Goal: Task Accomplishment & Management: Use online tool/utility

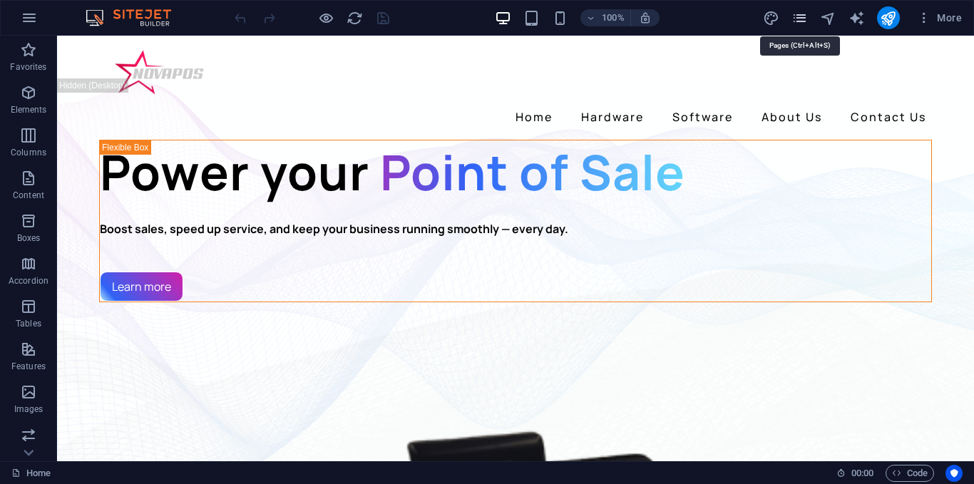
click at [793, 18] on icon "pages" at bounding box center [799, 18] width 16 height 16
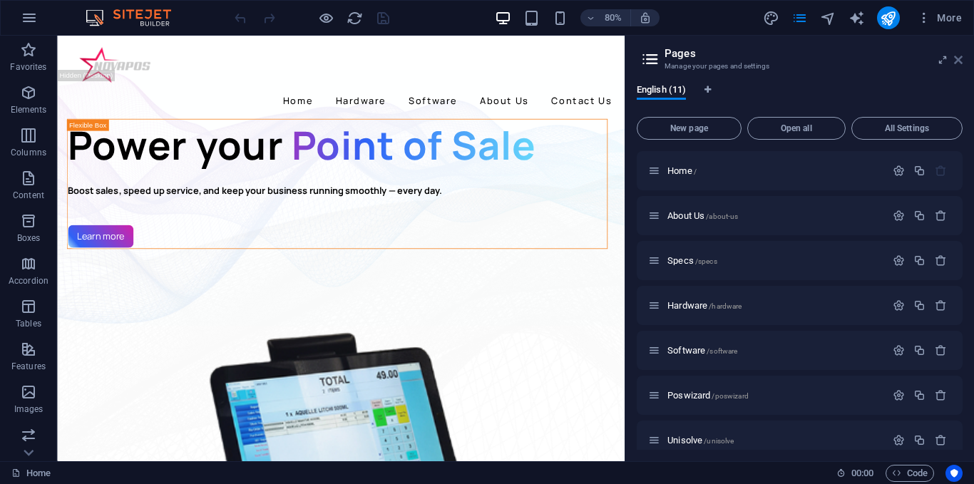
click at [957, 58] on icon at bounding box center [958, 59] width 9 height 11
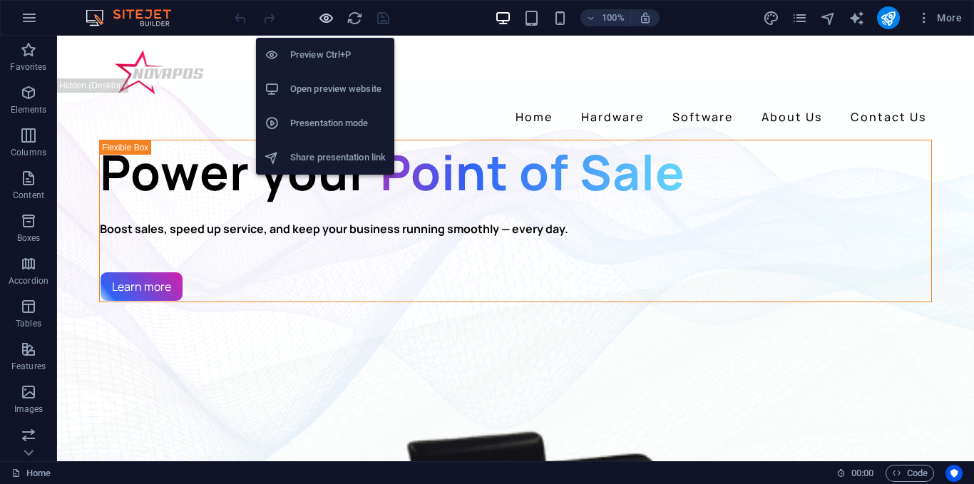
click at [327, 16] on icon "button" at bounding box center [326, 18] width 16 height 16
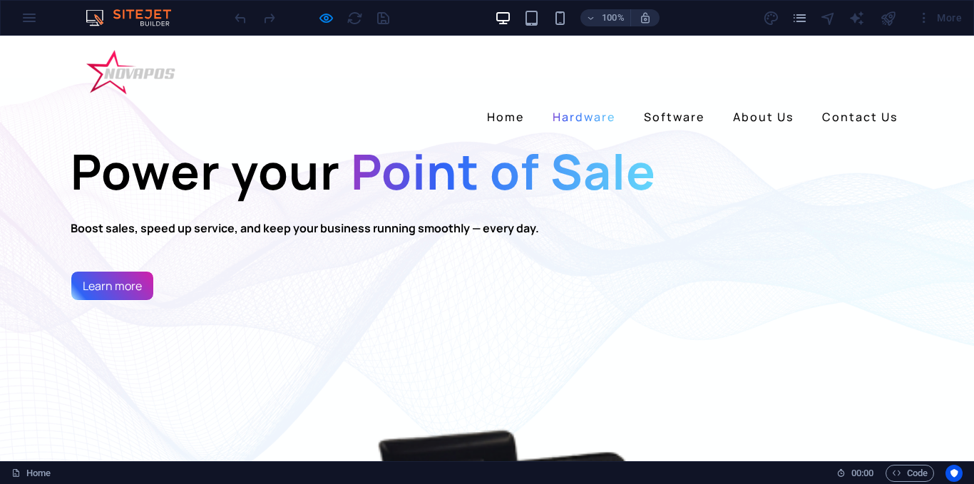
click at [597, 105] on link "Hardware" at bounding box center [584, 116] width 74 height 23
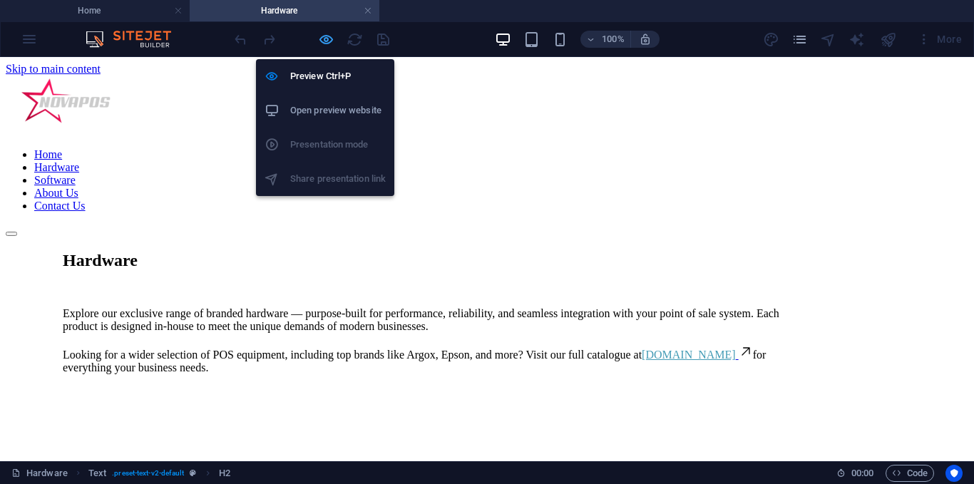
click at [323, 36] on icon "button" at bounding box center [326, 39] width 16 height 16
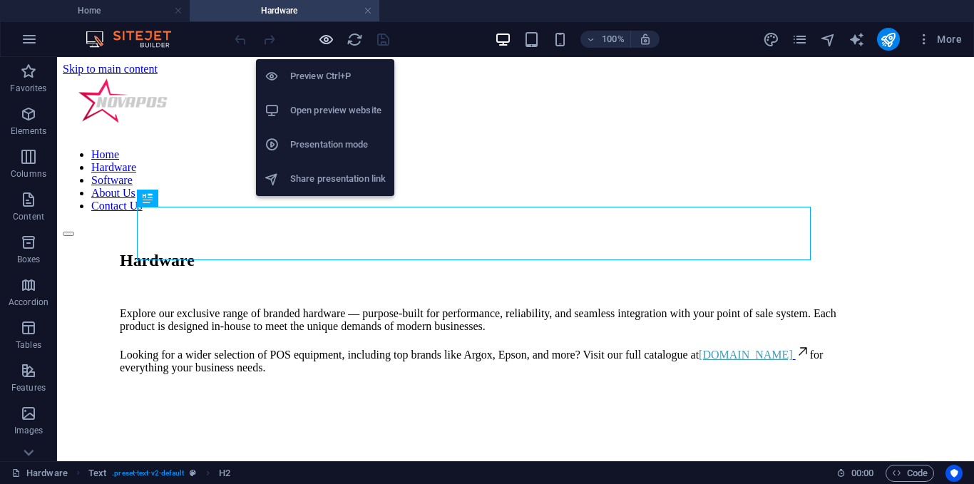
click at [326, 40] on icon "button" at bounding box center [326, 39] width 16 height 16
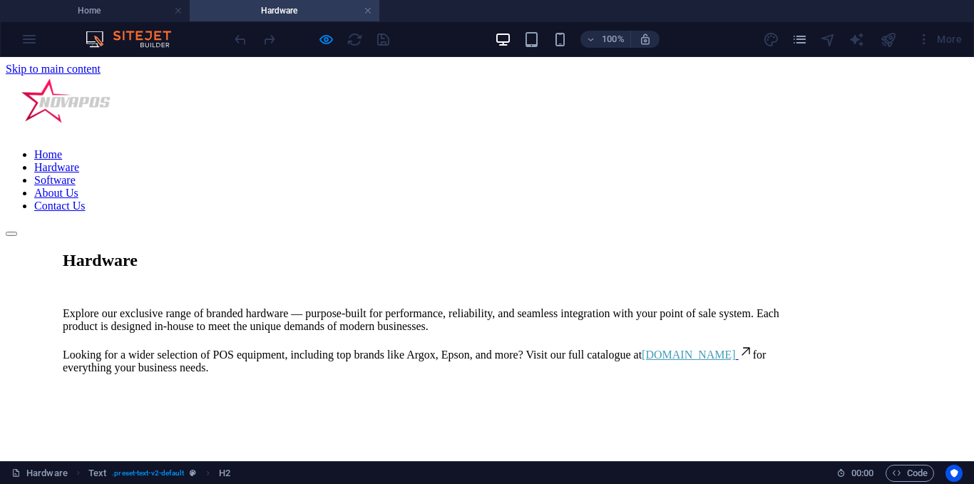
click at [76, 174] on link "Software" at bounding box center [54, 180] width 41 height 12
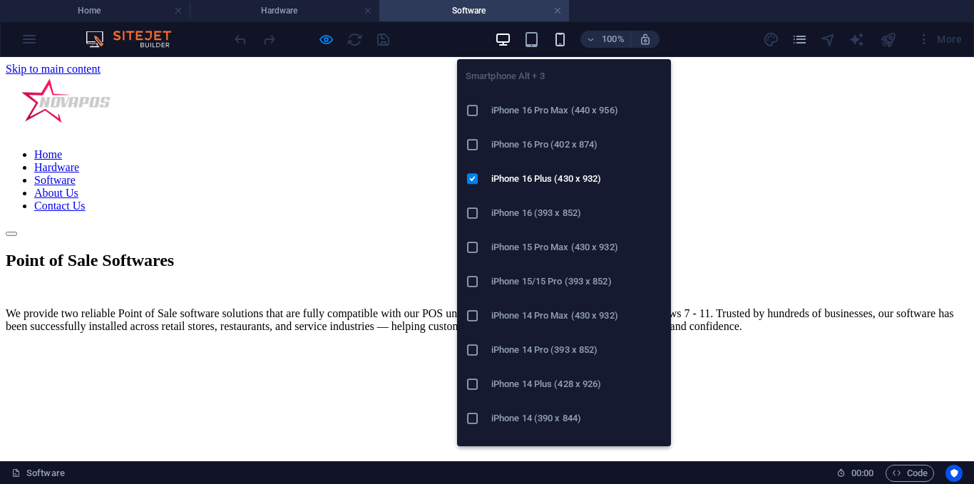
click at [553, 46] on icon "button" at bounding box center [560, 39] width 16 height 16
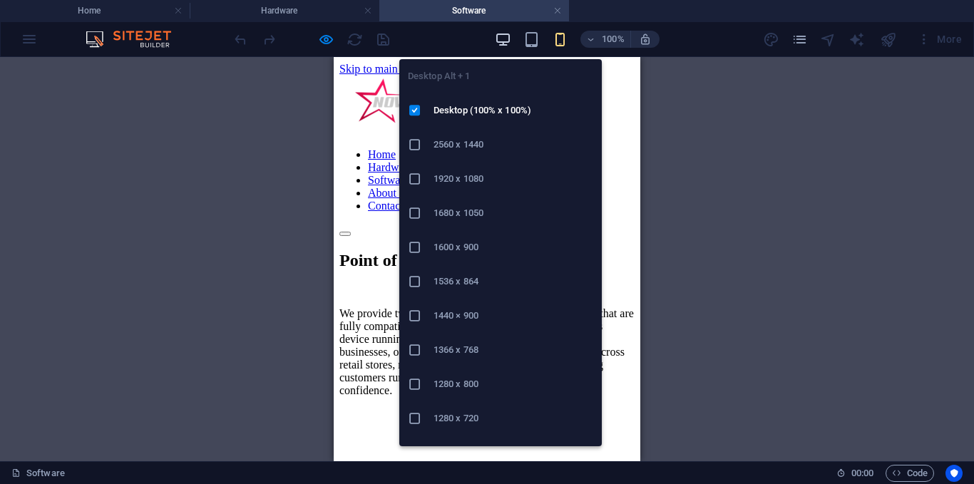
click at [506, 46] on icon "button" at bounding box center [503, 39] width 16 height 16
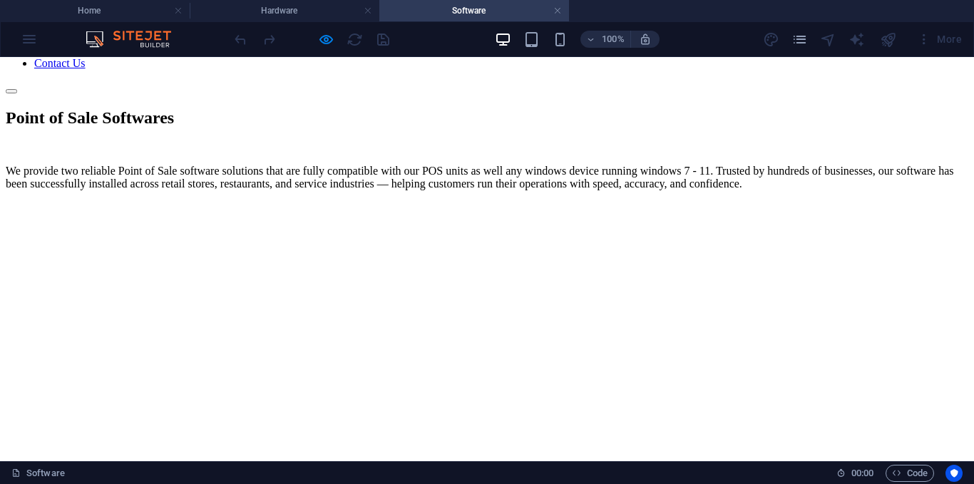
scroll to position [214, 0]
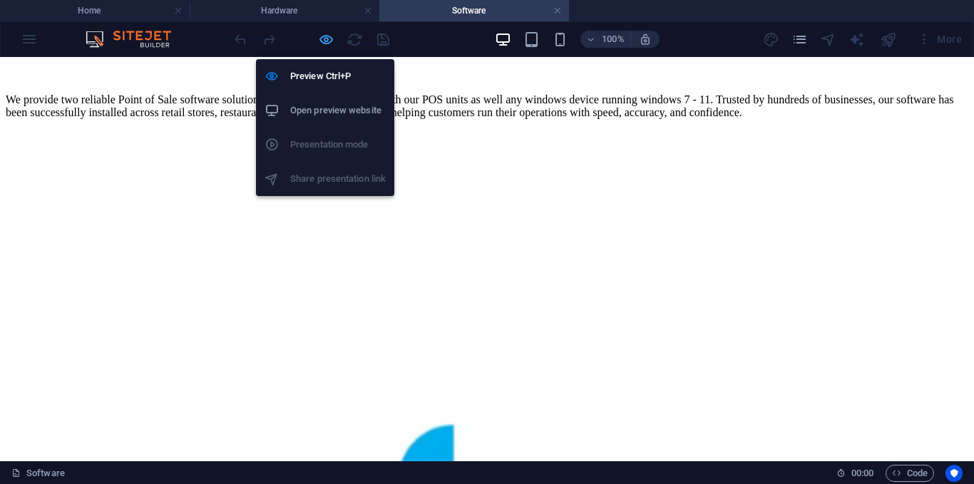
click at [324, 41] on icon "button" at bounding box center [326, 39] width 16 height 16
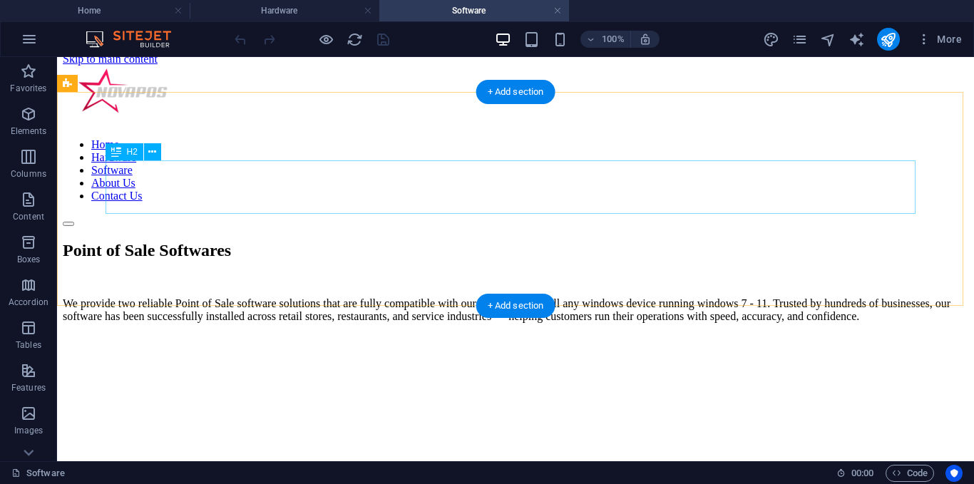
scroll to position [0, 0]
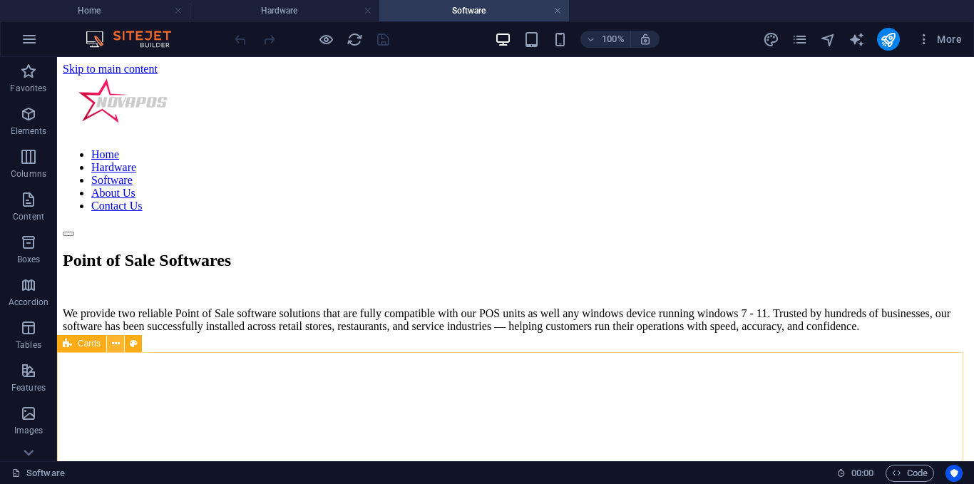
click at [113, 346] on icon at bounding box center [116, 343] width 8 height 15
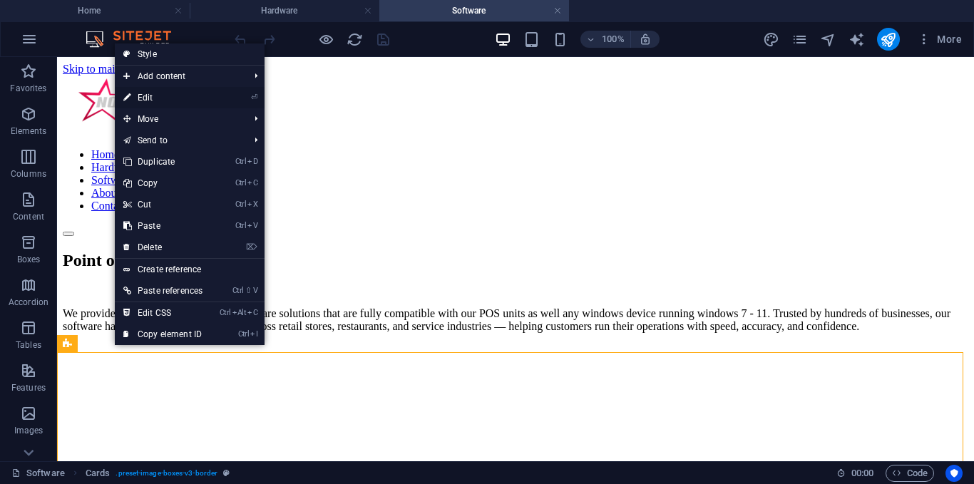
click at [160, 98] on link "⏎ Edit" at bounding box center [163, 97] width 96 height 21
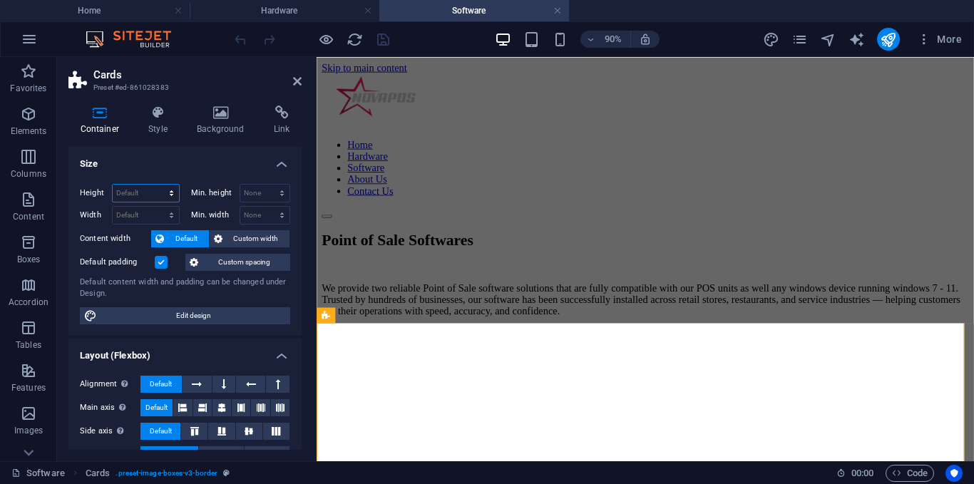
click at [144, 185] on select "Default px rem % vh vw" at bounding box center [146, 193] width 66 height 17
select select "px"
click at [157, 185] on select "Default px rem % vh vw" at bounding box center [146, 193] width 66 height 17
type input "634"
click at [145, 212] on select "Default px rem % em vh vw" at bounding box center [146, 215] width 66 height 17
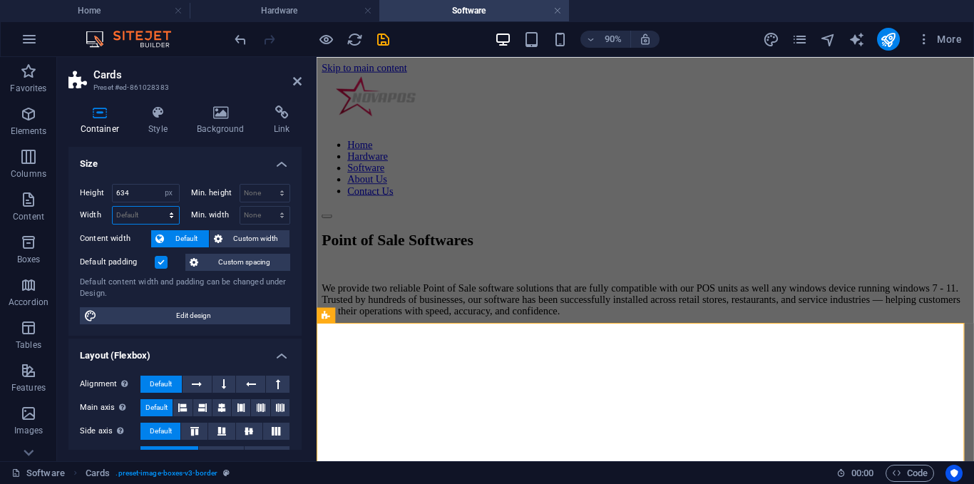
select select "px"
click at [157, 207] on select "Default px rem % em vh vw" at bounding box center [146, 215] width 66 height 17
type input "1009"
click at [144, 197] on input "634" at bounding box center [146, 193] width 66 height 17
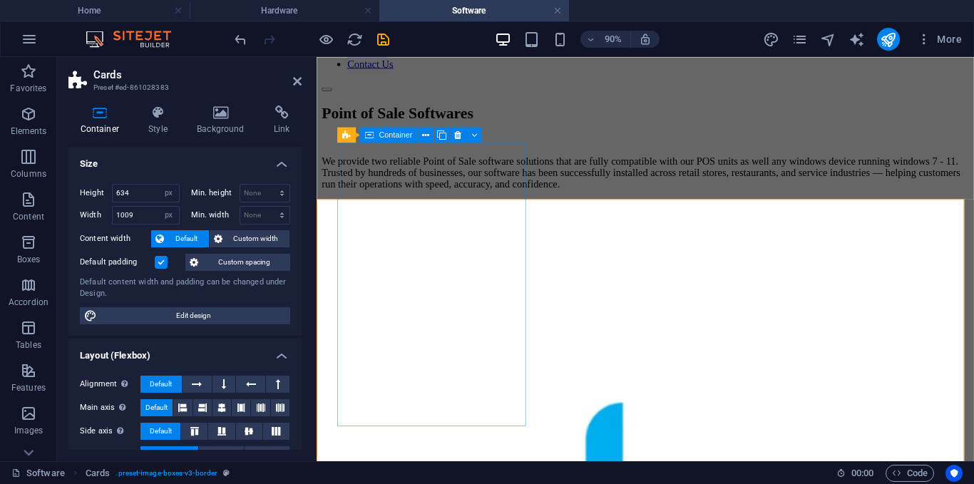
scroll to position [143, 0]
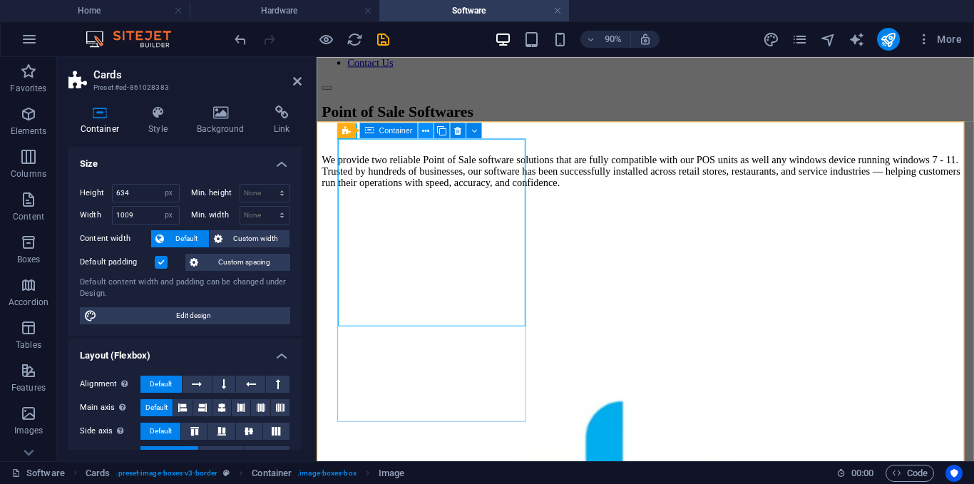
click at [424, 133] on icon at bounding box center [425, 130] width 7 height 14
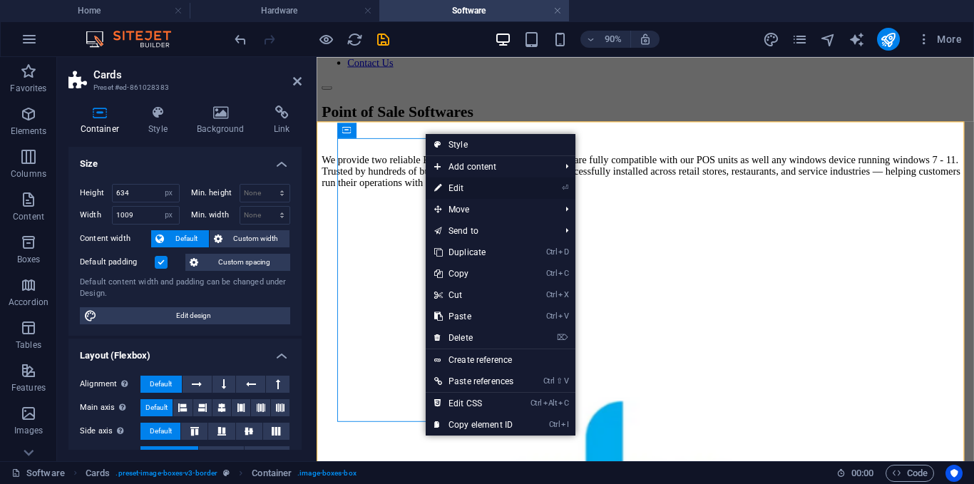
click at [465, 187] on link "⏎ Edit" at bounding box center [473, 187] width 96 height 21
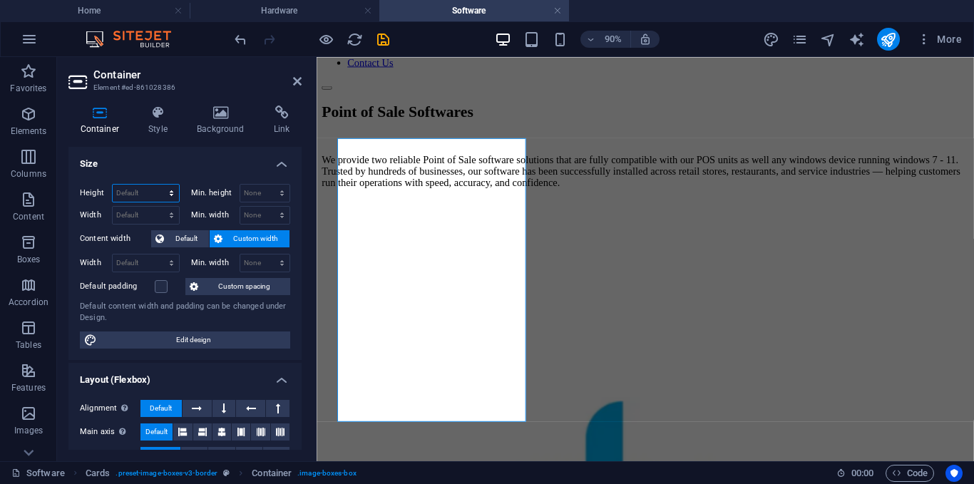
click at [153, 192] on select "Default px rem % vh vw" at bounding box center [146, 193] width 66 height 17
select select "px"
click at [157, 185] on select "Default px rem % vh vw" at bounding box center [146, 193] width 66 height 17
type input "440"
click at [141, 214] on select "Default px rem % em vh vw" at bounding box center [146, 215] width 66 height 17
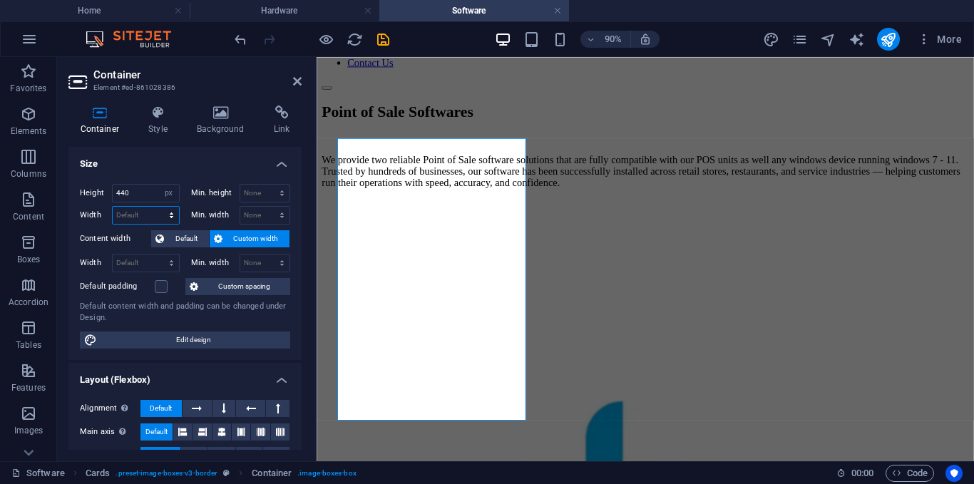
select select "px"
click at [157, 207] on select "Default px rem % em vh vw" at bounding box center [146, 215] width 66 height 17
type input "294"
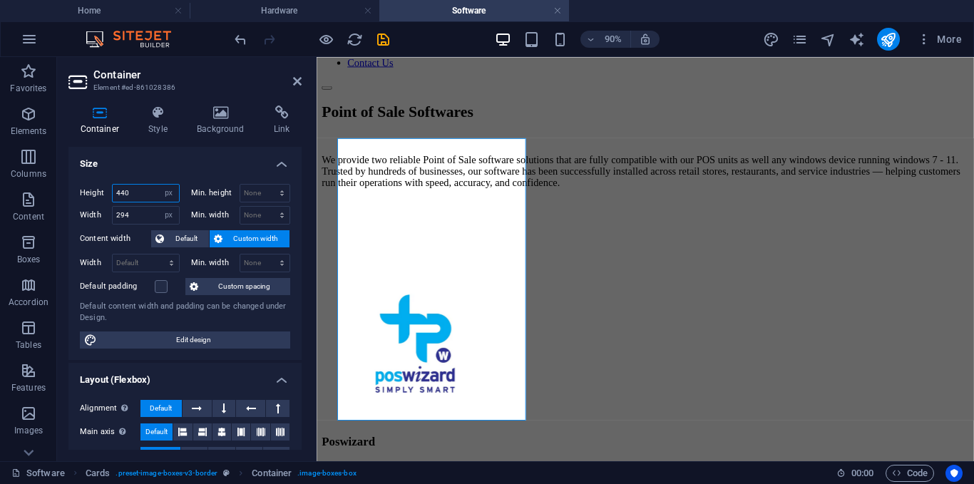
click at [137, 198] on input "440" at bounding box center [146, 193] width 66 height 17
click at [148, 115] on icon at bounding box center [158, 112] width 43 height 14
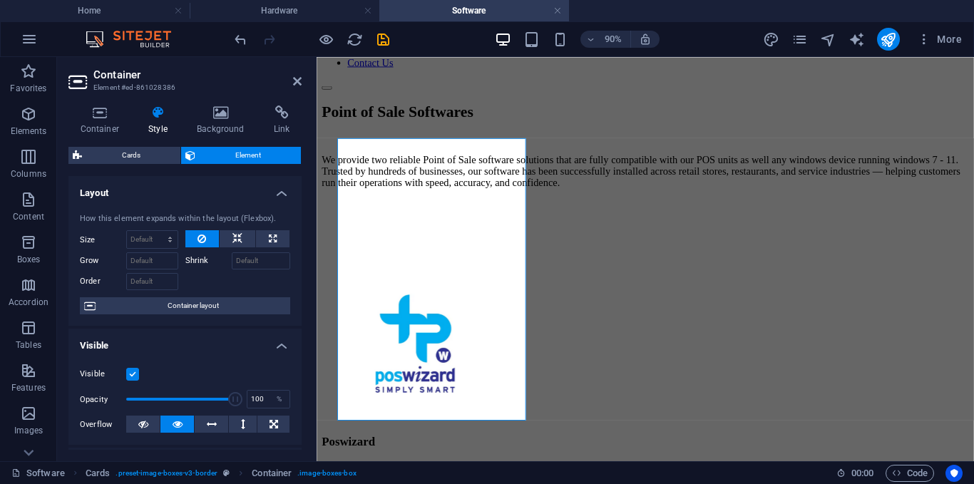
scroll to position [71, 0]
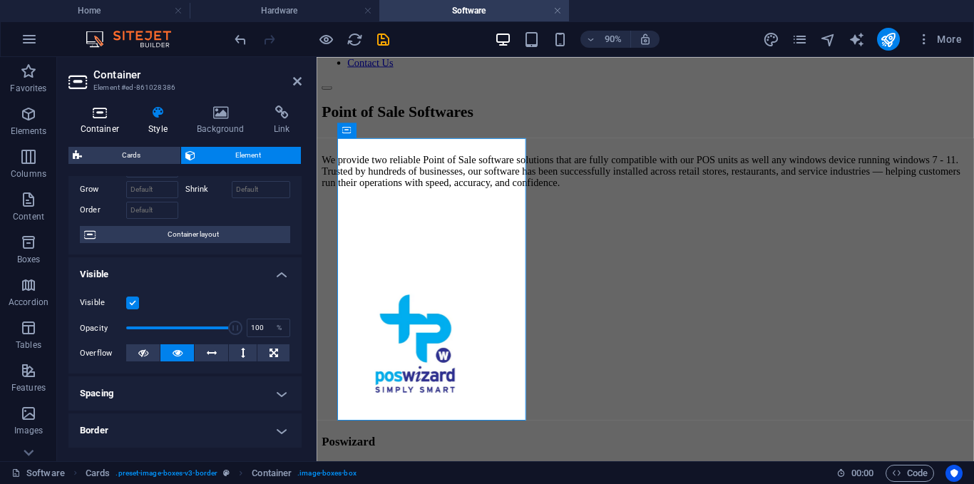
click at [98, 133] on h4 "Container" at bounding box center [102, 120] width 68 height 30
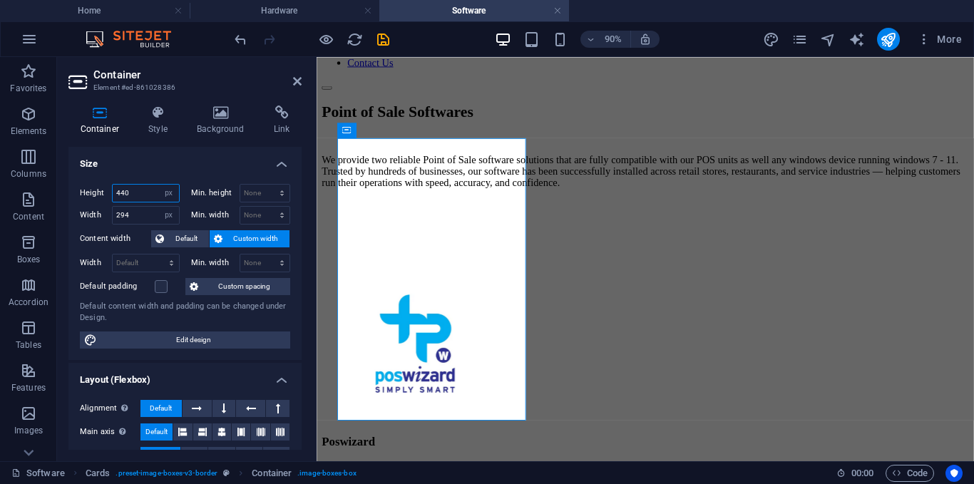
click at [138, 190] on input "440" at bounding box center [146, 193] width 66 height 17
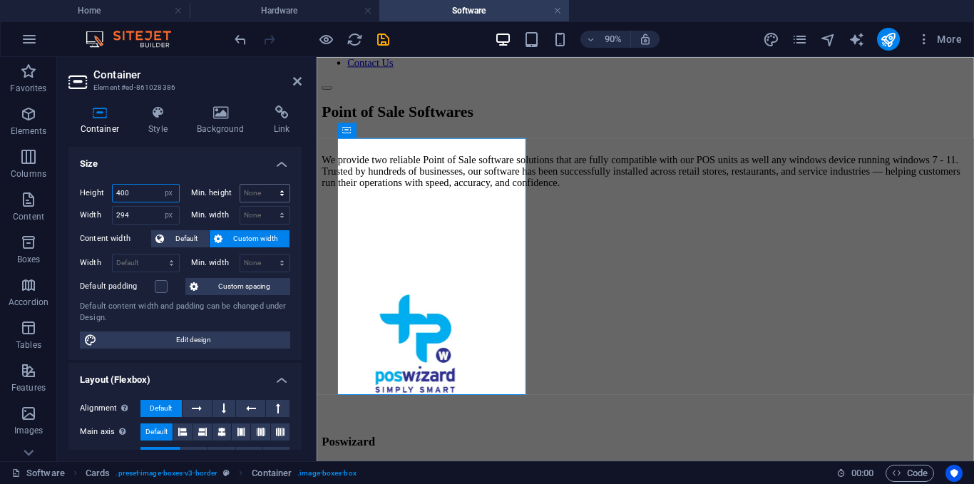
type input "400"
click at [261, 185] on select "None px rem % vh vw" at bounding box center [265, 193] width 50 height 17
select select "px"
click at [267, 185] on select "None px rem % vh vw" at bounding box center [265, 193] width 50 height 17
type input "0"
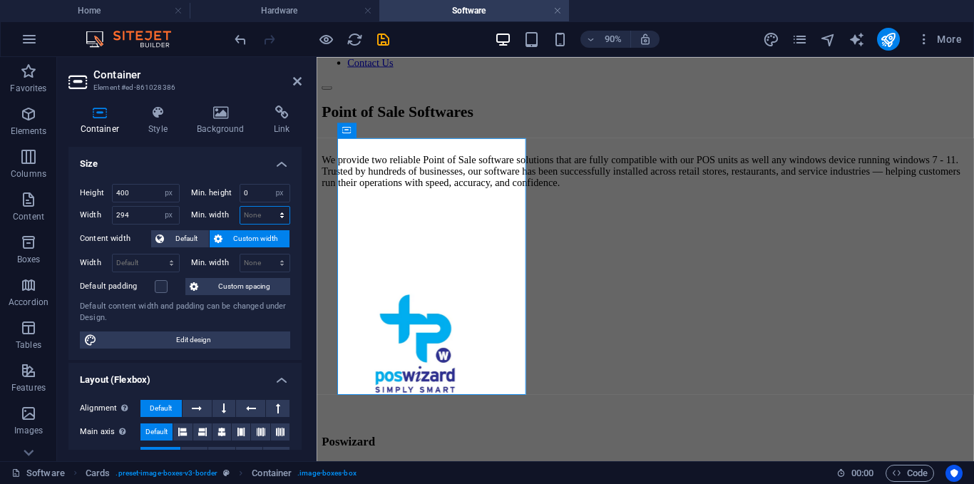
click at [250, 210] on select "None px rem % vh vw" at bounding box center [265, 215] width 50 height 17
select select "px"
click at [267, 207] on select "None px rem % vh vw" at bounding box center [265, 215] width 50 height 17
type input "0"
click at [259, 194] on input "0" at bounding box center [265, 193] width 50 height 17
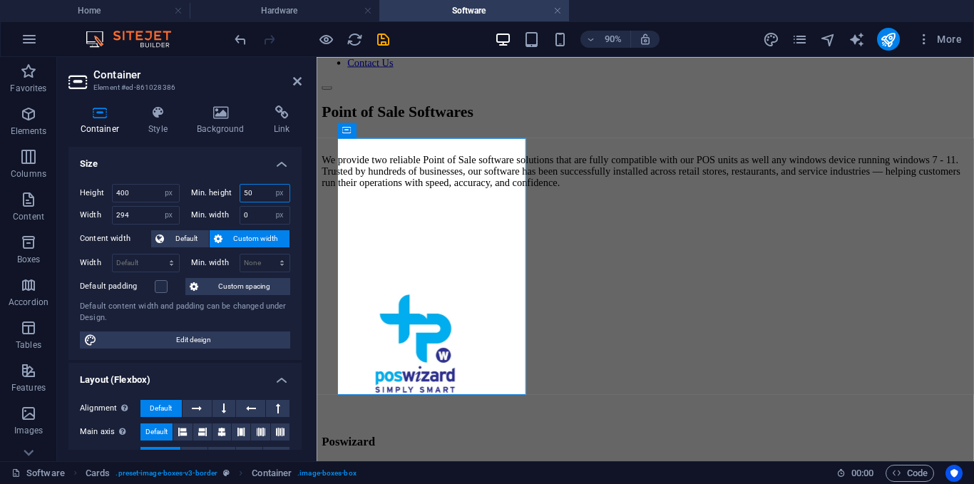
type input "5"
type input "1"
click at [609, 133] on icon at bounding box center [612, 130] width 7 height 14
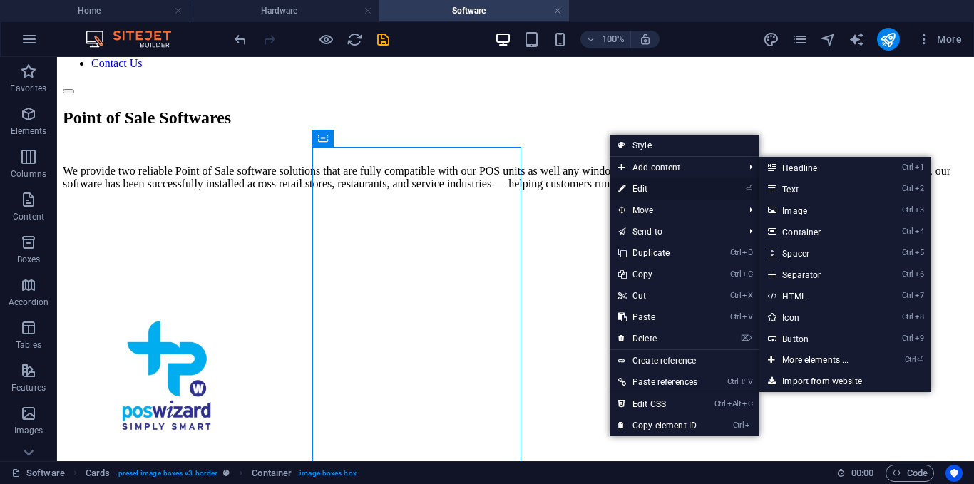
click at [649, 188] on link "⏎ Edit" at bounding box center [657, 188] width 96 height 21
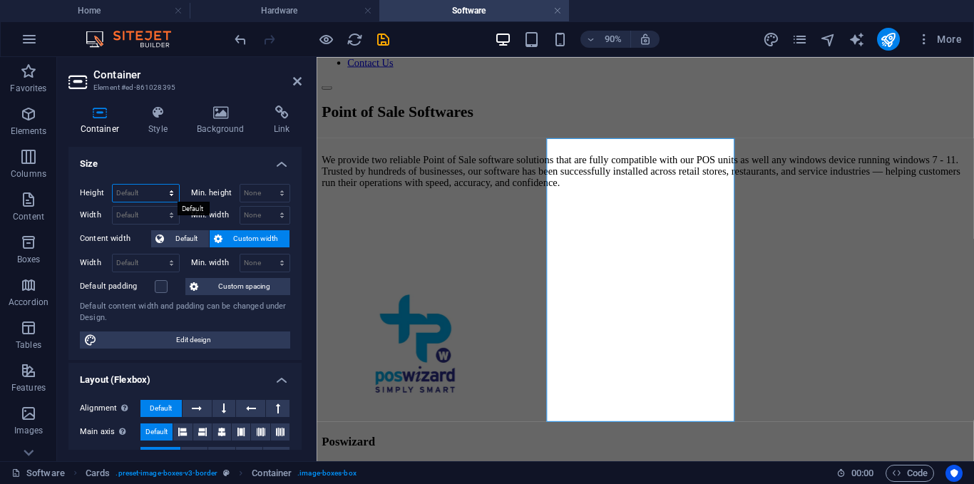
click at [140, 198] on select "Default px rem % vh vw" at bounding box center [146, 193] width 66 height 17
select select "px"
click at [157, 185] on select "Default px rem % vh vw" at bounding box center [146, 193] width 66 height 17
type input "440"
click at [140, 214] on select "Default px rem % em vh vw" at bounding box center [146, 215] width 66 height 17
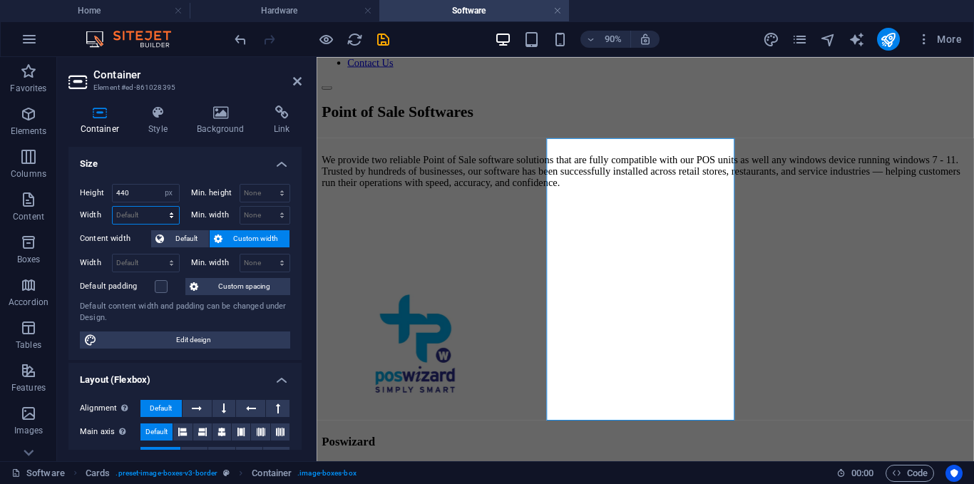
select select "px"
click at [157, 207] on select "Default px rem % em vh vw" at bounding box center [146, 215] width 66 height 17
type input "294"
click at [146, 196] on input "440" at bounding box center [146, 193] width 66 height 17
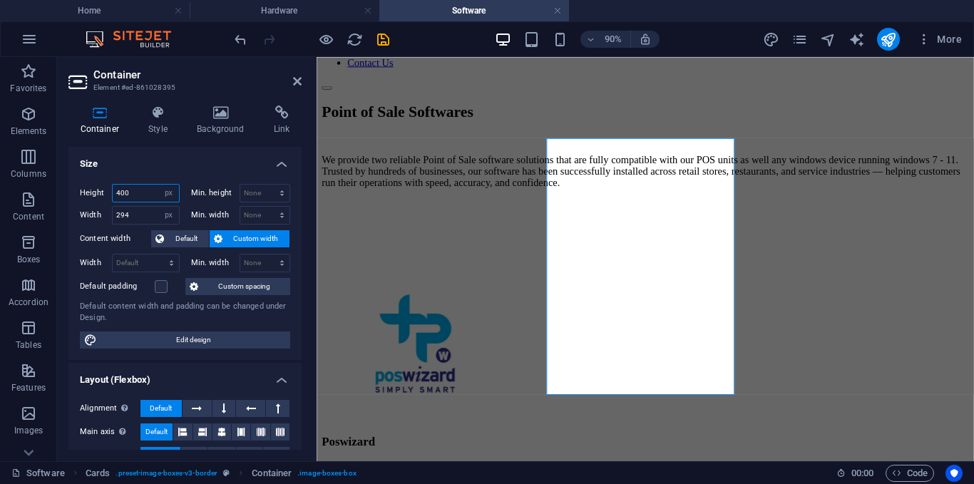
type input "400"
click at [302, 78] on aside "Container Element #ed-861028395 Container Style Background Link Size Height 400…" at bounding box center [186, 259] width 259 height 404
click at [295, 85] on icon at bounding box center [297, 81] width 9 height 11
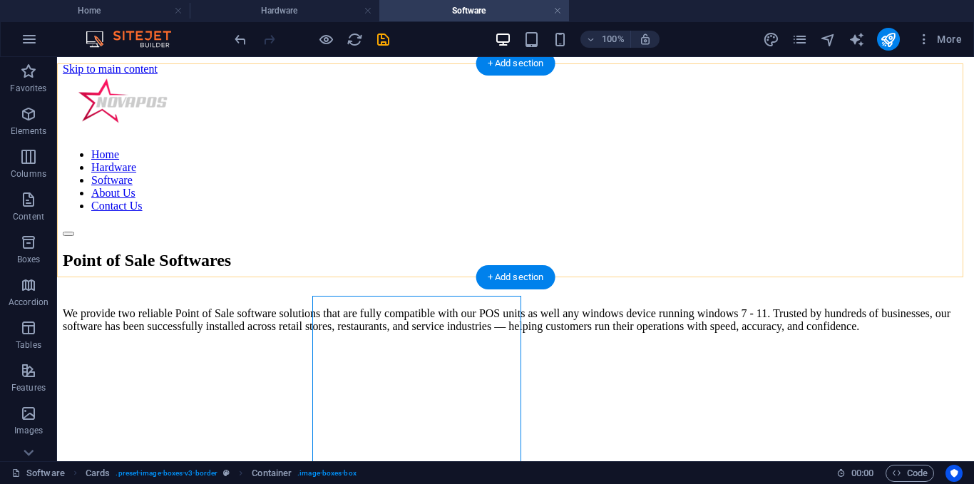
scroll to position [143, 0]
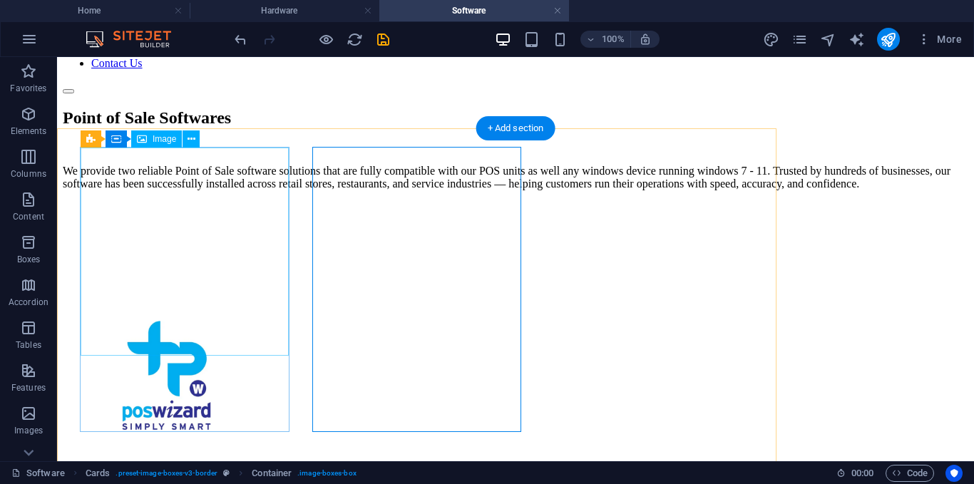
click at [99, 272] on figure at bounding box center [168, 378] width 210 height 212
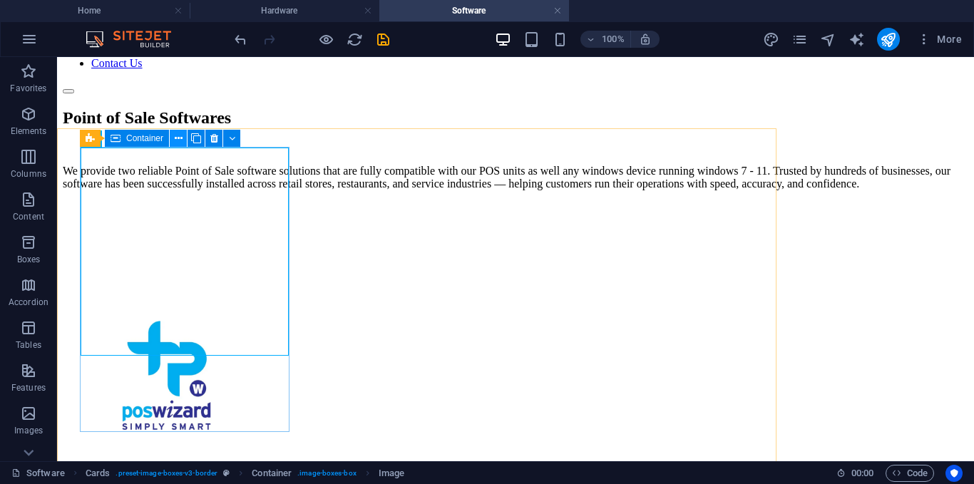
click at [177, 136] on icon at bounding box center [179, 138] width 8 height 15
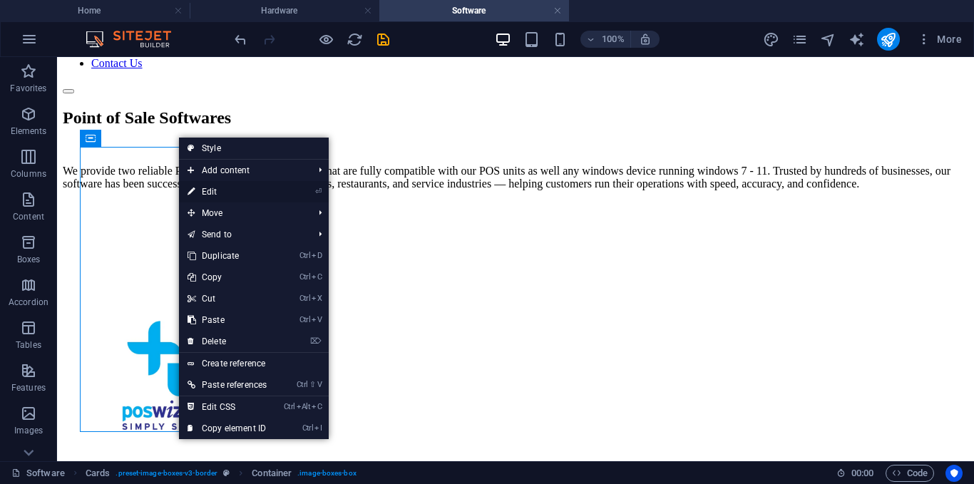
click at [220, 191] on link "⏎ Edit" at bounding box center [227, 191] width 96 height 21
select select "px"
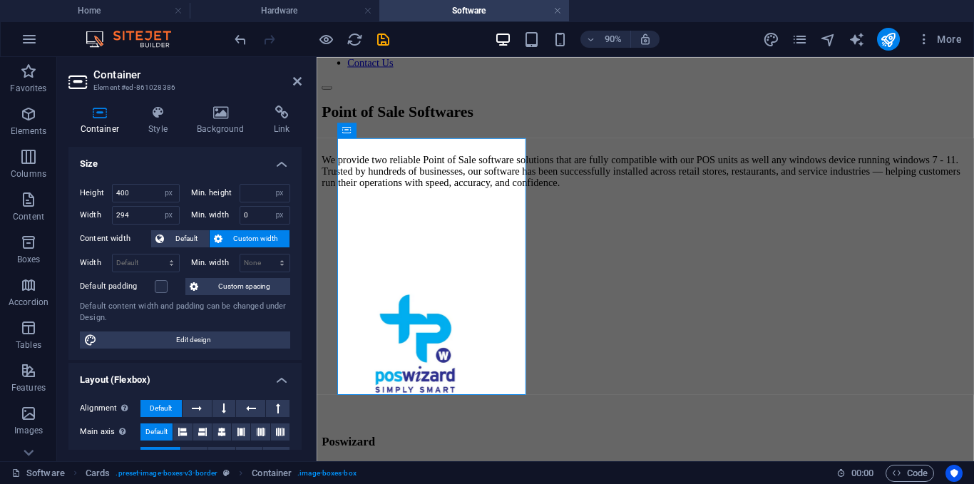
type input "100"
click at [165, 124] on h4 "Style" at bounding box center [161, 120] width 48 height 30
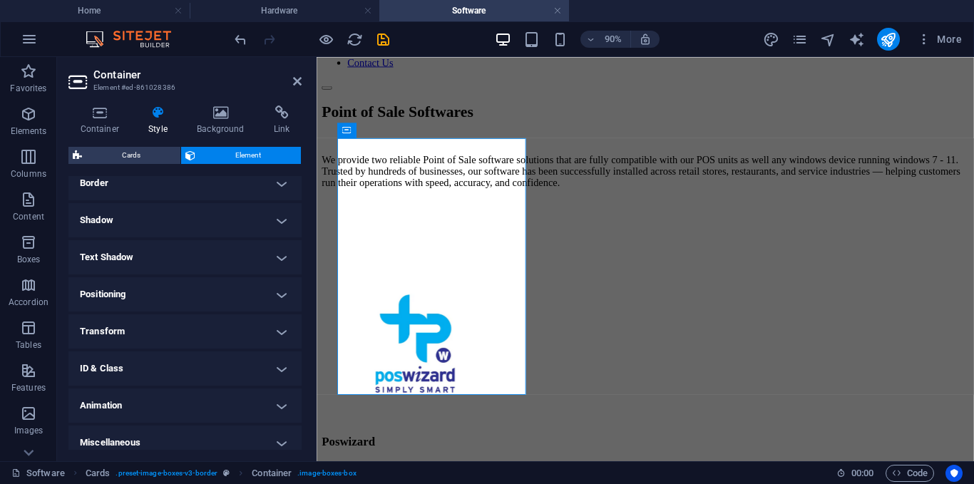
scroll to position [329, 0]
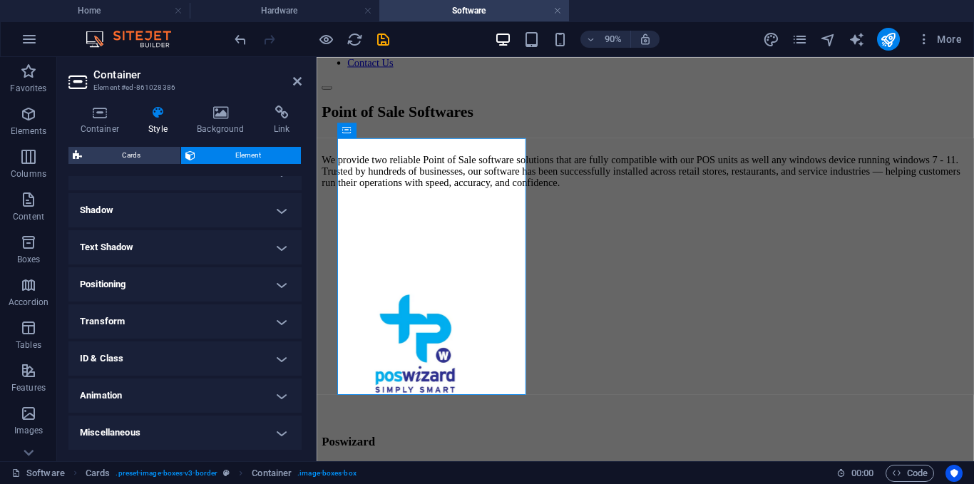
click at [147, 319] on h4 "Transform" at bounding box center [184, 321] width 233 height 34
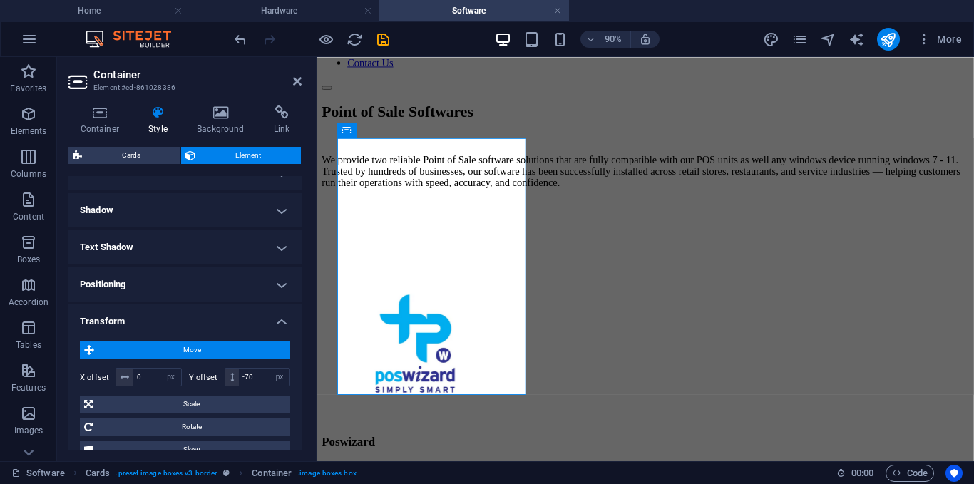
scroll to position [400, 0]
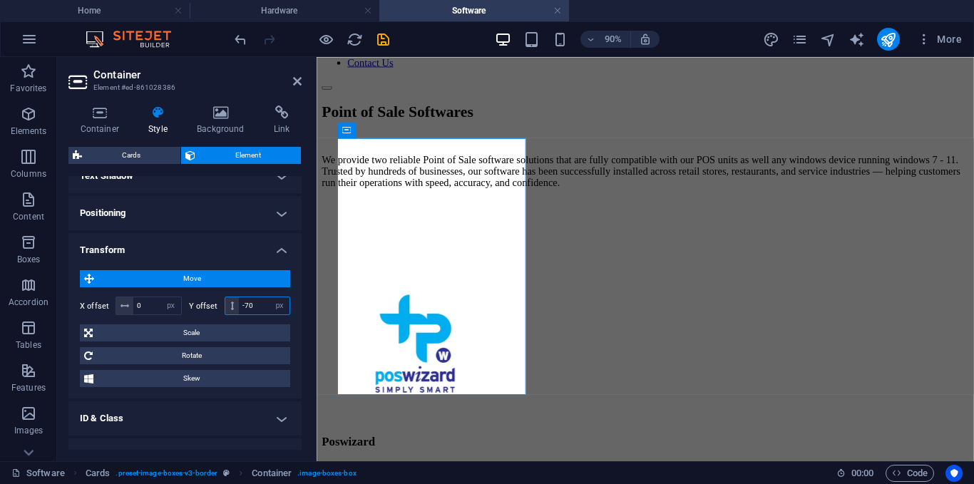
click at [259, 306] on input "-70" at bounding box center [264, 305] width 51 height 17
type input "-7"
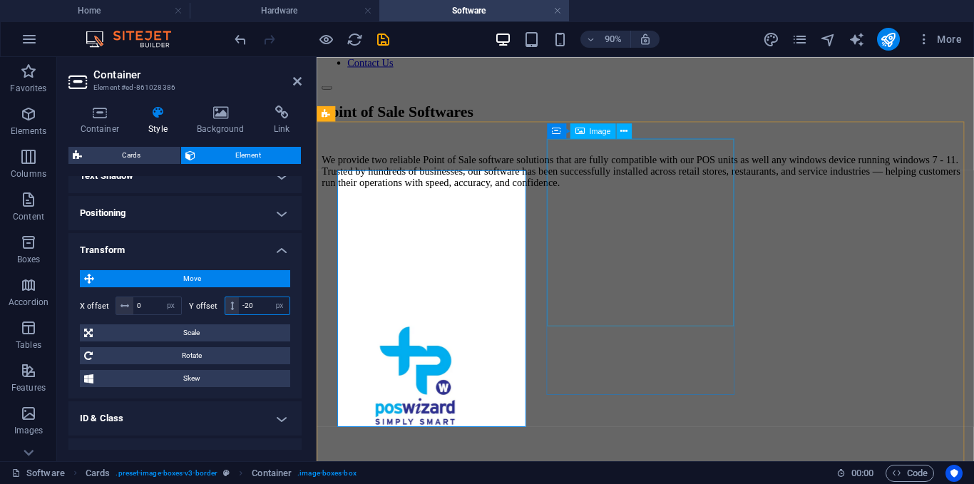
type input "-20"
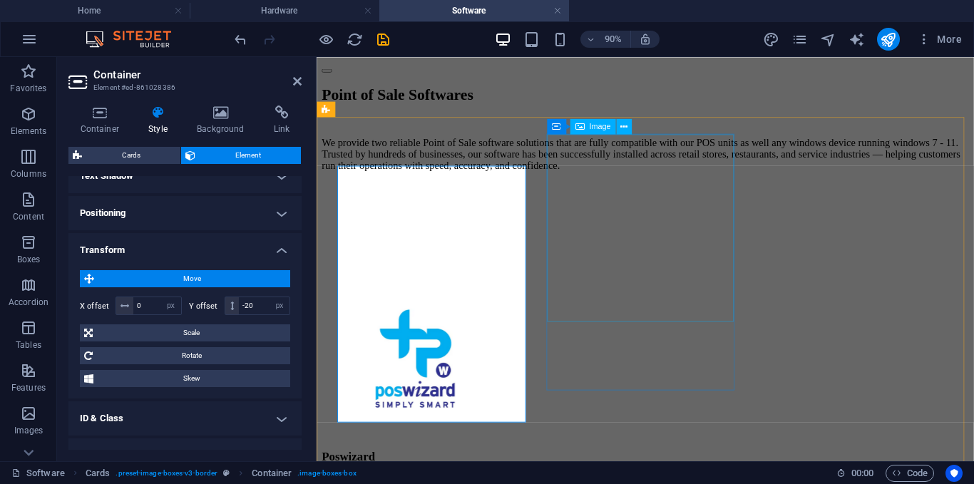
scroll to position [143, 0]
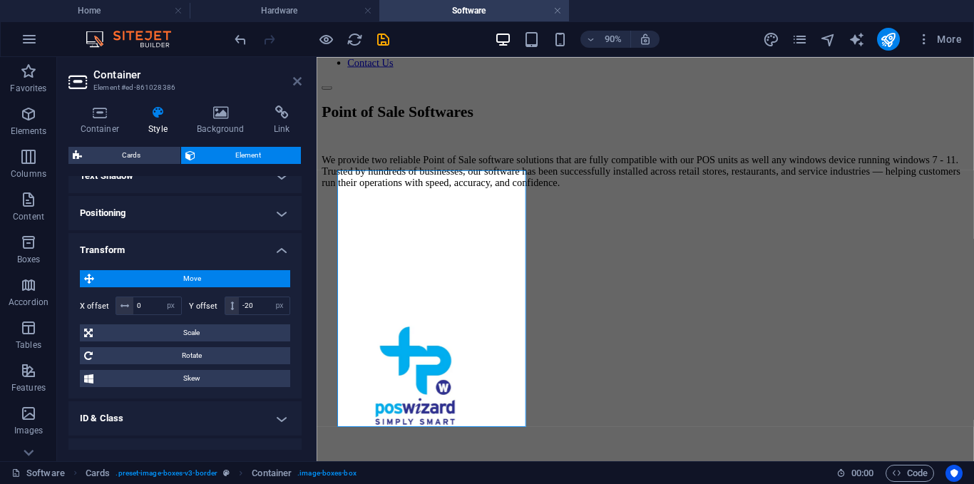
drag, startPoint x: 294, startPoint y: 82, endPoint x: 251, endPoint y: 49, distance: 53.9
click at [294, 82] on icon at bounding box center [297, 81] width 9 height 11
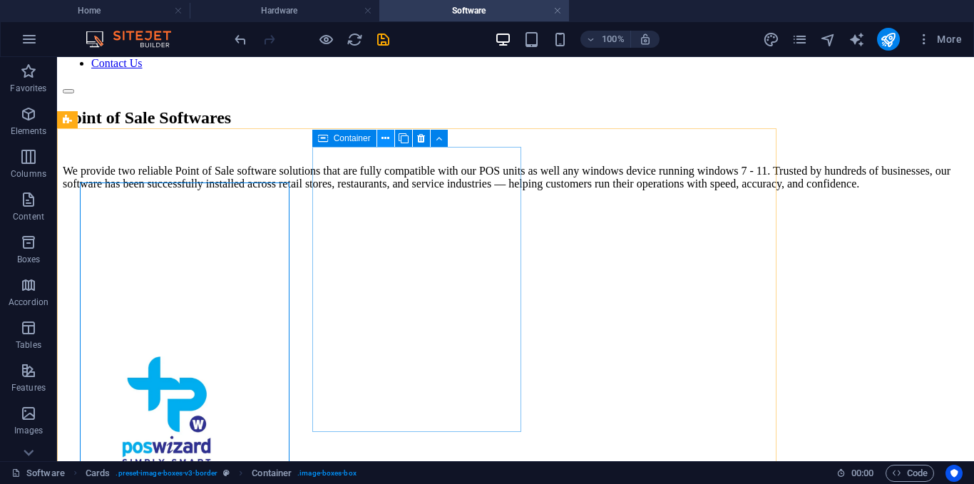
click at [378, 143] on button at bounding box center [385, 138] width 17 height 17
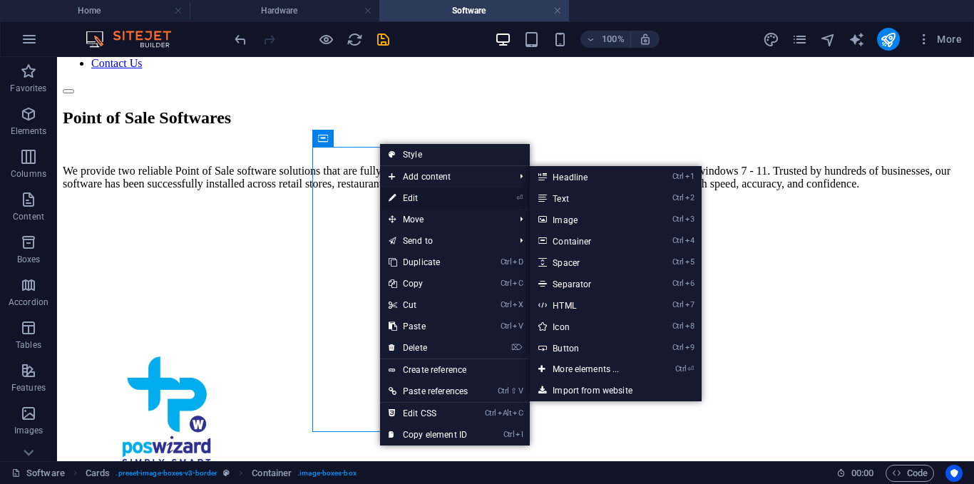
click at [407, 201] on link "⏎ Edit" at bounding box center [428, 197] width 96 height 21
select select "px"
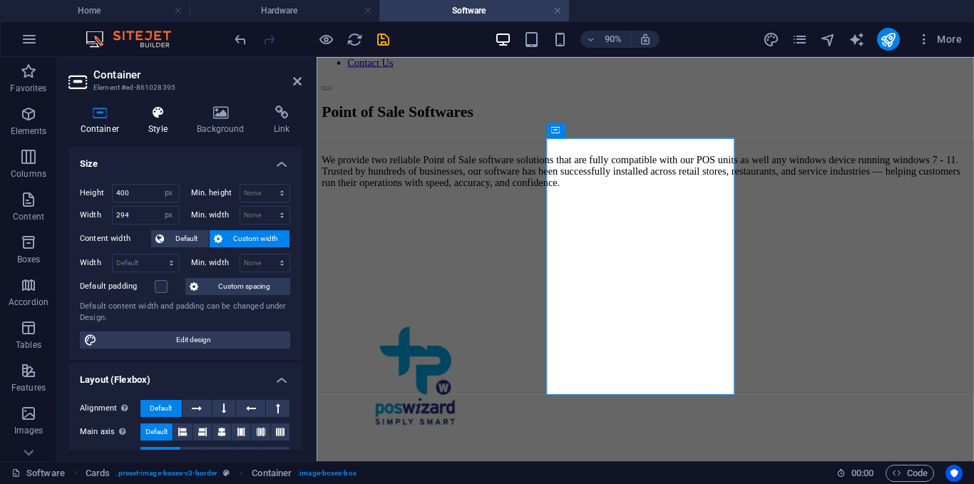
drag, startPoint x: 128, startPoint y: 120, endPoint x: 150, endPoint y: 125, distance: 22.8
click at [140, 125] on ul "Container Style Background Link" at bounding box center [184, 120] width 233 height 30
click at [159, 128] on h4 "Style" at bounding box center [161, 120] width 48 height 30
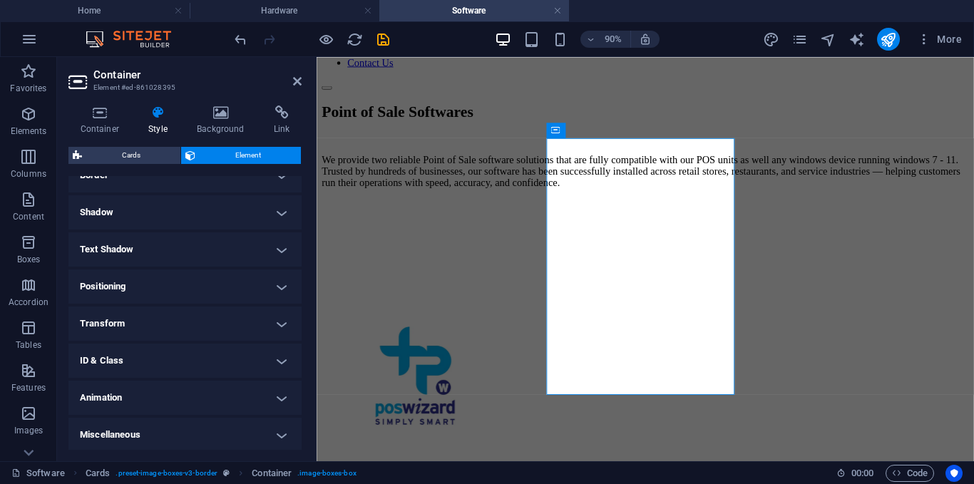
scroll to position [329, 0]
click at [207, 325] on h4 "Transform" at bounding box center [184, 321] width 233 height 34
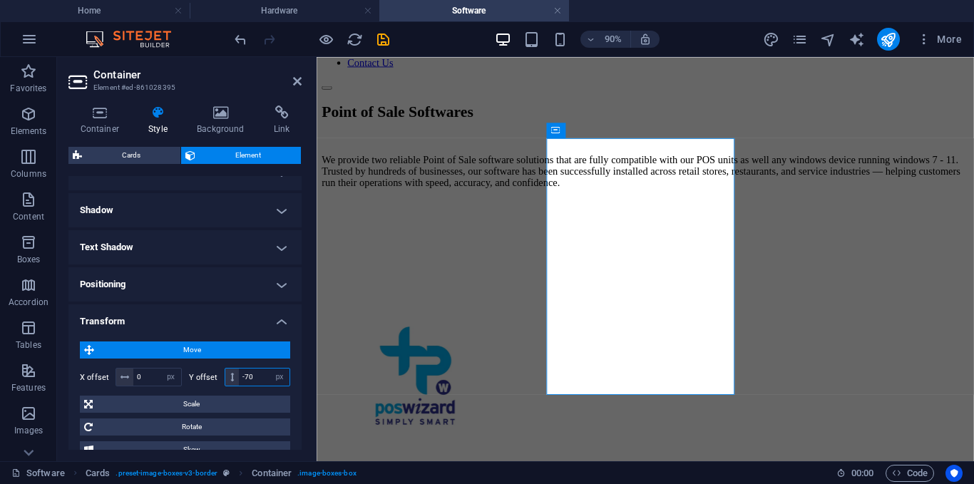
click at [261, 373] on input "-70" at bounding box center [264, 376] width 51 height 17
type input "-7"
type input "-20"
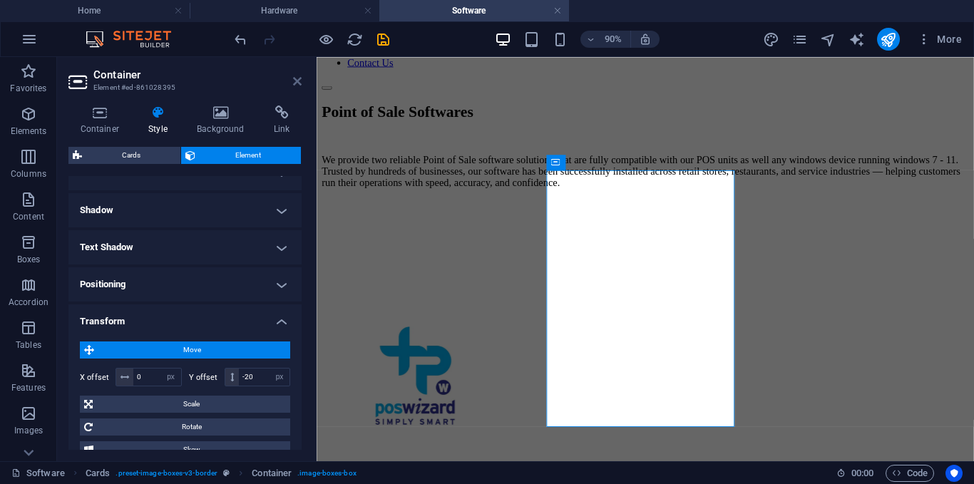
click at [296, 83] on icon at bounding box center [297, 81] width 9 height 11
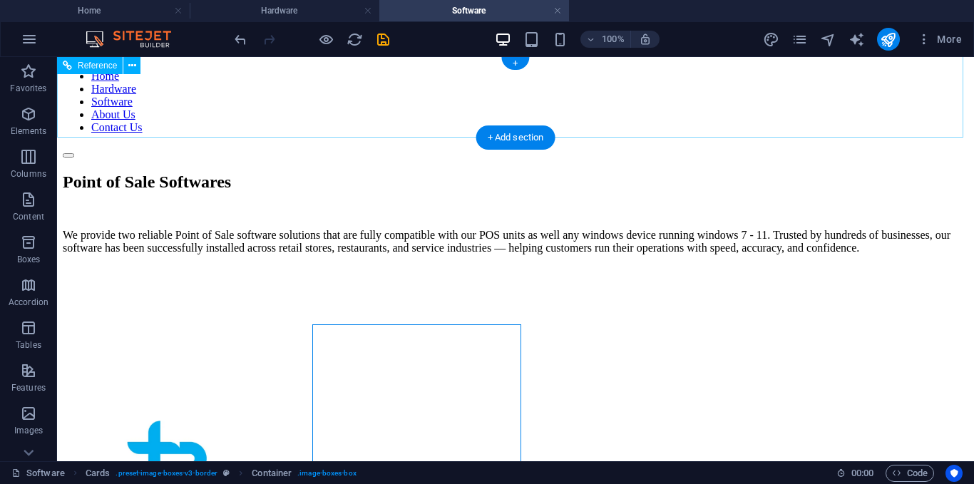
scroll to position [0, 0]
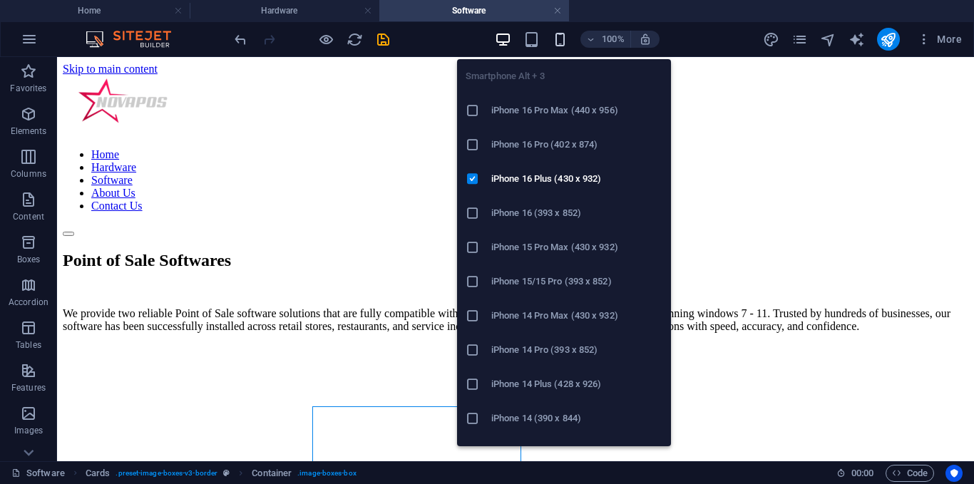
click at [562, 38] on icon "button" at bounding box center [560, 39] width 16 height 16
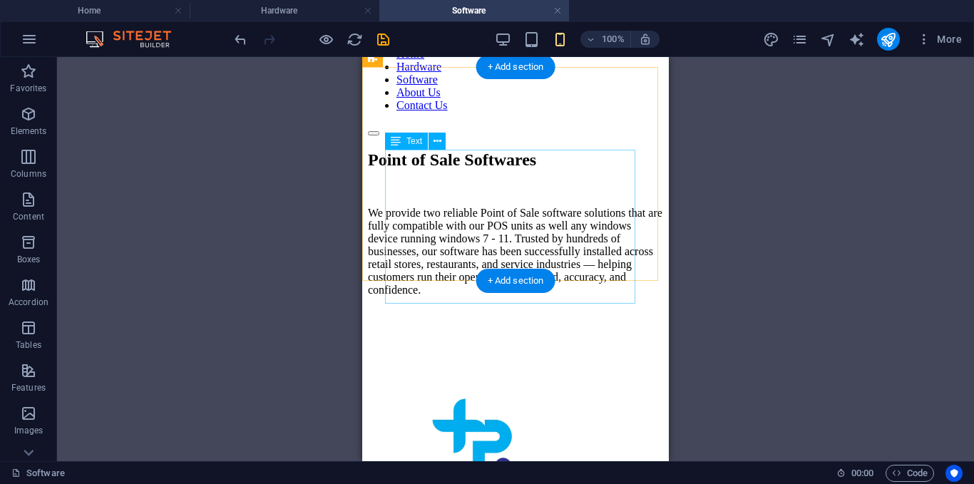
scroll to position [71, 0]
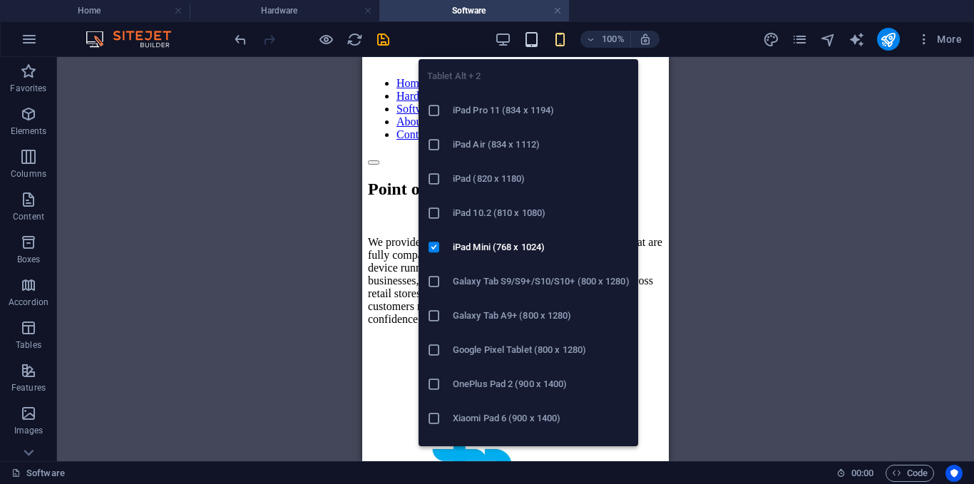
click at [524, 32] on icon "button" at bounding box center [531, 39] width 16 height 16
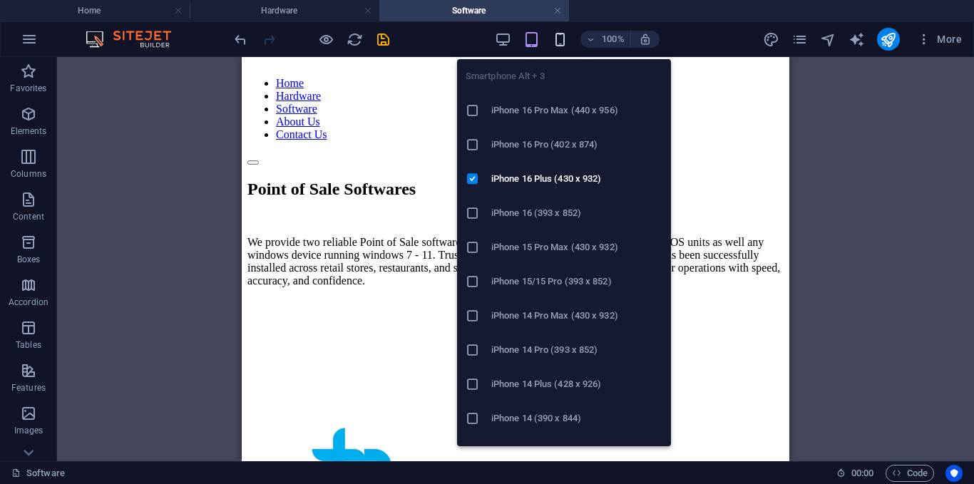
click at [557, 43] on icon "button" at bounding box center [560, 39] width 16 height 16
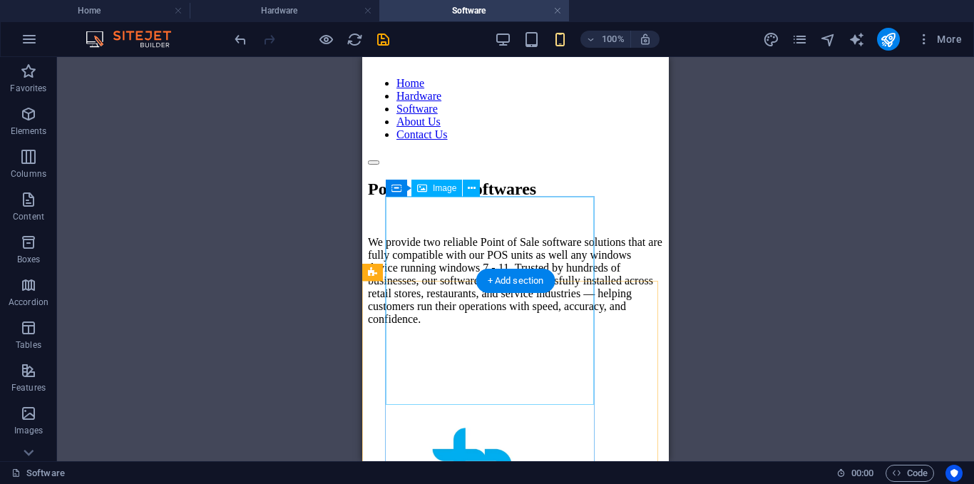
click at [564, 379] on figure at bounding box center [473, 485] width 210 height 212
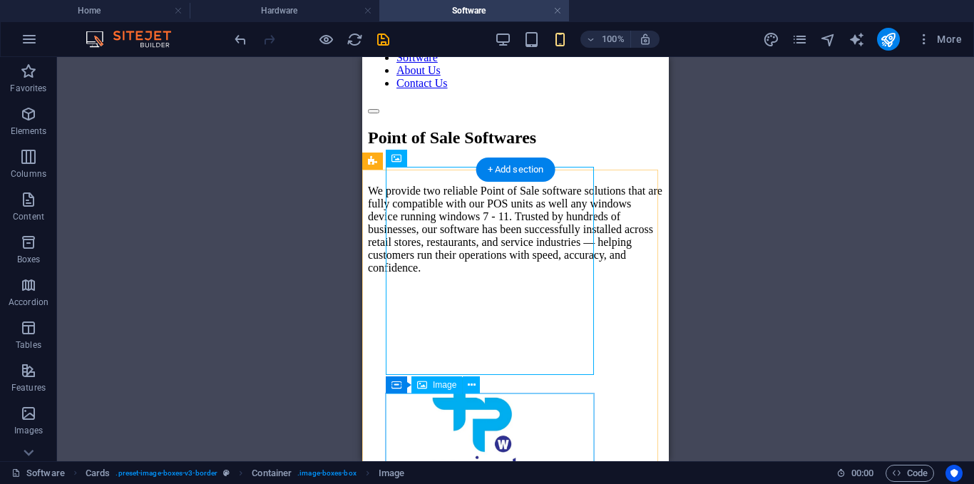
scroll to position [143, 0]
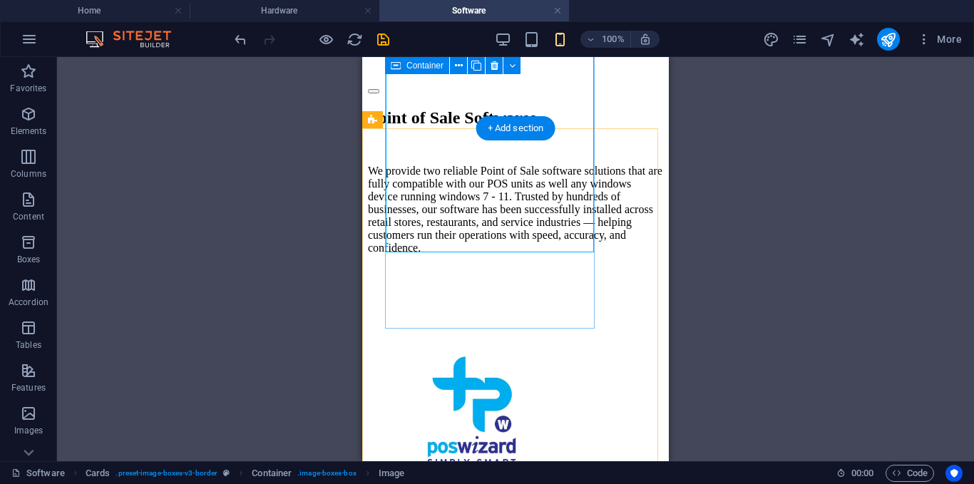
click at [518, 315] on div "Poswizard Learn More" at bounding box center [473, 450] width 210 height 285
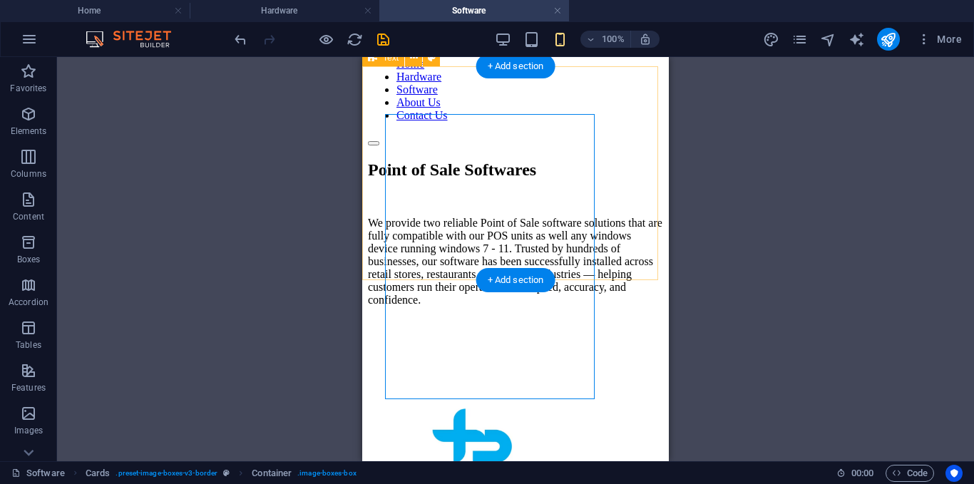
scroll to position [71, 0]
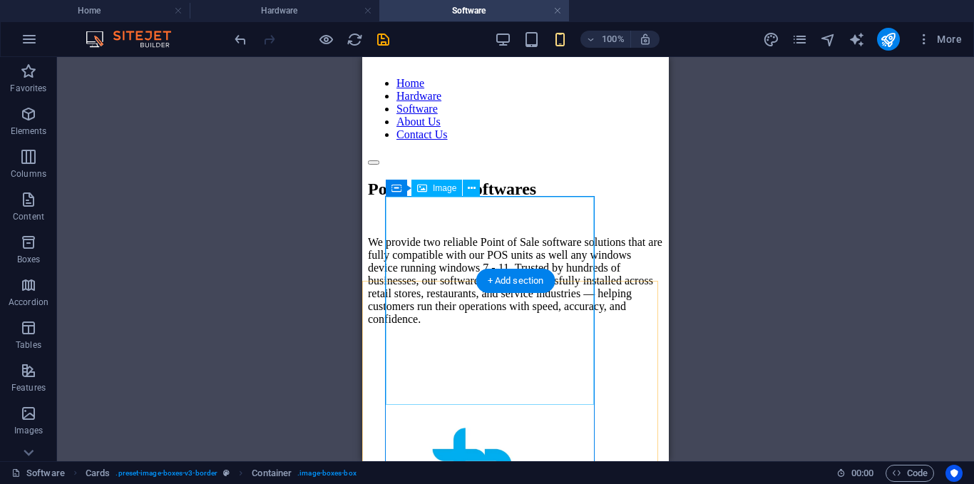
click at [397, 379] on figure at bounding box center [473, 485] width 210 height 212
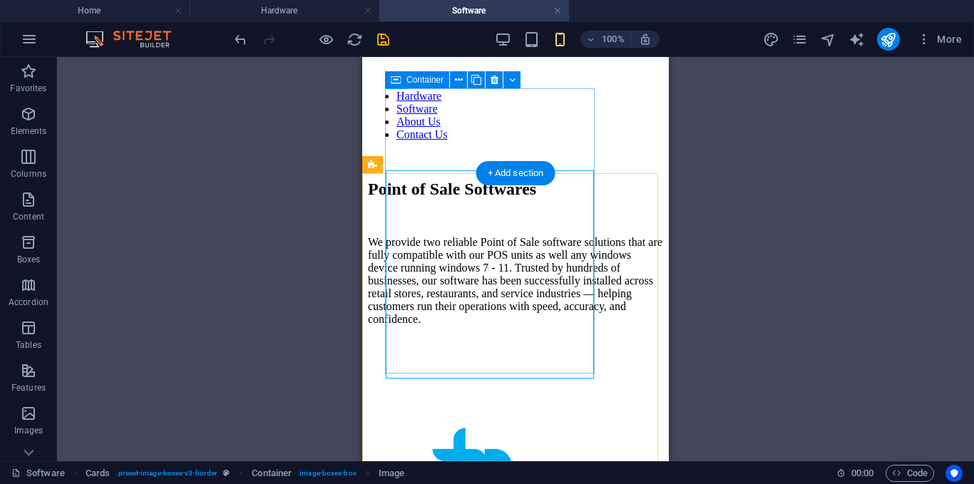
scroll to position [143, 0]
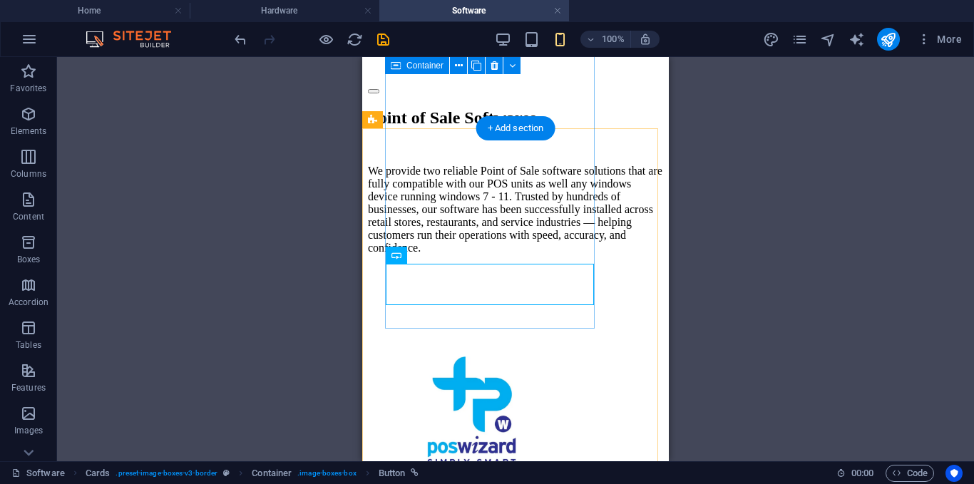
click at [445, 309] on div "Poswizard Learn More" at bounding box center [473, 450] width 210 height 285
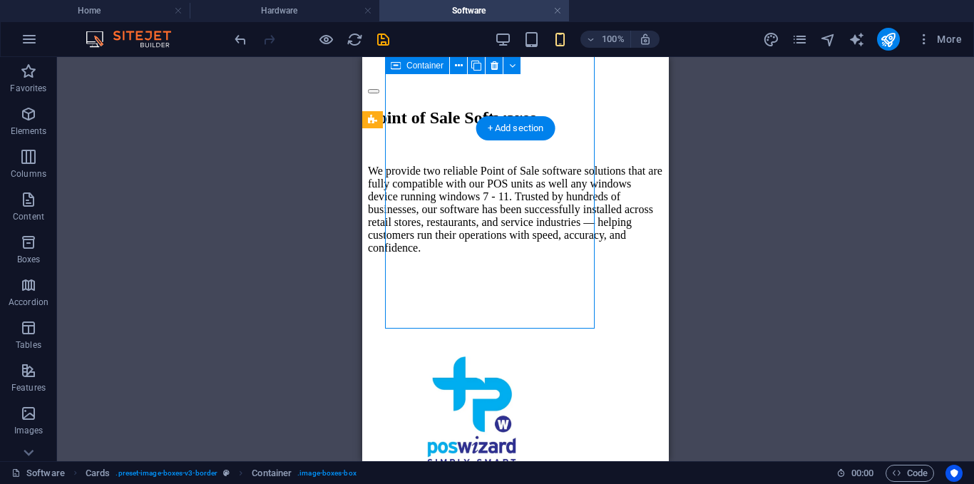
click at [445, 309] on div "Poswizard Learn More" at bounding box center [473, 450] width 210 height 285
select select "px"
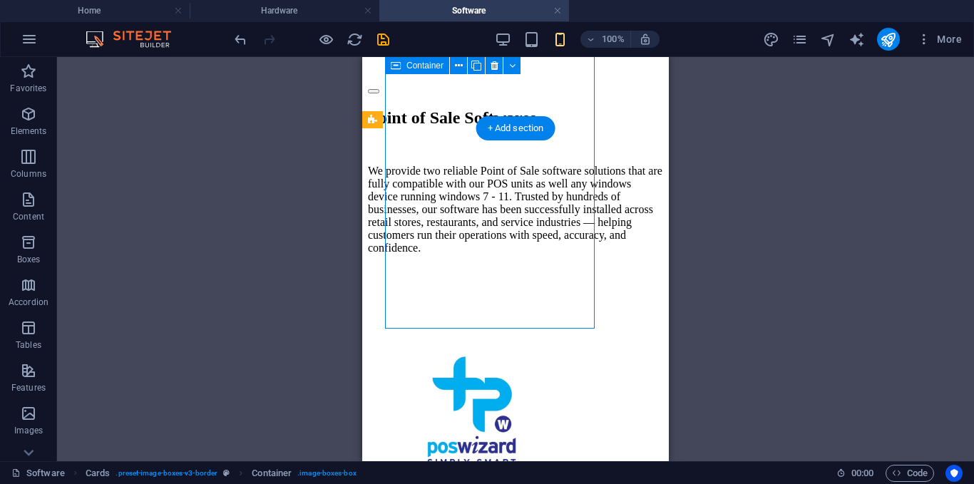
select select "px"
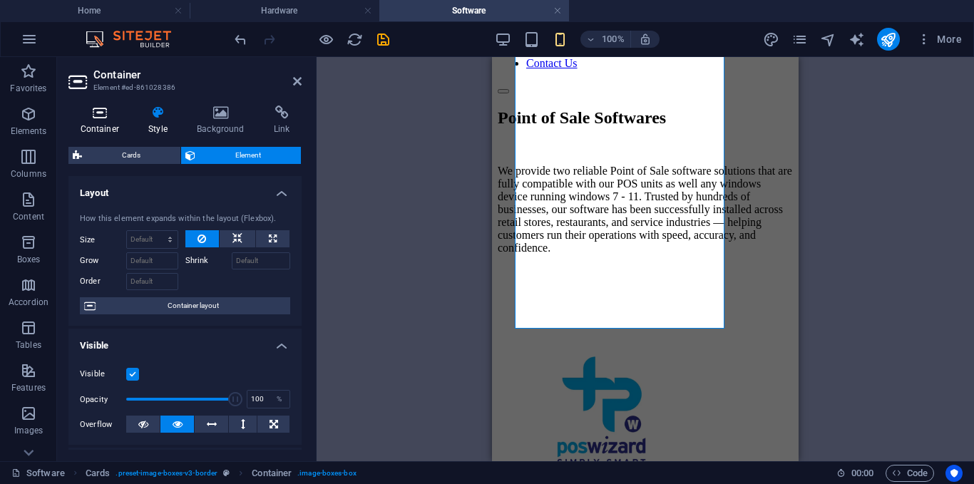
click at [97, 106] on icon at bounding box center [99, 112] width 63 height 14
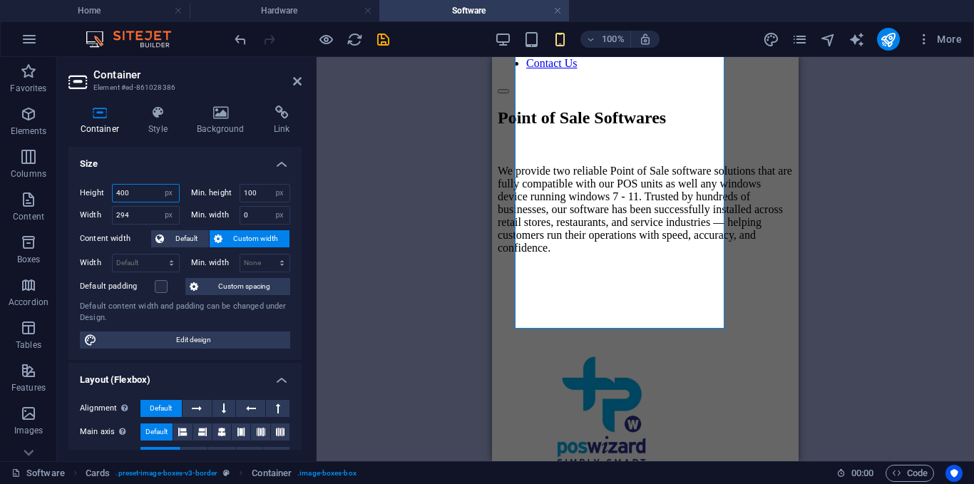
click at [137, 194] on input "400" at bounding box center [146, 193] width 66 height 17
click at [171, 123] on h4 "Style" at bounding box center [161, 120] width 48 height 30
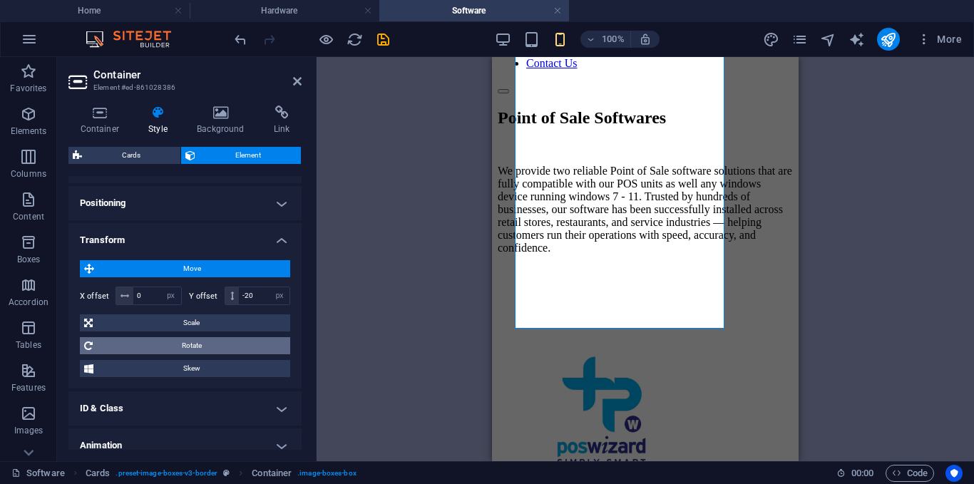
scroll to position [388, 0]
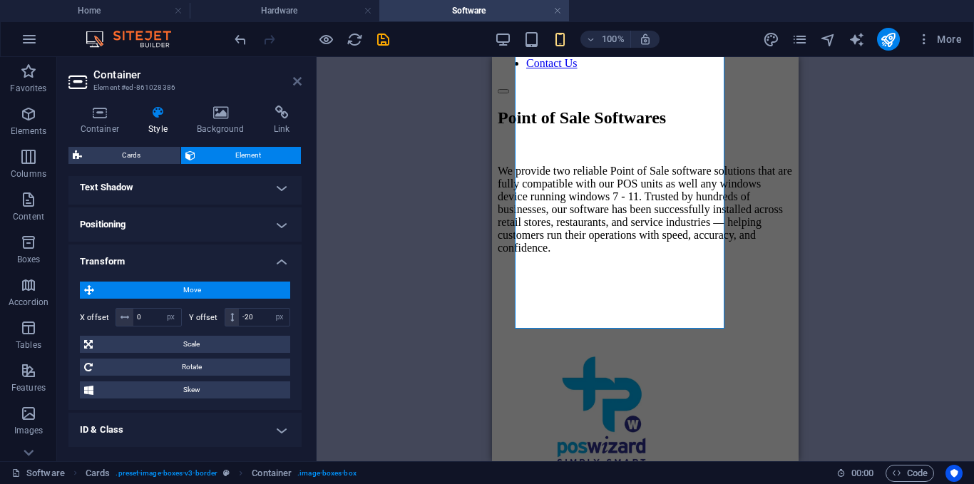
click at [293, 84] on icon at bounding box center [297, 81] width 9 height 11
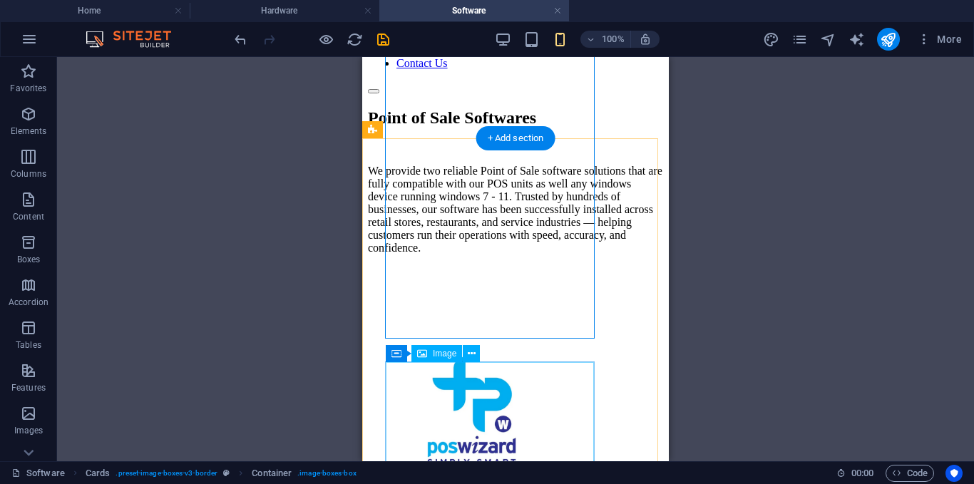
scroll to position [71, 0]
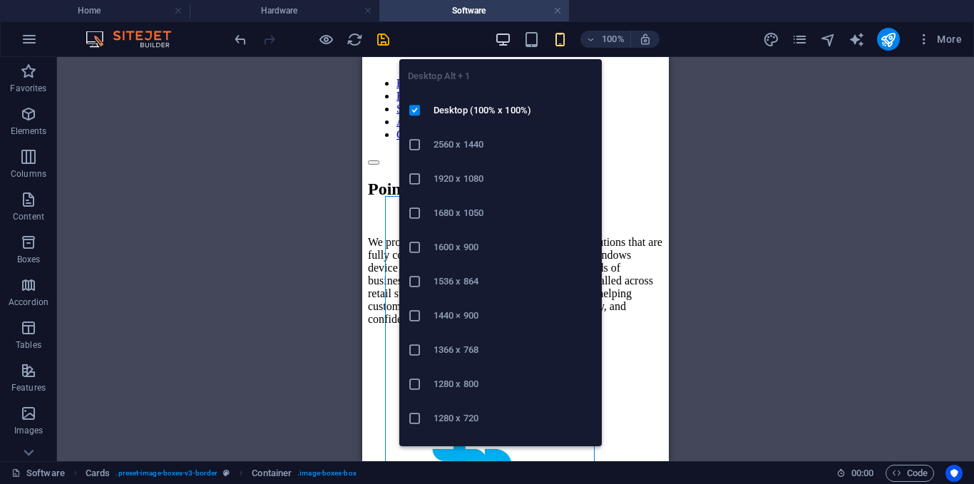
click at [506, 40] on icon "button" at bounding box center [503, 39] width 16 height 16
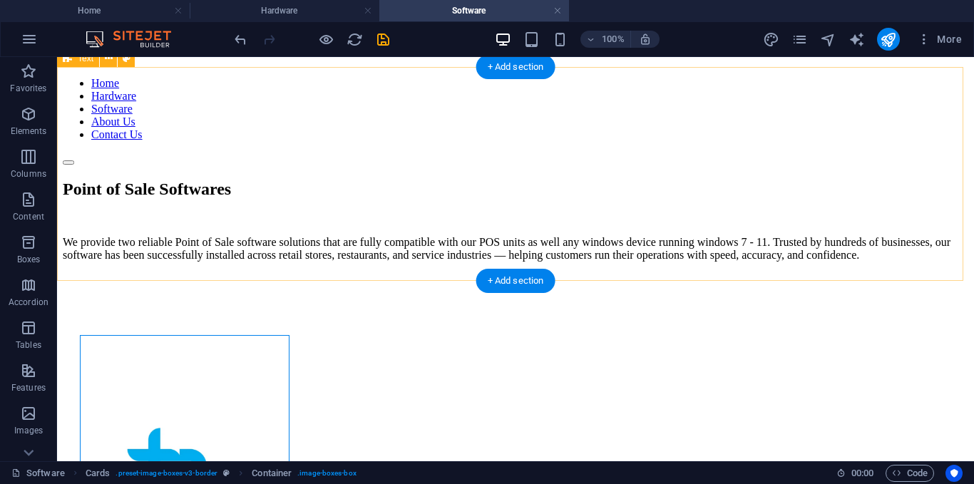
click at [445, 277] on div "Point of Sale Softwares We provide two reliable Point of Sale software solution…" at bounding box center [515, 287] width 905 height 214
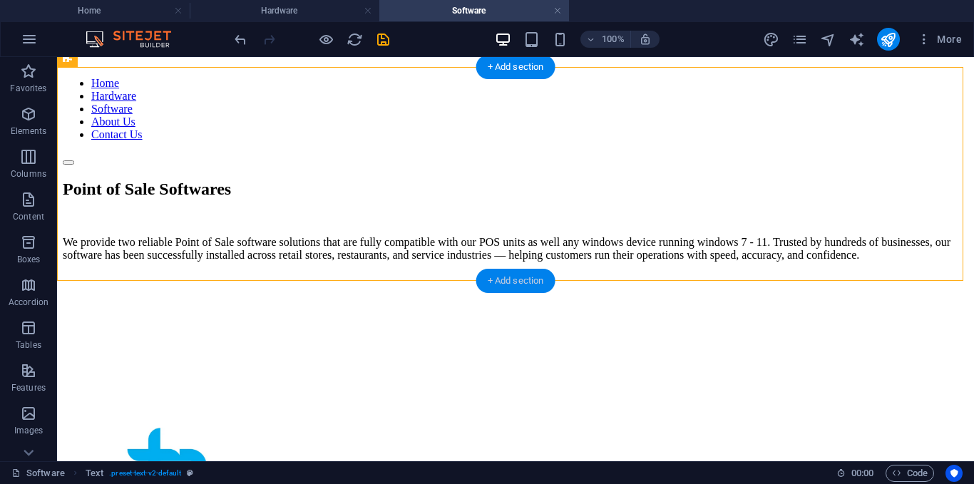
click at [527, 273] on div "+ Add section" at bounding box center [515, 281] width 79 height 24
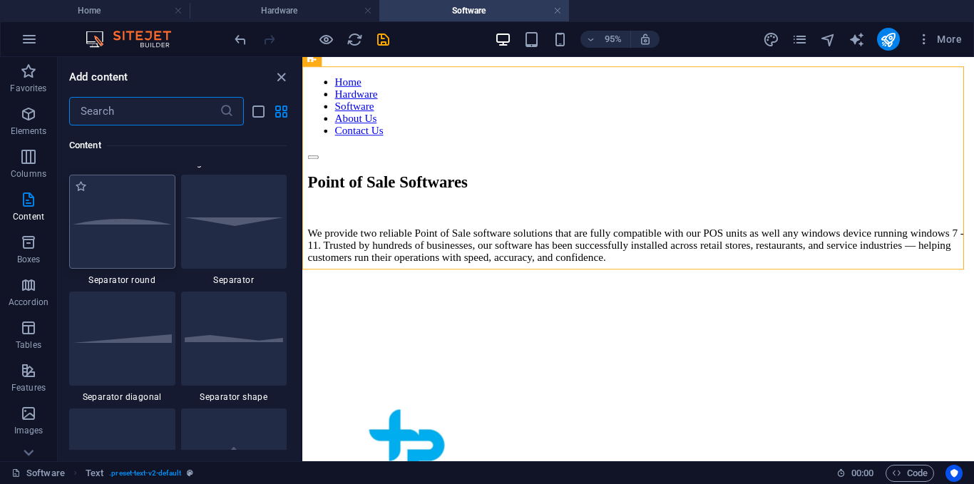
scroll to position [3563, 0]
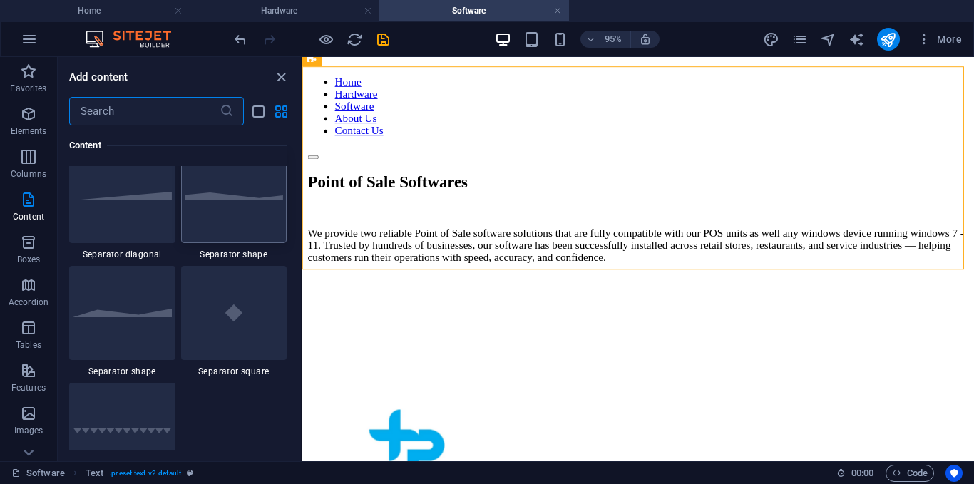
click at [228, 214] on div at bounding box center [234, 196] width 106 height 94
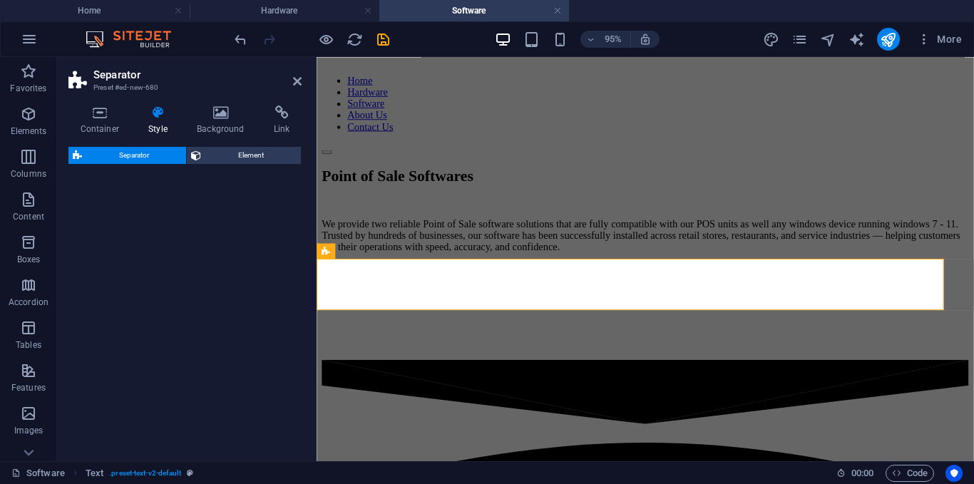
select select "polygon1"
select select "rem"
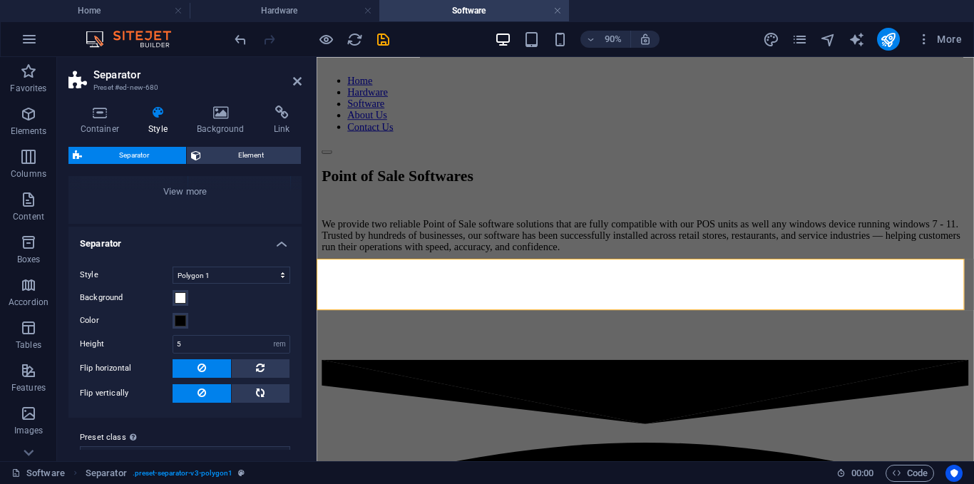
scroll to position [214, 0]
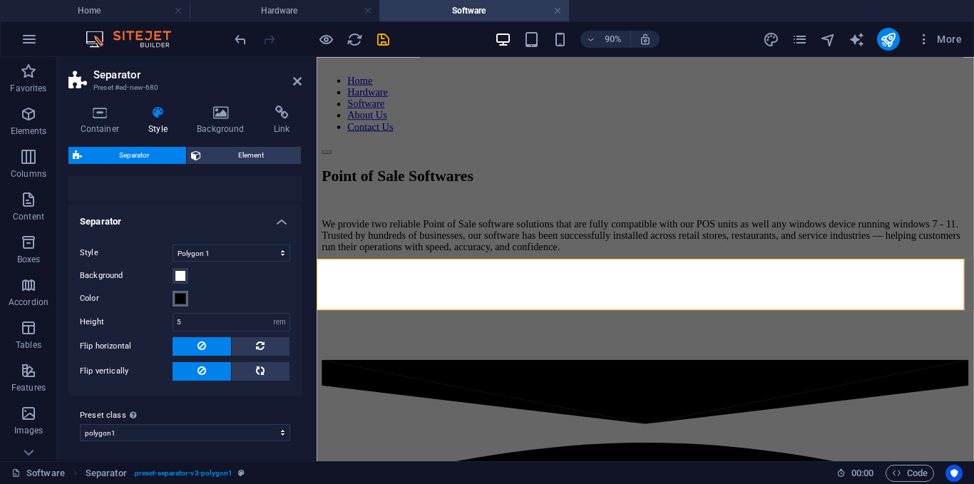
click at [180, 301] on span at bounding box center [180, 298] width 11 height 11
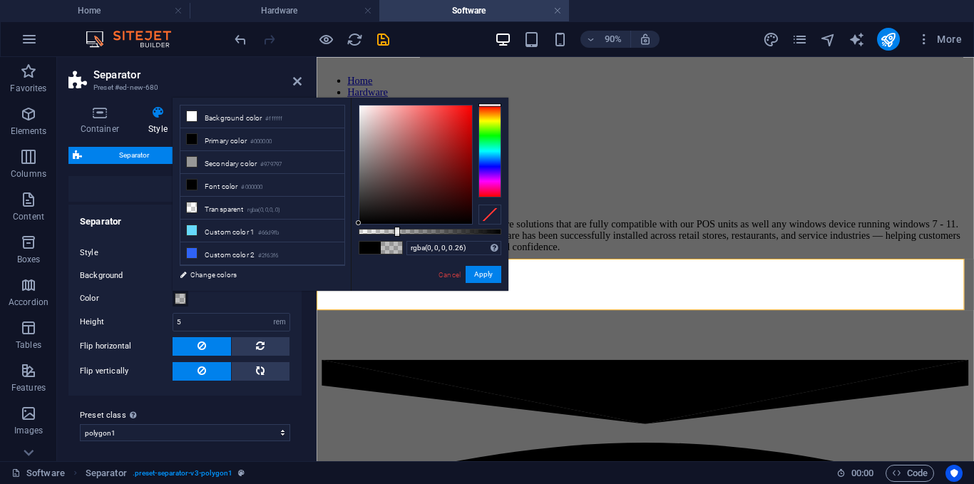
click at [396, 232] on div at bounding box center [429, 232] width 143 height 6
type input "rgba(0, 0, 0, 0.25)"
click at [395, 232] on div at bounding box center [398, 232] width 6 height 10
drag, startPoint x: 495, startPoint y: 277, endPoint x: 196, endPoint y: 244, distance: 301.1
click at [495, 277] on button "Apply" at bounding box center [483, 274] width 36 height 17
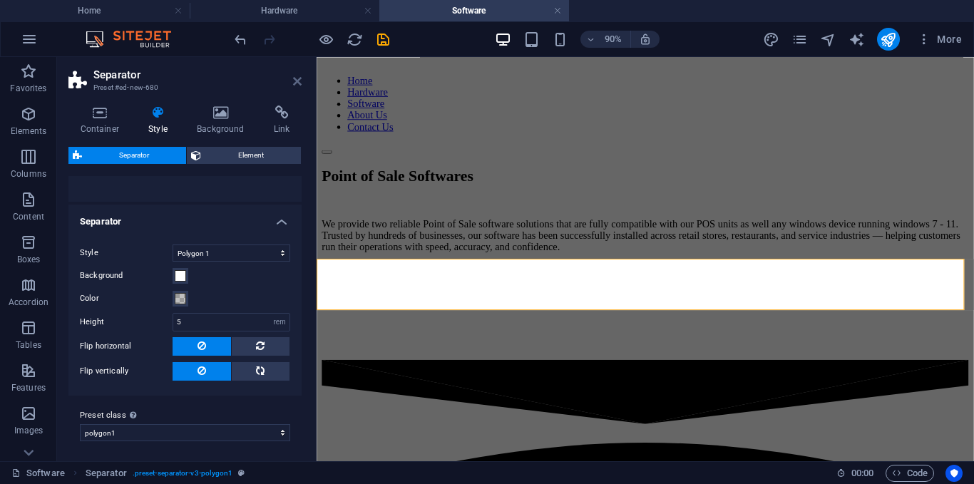
click at [297, 83] on icon at bounding box center [297, 81] width 9 height 11
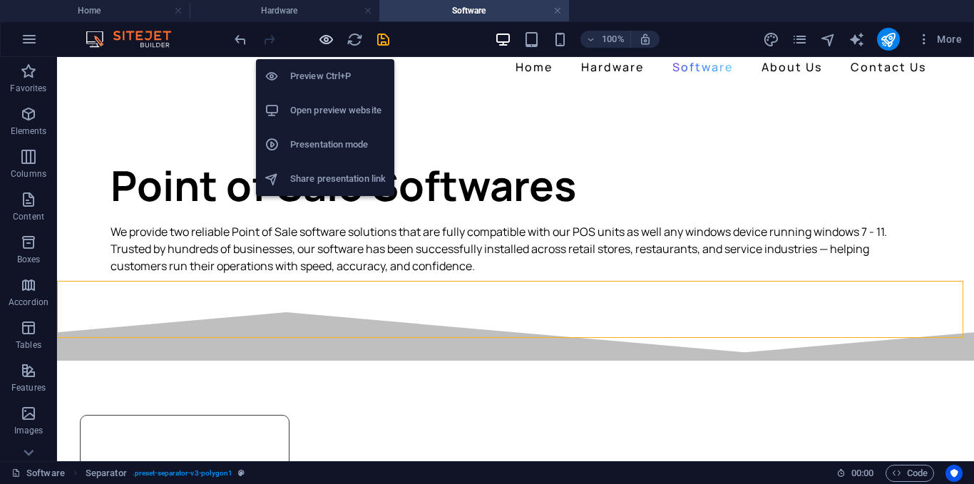
click at [323, 41] on icon "button" at bounding box center [326, 39] width 16 height 16
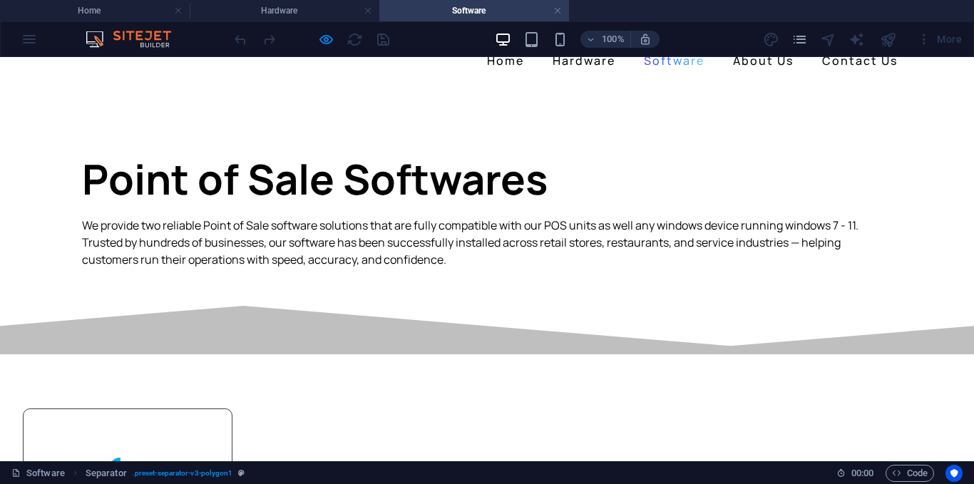
scroll to position [0, 0]
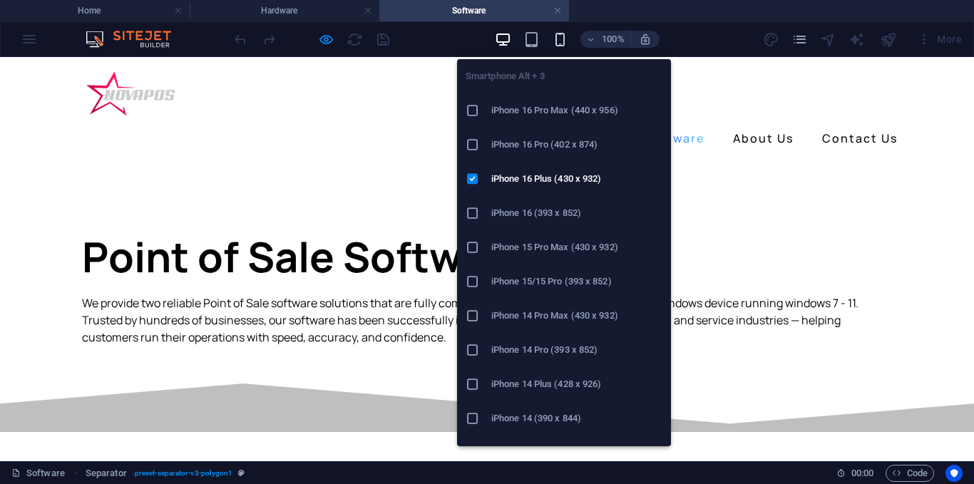
click at [564, 39] on icon "button" at bounding box center [560, 39] width 16 height 16
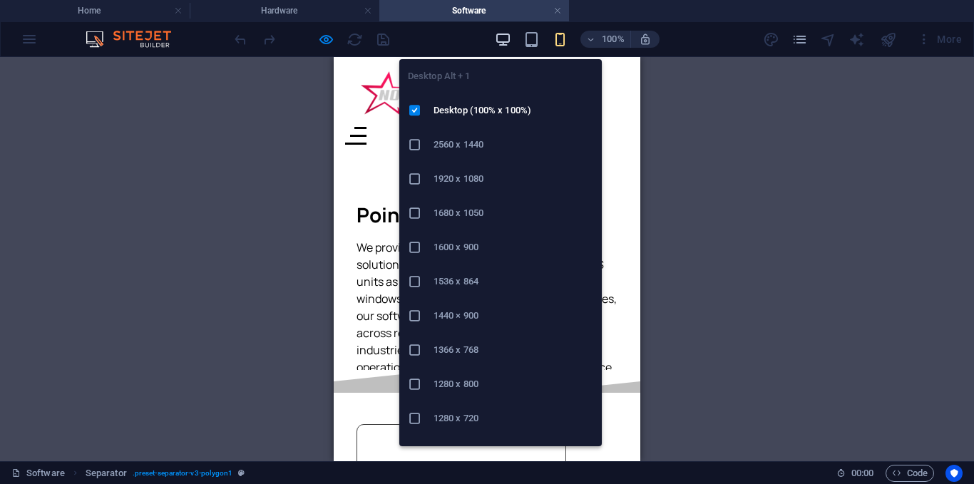
click at [507, 46] on icon "button" at bounding box center [503, 39] width 16 height 16
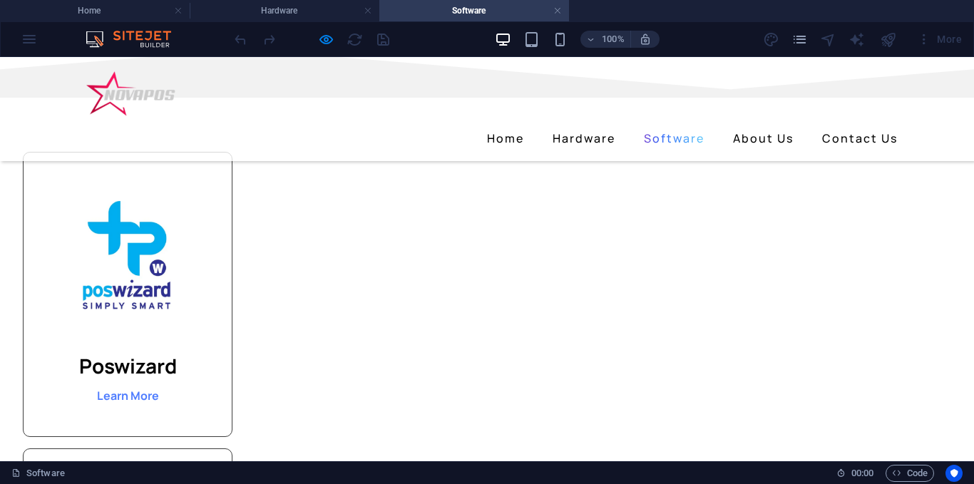
scroll to position [214, 0]
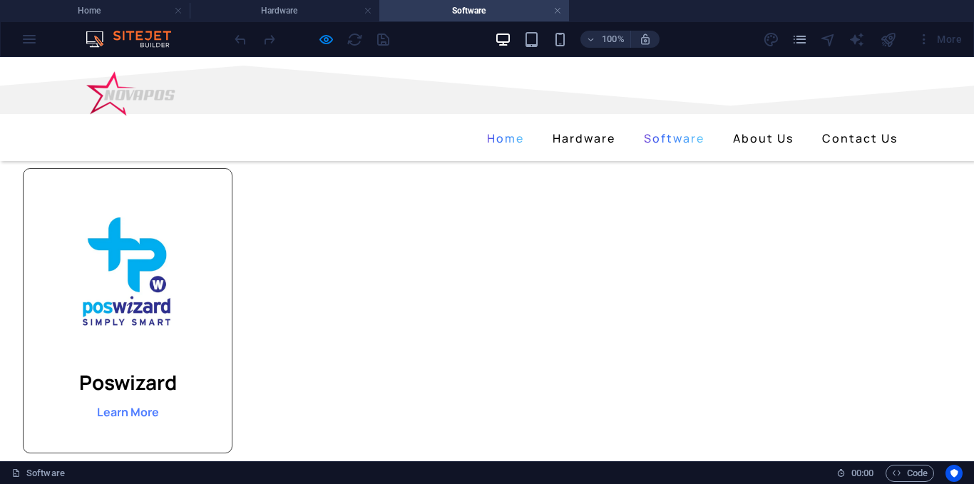
click at [495, 127] on link "Home" at bounding box center [505, 138] width 48 height 23
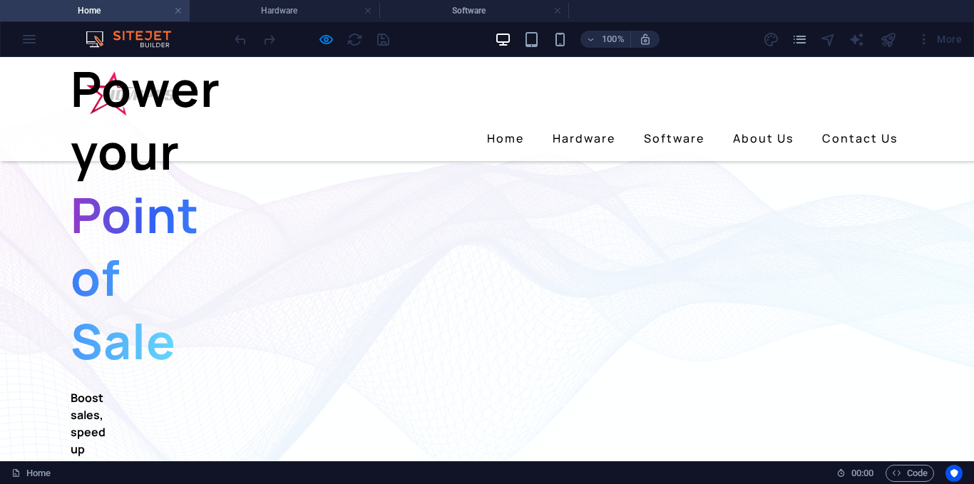
scroll to position [0, 0]
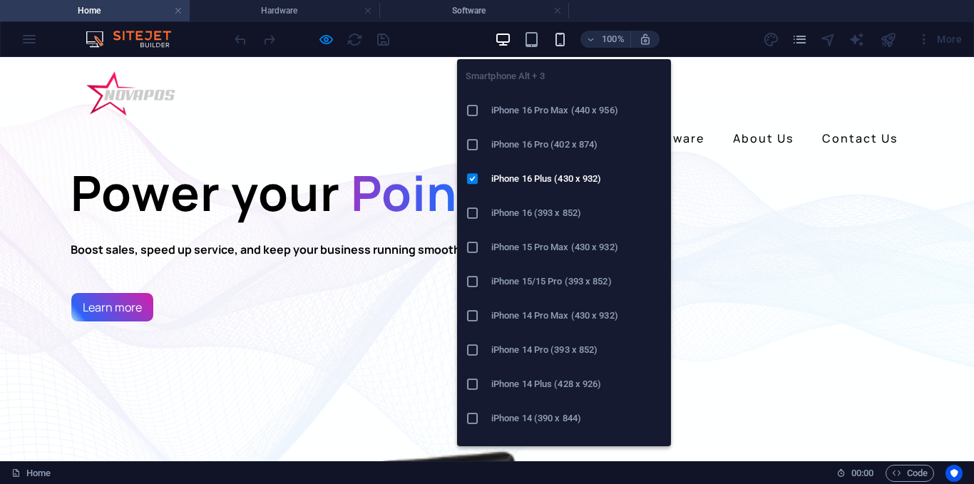
click at [557, 36] on icon "button" at bounding box center [560, 39] width 16 height 16
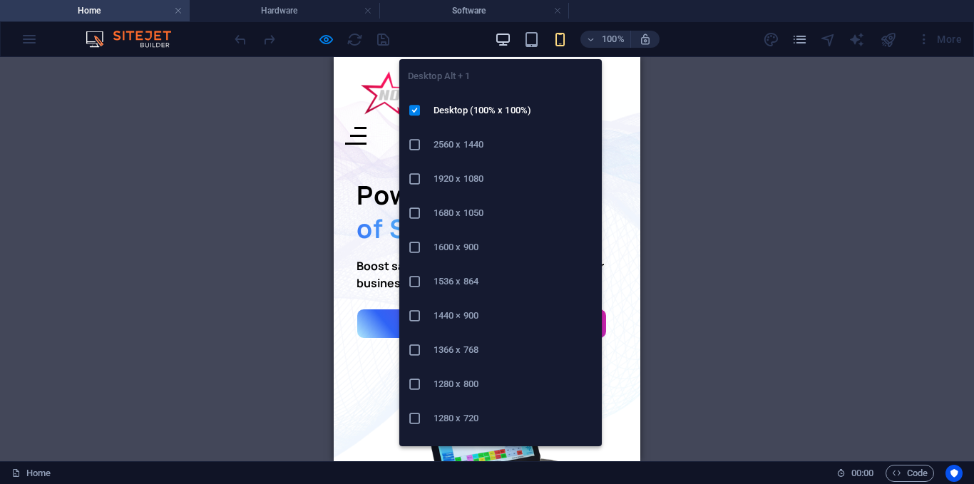
click at [502, 43] on icon "button" at bounding box center [503, 39] width 16 height 16
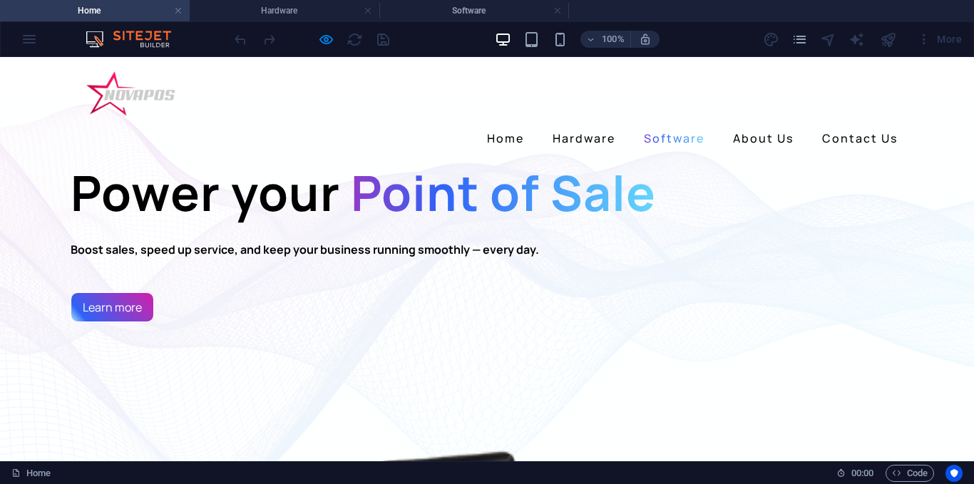
click at [693, 127] on link "Software" at bounding box center [674, 138] width 72 height 23
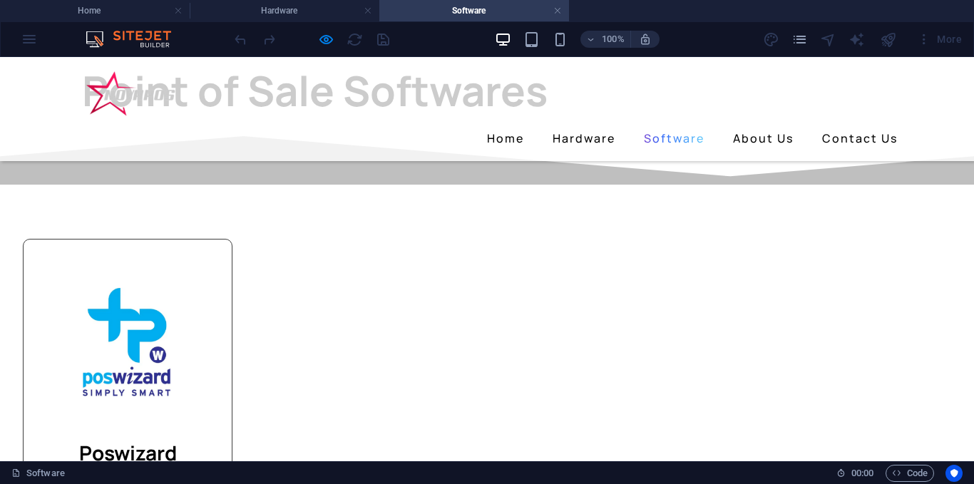
scroll to position [143, 0]
click at [576, 127] on link "Hardware" at bounding box center [584, 138] width 74 height 23
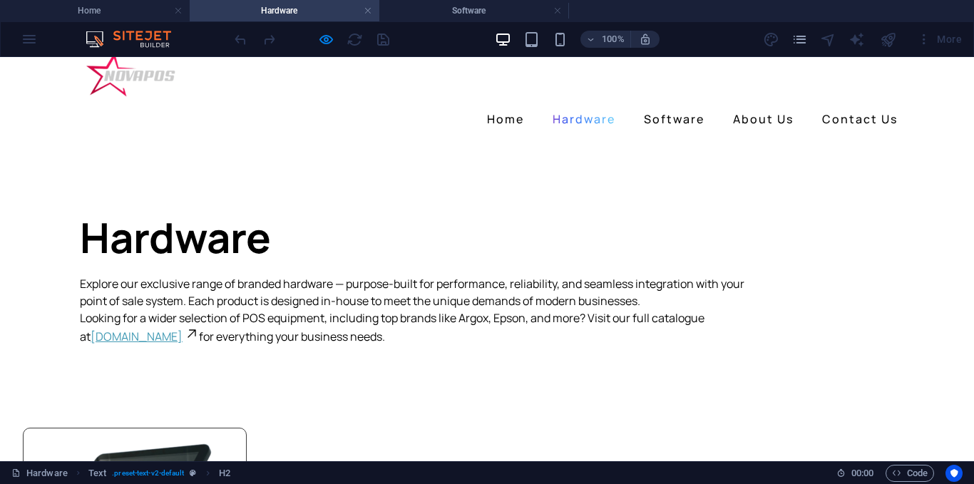
scroll to position [0, 0]
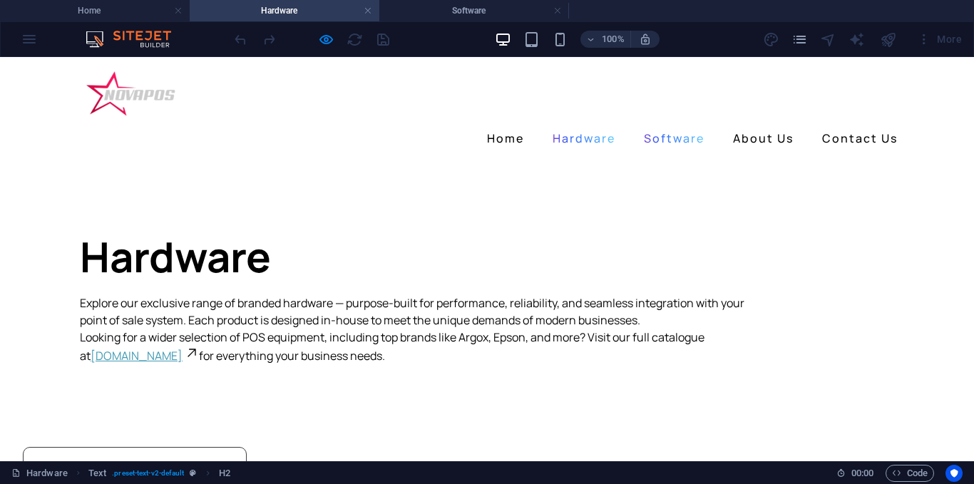
click at [656, 127] on link "Software" at bounding box center [674, 138] width 72 height 23
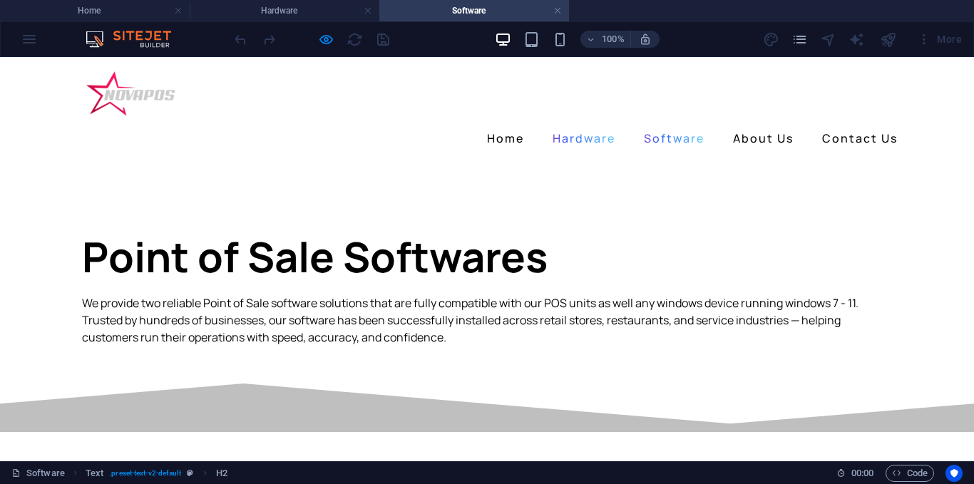
click at [577, 127] on link "Hardware" at bounding box center [584, 138] width 74 height 23
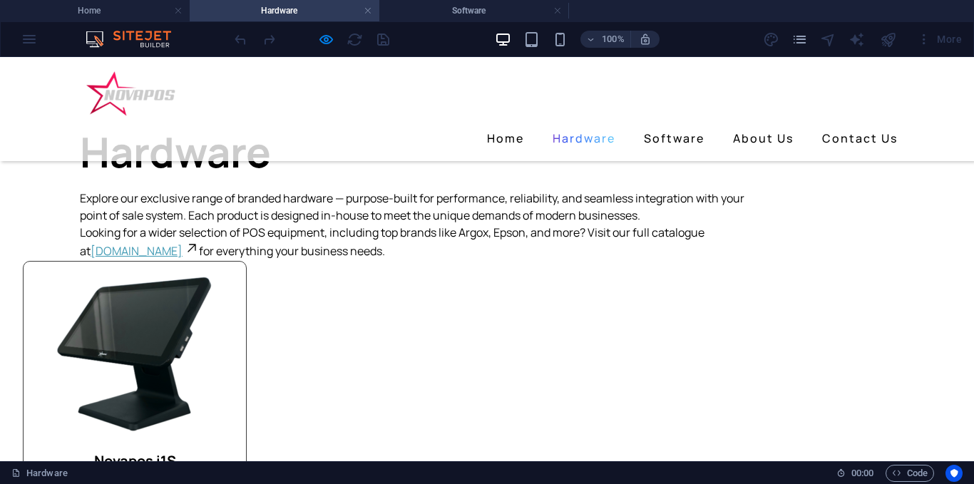
scroll to position [71, 0]
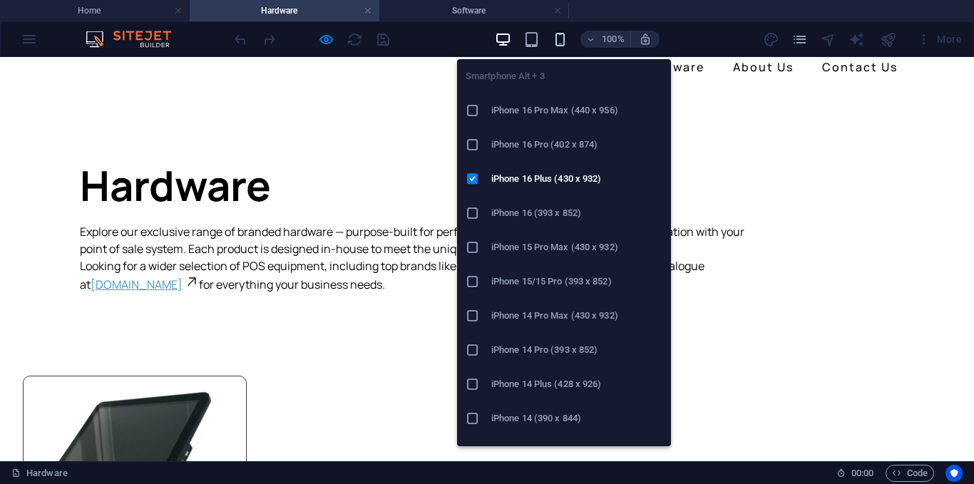
click at [554, 42] on icon "button" at bounding box center [560, 39] width 16 height 16
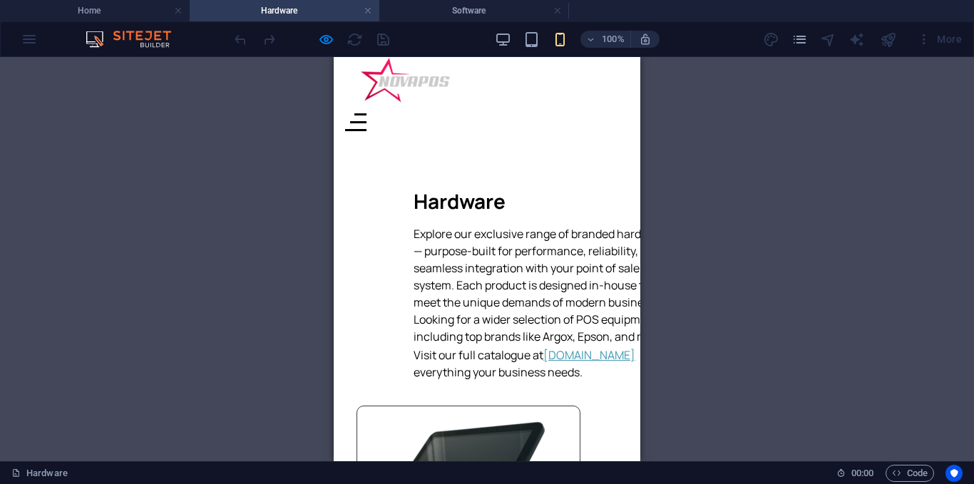
scroll to position [0, 0]
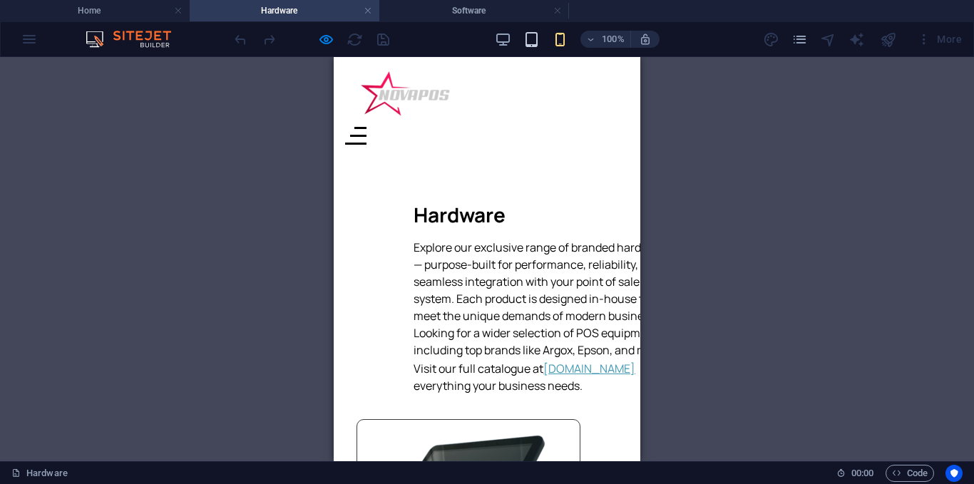
click at [529, 46] on icon "button" at bounding box center [531, 39] width 16 height 16
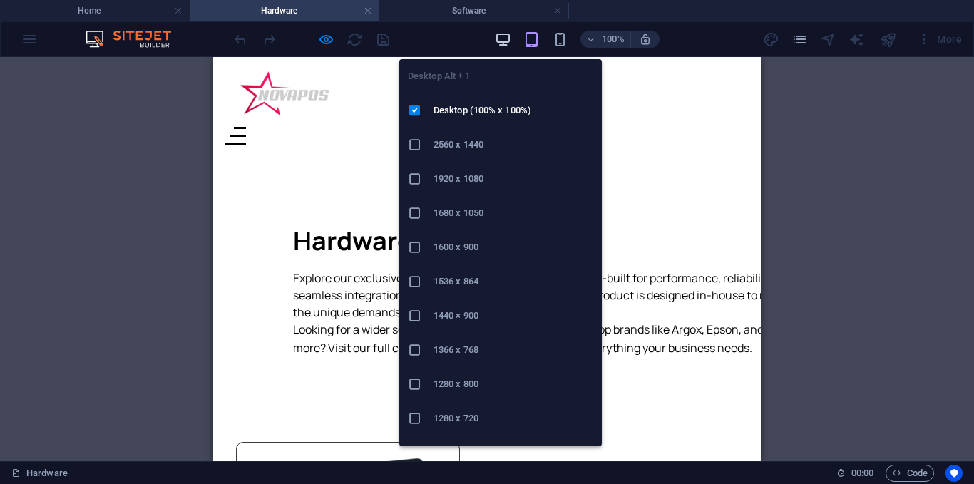
click at [510, 38] on icon "button" at bounding box center [503, 39] width 16 height 16
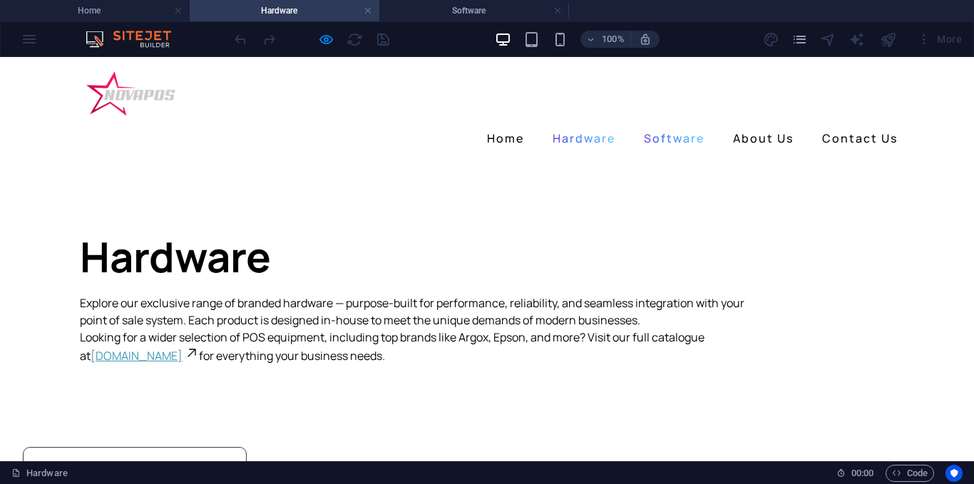
click at [688, 127] on link "Software" at bounding box center [674, 138] width 72 height 23
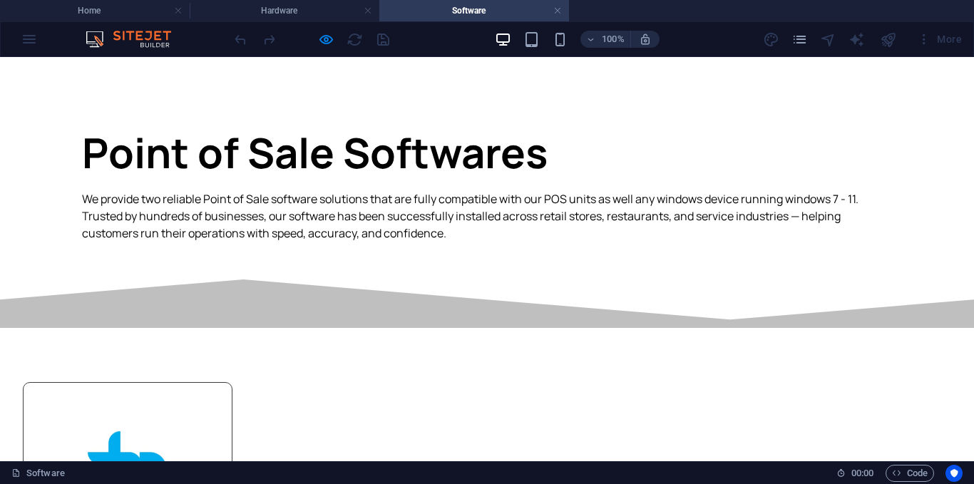
scroll to position [71, 0]
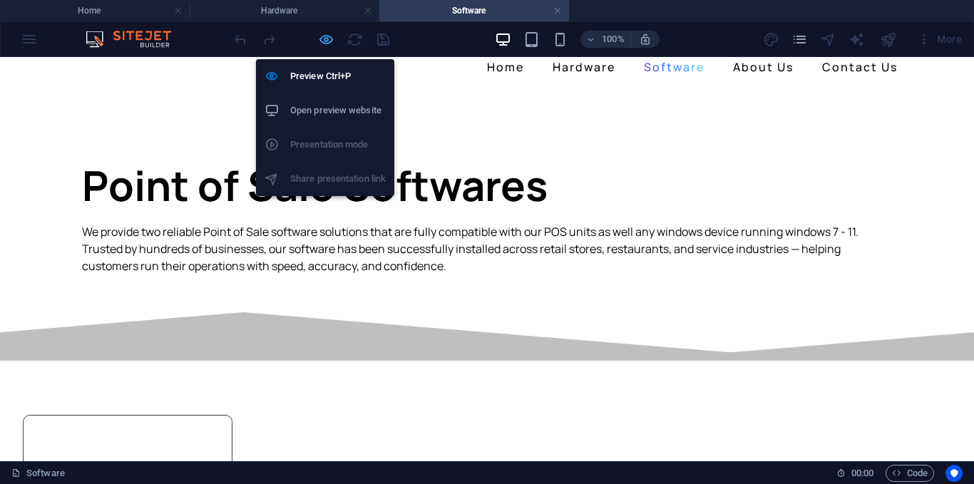
drag, startPoint x: 321, startPoint y: 42, endPoint x: 393, endPoint y: 255, distance: 224.9
click at [321, 42] on icon "button" at bounding box center [326, 39] width 16 height 16
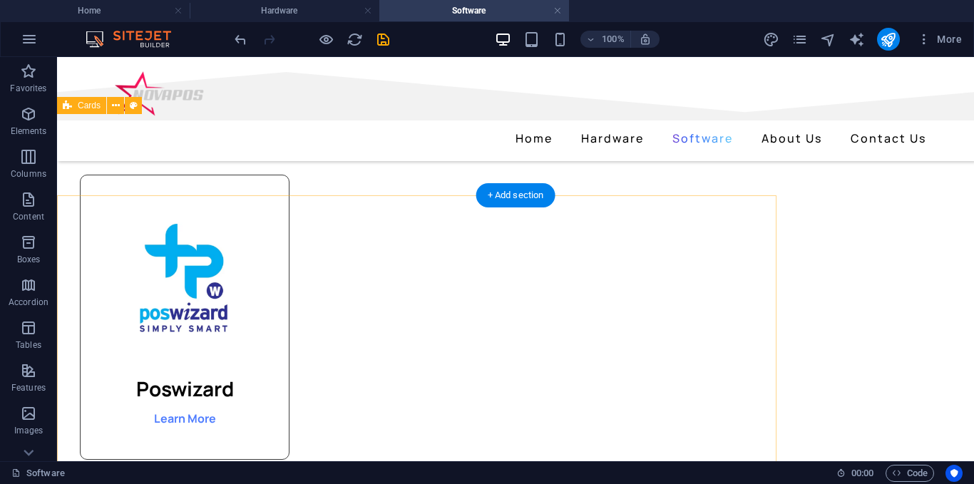
scroll to position [214, 0]
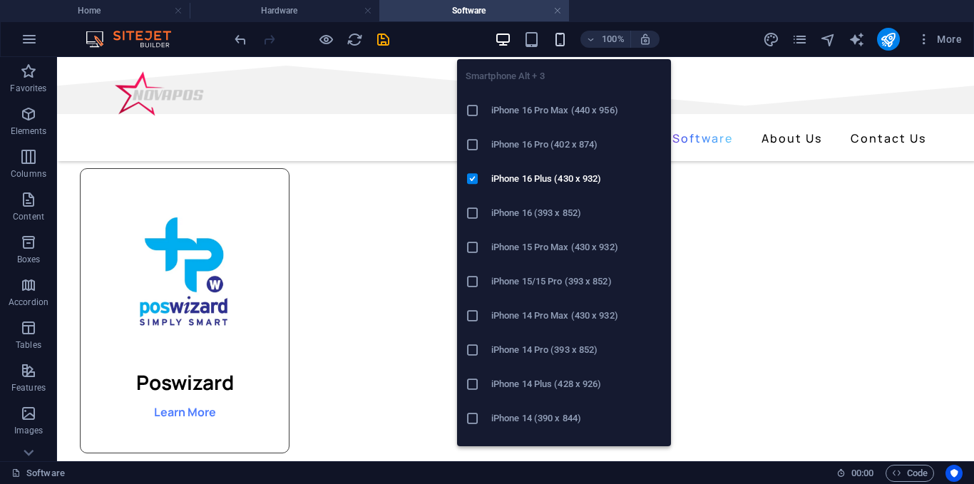
click at [564, 36] on icon "button" at bounding box center [560, 39] width 16 height 16
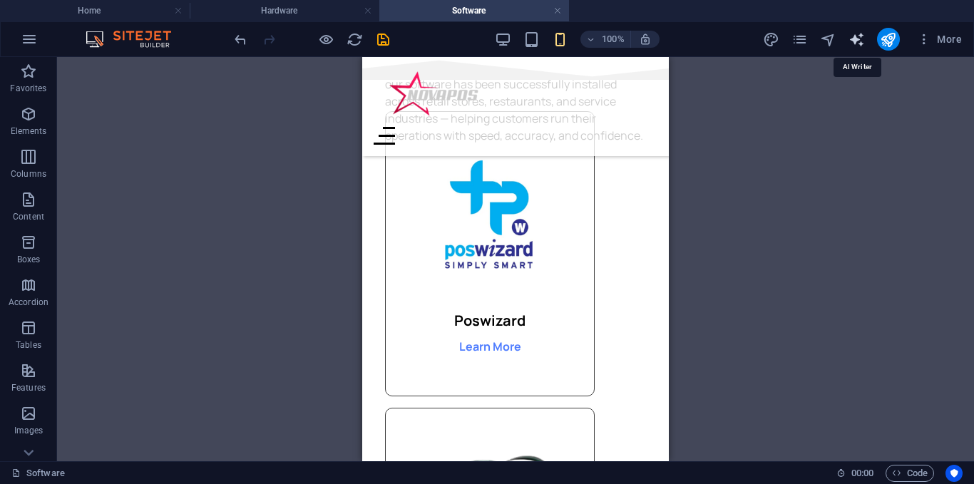
click at [857, 37] on icon "text_generator" at bounding box center [856, 39] width 16 height 16
select select "English"
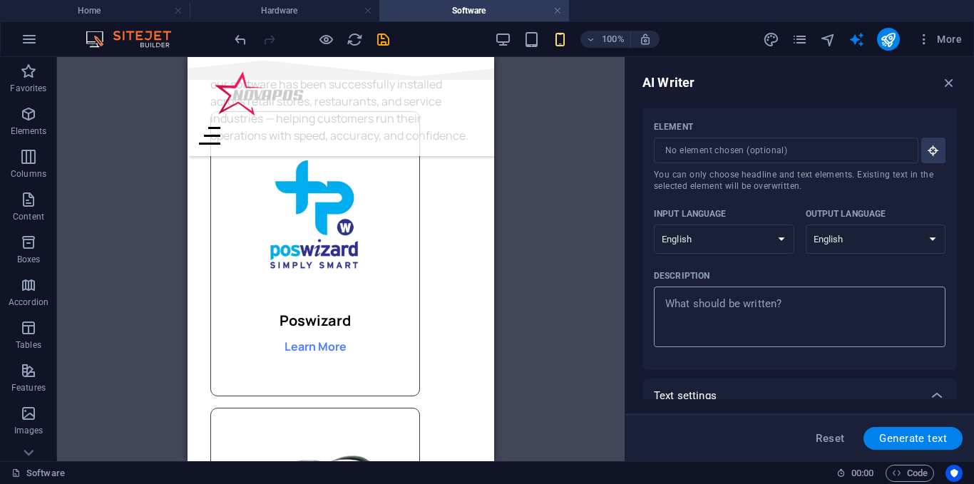
scroll to position [0, 0]
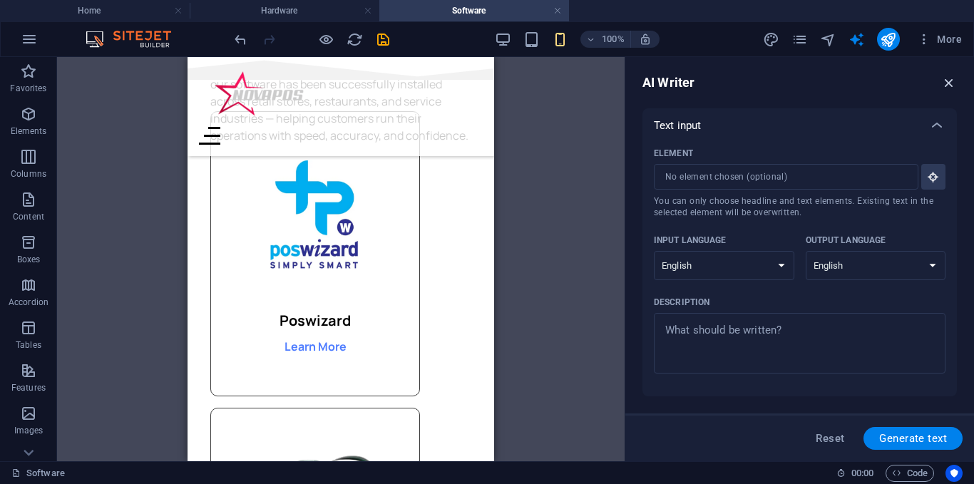
click at [945, 85] on icon "button" at bounding box center [949, 83] width 16 height 16
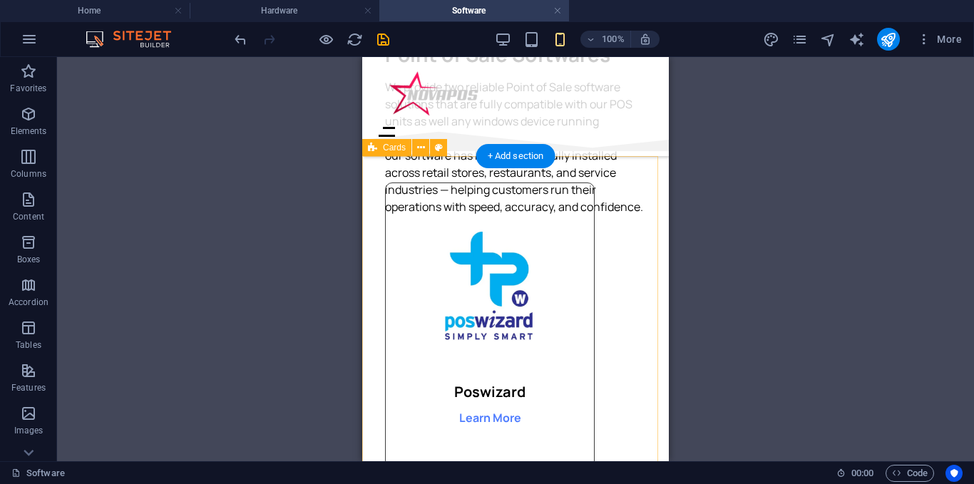
scroll to position [71, 0]
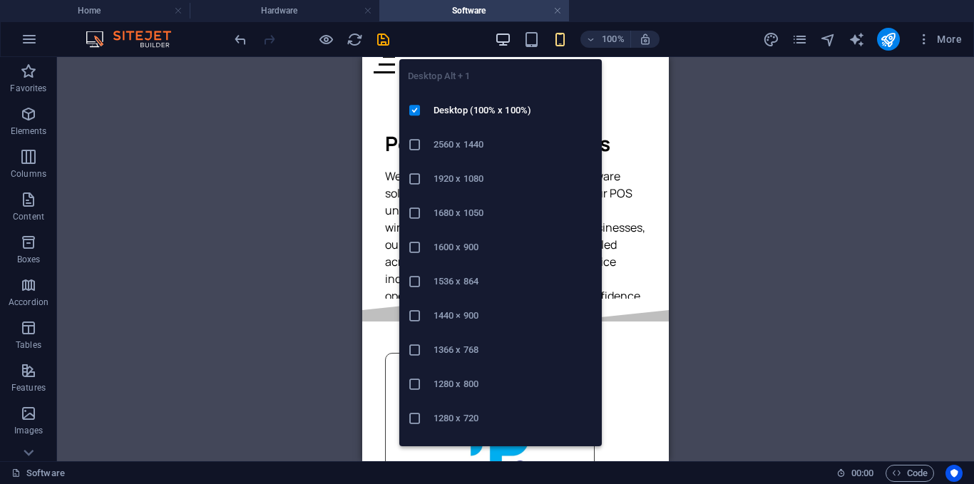
click at [503, 36] on icon "button" at bounding box center [503, 39] width 16 height 16
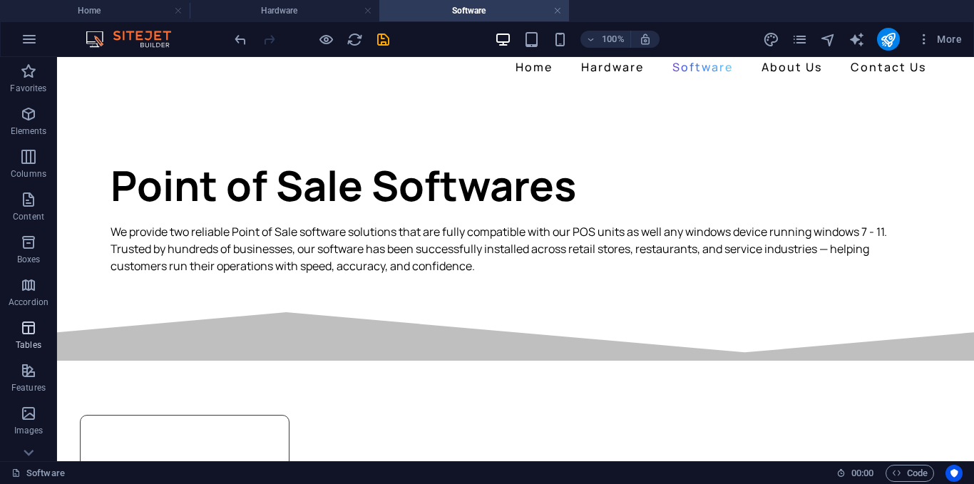
click at [55, 354] on button "Tables" at bounding box center [28, 335] width 57 height 43
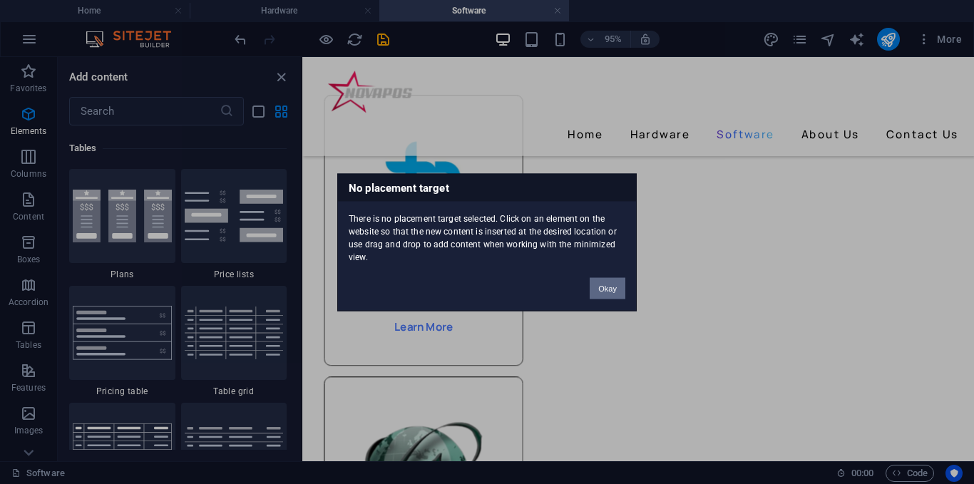
scroll to position [4936, 0]
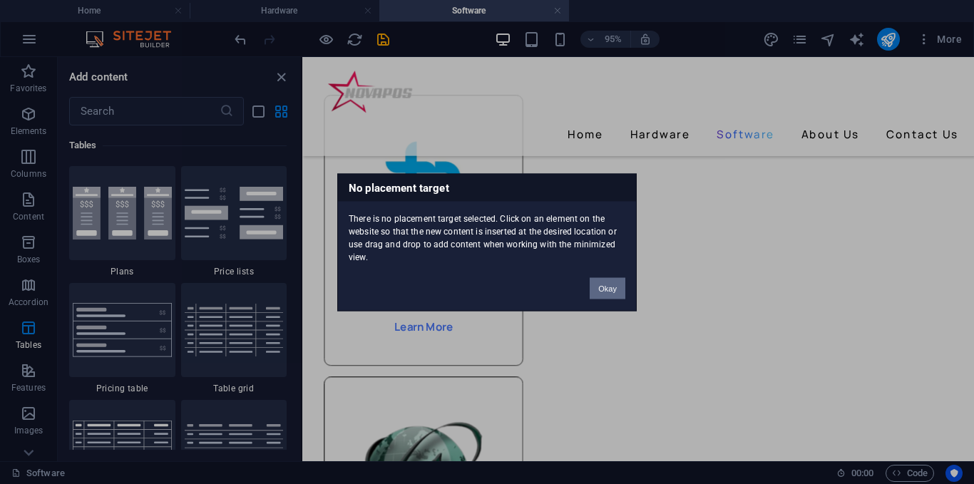
click at [597, 289] on button "Okay" at bounding box center [607, 287] width 36 height 21
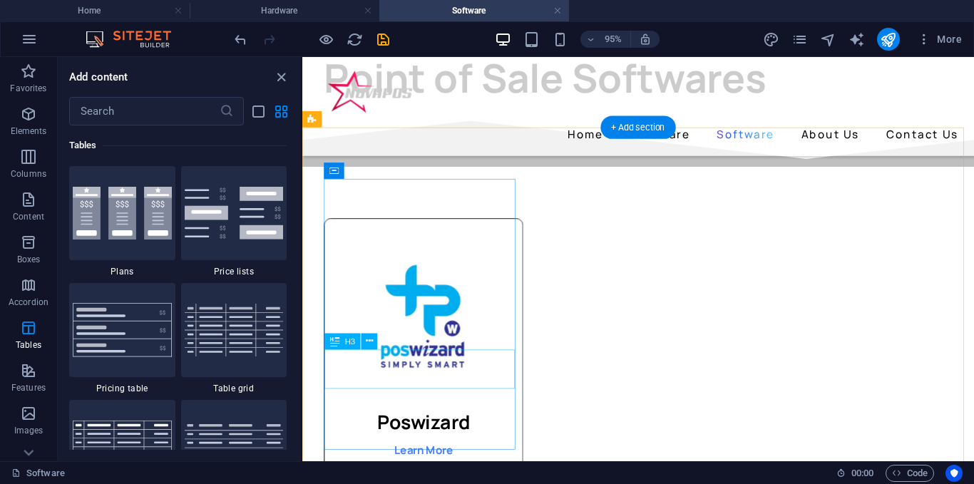
scroll to position [143, 0]
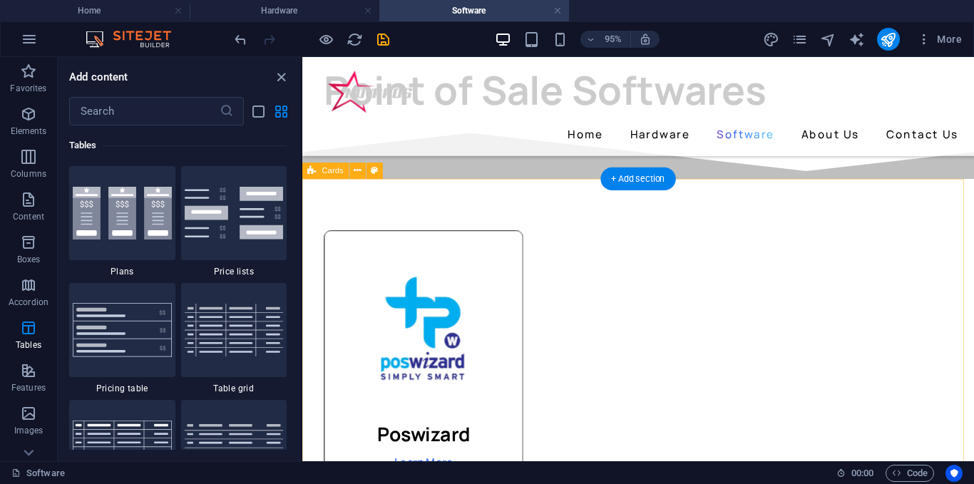
click at [890, 313] on div "Poswizard Learn More Unisolve Learn More" at bounding box center [655, 411] width 707 height 452
click at [362, 171] on button at bounding box center [358, 170] width 16 height 16
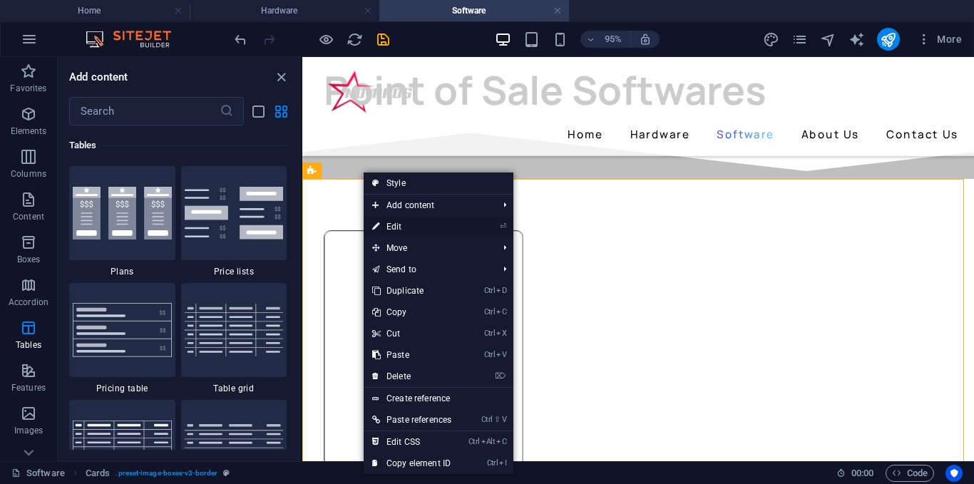
click at [398, 227] on link "⏎ Edit" at bounding box center [411, 226] width 96 height 21
select select "px"
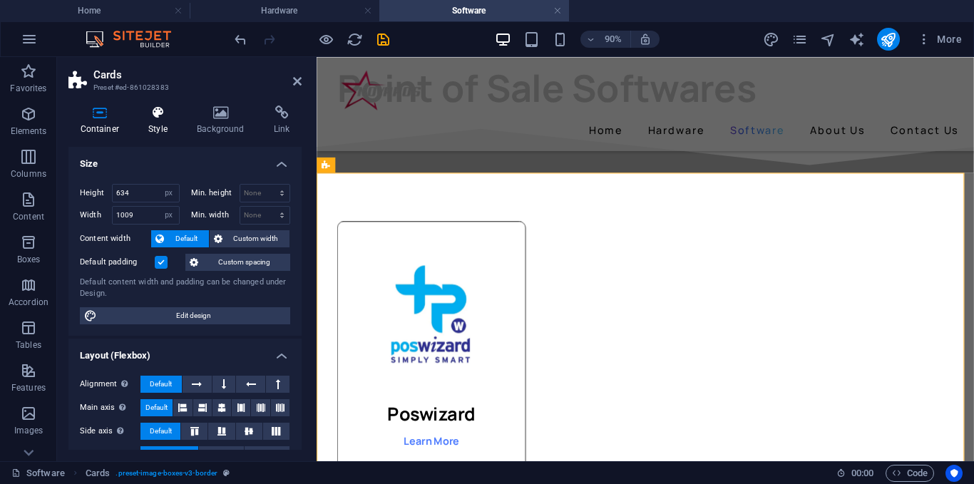
click at [166, 129] on h4 "Style" at bounding box center [161, 120] width 48 height 30
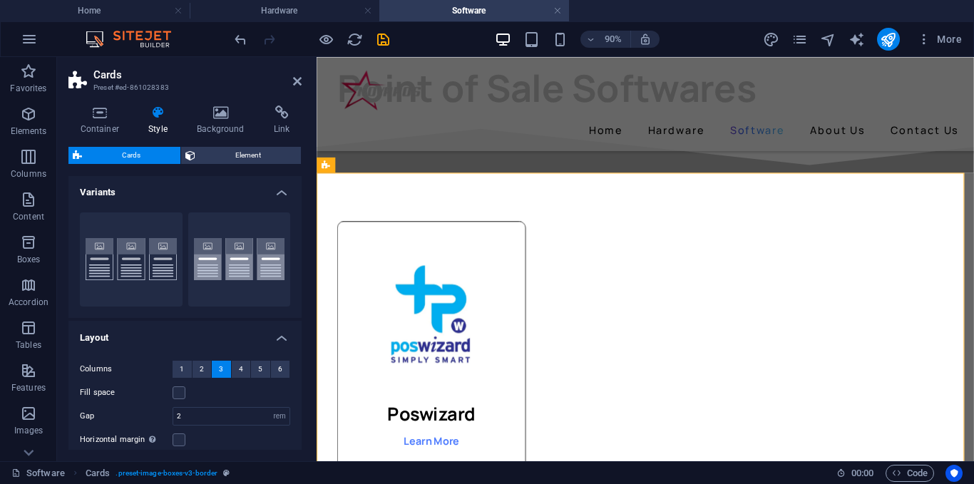
scroll to position [0, 0]
click at [226, 154] on span "Element" at bounding box center [248, 155] width 97 height 17
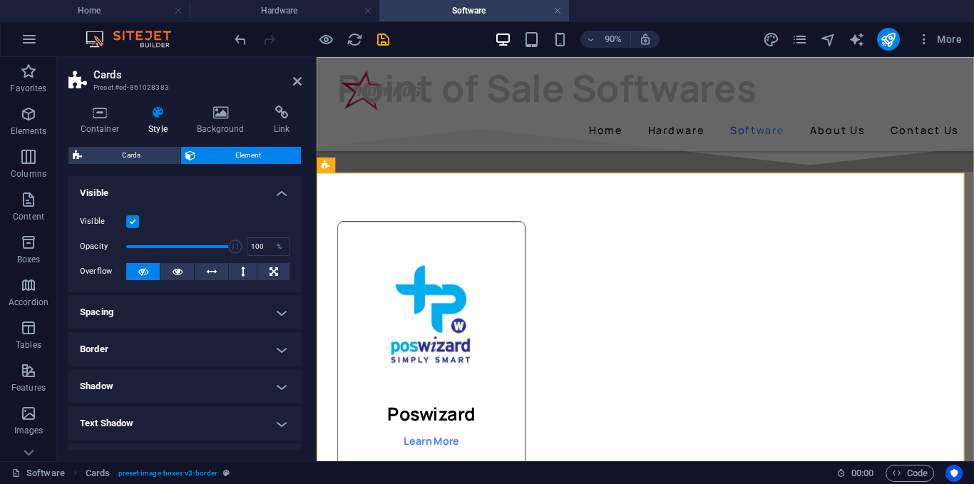
scroll to position [176, 0]
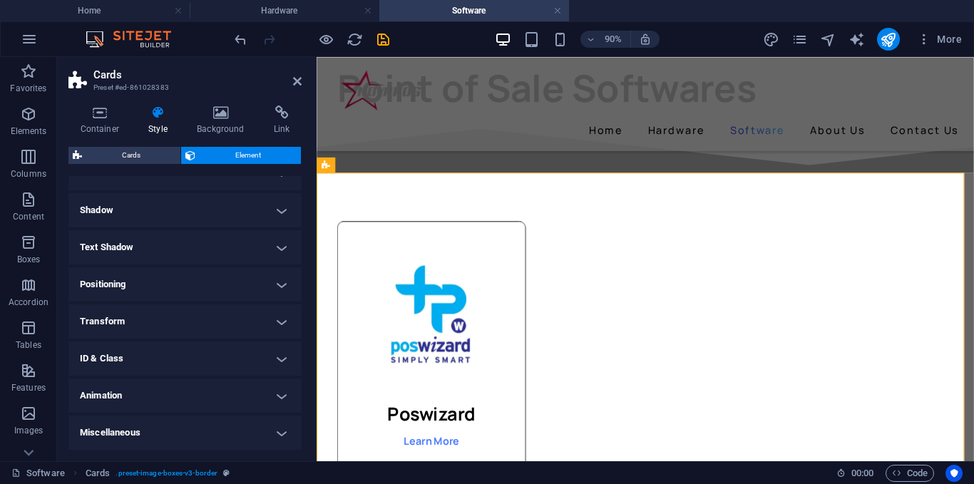
click at [138, 317] on h4 "Transform" at bounding box center [184, 321] width 233 height 34
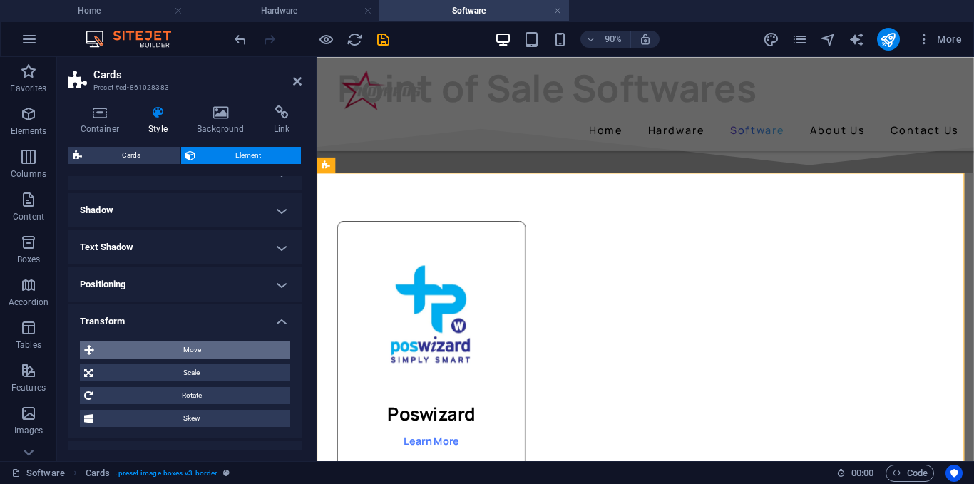
click at [148, 349] on span "Move" at bounding box center [191, 349] width 187 height 17
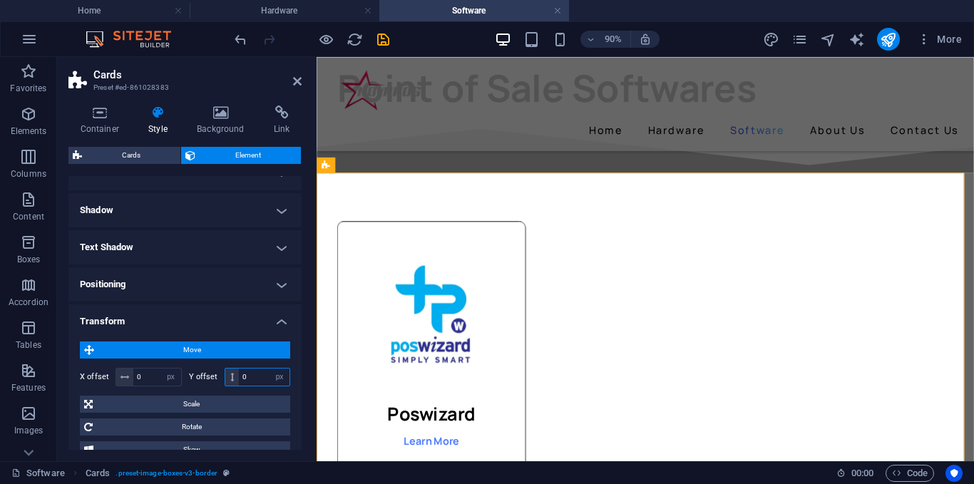
click at [247, 375] on input "0" at bounding box center [264, 376] width 51 height 17
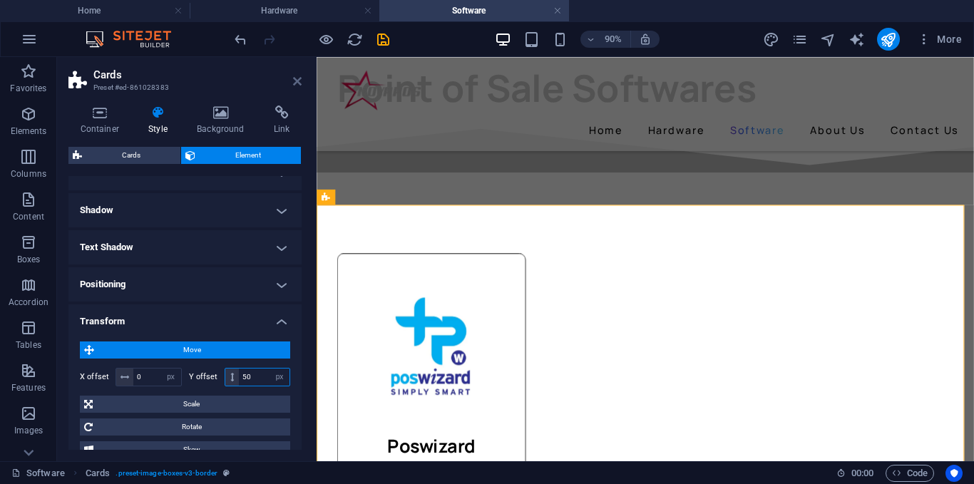
type input "50"
click at [294, 87] on link at bounding box center [297, 82] width 9 height 12
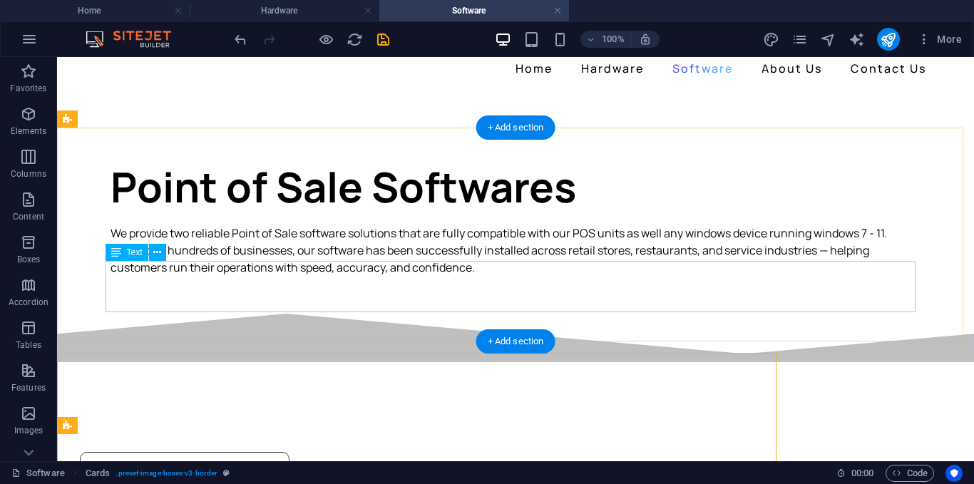
scroll to position [0, 0]
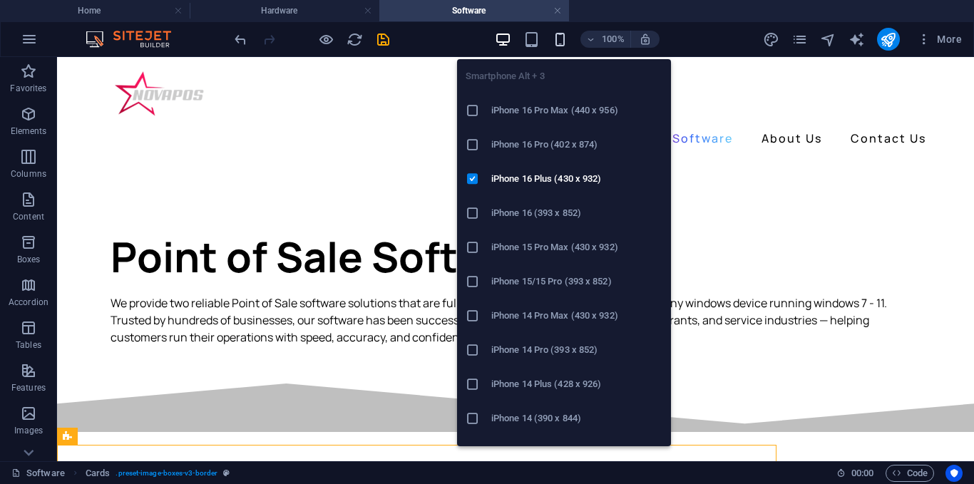
click at [557, 45] on icon "button" at bounding box center [560, 39] width 16 height 16
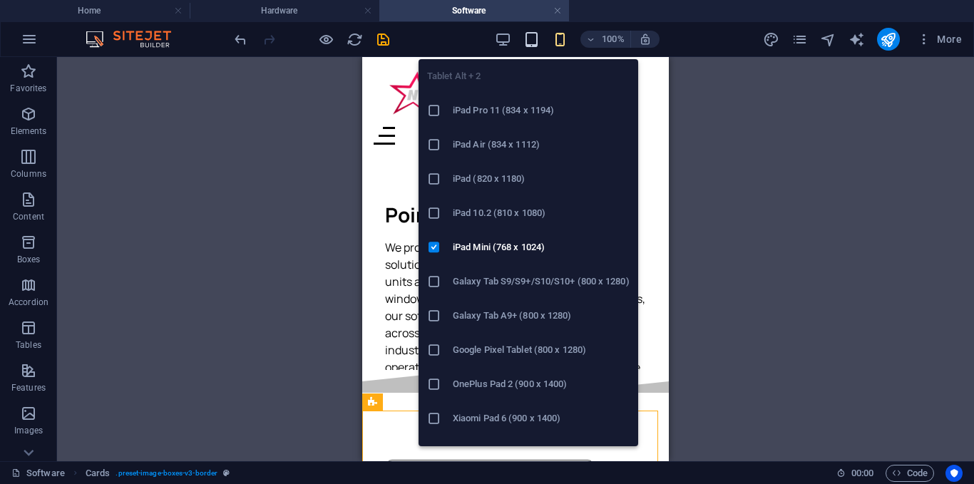
click at [537, 40] on icon "button" at bounding box center [531, 39] width 16 height 16
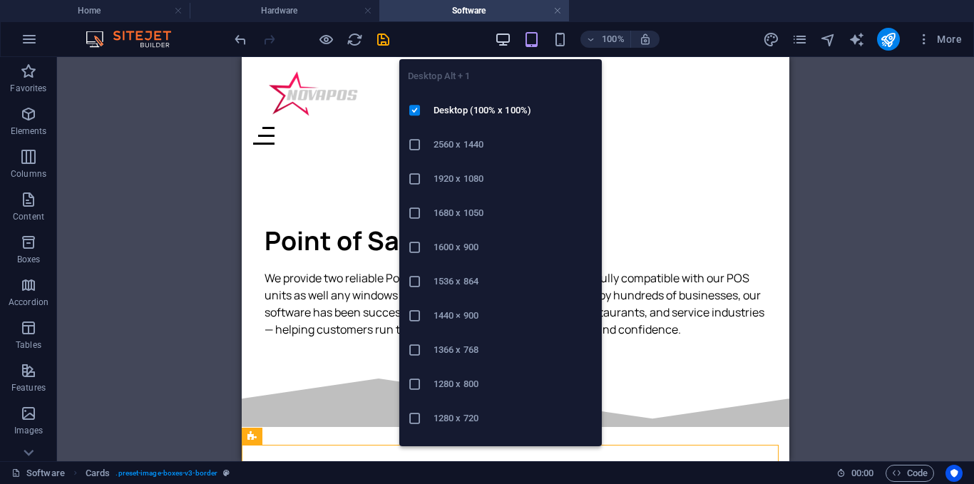
click at [507, 36] on icon "button" at bounding box center [503, 39] width 16 height 16
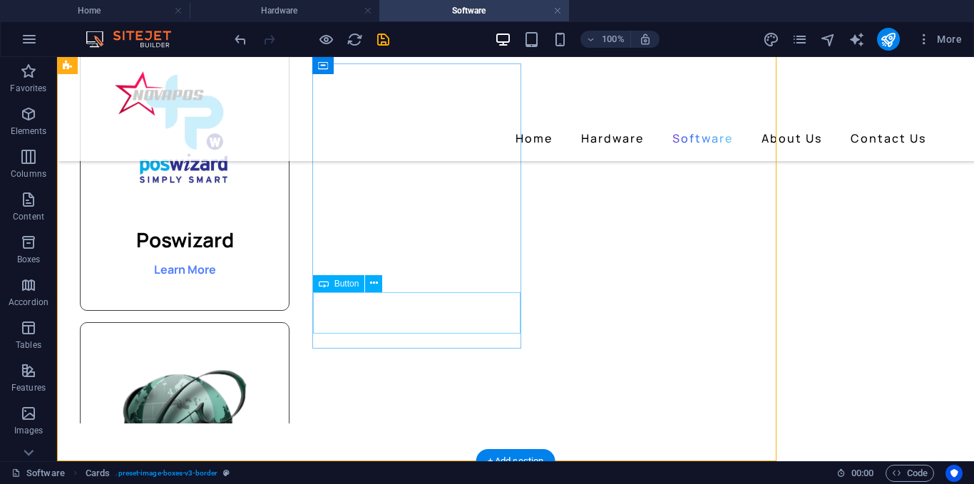
scroll to position [311, 0]
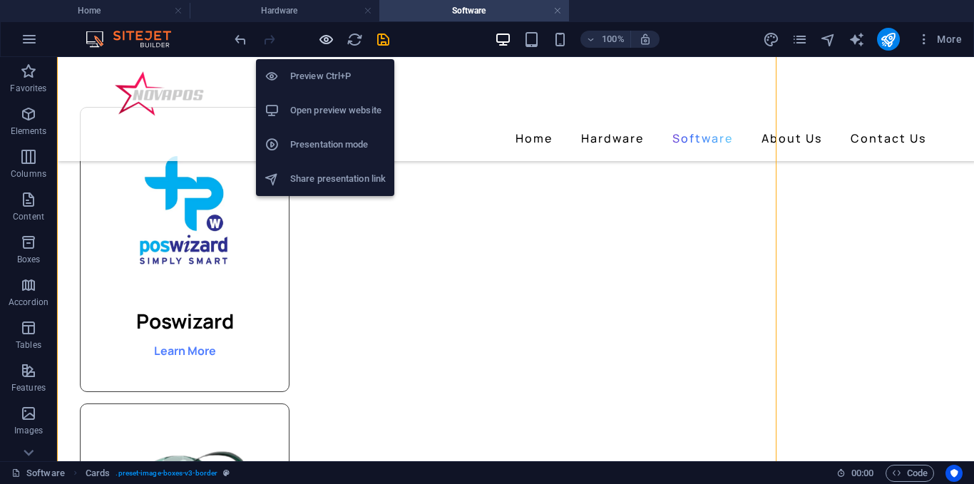
click at [331, 36] on icon "button" at bounding box center [326, 39] width 16 height 16
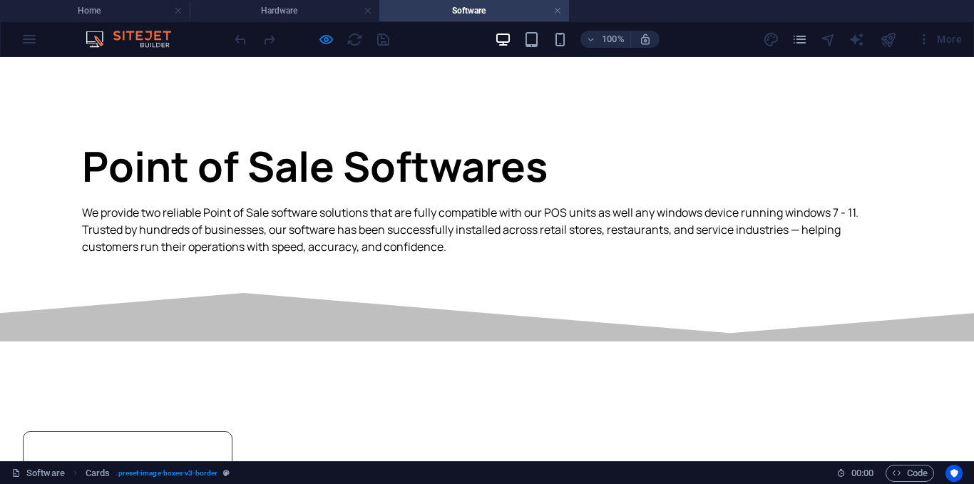
scroll to position [71, 0]
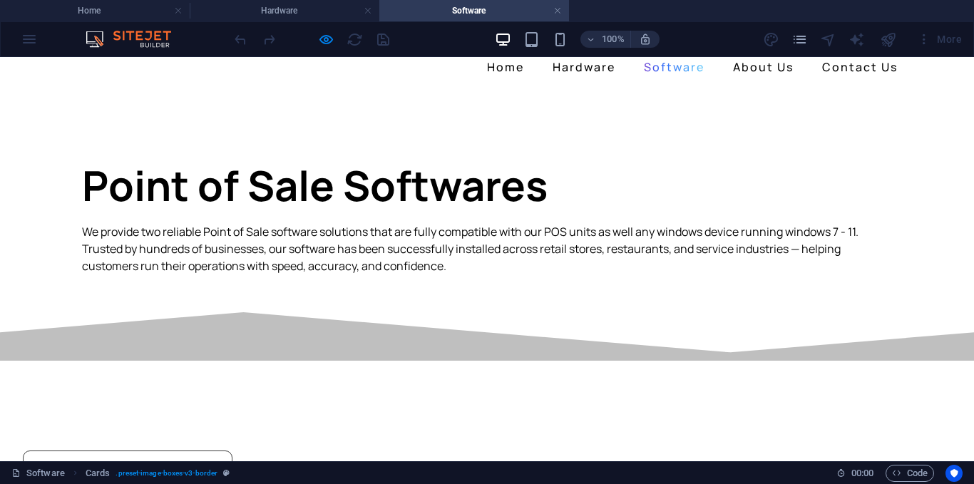
click at [373, 312] on icon at bounding box center [487, 336] width 974 height 48
drag, startPoint x: 464, startPoint y: 315, endPoint x: 495, endPoint y: 323, distance: 32.3
click at [467, 315] on icon at bounding box center [487, 336] width 974 height 48
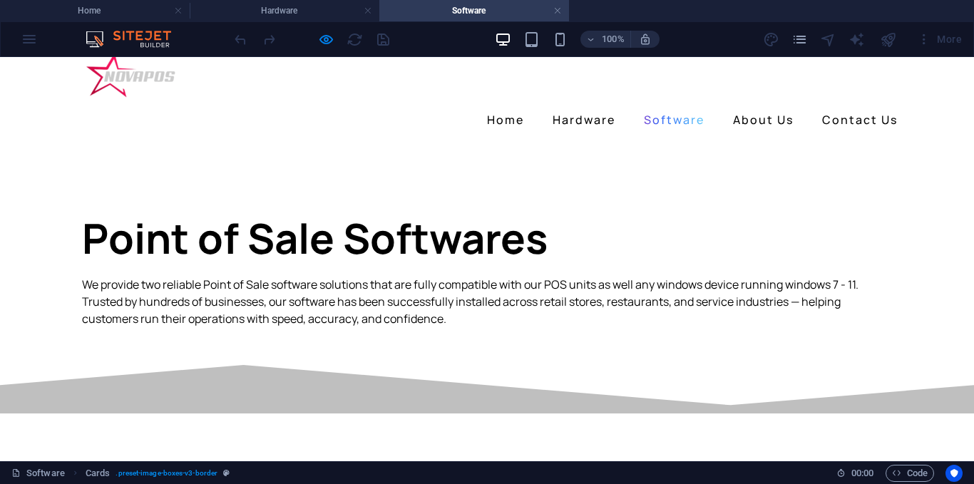
scroll to position [0, 0]
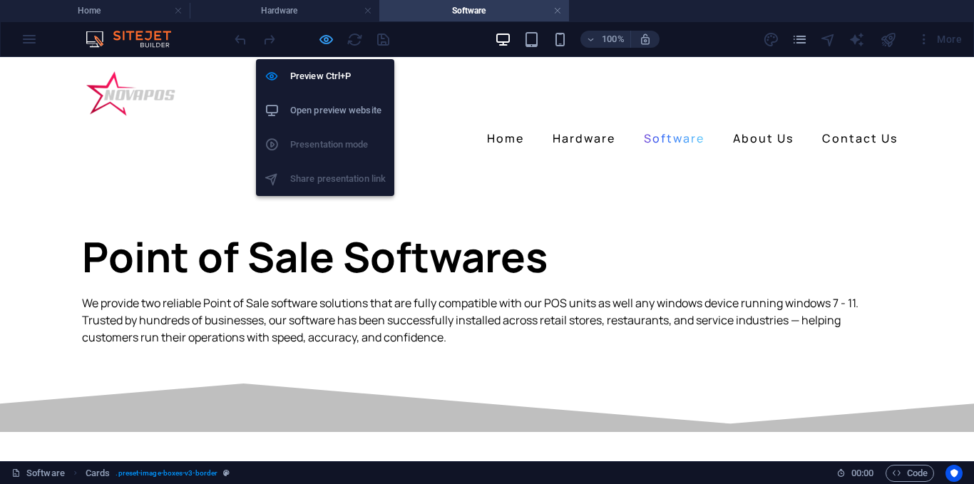
click at [324, 44] on icon "button" at bounding box center [326, 39] width 16 height 16
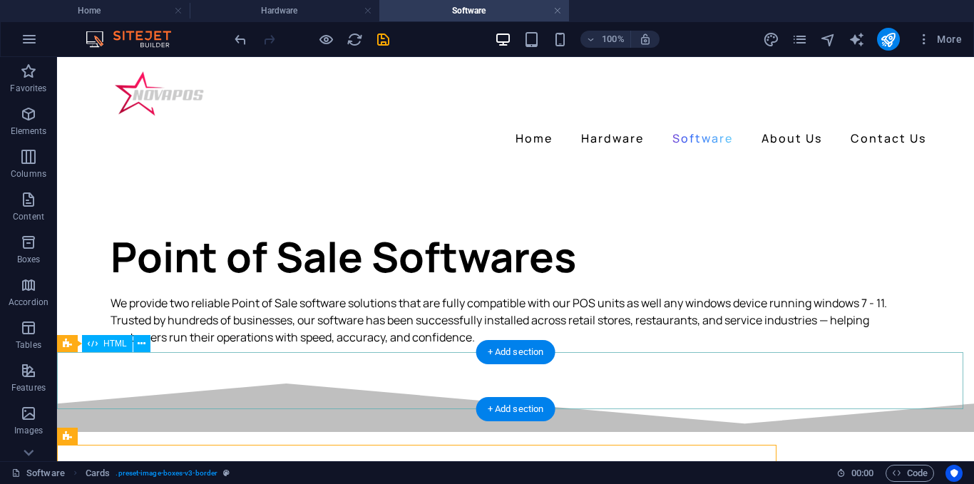
click at [314, 392] on div at bounding box center [515, 403] width 917 height 57
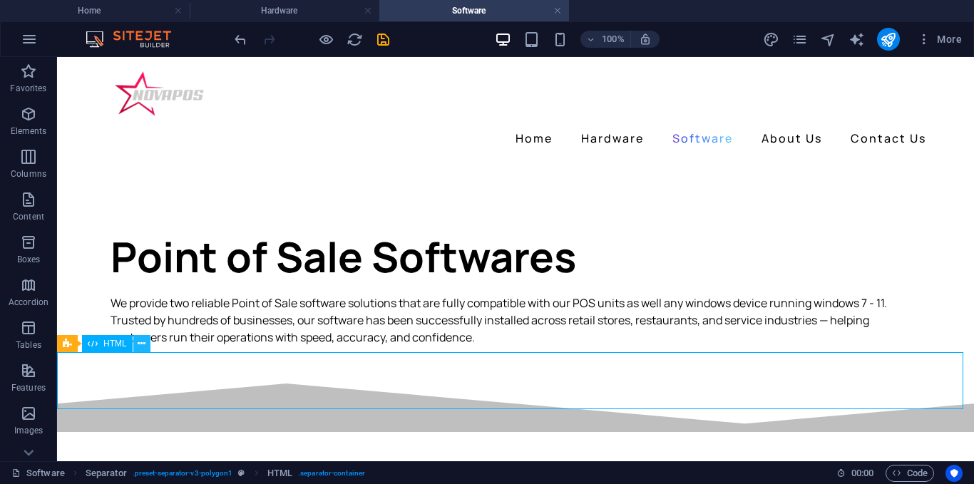
click at [148, 342] on button at bounding box center [141, 343] width 17 height 17
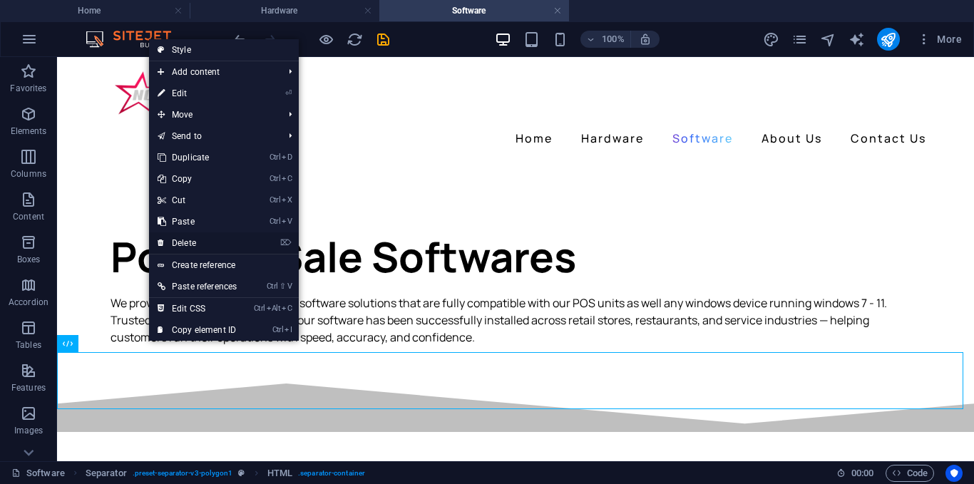
click at [191, 241] on link "⌦ Delete" at bounding box center [197, 242] width 96 height 21
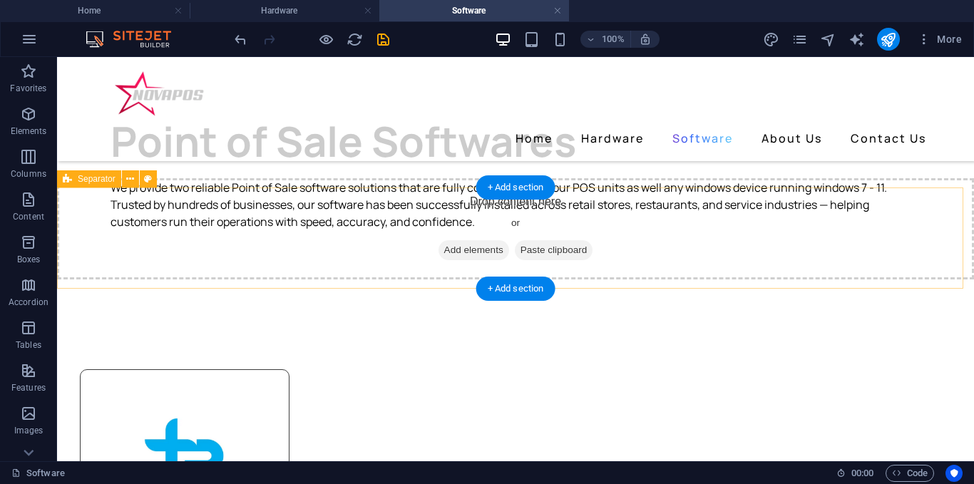
scroll to position [71, 0]
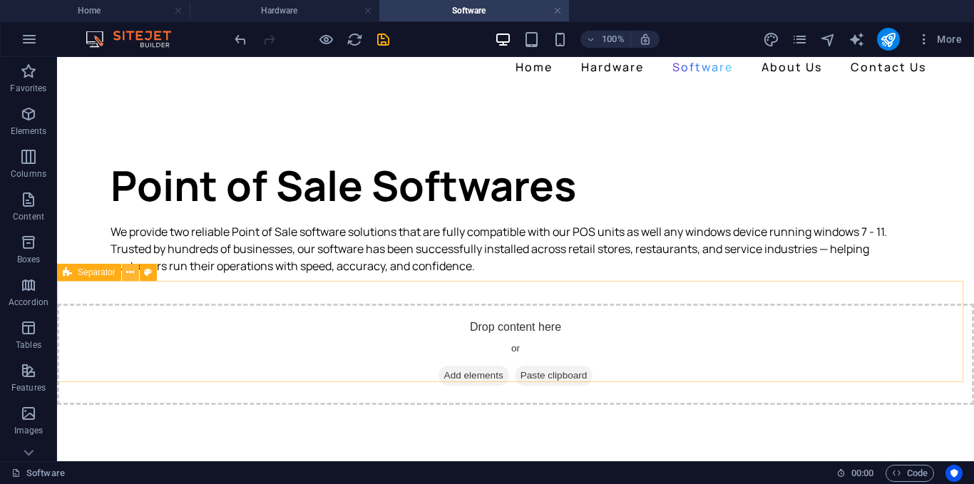
click at [134, 274] on icon at bounding box center [130, 272] width 8 height 15
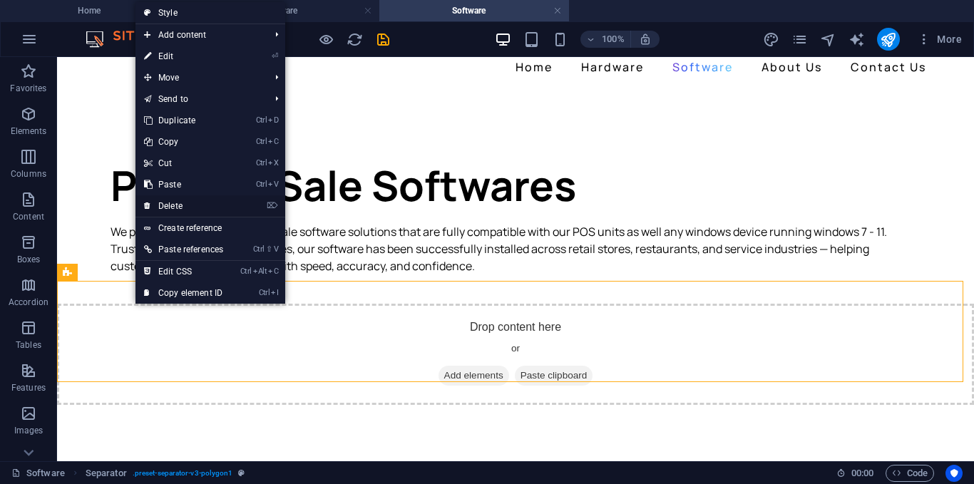
click at [175, 205] on link "⌦ Delete" at bounding box center [183, 205] width 96 height 21
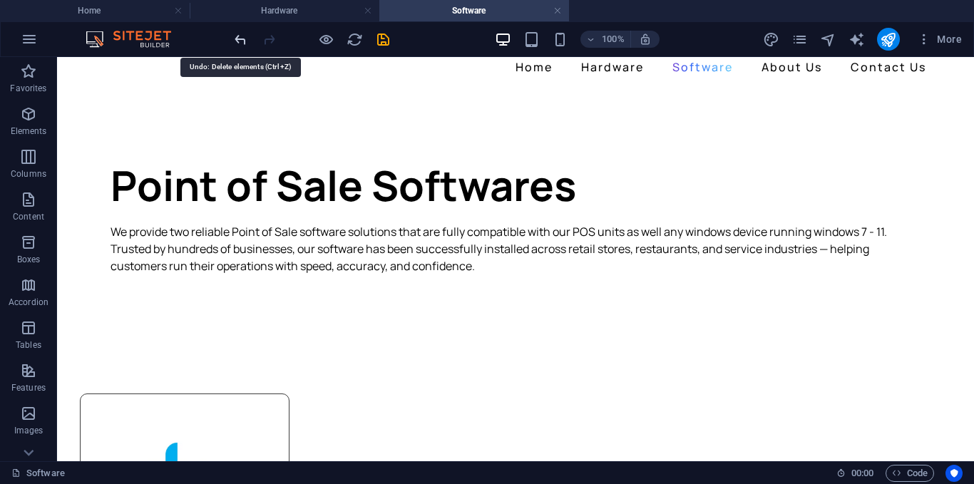
click at [246, 36] on icon "undo" at bounding box center [240, 39] width 16 height 16
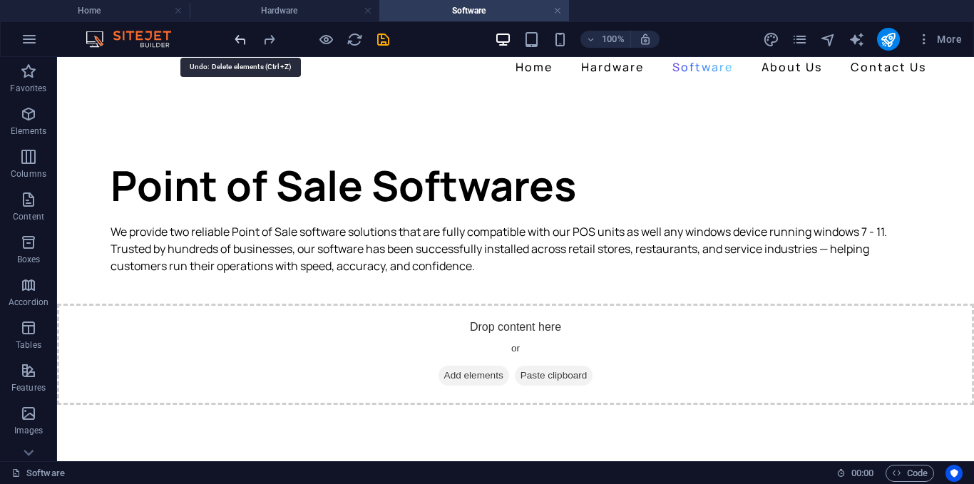
click at [246, 36] on icon "undo" at bounding box center [240, 39] width 16 height 16
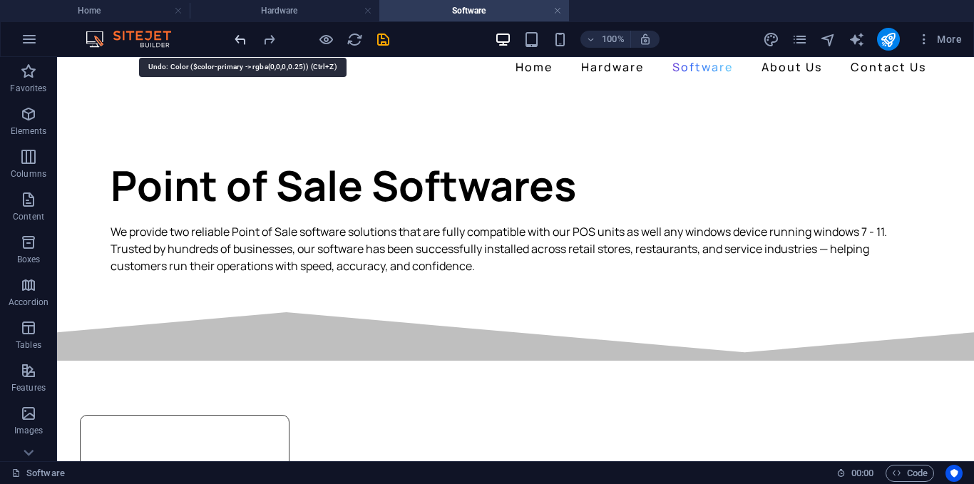
click at [246, 36] on icon "undo" at bounding box center [240, 39] width 16 height 16
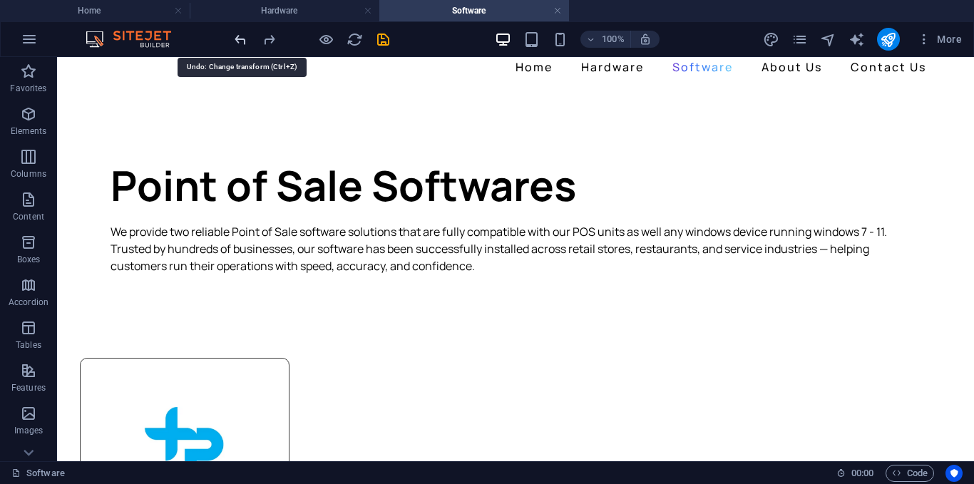
click at [246, 36] on icon "undo" at bounding box center [240, 39] width 16 height 16
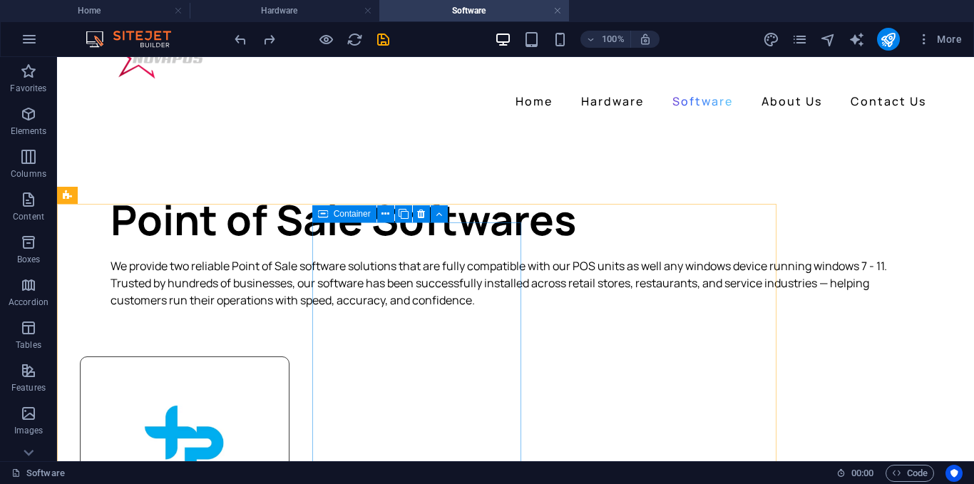
scroll to position [0, 0]
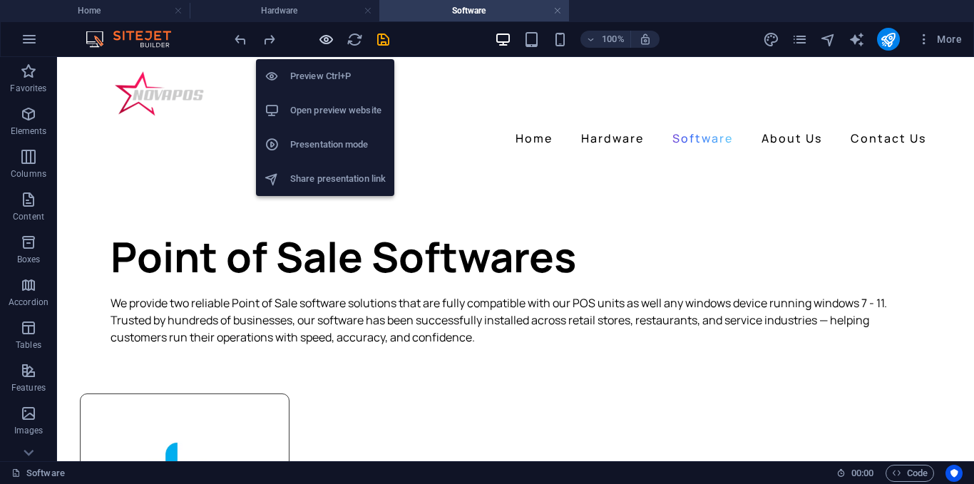
click at [329, 39] on icon "button" at bounding box center [326, 39] width 16 height 16
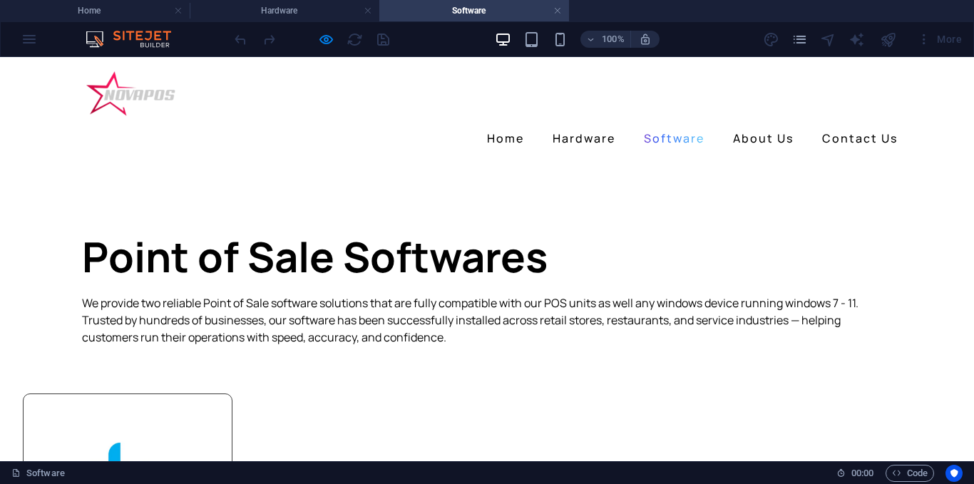
click at [336, 38] on div at bounding box center [312, 39] width 160 height 23
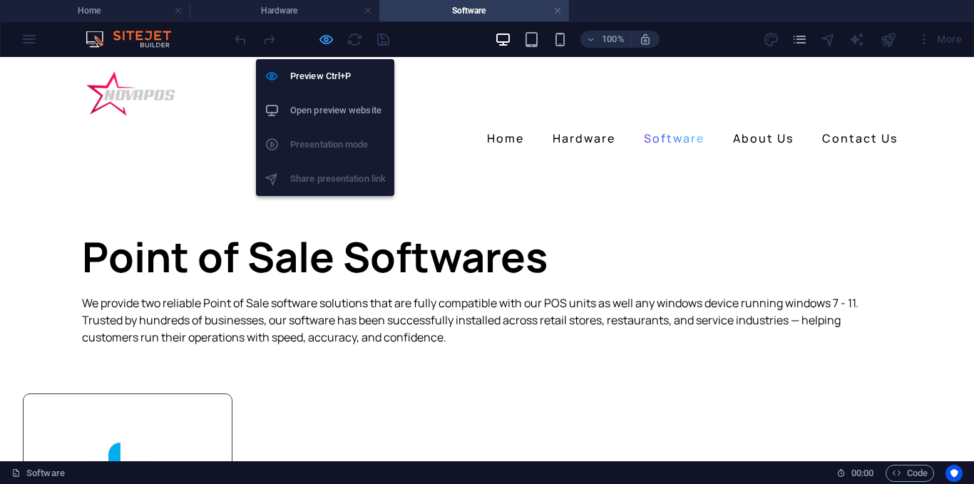
click at [330, 38] on icon "button" at bounding box center [326, 39] width 16 height 16
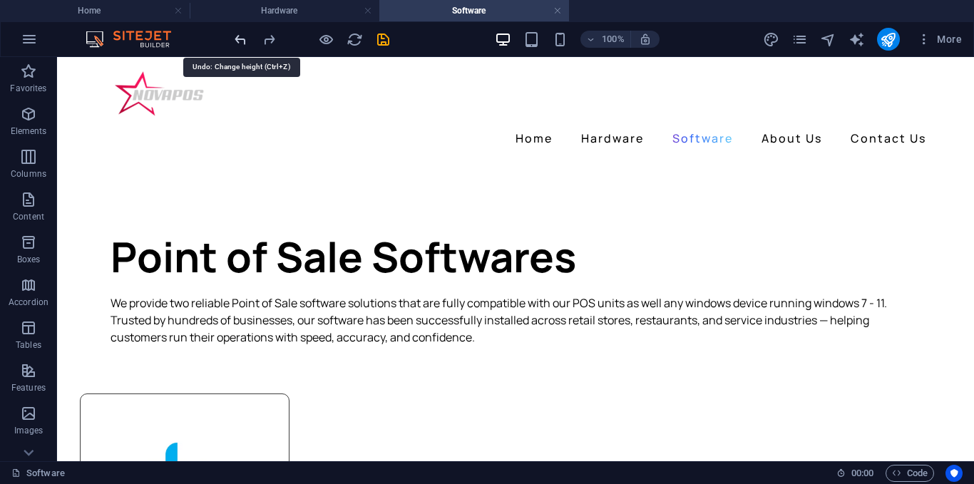
click at [232, 38] on icon "undo" at bounding box center [240, 39] width 16 height 16
click at [240, 38] on icon "undo" at bounding box center [240, 39] width 16 height 16
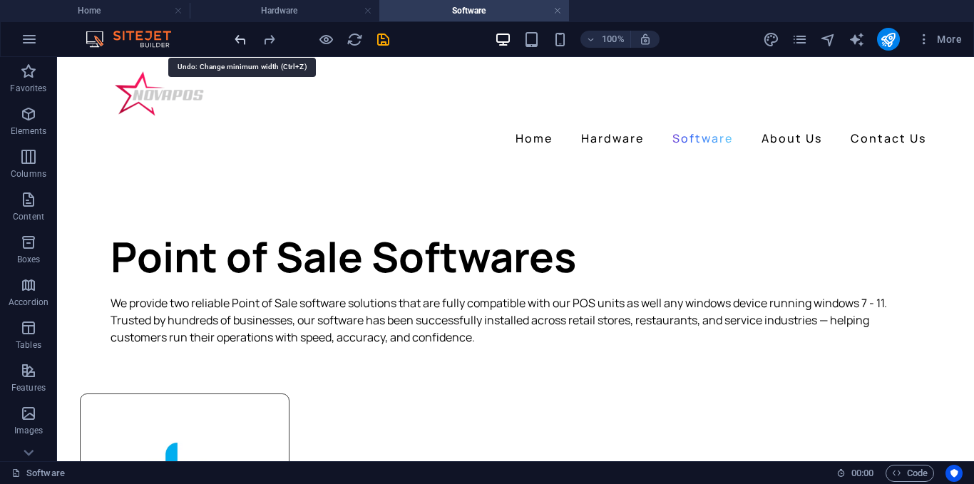
click at [240, 38] on icon "undo" at bounding box center [240, 39] width 16 height 16
click at [242, 43] on icon "undo" at bounding box center [240, 39] width 16 height 16
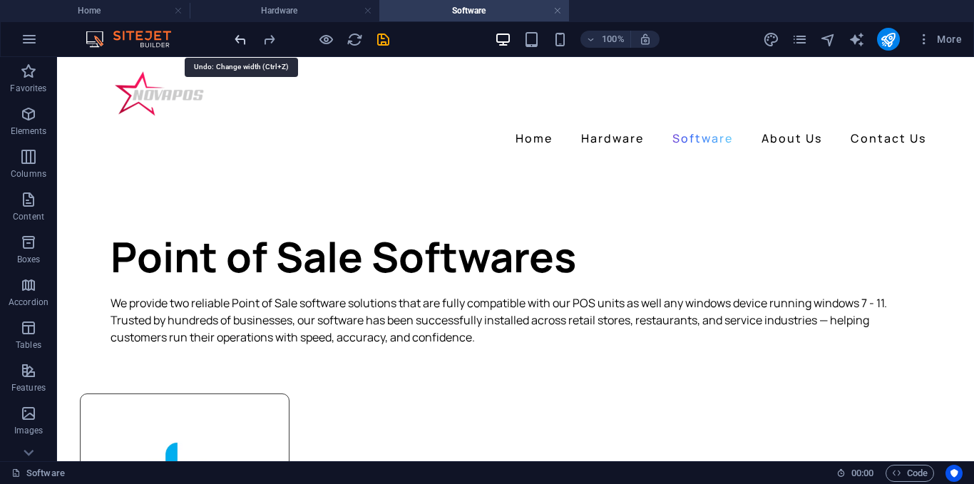
click at [242, 43] on icon "undo" at bounding box center [240, 39] width 16 height 16
click at [242, 43] on div at bounding box center [312, 39] width 160 height 23
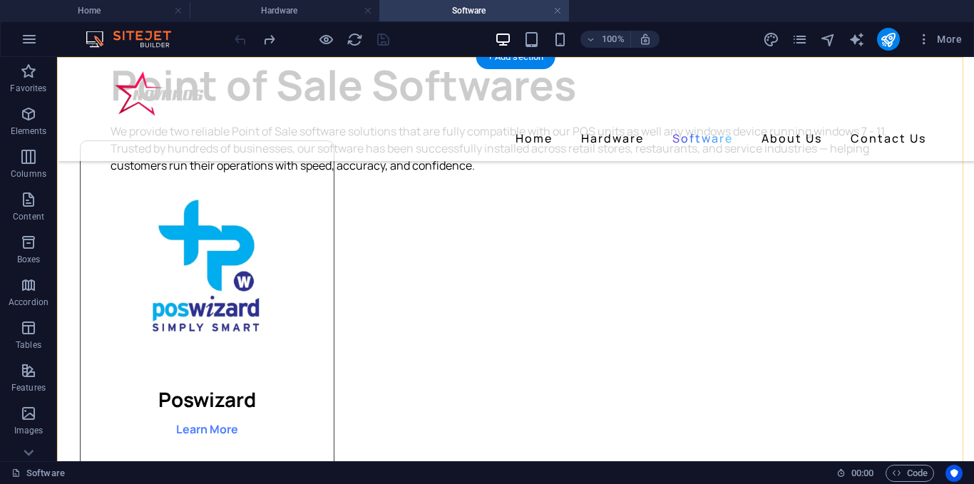
scroll to position [71, 0]
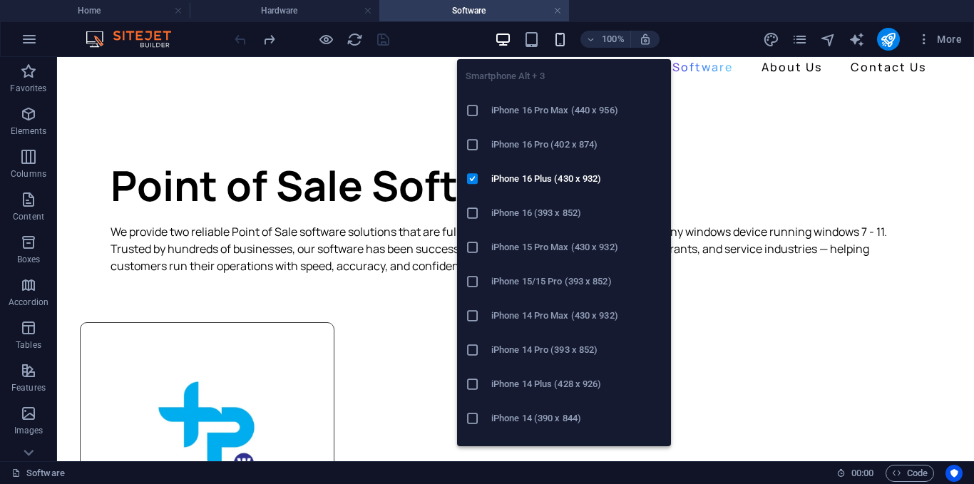
click at [557, 35] on icon "button" at bounding box center [560, 39] width 16 height 16
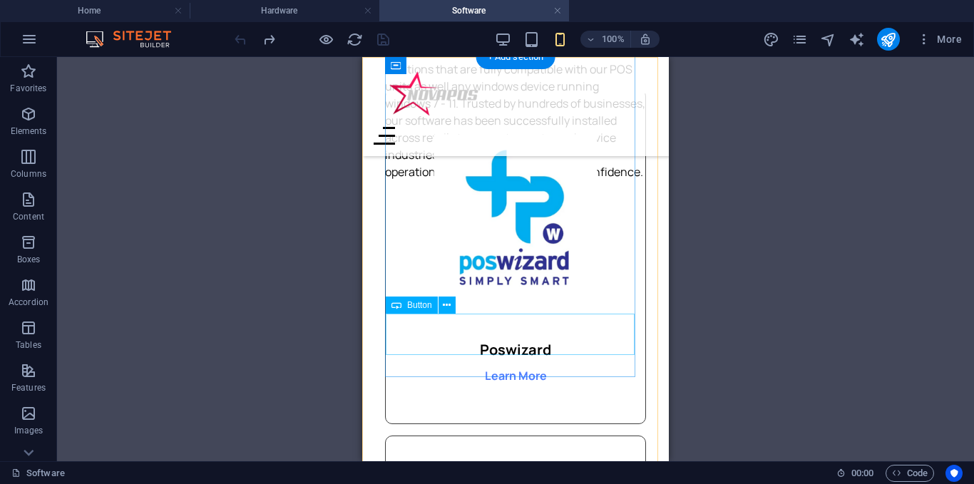
scroll to position [143, 0]
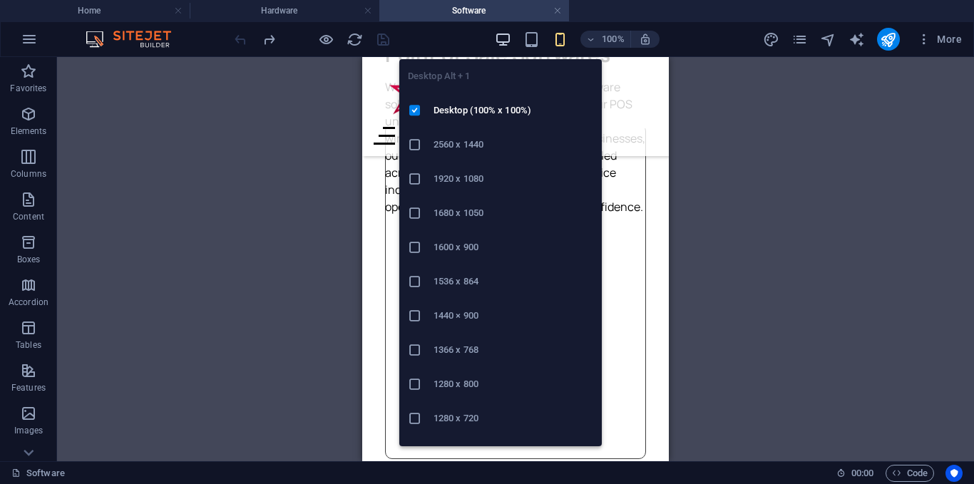
click at [506, 38] on icon "button" at bounding box center [503, 39] width 16 height 16
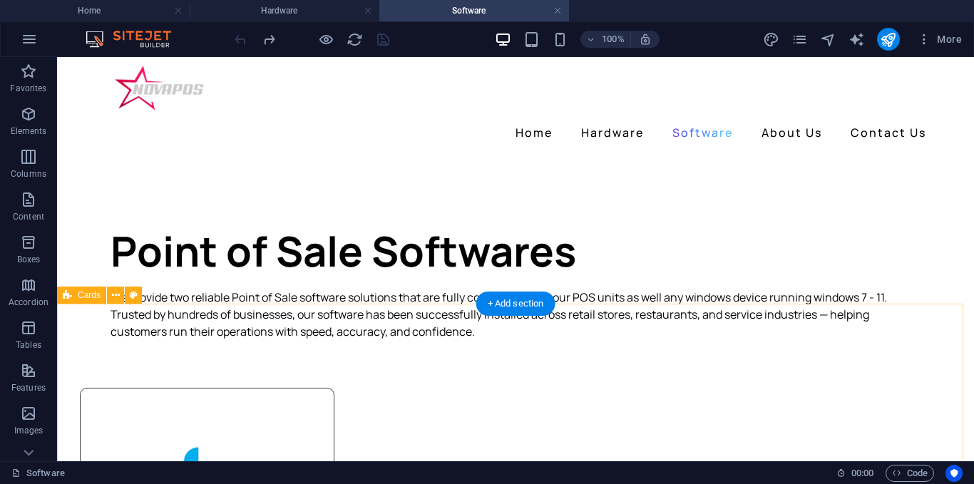
scroll to position [0, 0]
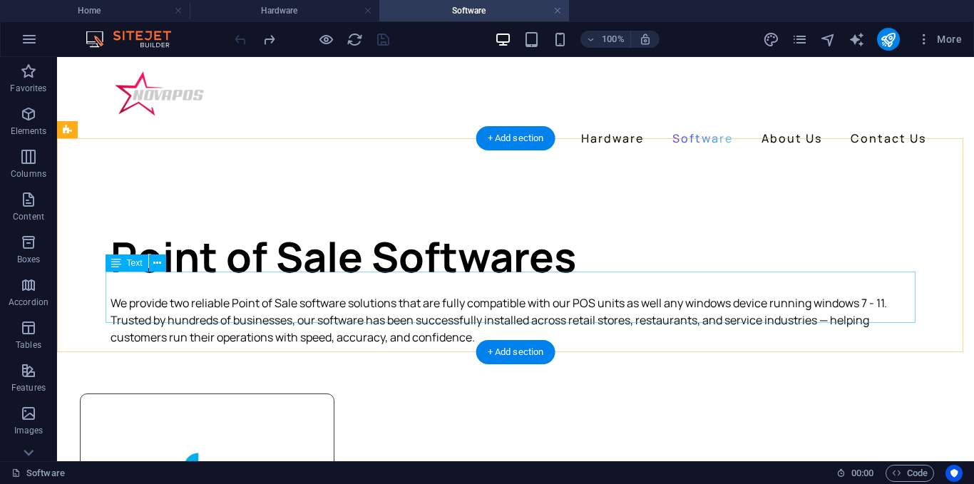
click at [671, 296] on div "We provide two reliable Point of Sale software solutions that are fully compati…" at bounding box center [515, 319] width 810 height 51
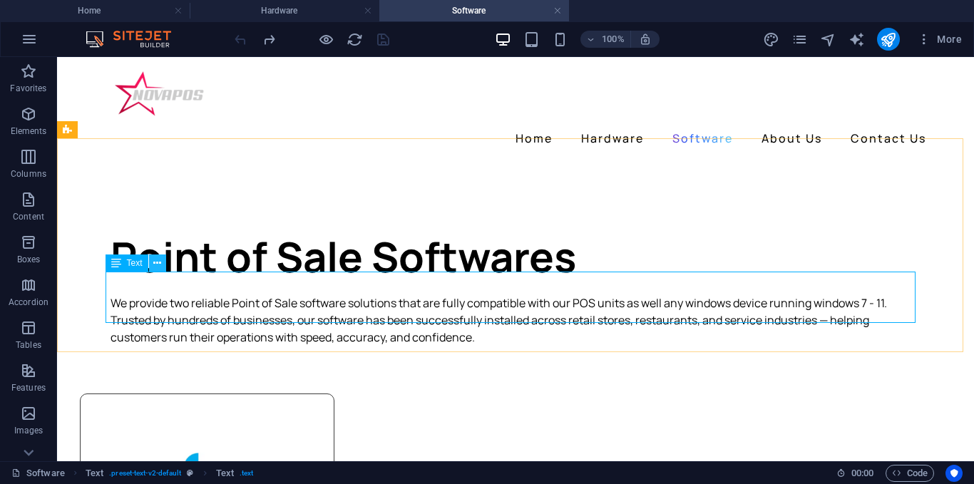
click at [158, 262] on icon at bounding box center [157, 263] width 8 height 15
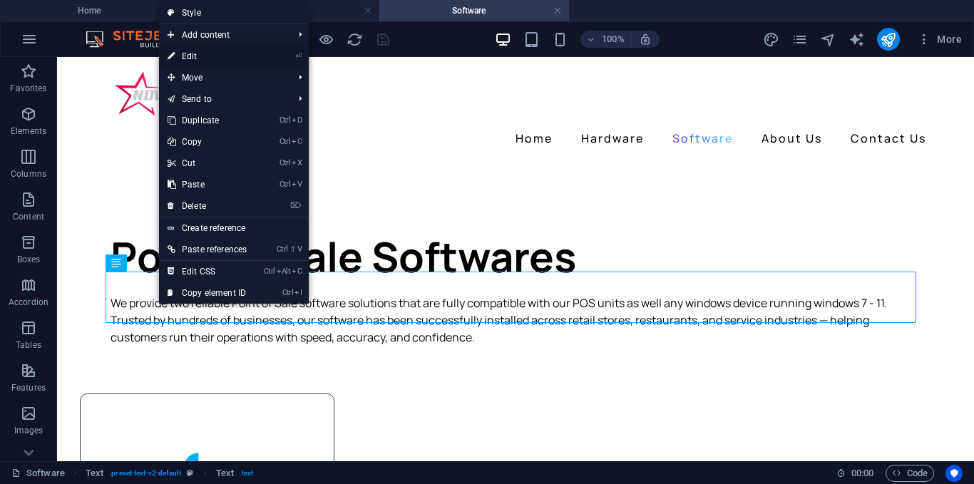
click at [199, 53] on link "⏎ Edit" at bounding box center [207, 56] width 96 height 21
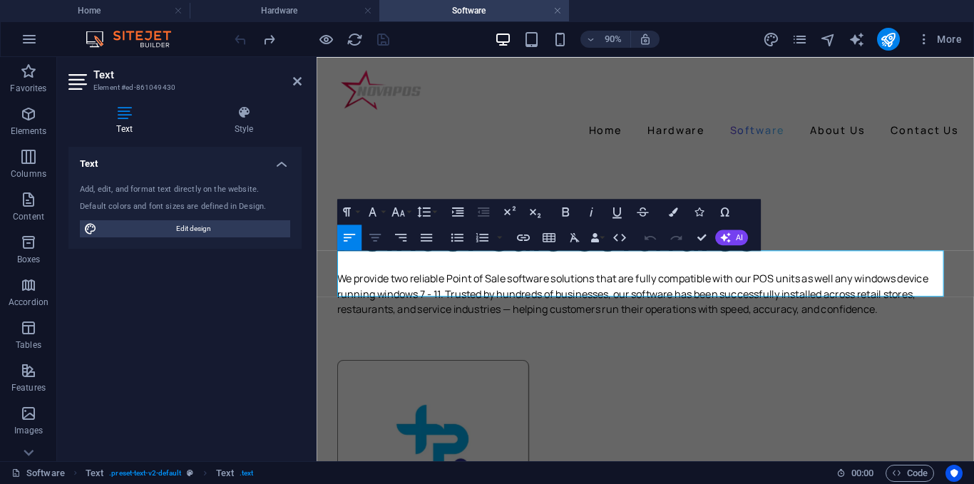
click at [376, 238] on icon "button" at bounding box center [374, 238] width 11 height 8
click at [349, 237] on icon "button" at bounding box center [349, 238] width 11 height 8
click at [969, 314] on p "We provide two reliable Point of Sale software solutions that are fully compati…" at bounding box center [681, 319] width 684 height 51
click at [247, 122] on h4 "Style" at bounding box center [243, 120] width 115 height 30
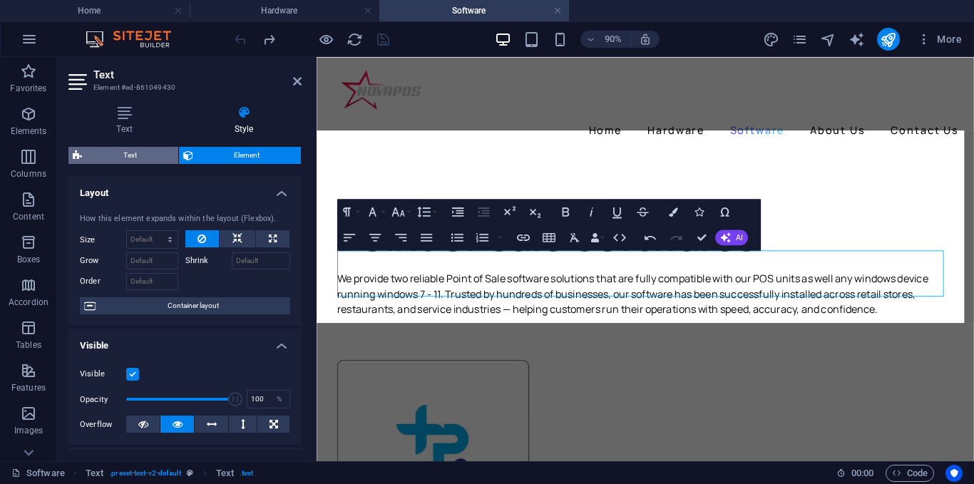
click at [127, 158] on span "Text" at bounding box center [130, 155] width 88 height 17
select select "px"
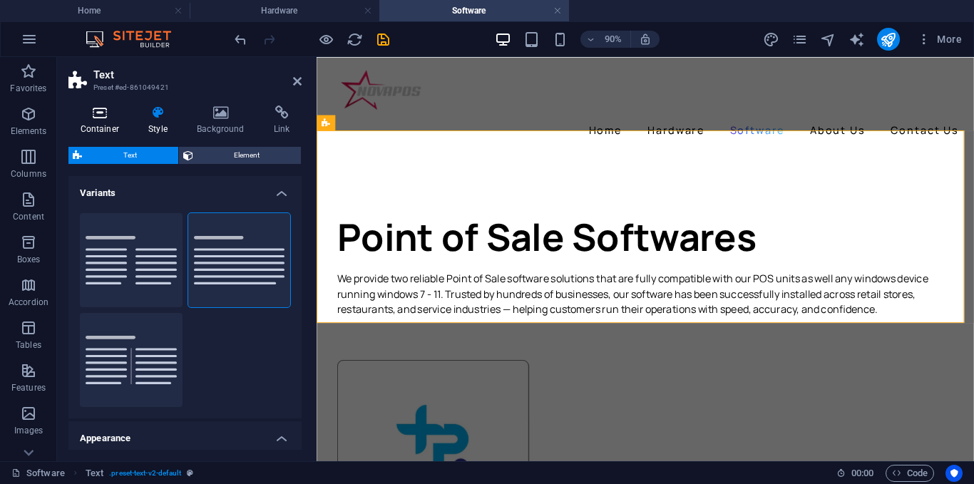
click at [111, 128] on h4 "Container" at bounding box center [102, 120] width 68 height 30
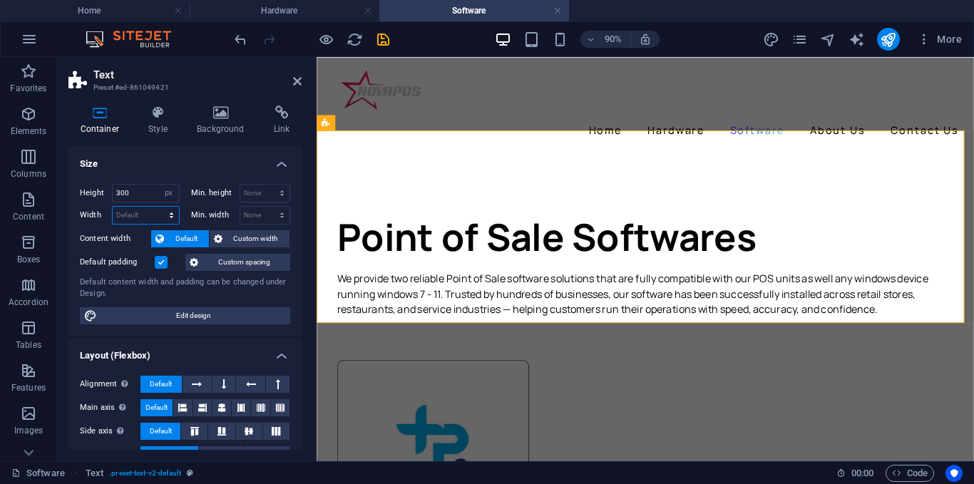
click at [147, 211] on select "Default px rem % em vh vw" at bounding box center [146, 215] width 66 height 17
click at [133, 208] on select "Default px rem % em vh vw" at bounding box center [146, 215] width 66 height 17
select select "px"
click at [157, 207] on select "Default px rem % em vh vw" at bounding box center [146, 215] width 66 height 17
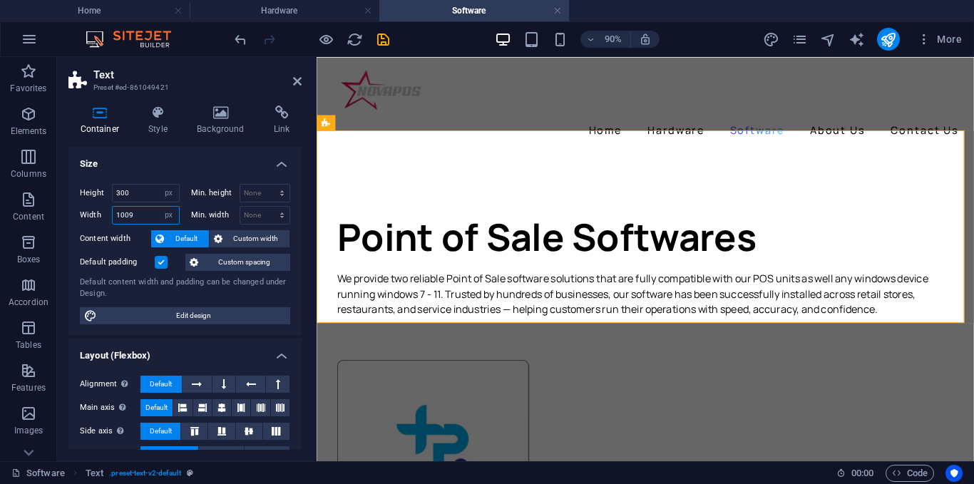
click at [145, 217] on input "1009" at bounding box center [146, 215] width 66 height 17
type input "1"
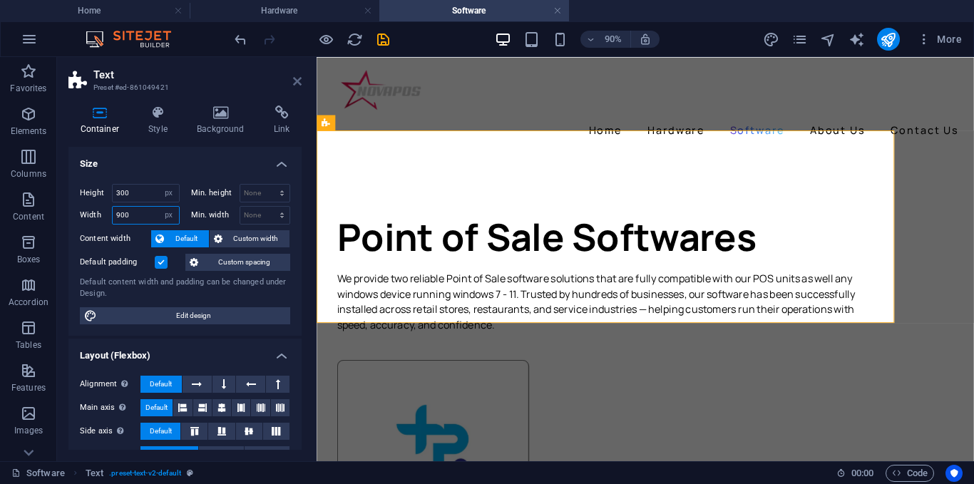
type input "900"
click at [294, 82] on icon at bounding box center [297, 81] width 9 height 11
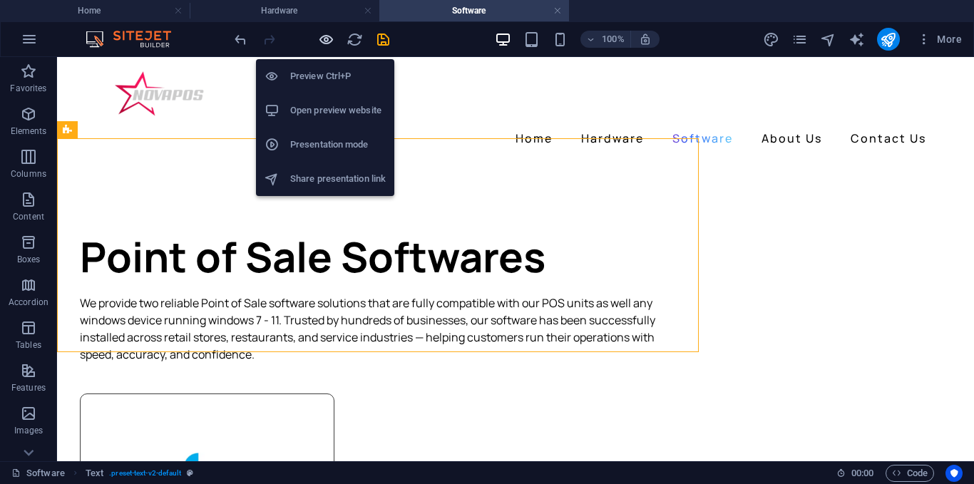
click at [328, 37] on icon "button" at bounding box center [326, 39] width 16 height 16
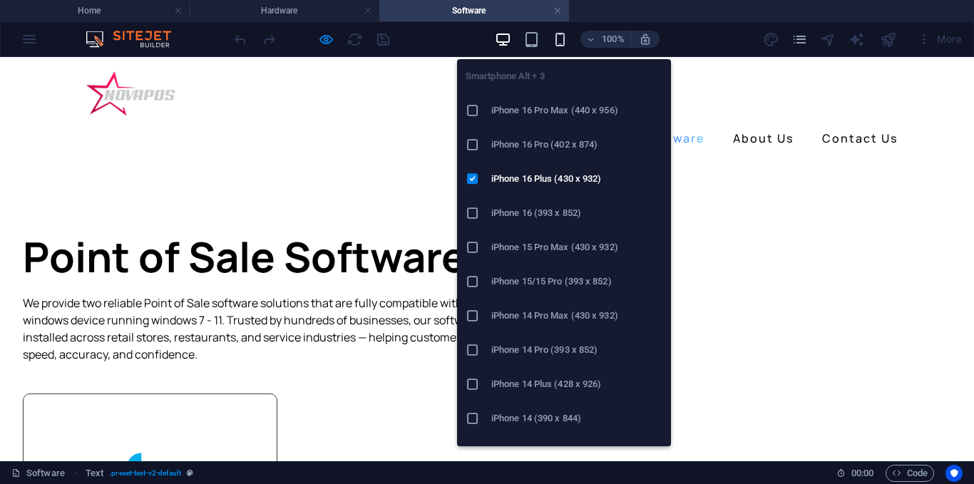
click at [556, 39] on icon "button" at bounding box center [560, 39] width 16 height 16
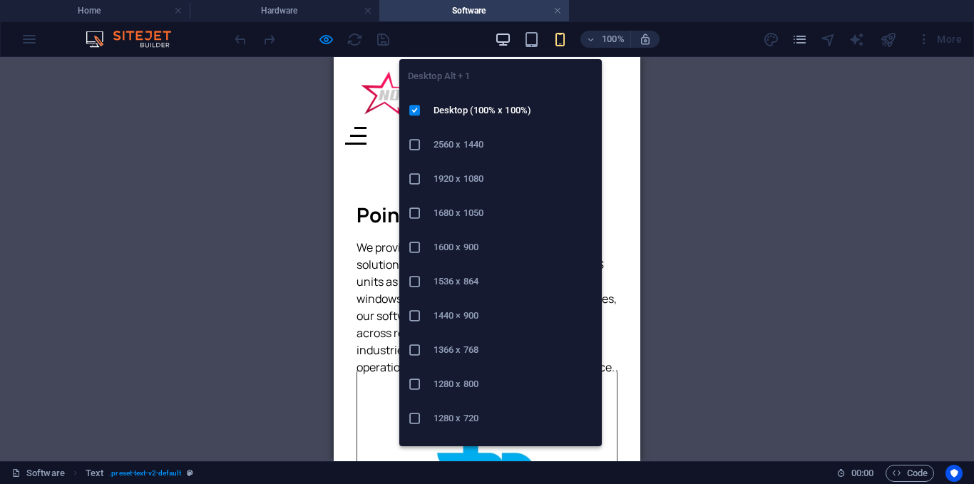
click at [501, 41] on icon "button" at bounding box center [503, 39] width 16 height 16
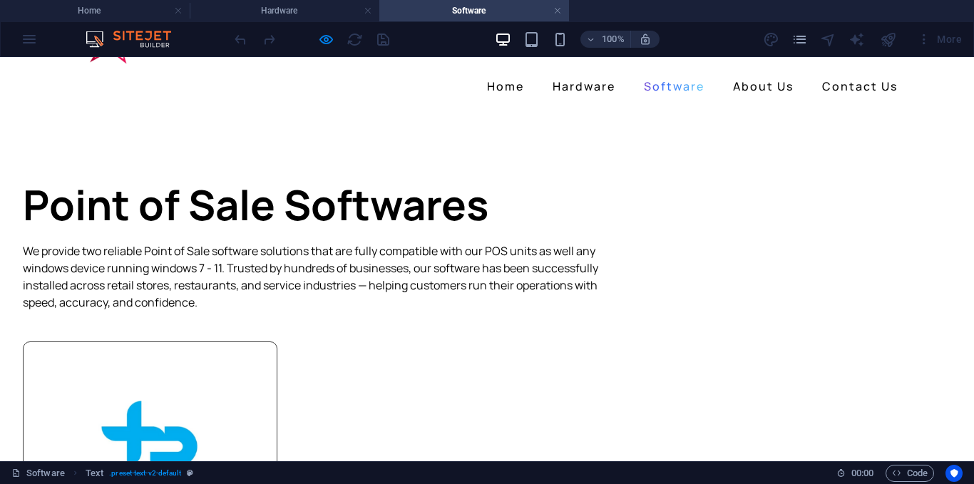
scroll to position [71, 0]
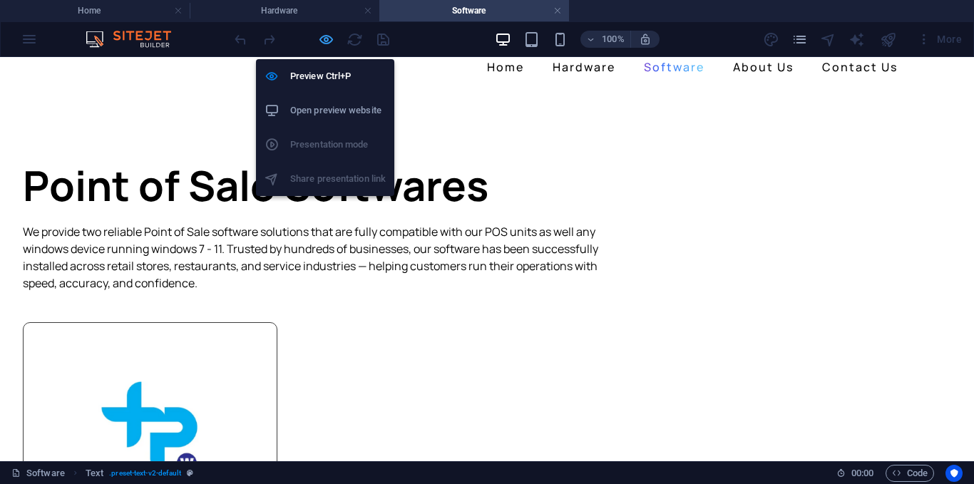
click at [327, 43] on icon "button" at bounding box center [326, 39] width 16 height 16
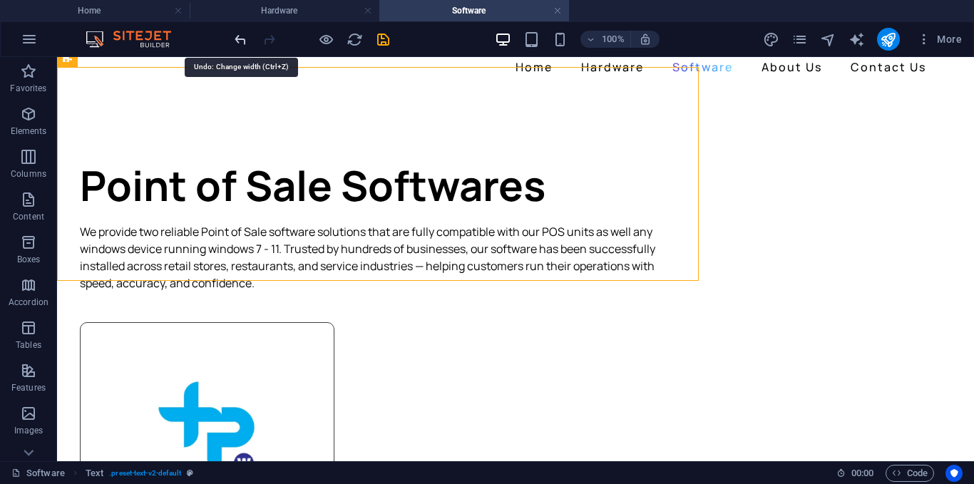
click at [232, 41] on icon "undo" at bounding box center [240, 39] width 16 height 16
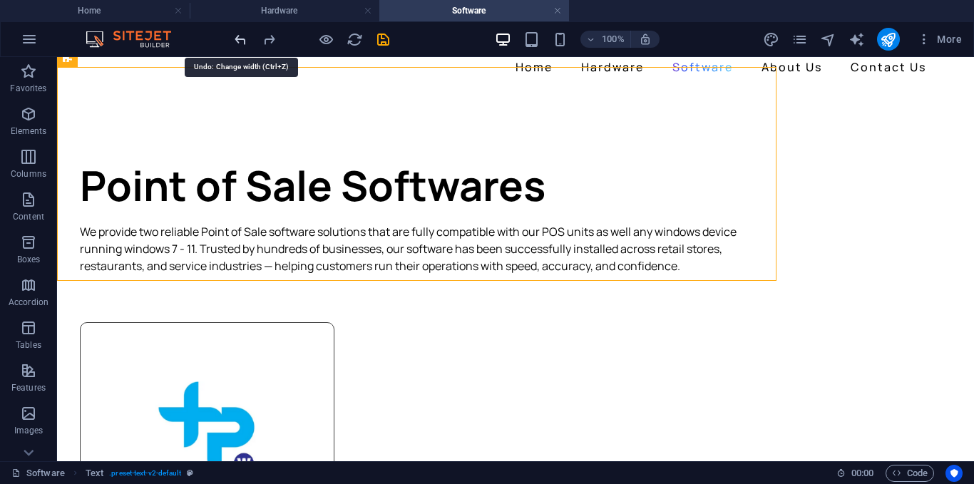
click at [232, 41] on icon "undo" at bounding box center [240, 39] width 16 height 16
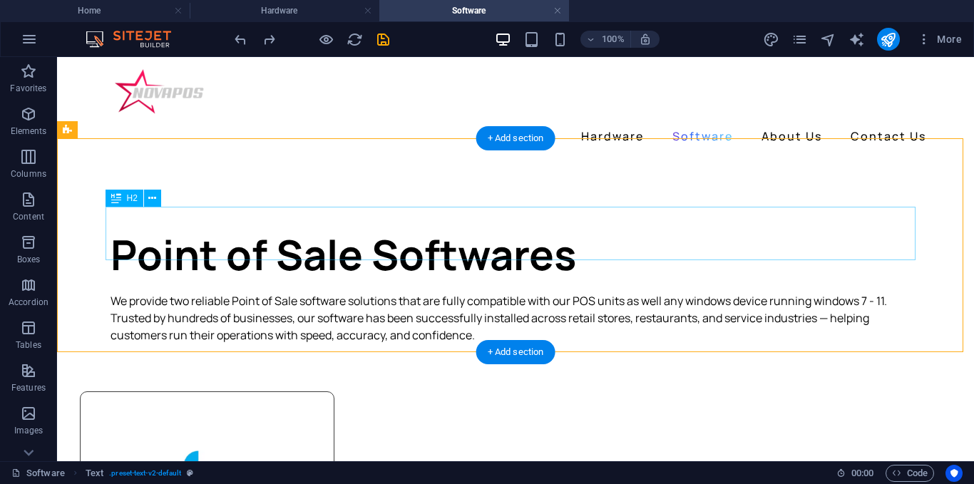
scroll to position [0, 0]
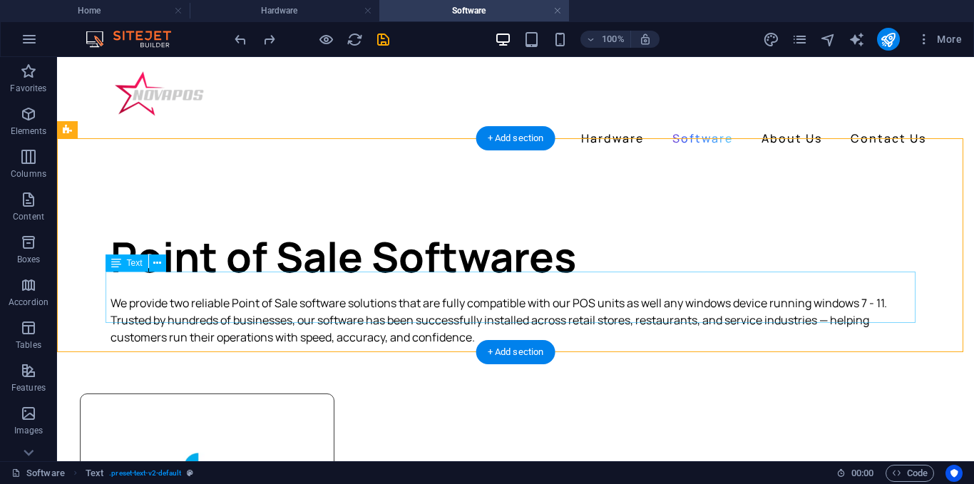
click at [877, 300] on div "We provide two reliable Point of Sale software solutions that are fully compati…" at bounding box center [515, 319] width 810 height 51
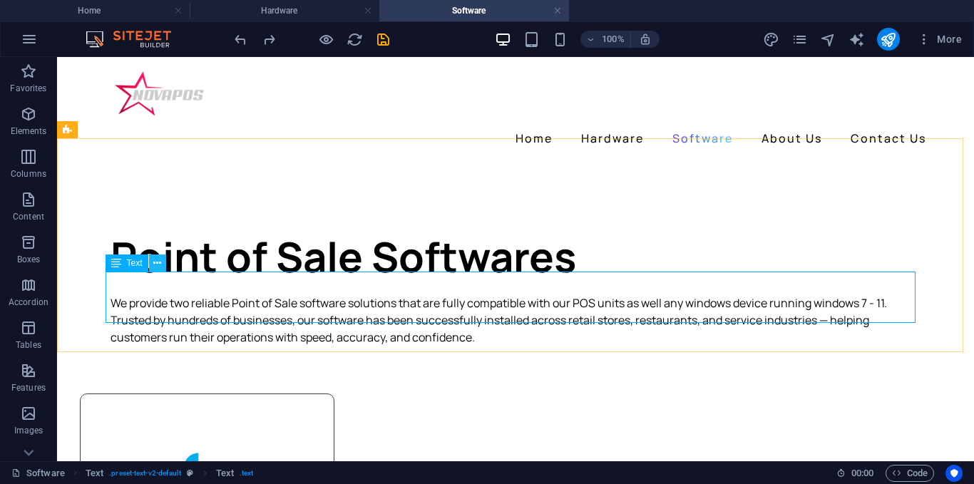
click at [154, 269] on icon at bounding box center [157, 263] width 8 height 15
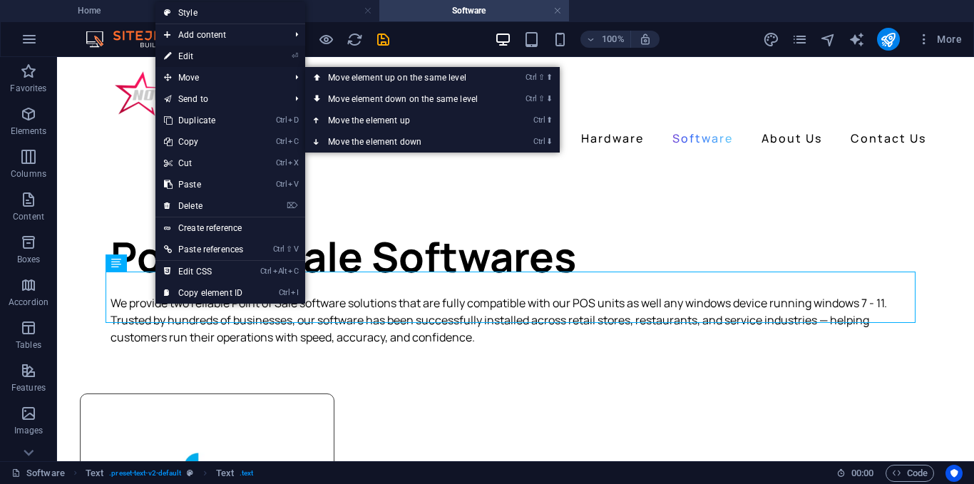
click at [187, 48] on link "⏎ Edit" at bounding box center [203, 56] width 96 height 21
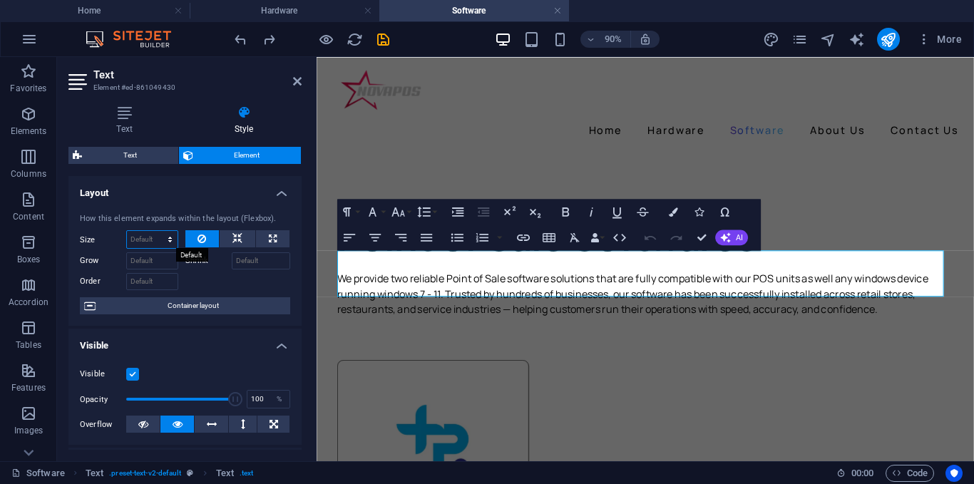
click at [153, 235] on select "Default auto px % 1/1 1/2 1/3 1/4 1/5 1/6 1/7 1/8 1/9 1/10" at bounding box center [152, 239] width 51 height 17
select select "px"
click at [155, 231] on select "Default auto px % 1/1 1/2 1/3 1/4 1/5 1/6 1/7 1/8 1/9 1/10" at bounding box center [152, 239] width 51 height 17
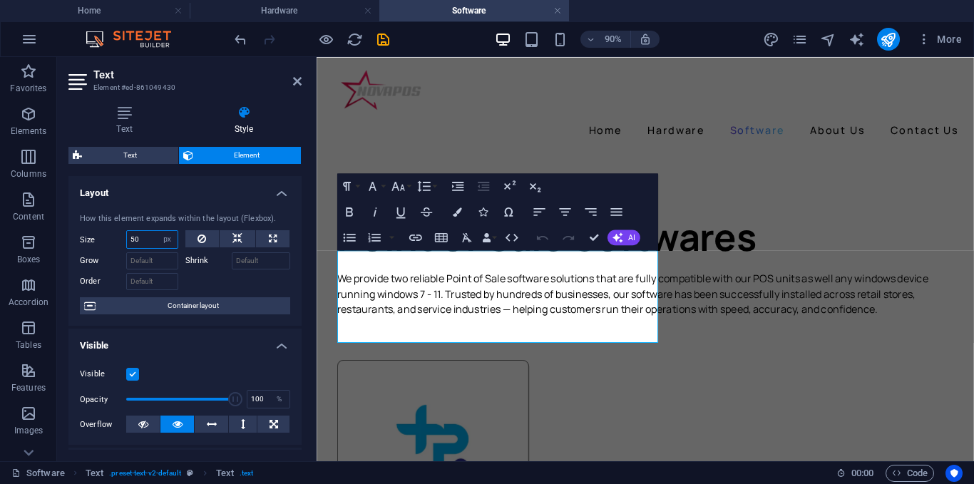
type input "5"
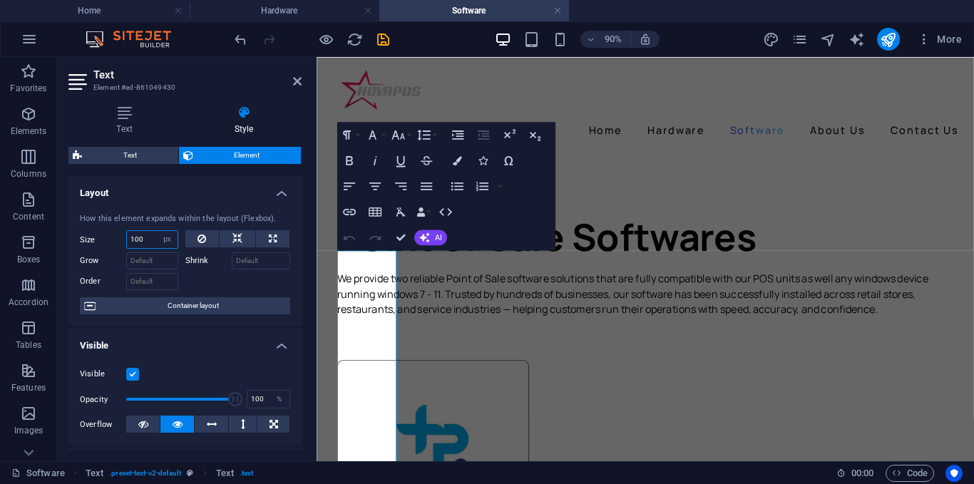
type input "1000"
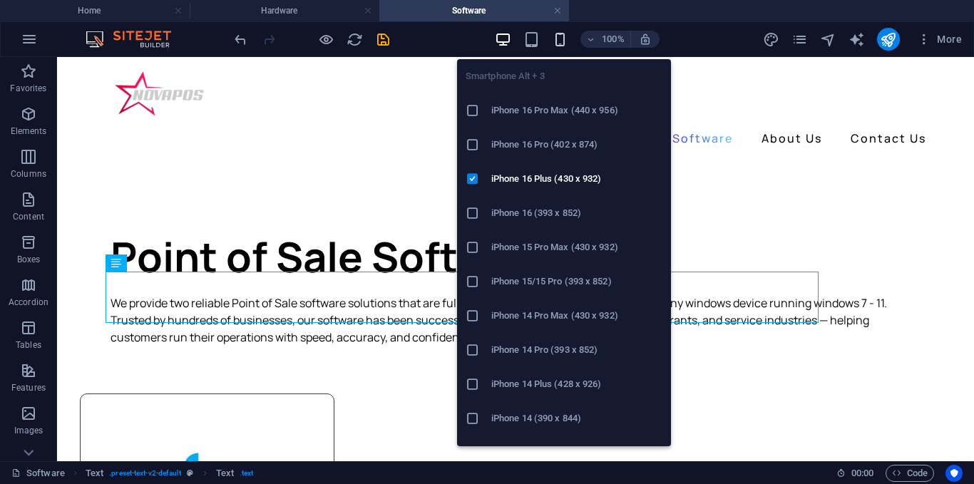
click at [560, 43] on icon "button" at bounding box center [560, 39] width 16 height 16
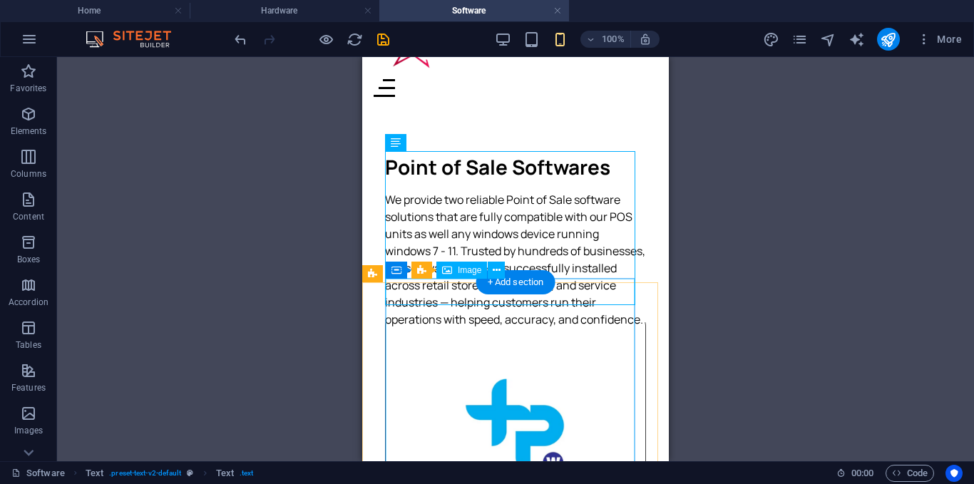
scroll to position [71, 0]
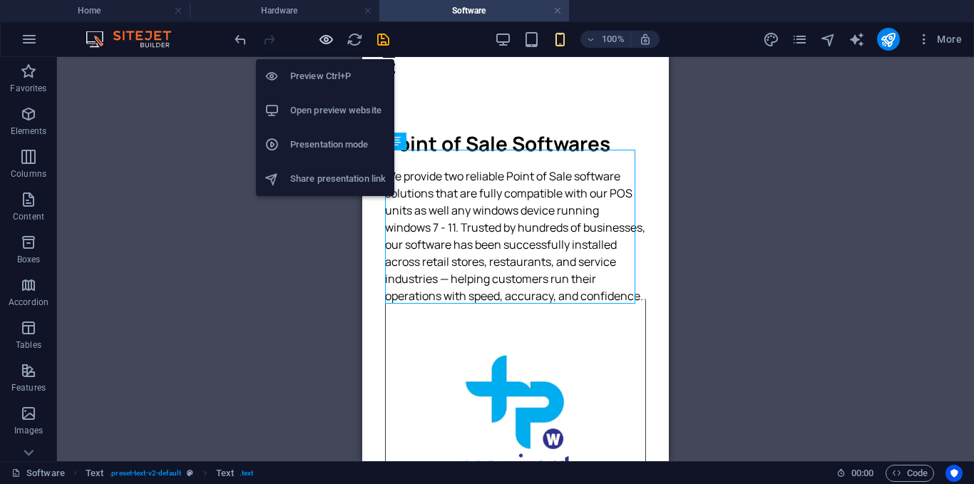
click at [326, 38] on icon "button" at bounding box center [326, 39] width 16 height 16
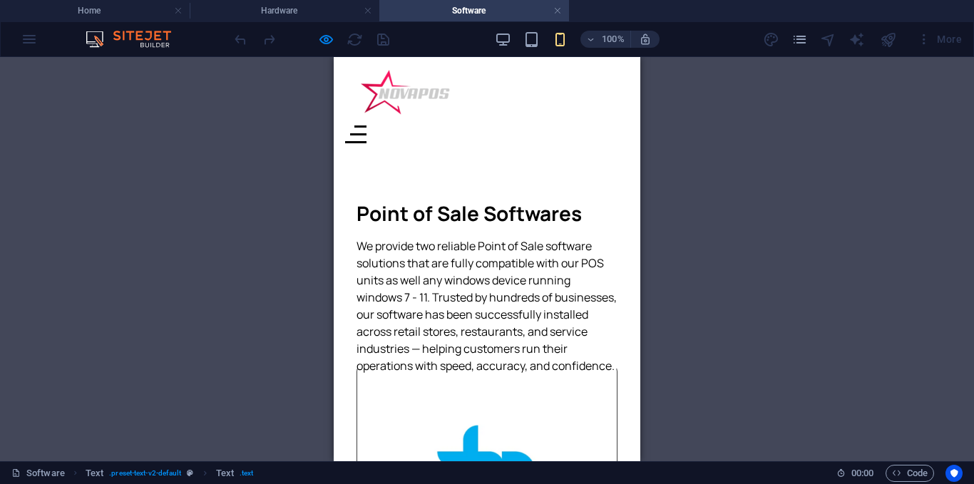
scroll to position [0, 0]
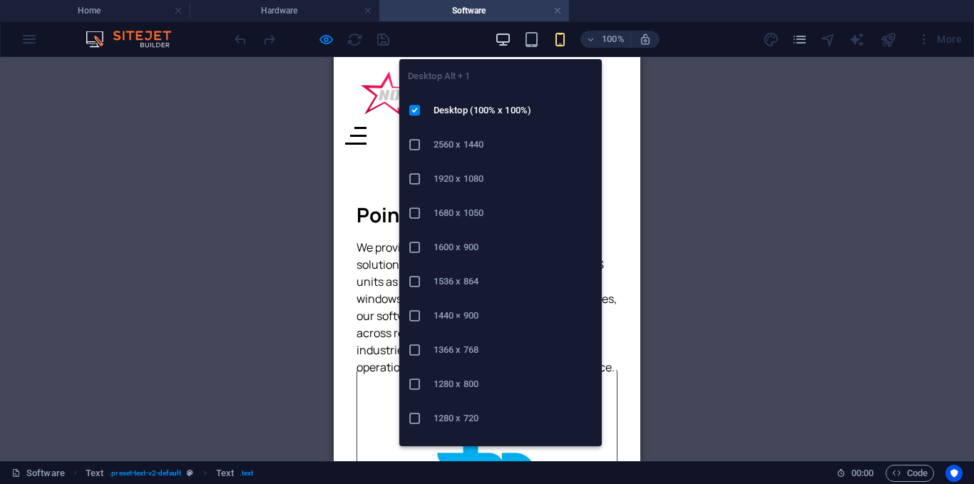
click at [507, 45] on icon "button" at bounding box center [503, 39] width 16 height 16
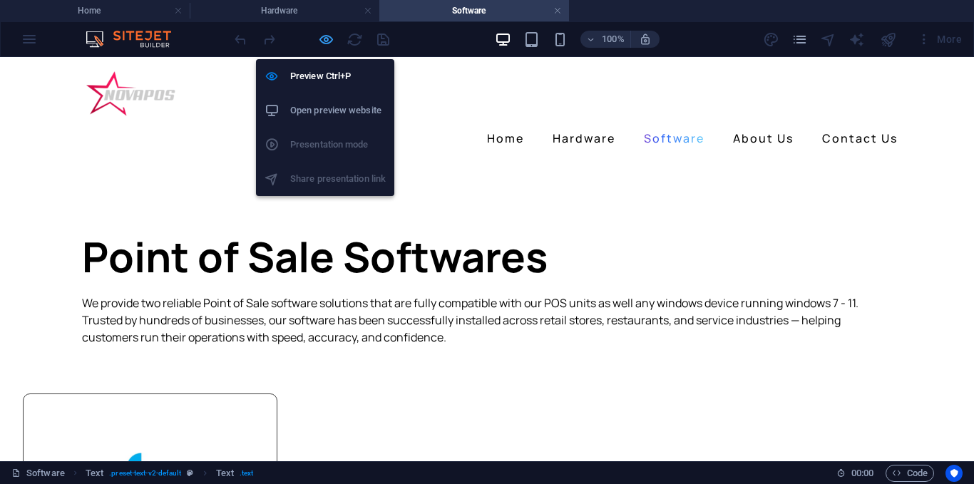
drag, startPoint x: 324, startPoint y: 46, endPoint x: 140, endPoint y: 125, distance: 199.9
click at [324, 46] on icon "button" at bounding box center [326, 39] width 16 height 16
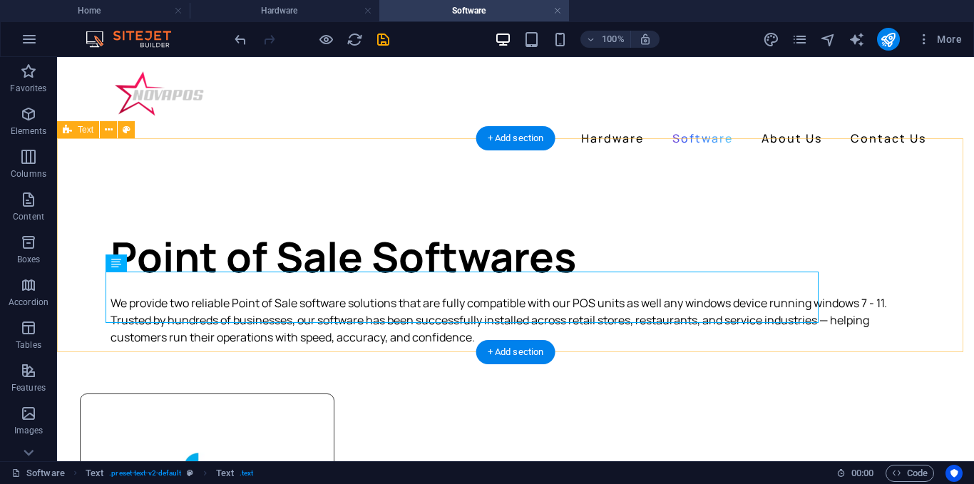
click at [173, 197] on div "Point of Sale Softwares We provide two reliable Point of Sale software solution…" at bounding box center [515, 268] width 917 height 214
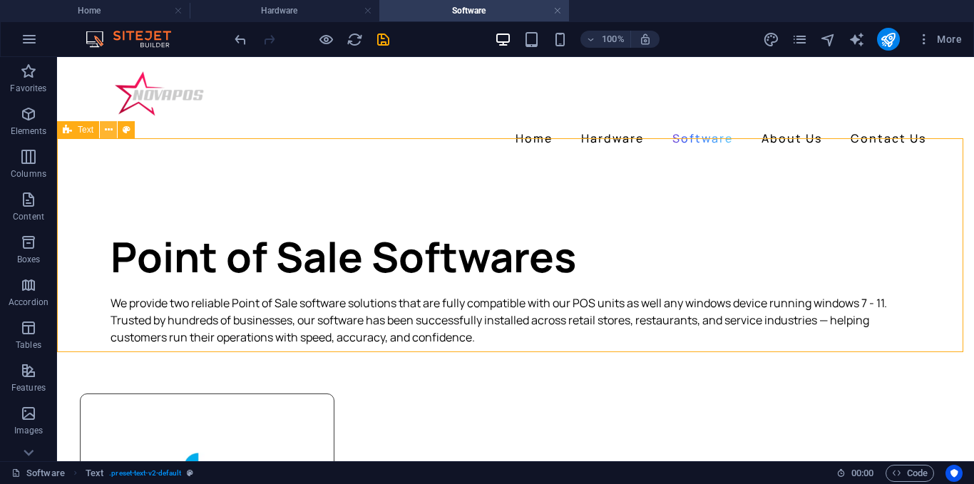
click at [110, 133] on icon at bounding box center [109, 130] width 8 height 15
click at [105, 131] on icon at bounding box center [109, 130] width 8 height 15
click at [106, 130] on icon at bounding box center [109, 130] width 8 height 15
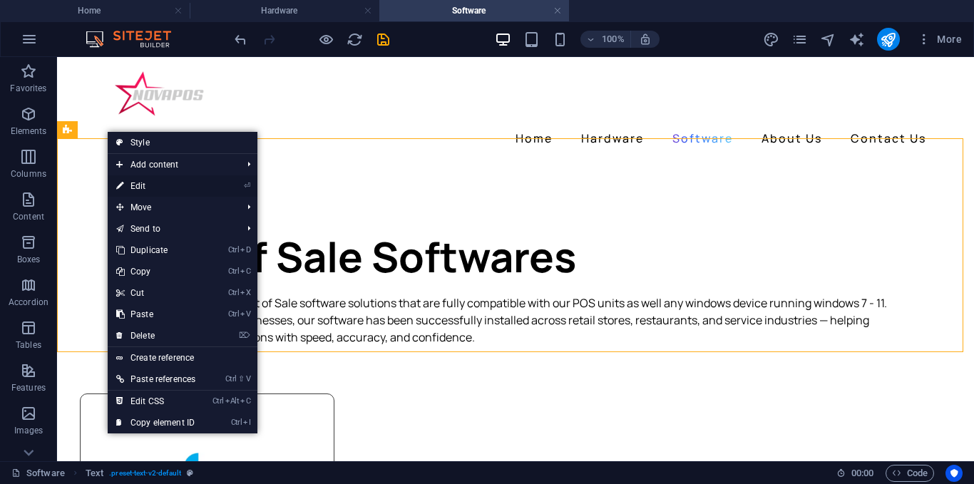
click at [143, 187] on link "⏎ Edit" at bounding box center [156, 185] width 96 height 21
select select "px"
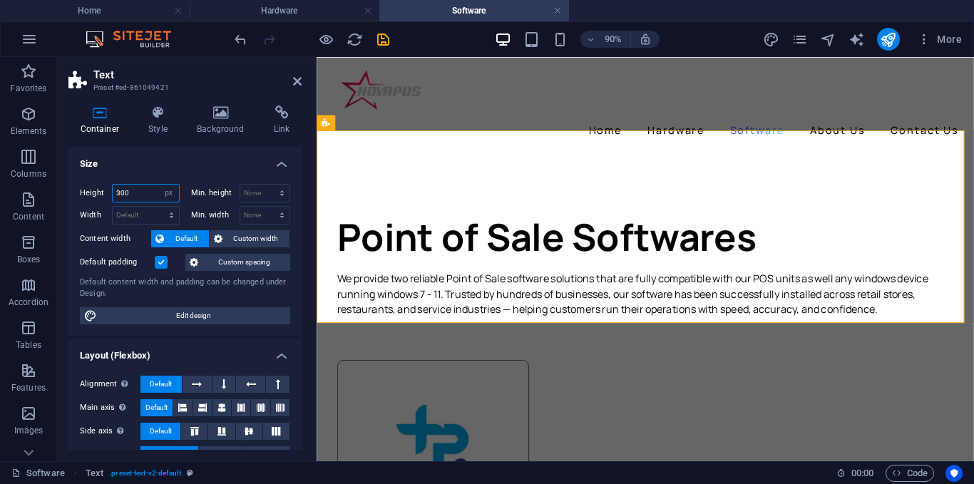
click at [143, 196] on input "300" at bounding box center [146, 193] width 66 height 17
type input "3"
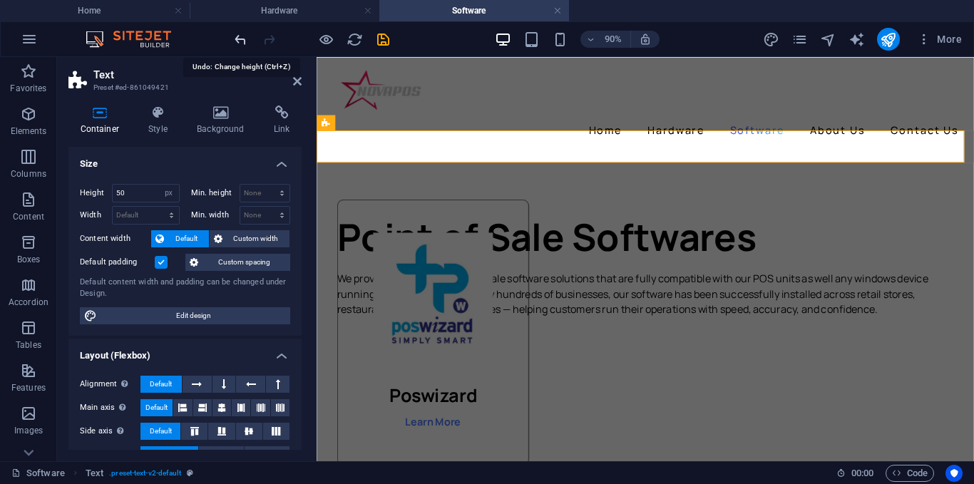
click at [240, 42] on icon "undo" at bounding box center [240, 39] width 16 height 16
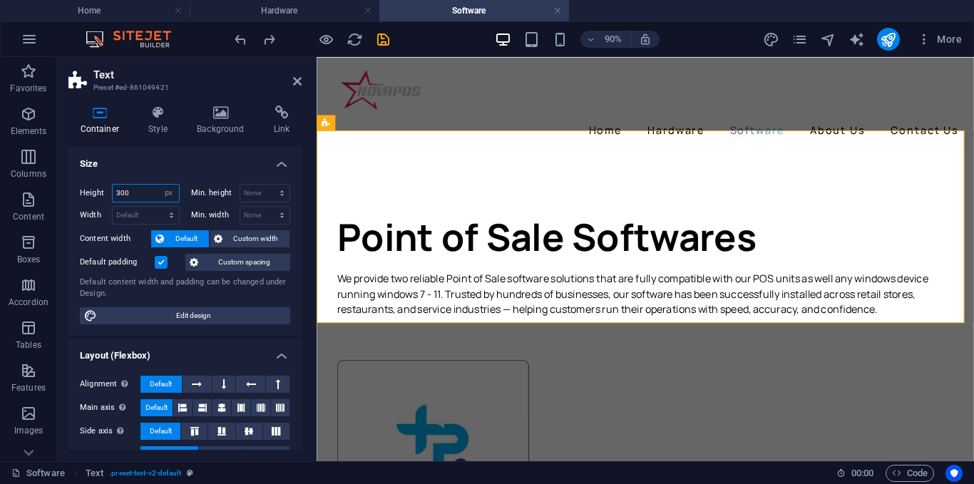
click at [141, 187] on input "300" at bounding box center [146, 193] width 66 height 17
type input "3"
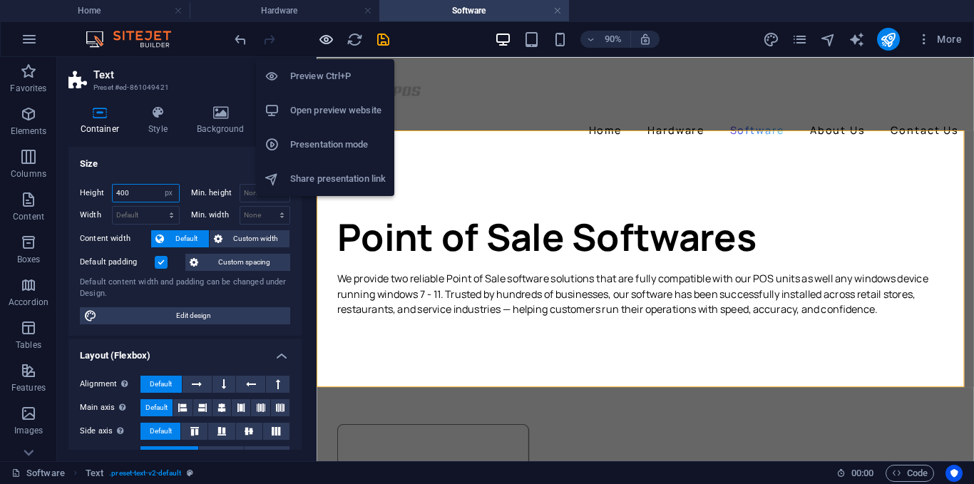
type input "400"
click at [323, 41] on icon "button" at bounding box center [326, 39] width 16 height 16
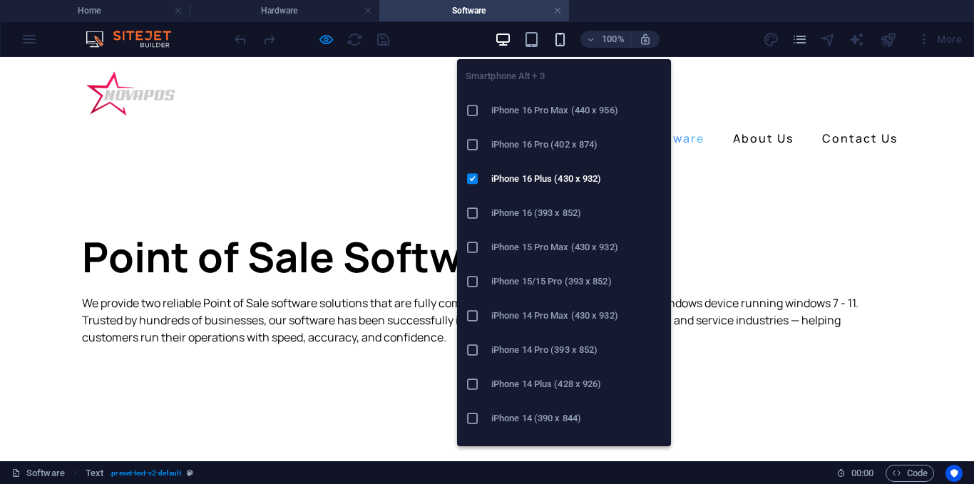
click at [555, 46] on icon "button" at bounding box center [560, 39] width 16 height 16
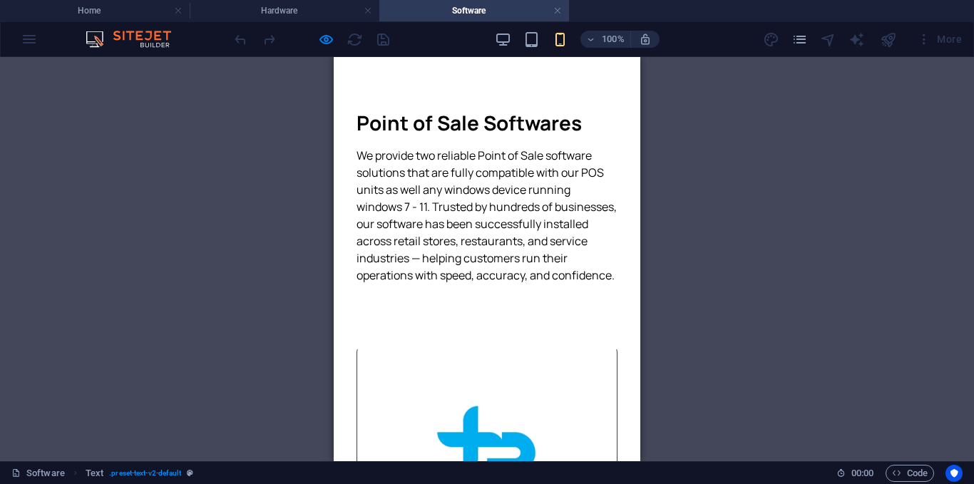
scroll to position [71, 0]
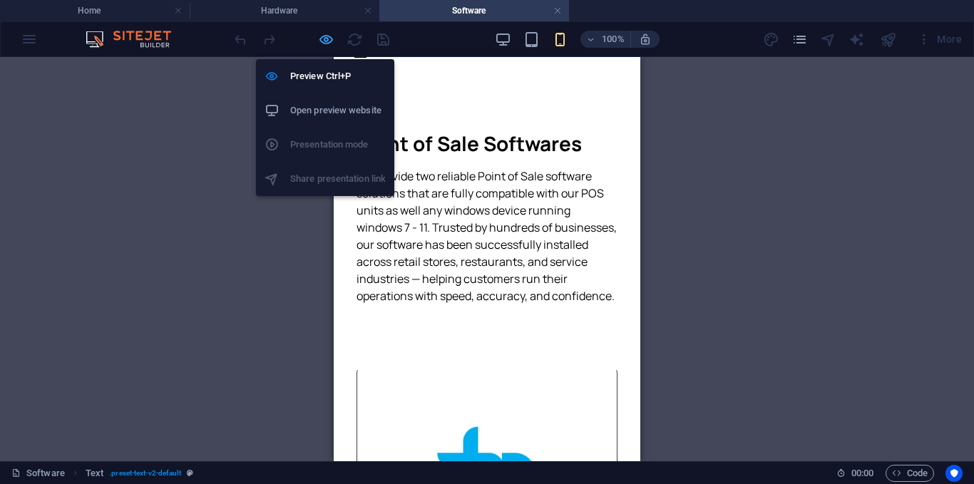
click at [324, 38] on icon "button" at bounding box center [326, 39] width 16 height 16
select select "px"
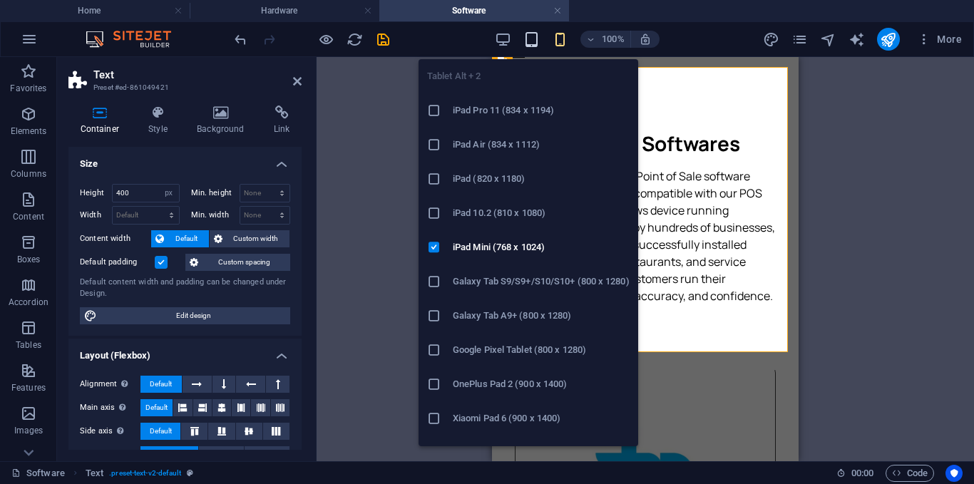
click at [531, 40] on icon "button" at bounding box center [531, 39] width 16 height 16
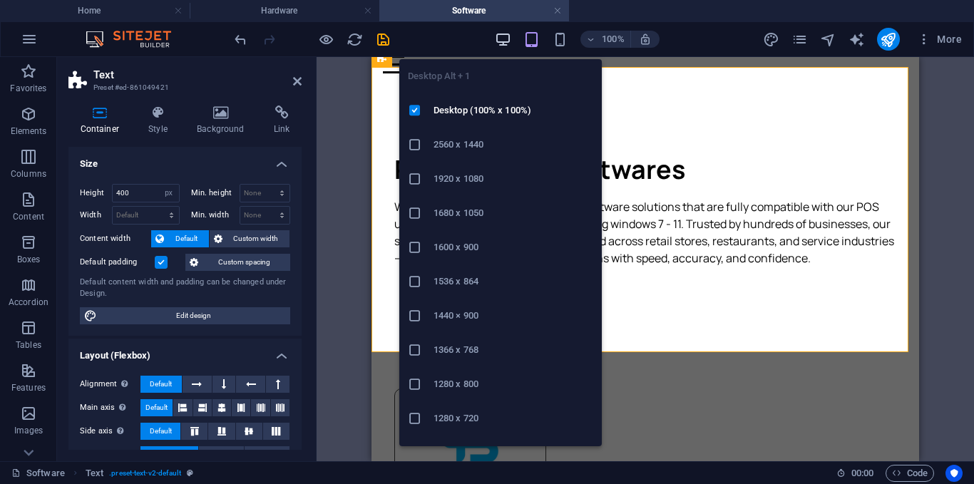
click at [505, 38] on icon "button" at bounding box center [503, 39] width 16 height 16
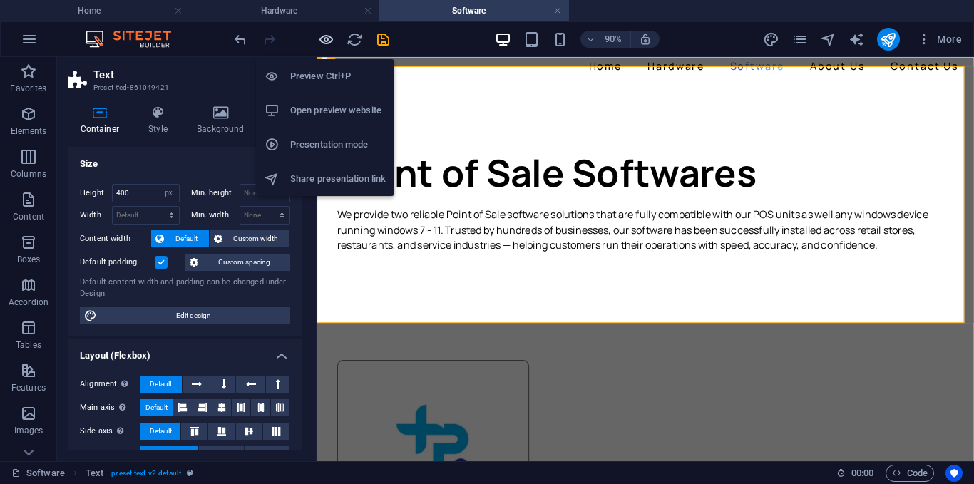
click at [331, 38] on icon "button" at bounding box center [326, 39] width 16 height 16
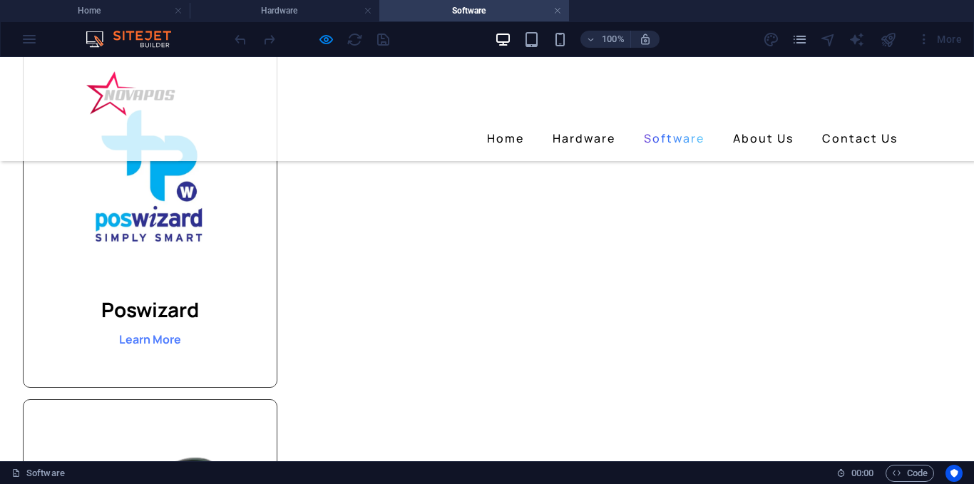
scroll to position [285, 0]
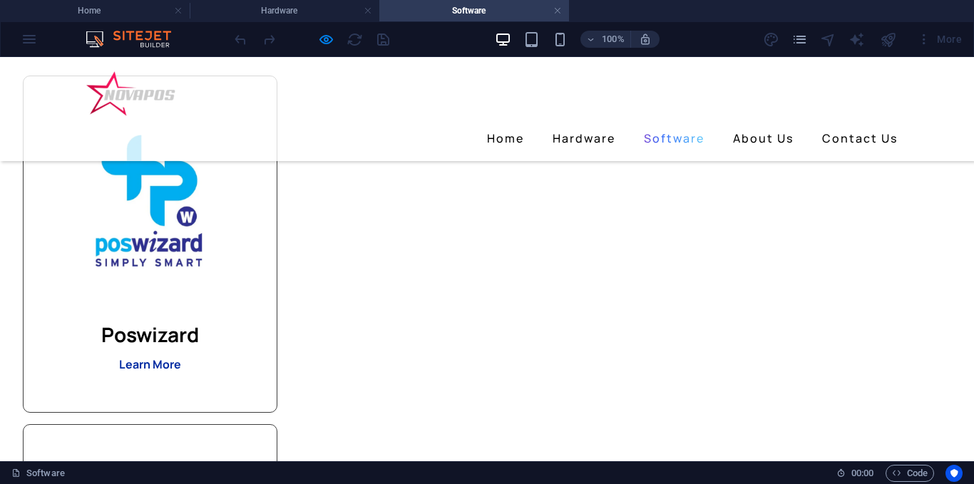
click at [181, 363] on strong "Learn More" at bounding box center [150, 364] width 62 height 16
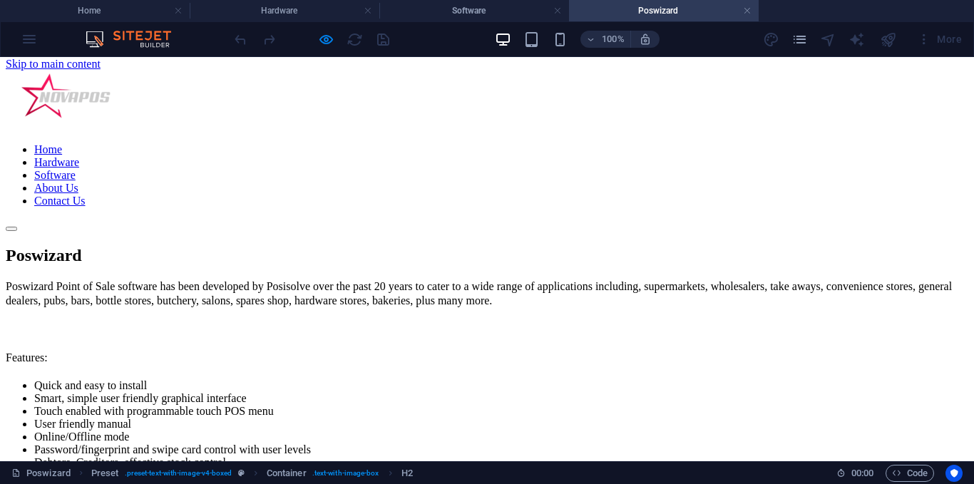
scroll to position [0, 0]
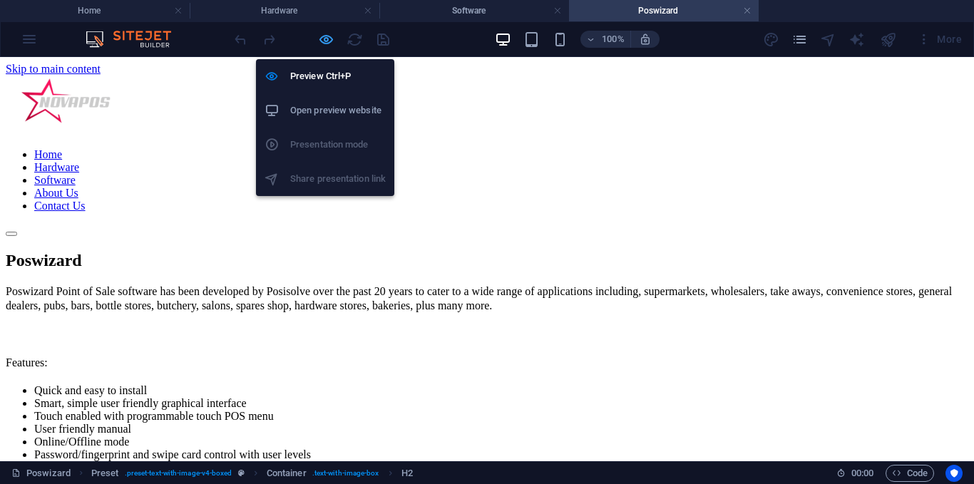
click at [331, 34] on icon "button" at bounding box center [326, 39] width 16 height 16
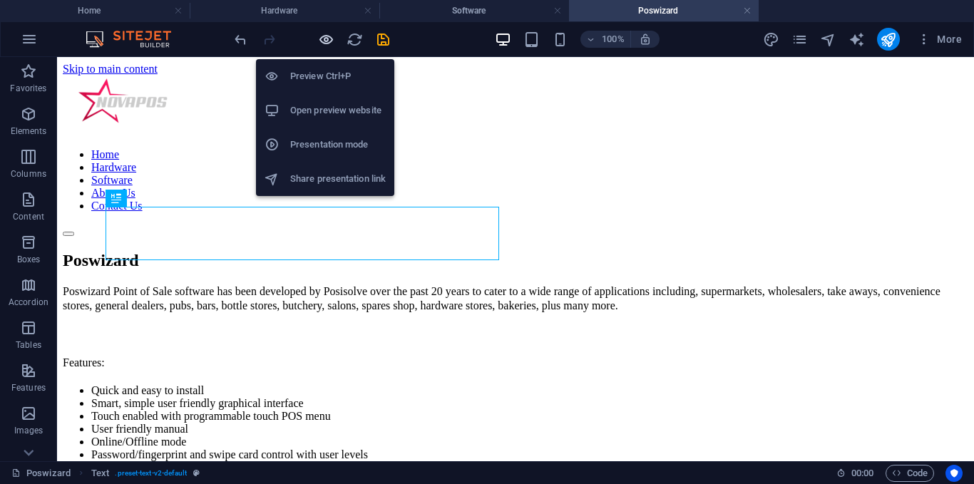
click at [331, 34] on icon "button" at bounding box center [326, 39] width 16 height 16
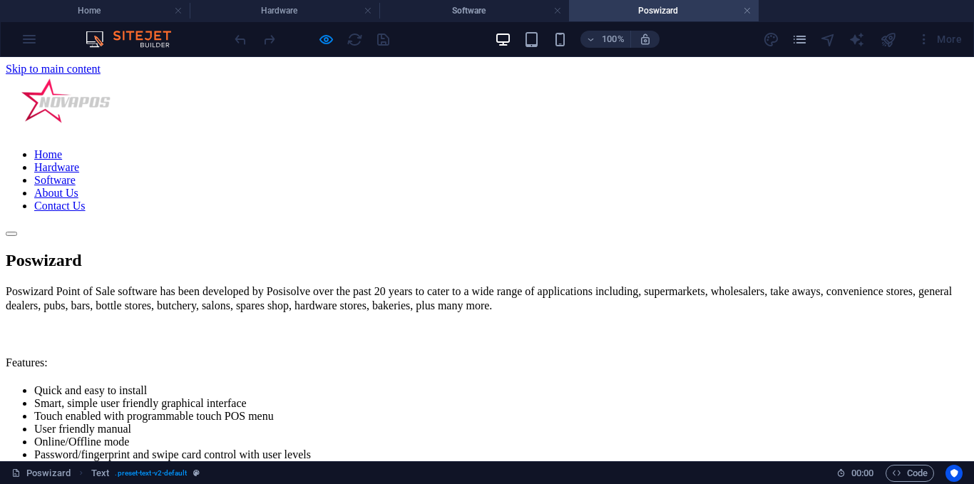
click at [79, 161] on link "Hardware" at bounding box center [56, 167] width 45 height 12
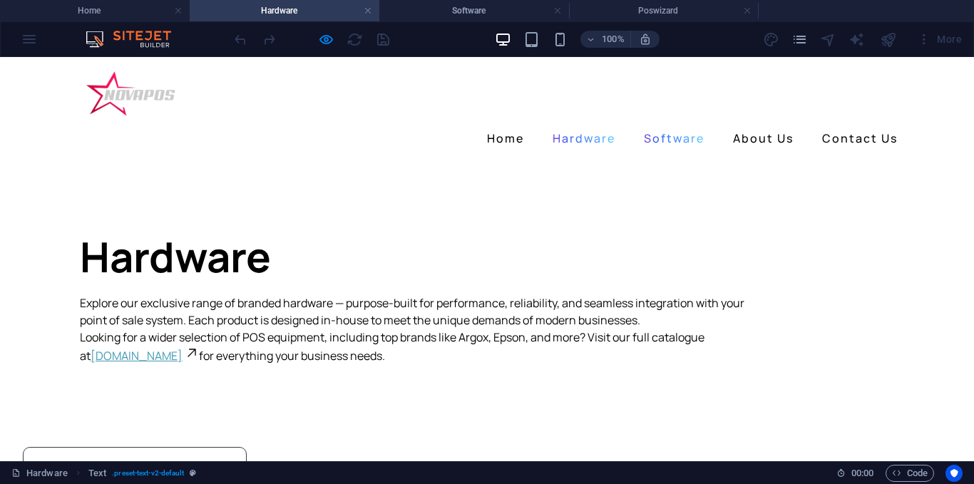
click at [644, 127] on link "Software" at bounding box center [674, 138] width 72 height 23
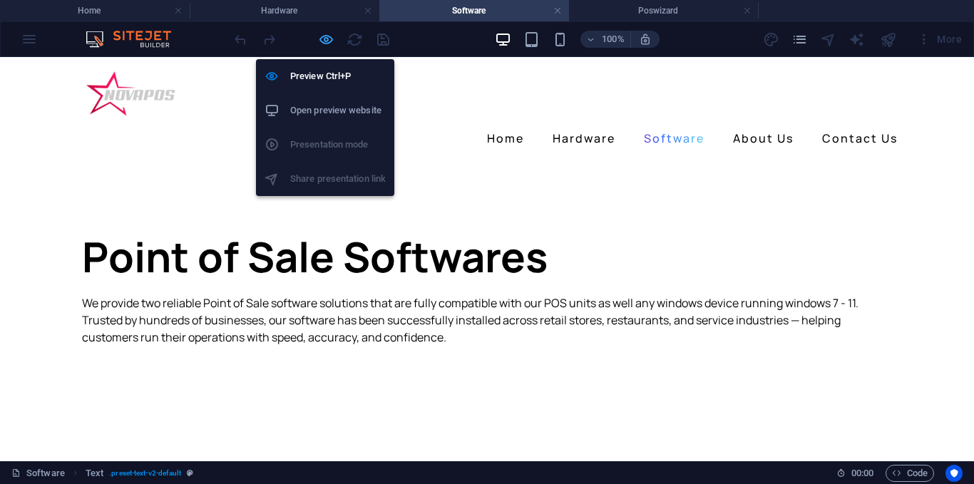
click at [326, 37] on icon "button" at bounding box center [326, 39] width 16 height 16
select select "px"
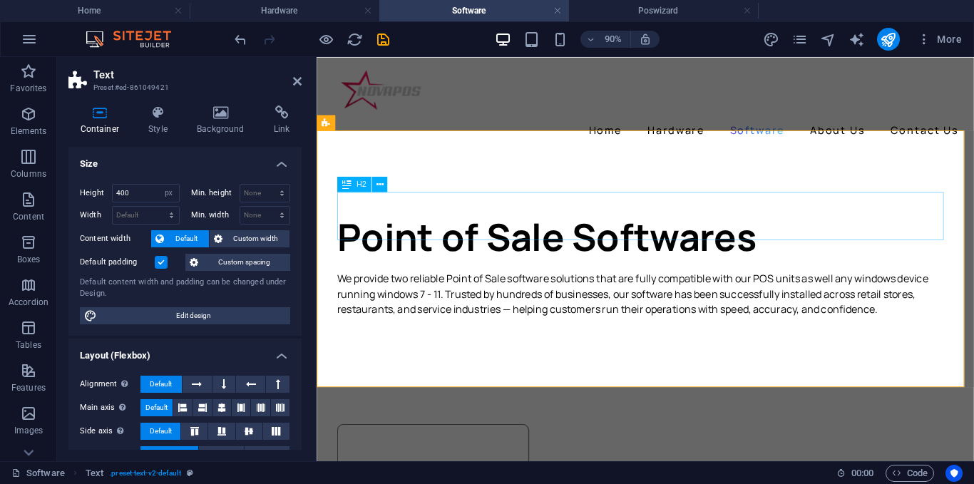
click at [341, 229] on div "Point of Sale Softwares" at bounding box center [681, 255] width 684 height 53
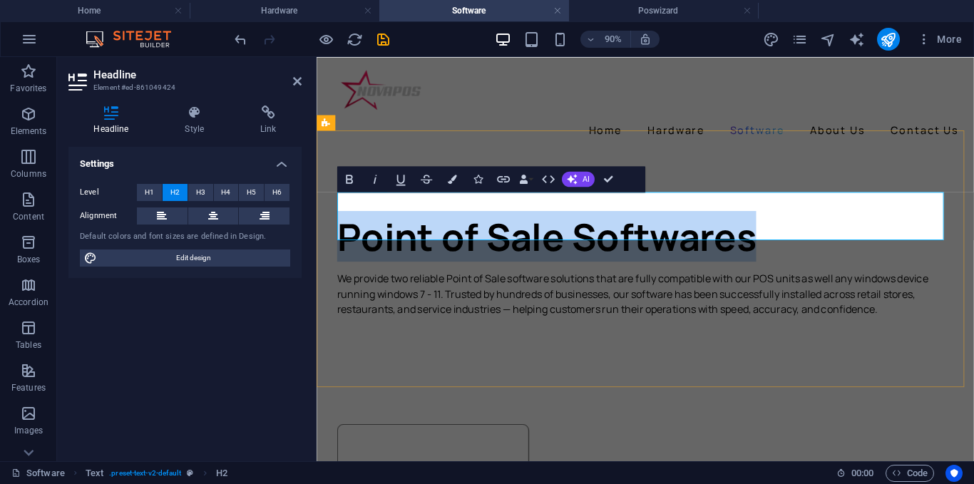
click at [341, 229] on h2 "Point of Sale Softwares" at bounding box center [681, 255] width 684 height 53
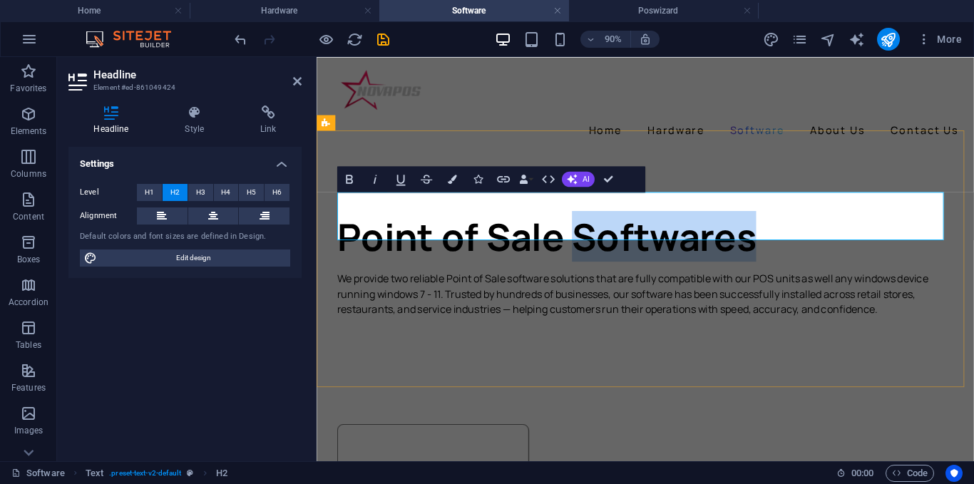
drag, startPoint x: 599, startPoint y: 237, endPoint x: 849, endPoint y: 244, distance: 250.3
click at [849, 244] on h2 "Point of Sale Softwares" at bounding box center [681, 255] width 684 height 53
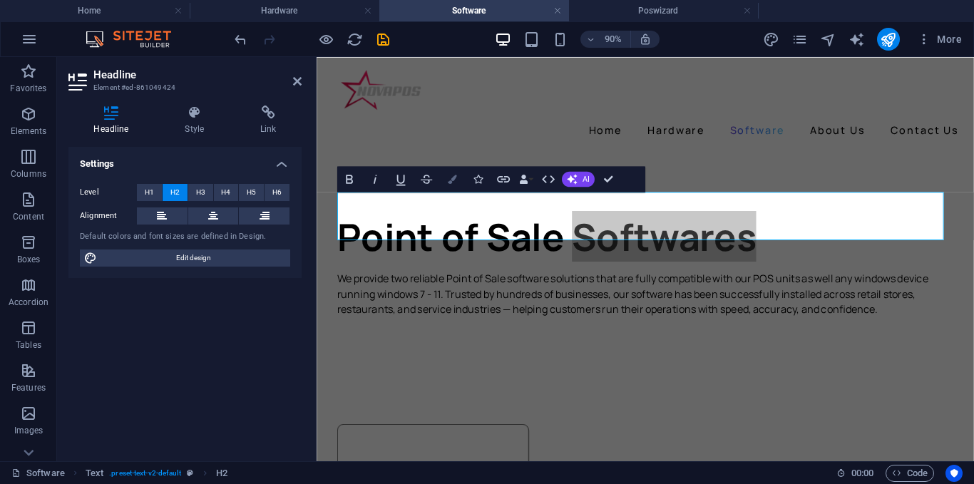
click at [450, 177] on icon "button" at bounding box center [452, 179] width 9 height 9
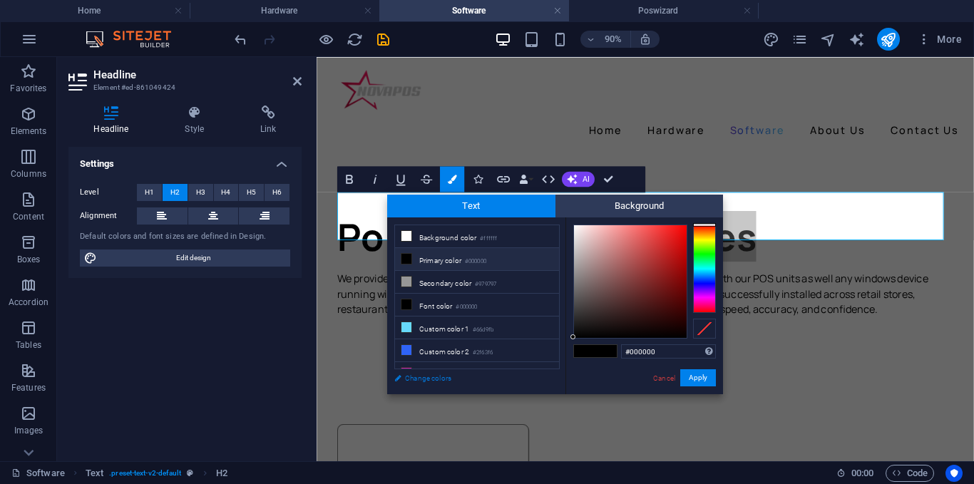
click at [427, 383] on link "Change colors" at bounding box center [469, 378] width 165 height 18
select select "px"
select select "400"
select select "px"
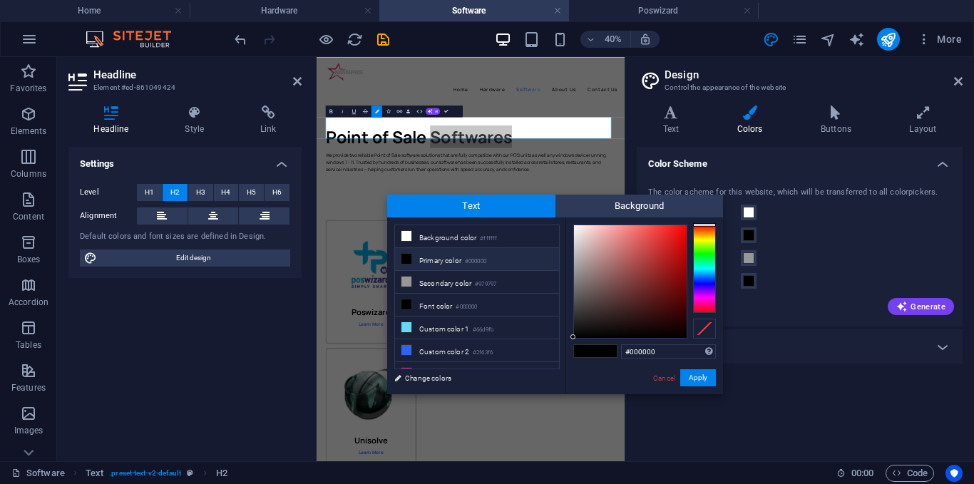
click at [766, 381] on div "Color Scheme The color scheme for this website, which will be transferred to al…" at bounding box center [799, 298] width 326 height 303
drag, startPoint x: 501, startPoint y: 203, endPoint x: 411, endPoint y: 276, distance: 116.1
click at [411, 276] on div "Text Background less Background color #ffffff Primary color #000000 Secondary c…" at bounding box center [555, 295] width 336 height 200
drag, startPoint x: 579, startPoint y: 374, endPoint x: 551, endPoint y: 388, distance: 31.9
click at [551, 388] on div "less Background color #ffffff Primary color #000000 Secondary color #979797 Fon…" at bounding box center [555, 305] width 336 height 177
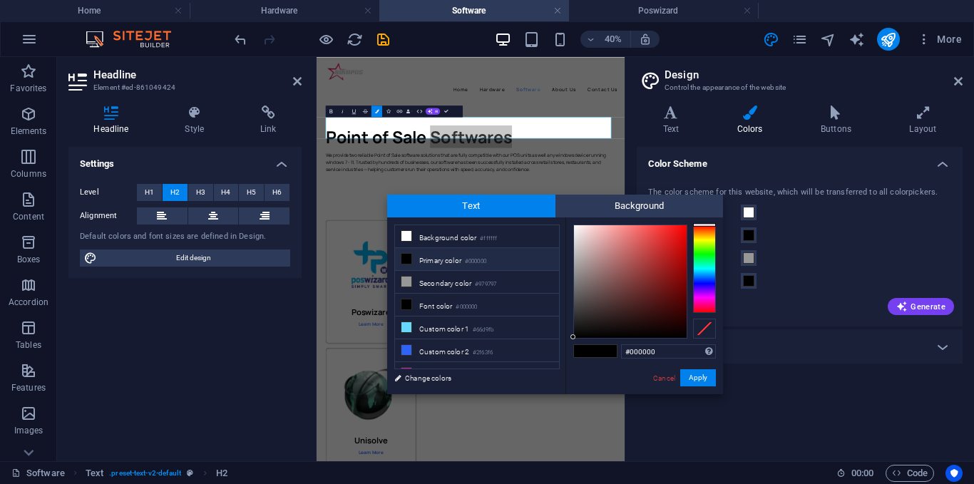
click at [669, 382] on link "Cancel" at bounding box center [663, 378] width 25 height 11
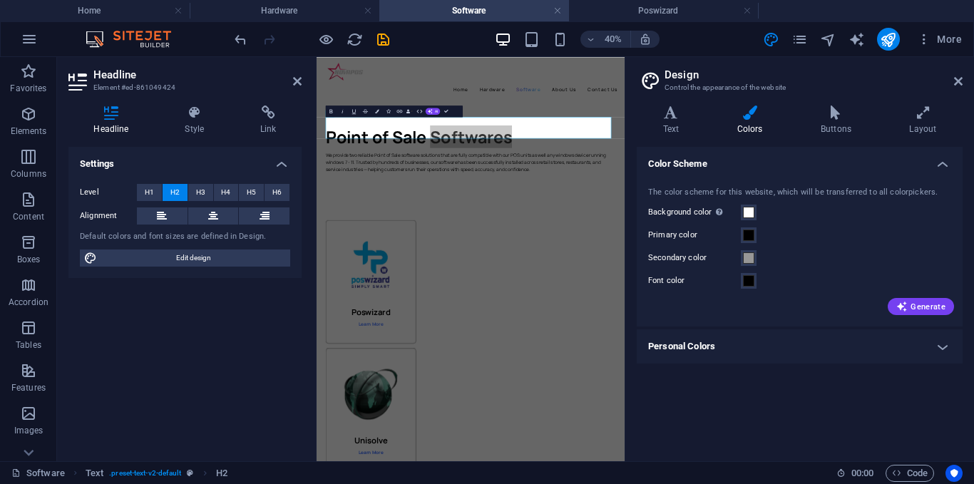
click at [894, 349] on h4 "Personal Colors" at bounding box center [799, 346] width 326 height 34
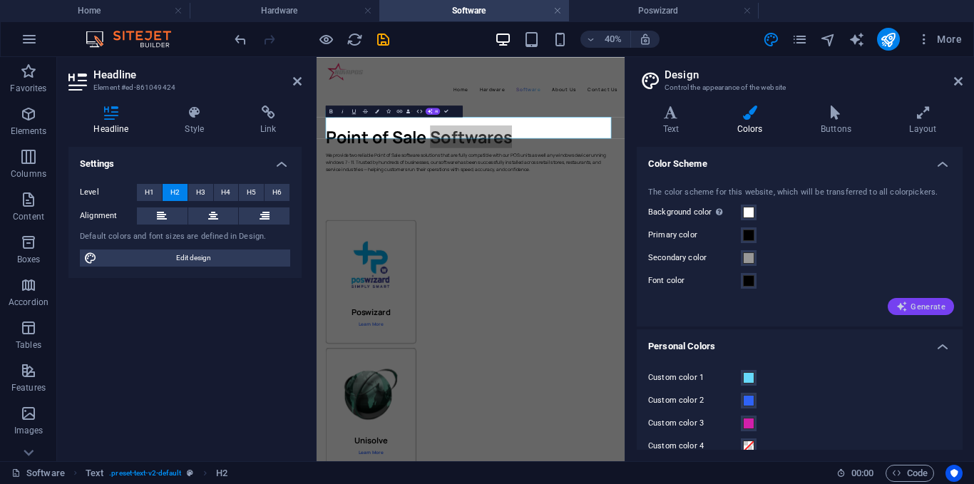
click at [901, 309] on icon "button" at bounding box center [901, 306] width 11 height 11
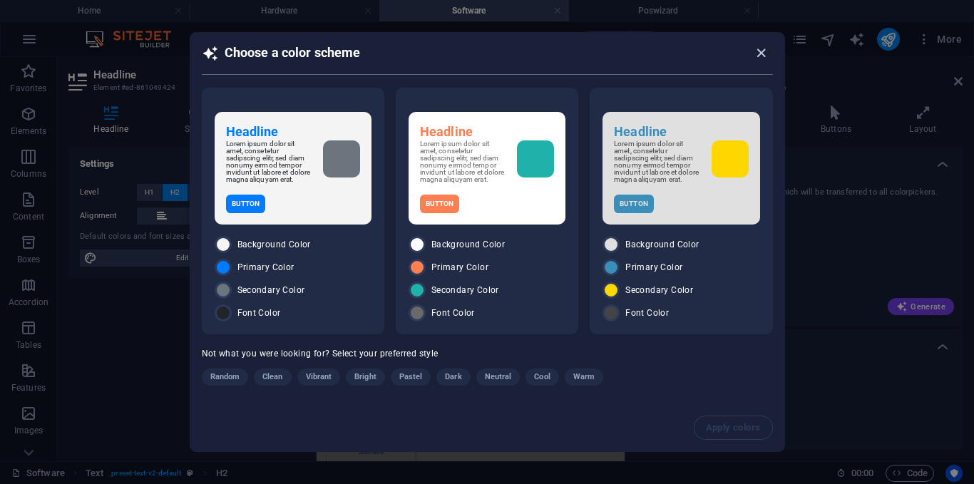
click at [758, 49] on icon "button" at bounding box center [761, 53] width 16 height 16
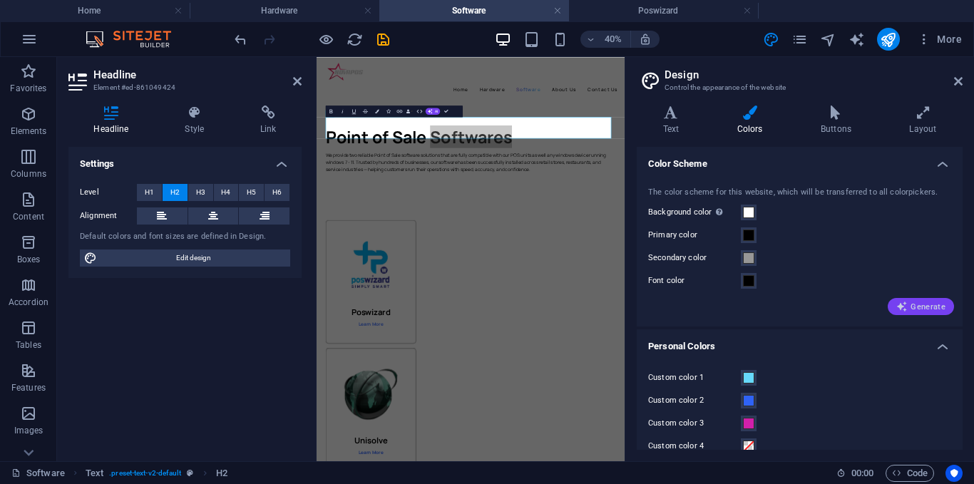
click at [924, 309] on span "Generate" at bounding box center [920, 306] width 49 height 11
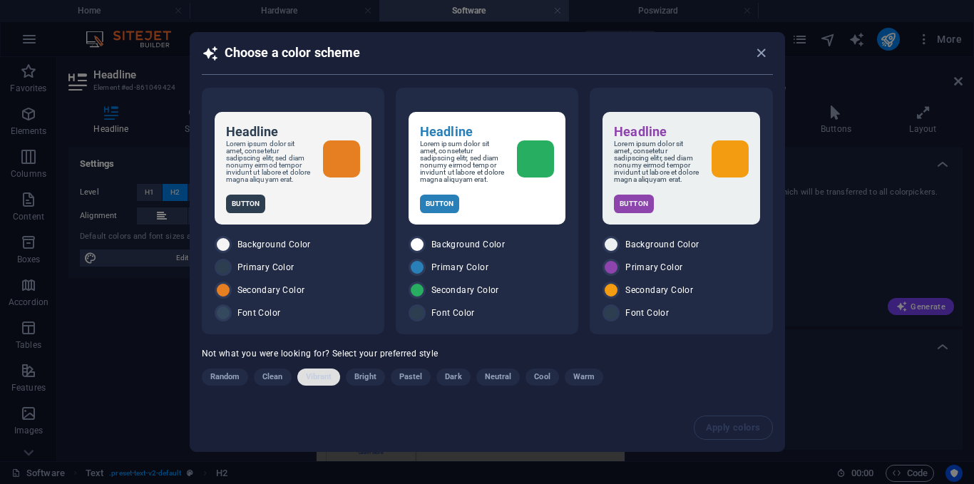
click at [329, 379] on span "Vibrant" at bounding box center [319, 376] width 26 height 17
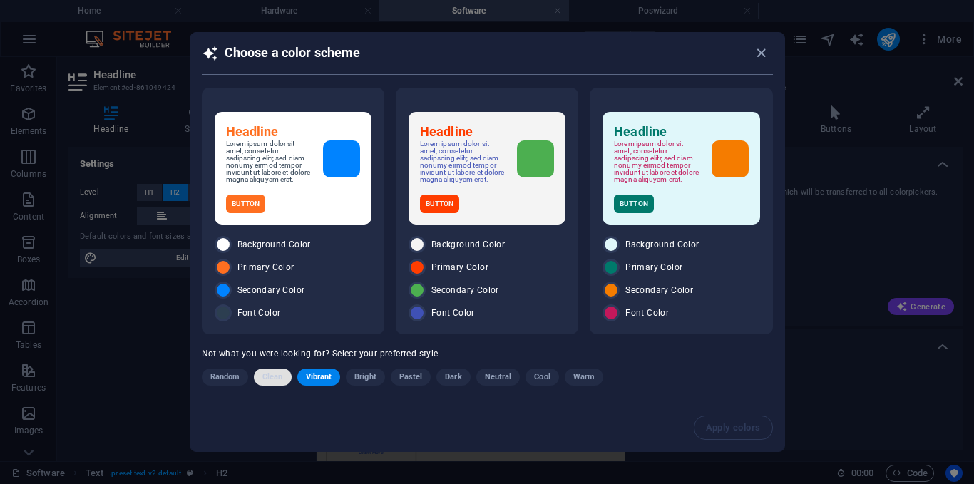
click at [280, 380] on span "Clean" at bounding box center [272, 376] width 20 height 17
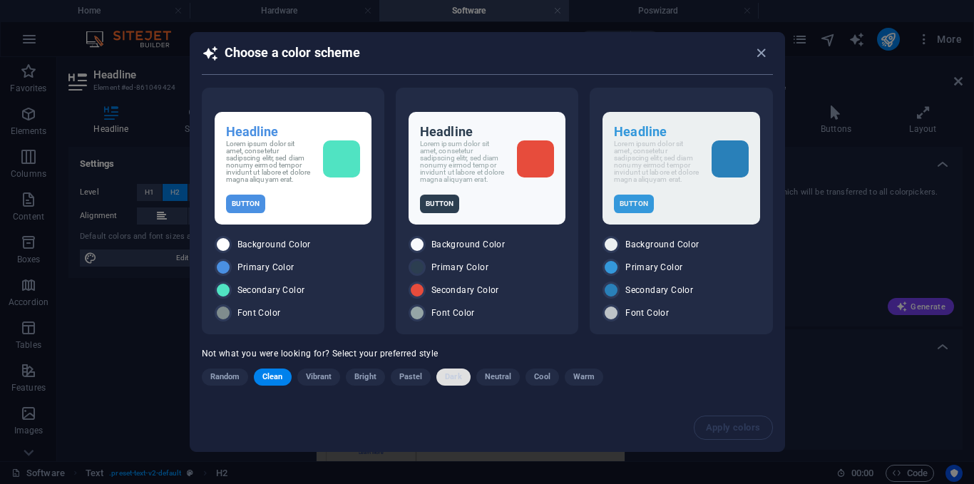
click at [455, 381] on span "Dark" at bounding box center [453, 376] width 16 height 17
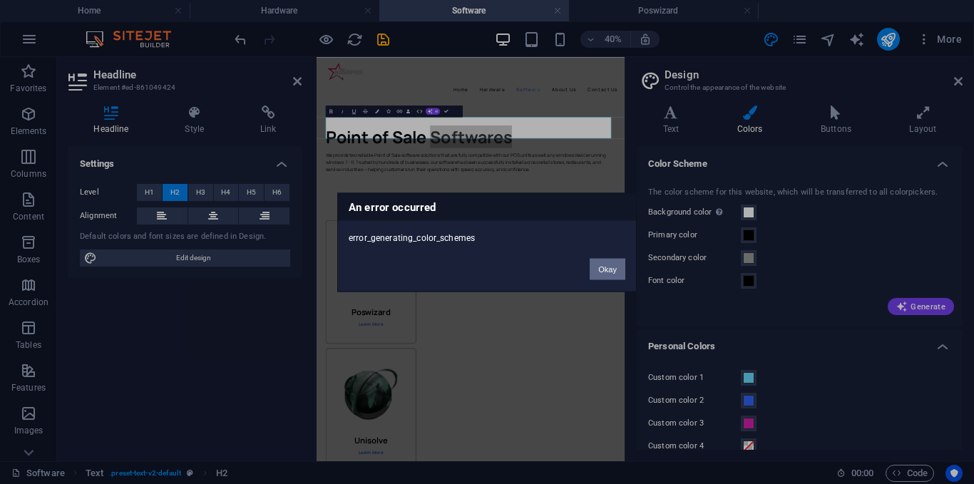
click at [618, 273] on button "Okay" at bounding box center [607, 268] width 36 height 21
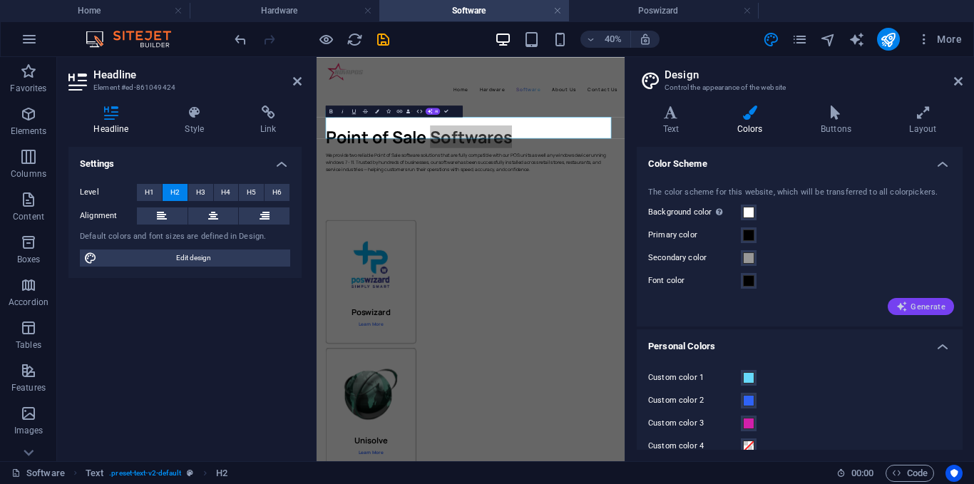
click at [917, 301] on span "Generate" at bounding box center [920, 306] width 49 height 11
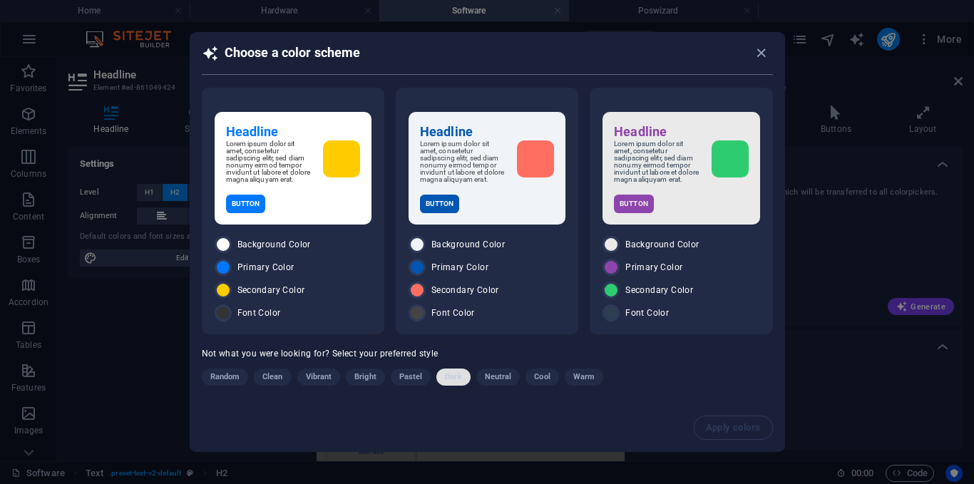
click at [453, 378] on span "Dark" at bounding box center [453, 376] width 16 height 17
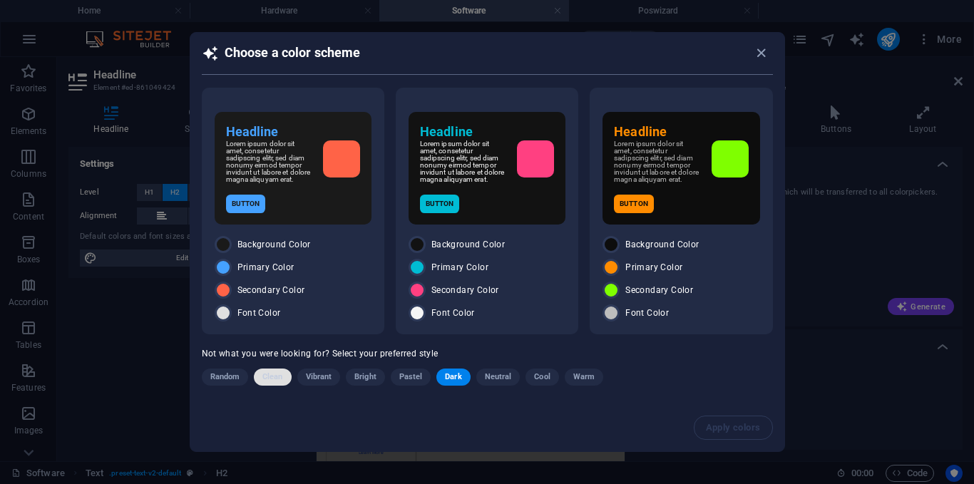
click at [272, 381] on span "Clean" at bounding box center [272, 376] width 20 height 17
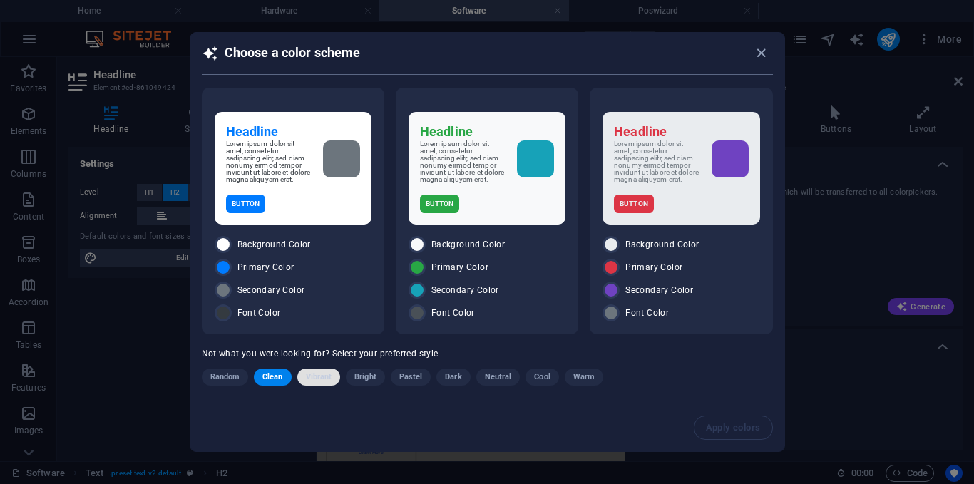
click at [324, 380] on span "Vibrant" at bounding box center [319, 376] width 26 height 17
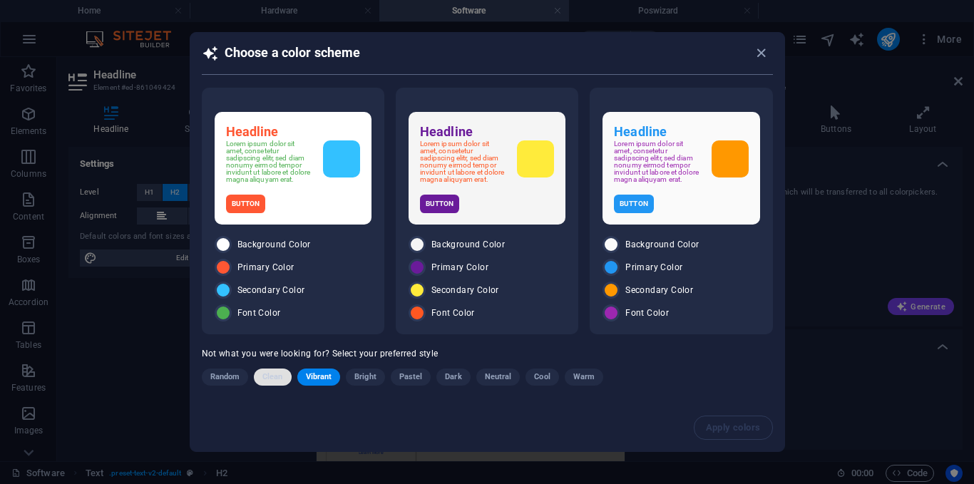
click at [261, 381] on button "Clean" at bounding box center [272, 376] width 37 height 17
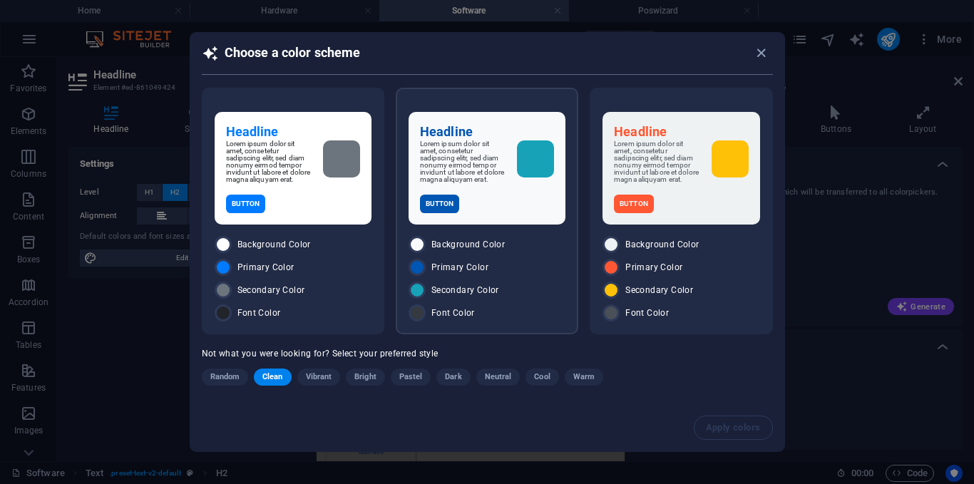
click at [502, 269] on div "Primary Color" at bounding box center [486, 267] width 157 height 17
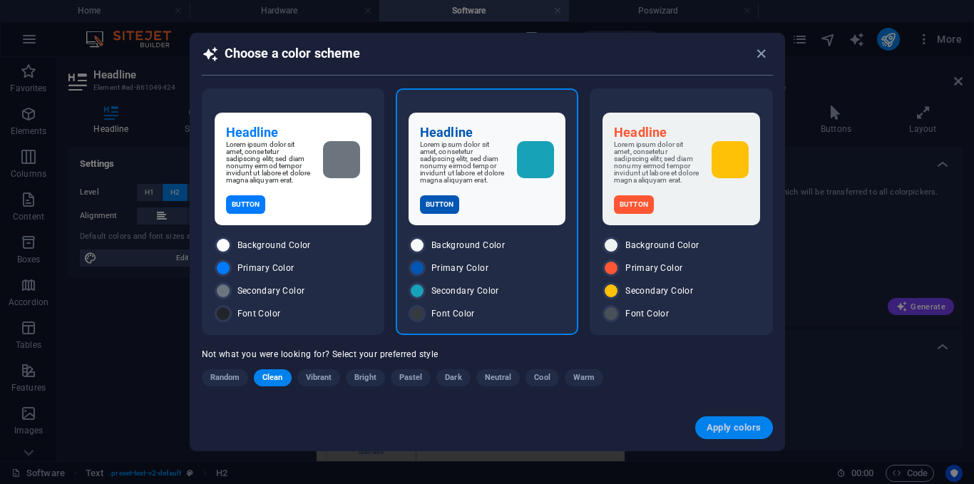
click at [740, 430] on span "Apply colors" at bounding box center [733, 427] width 55 height 11
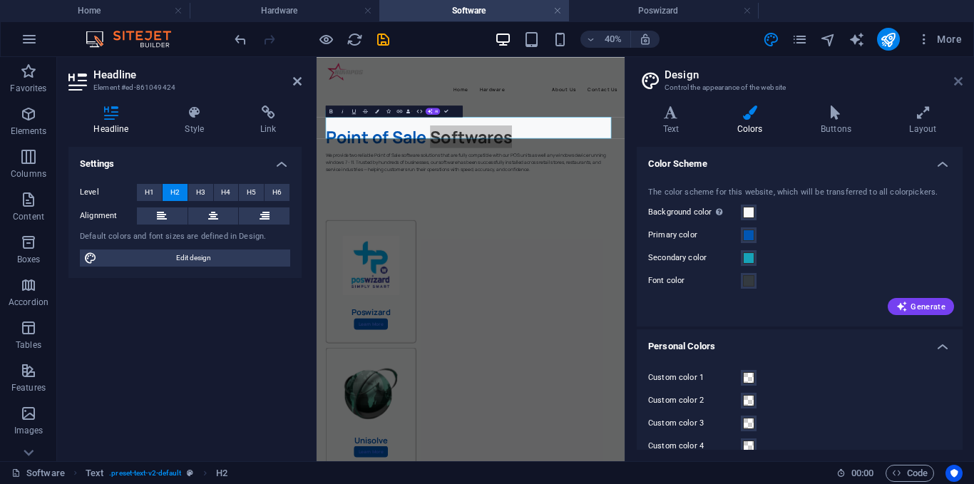
click at [959, 81] on icon at bounding box center [958, 81] width 9 height 11
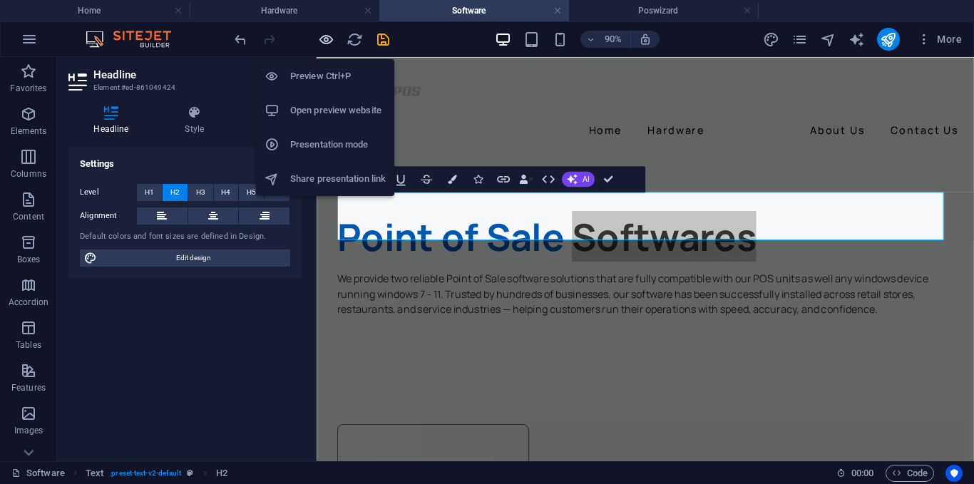
click at [321, 39] on icon "button" at bounding box center [326, 39] width 16 height 16
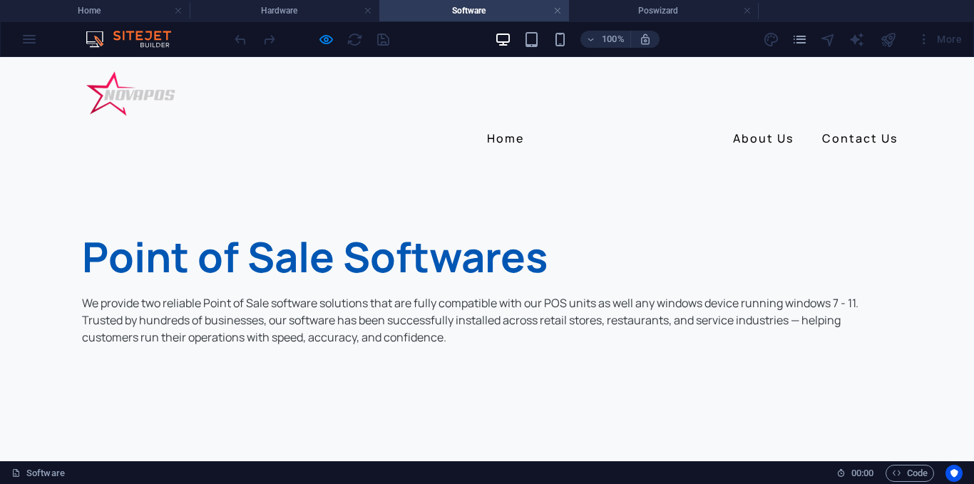
click at [587, 127] on link "Hardware" at bounding box center [584, 138] width 74 height 23
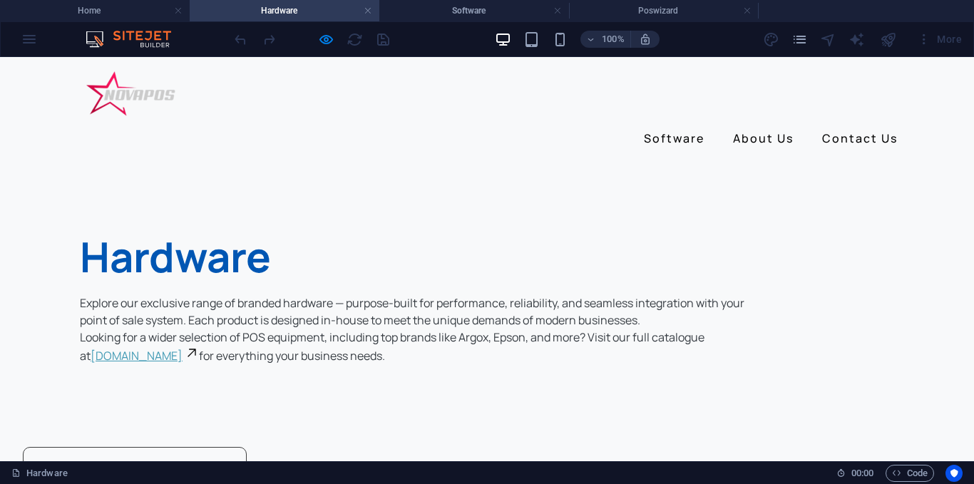
click at [500, 127] on link "Home" at bounding box center [505, 138] width 48 height 23
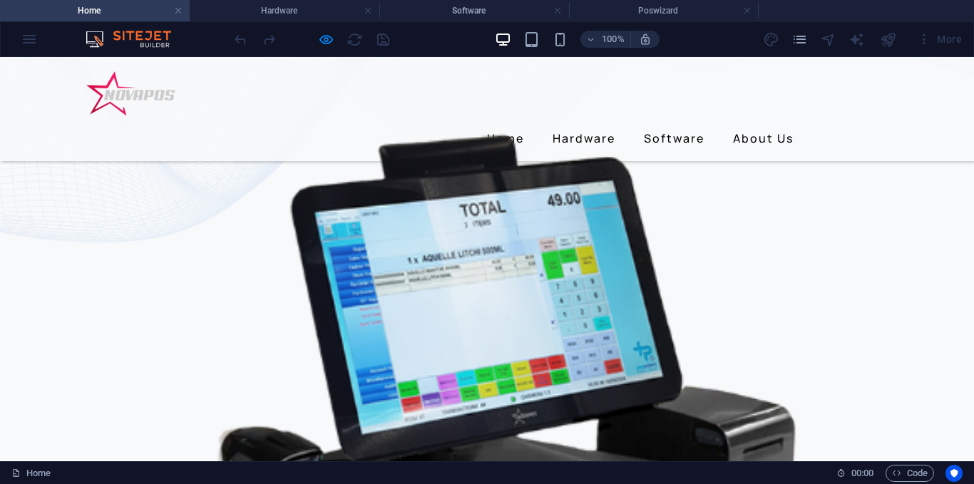
scroll to position [285, 0]
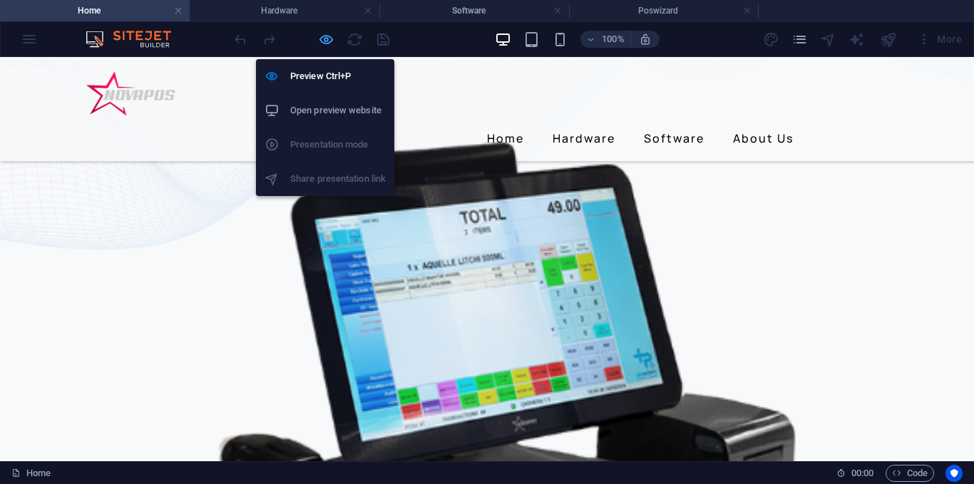
click at [329, 38] on icon "button" at bounding box center [326, 39] width 16 height 16
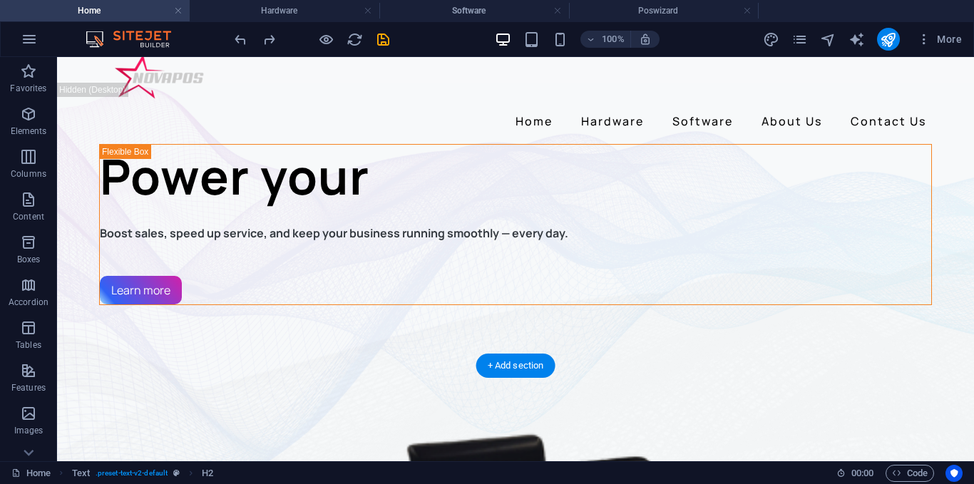
scroll to position [0, 0]
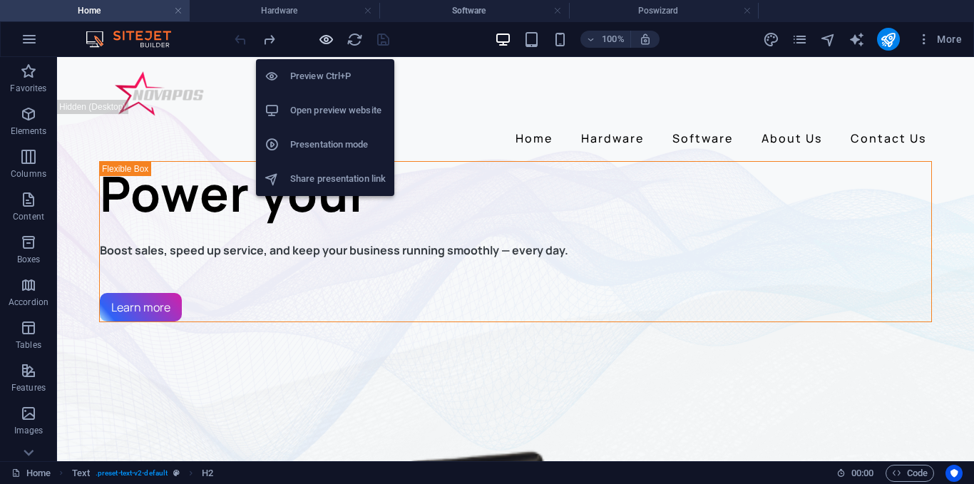
click at [318, 43] on icon "button" at bounding box center [326, 39] width 16 height 16
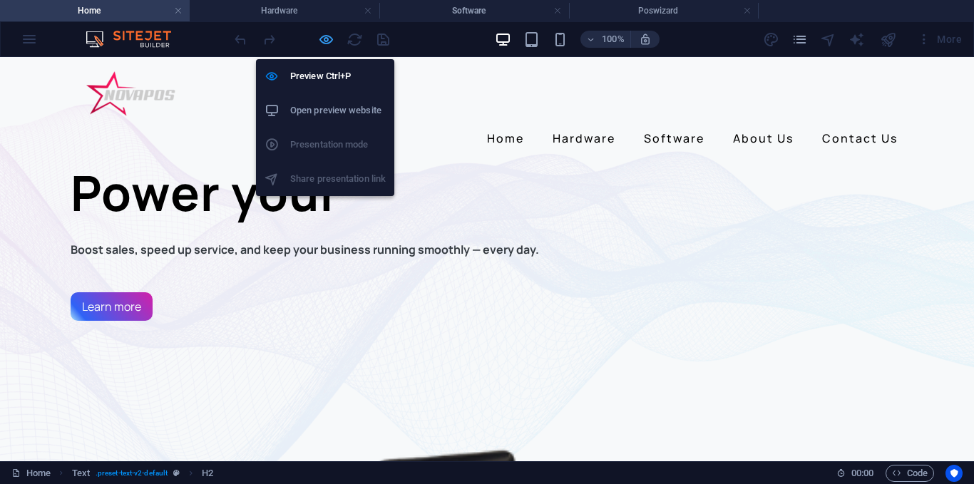
click at [318, 43] on icon "button" at bounding box center [326, 39] width 16 height 16
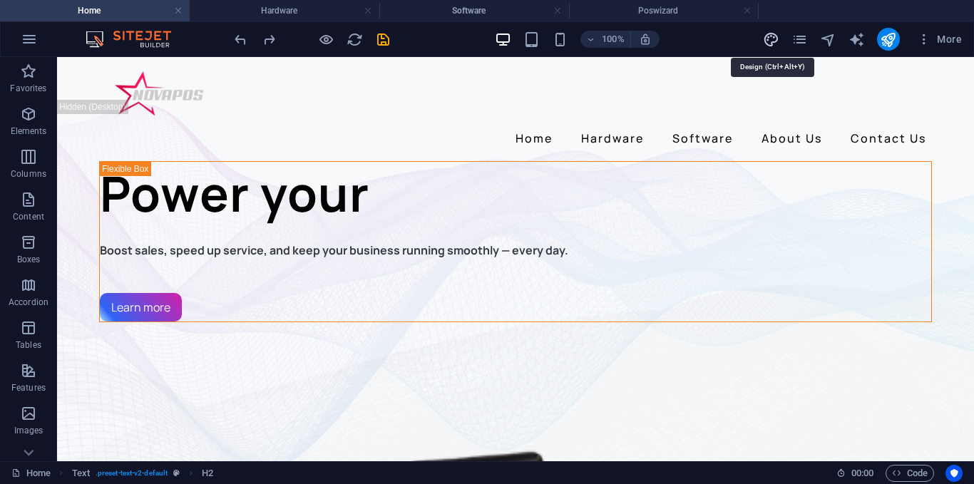
click at [0, 0] on icon "design" at bounding box center [0, 0] width 0 height 0
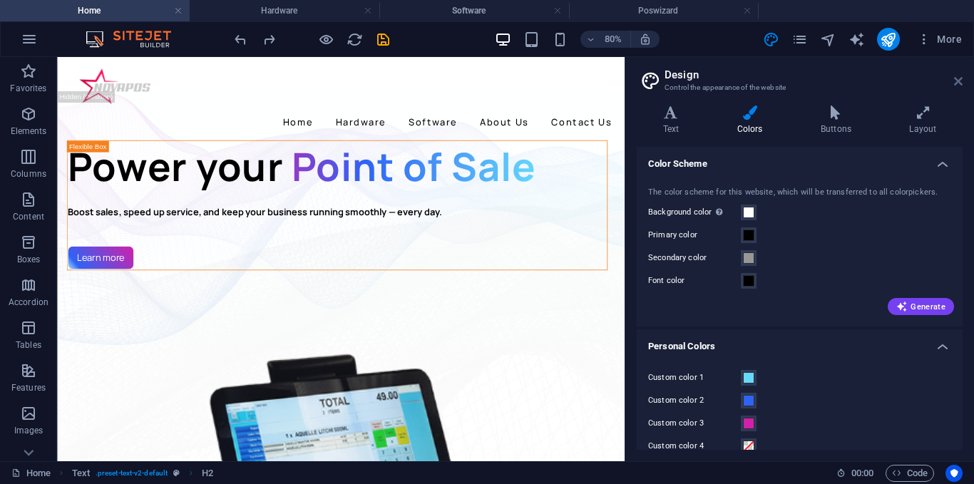
click at [954, 85] on header "Design Control the appearance of the website" at bounding box center [800, 75] width 323 height 37
click at [956, 82] on icon at bounding box center [958, 81] width 9 height 11
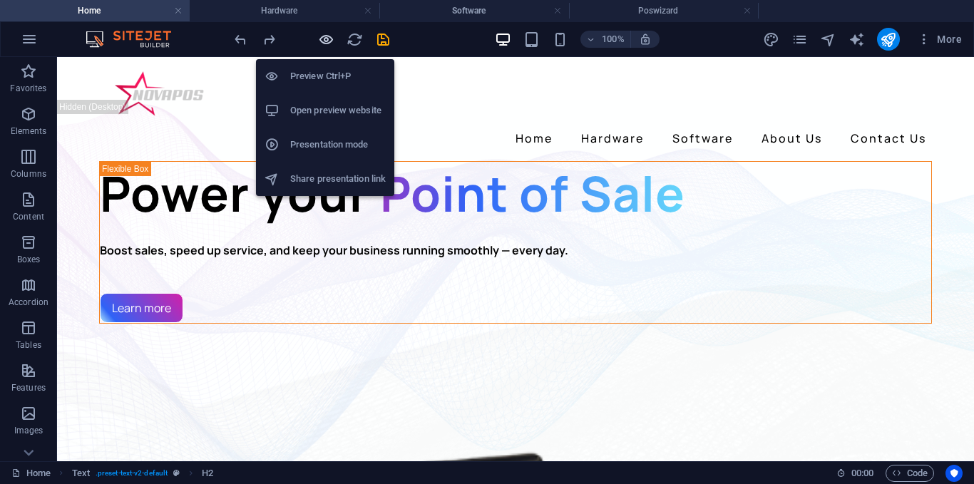
click at [324, 39] on icon "button" at bounding box center [326, 39] width 16 height 16
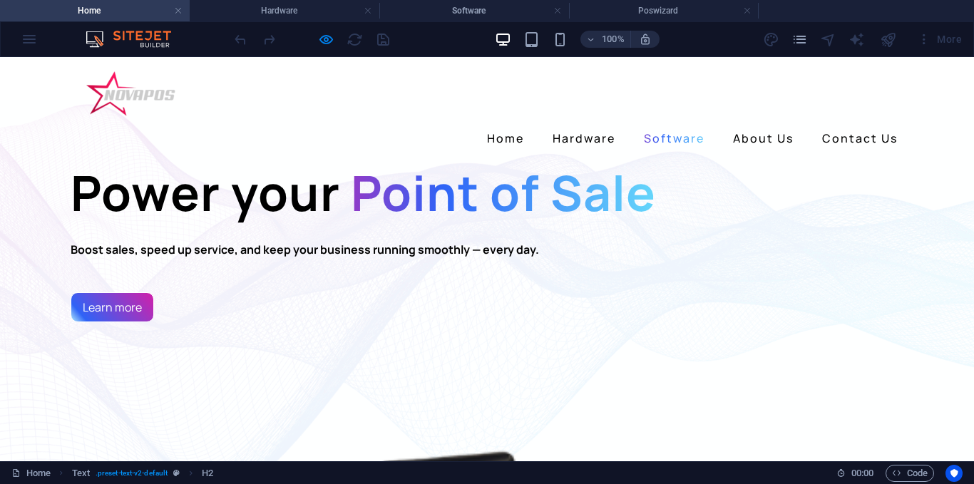
click at [656, 127] on link "Software" at bounding box center [674, 138] width 72 height 23
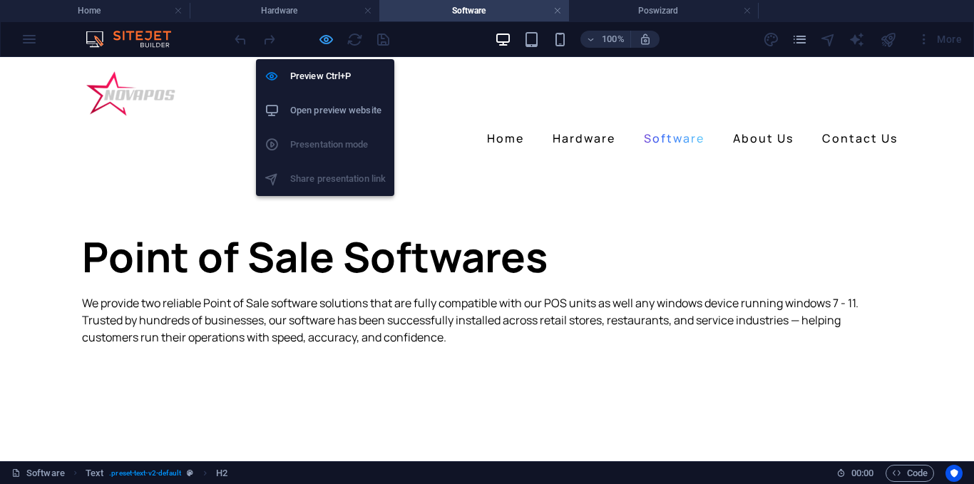
click at [319, 43] on icon "button" at bounding box center [326, 39] width 16 height 16
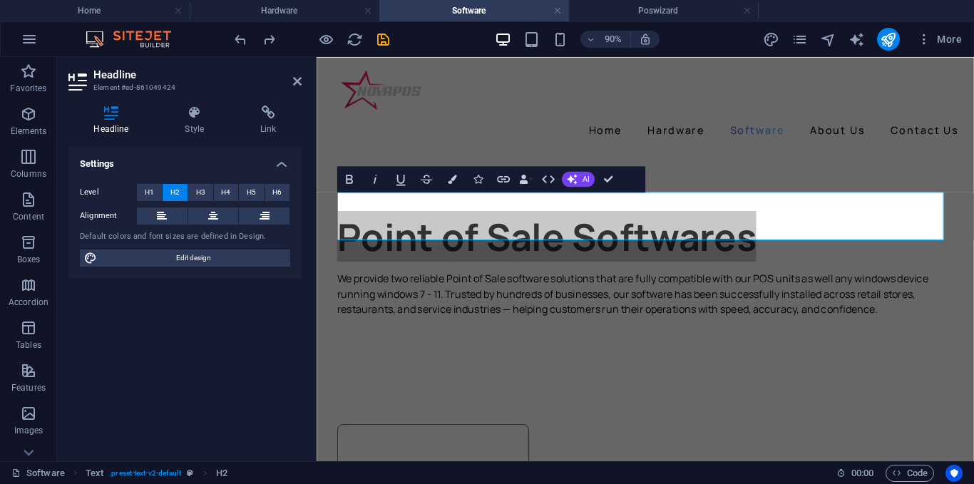
click at [316, 42] on div at bounding box center [312, 39] width 160 height 23
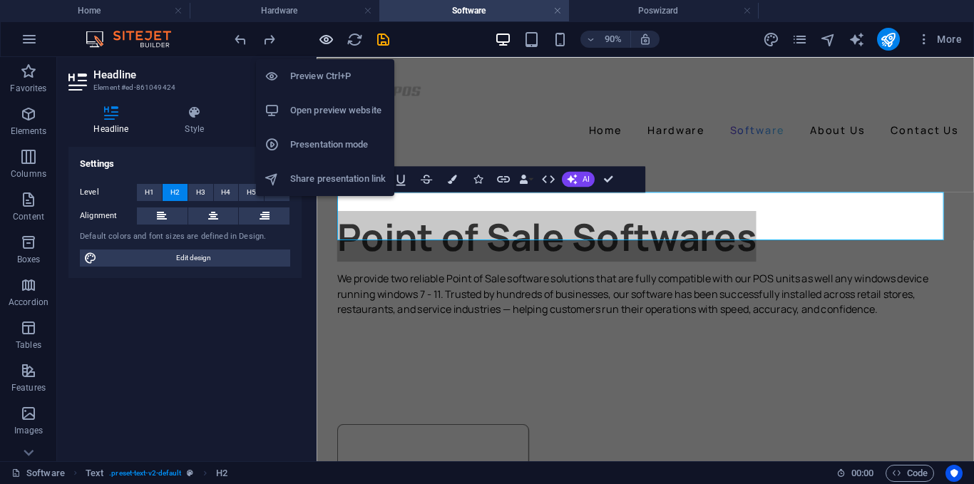
click at [318, 42] on icon "button" at bounding box center [326, 39] width 16 height 16
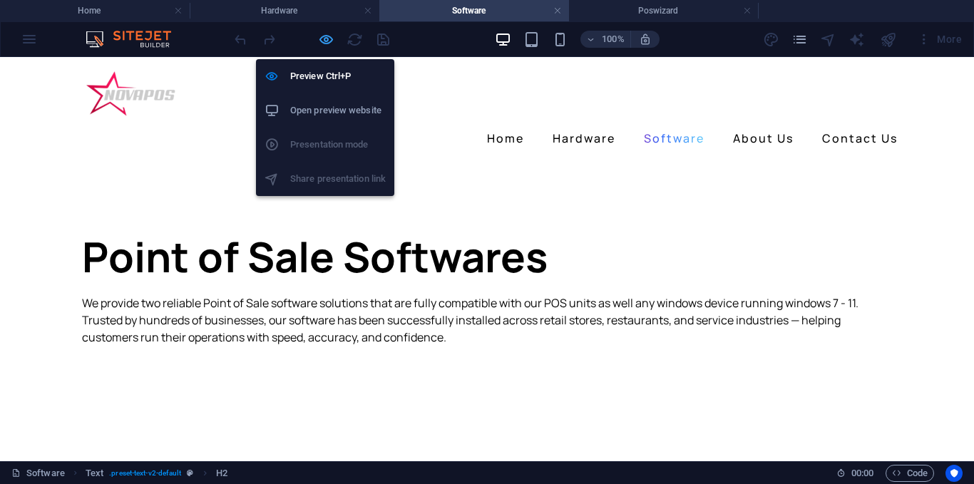
click at [331, 36] on icon "button" at bounding box center [326, 39] width 16 height 16
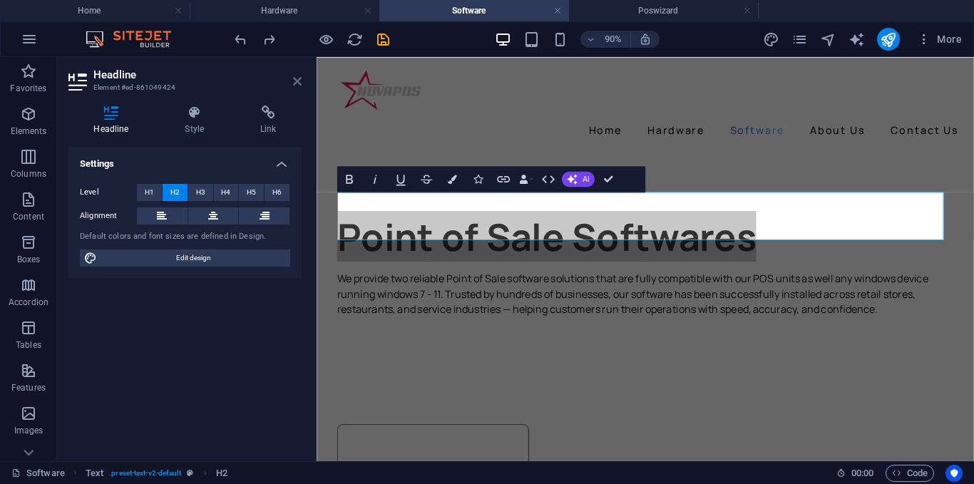
click at [293, 83] on icon at bounding box center [297, 81] width 9 height 11
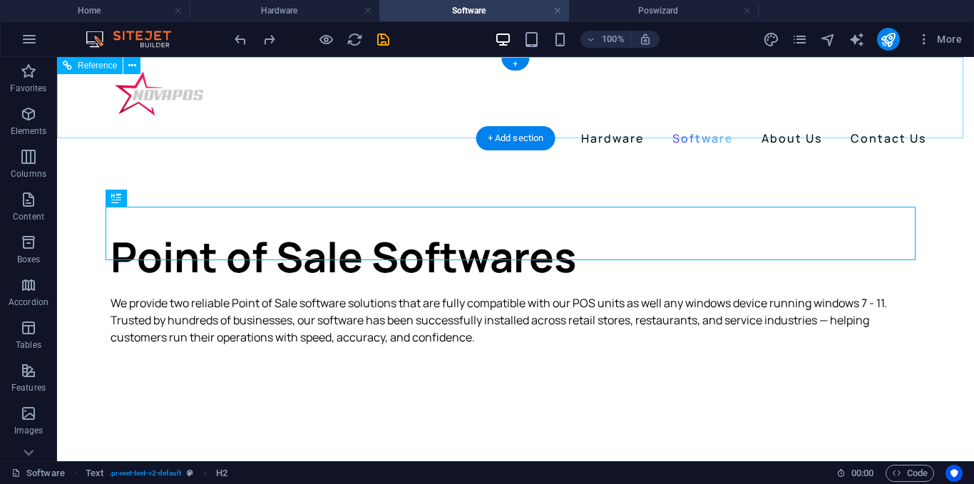
click at [65, 99] on div "Home Hardware Software About Us Contact Us" at bounding box center [515, 109] width 917 height 104
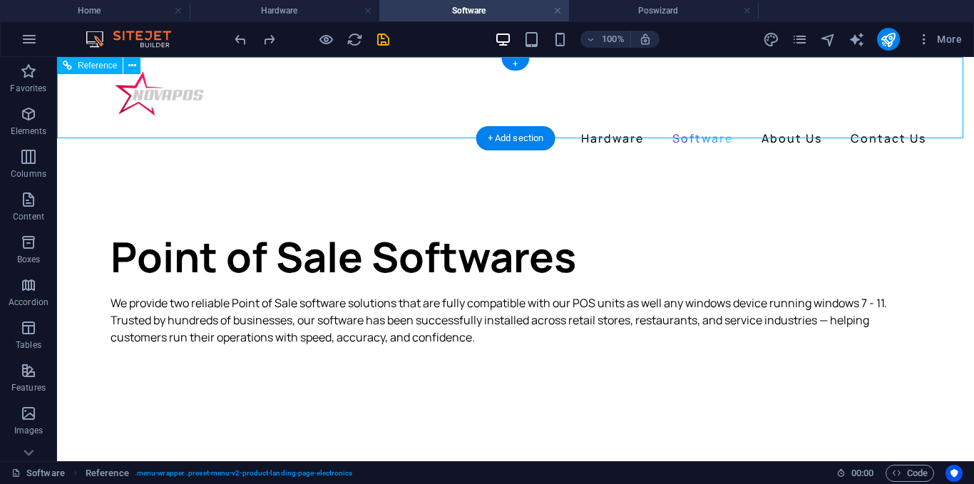
click at [324, 86] on div "Home Hardware Software About Us Contact Us" at bounding box center [515, 109] width 917 height 104
click at [132, 61] on icon at bounding box center [132, 65] width 8 height 15
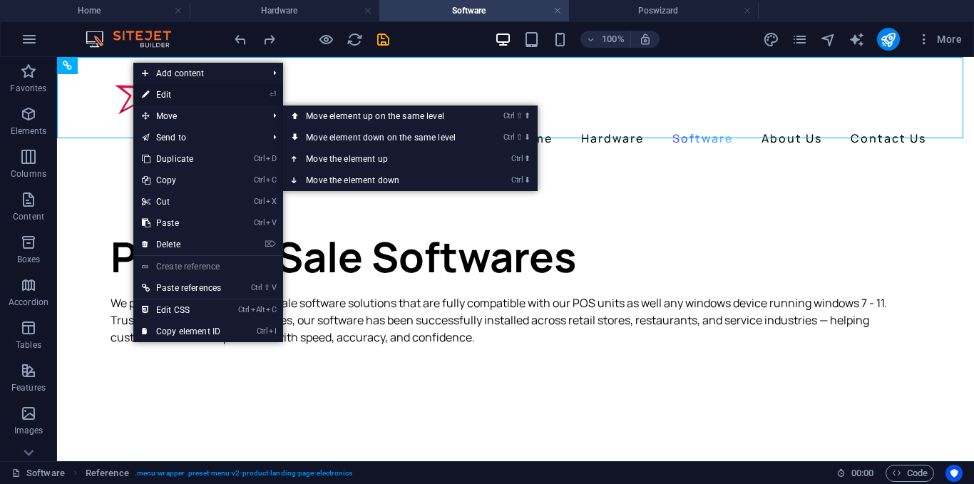
click at [182, 97] on link "⏎ Edit" at bounding box center [181, 94] width 96 height 21
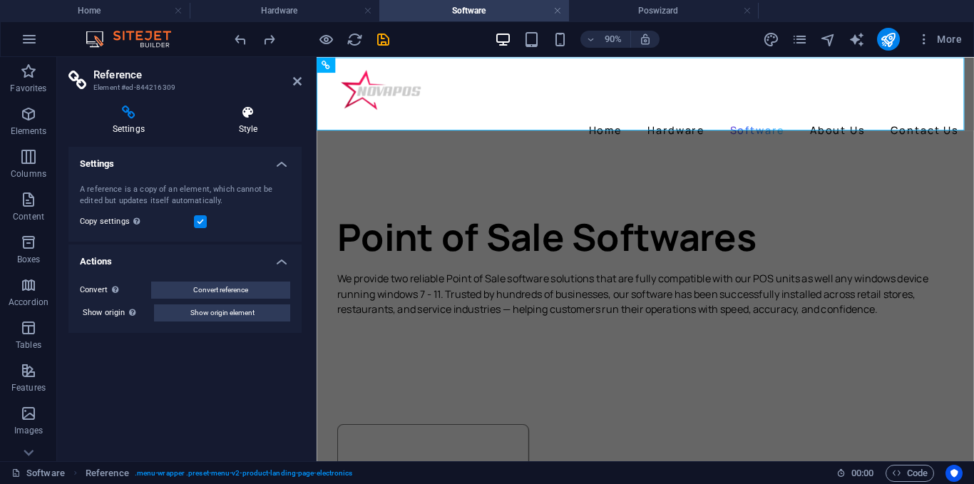
click at [254, 119] on icon at bounding box center [248, 112] width 107 height 14
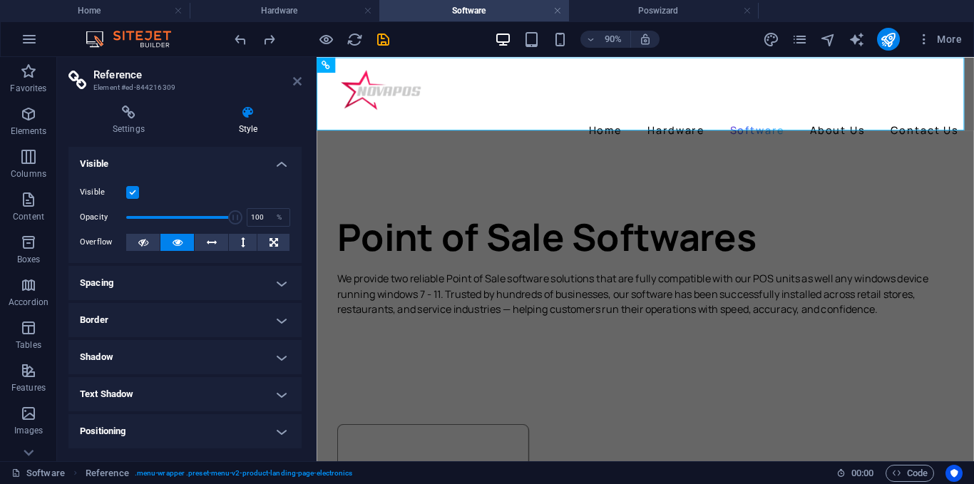
click at [294, 80] on icon at bounding box center [297, 81] width 9 height 11
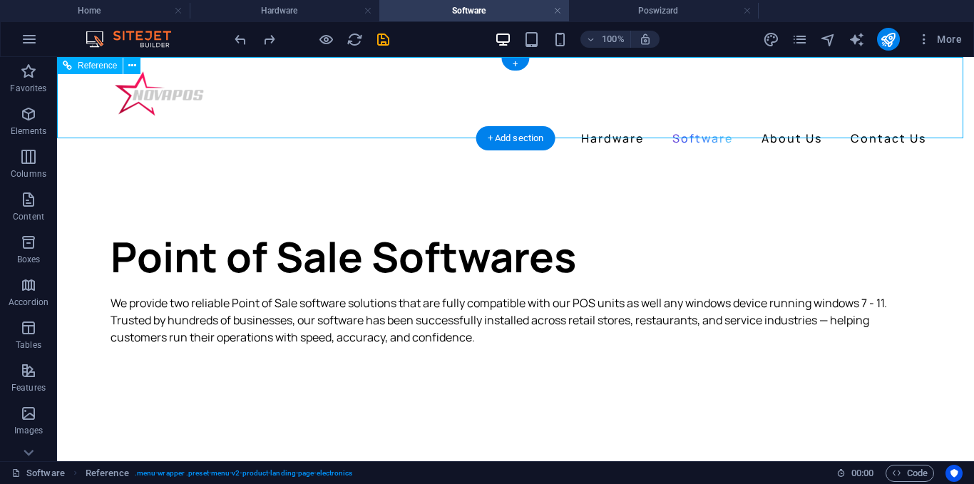
click at [315, 110] on div "Home Hardware Software About Us Contact Us" at bounding box center [515, 109] width 917 height 104
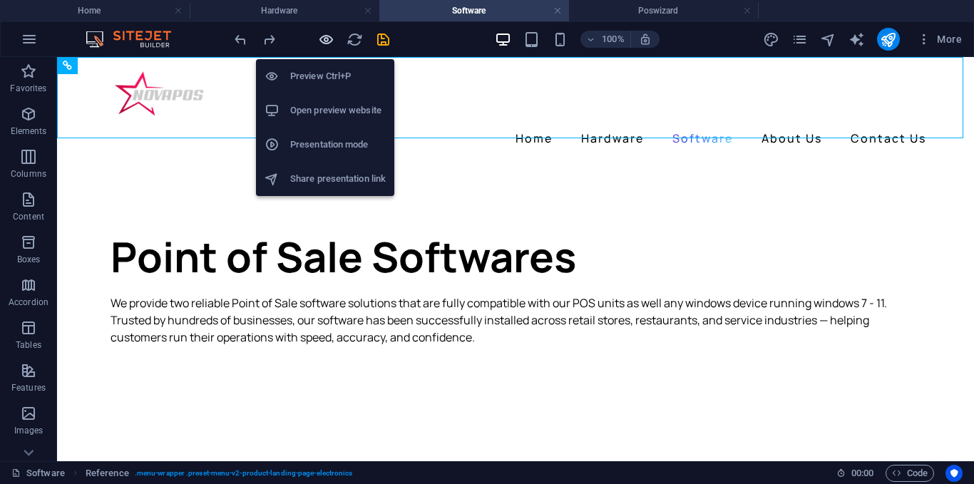
drag, startPoint x: 330, startPoint y: 37, endPoint x: 481, endPoint y: 27, distance: 151.4
click at [330, 37] on icon "button" at bounding box center [326, 39] width 16 height 16
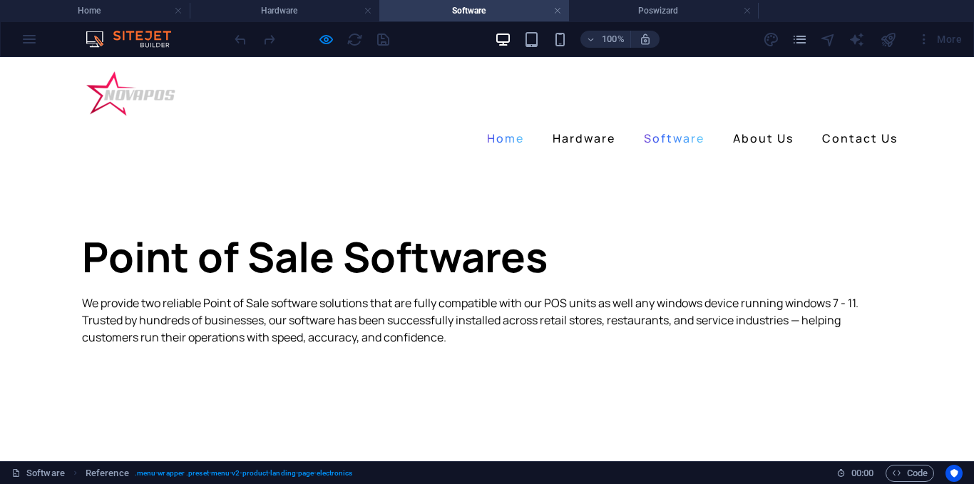
drag, startPoint x: 499, startPoint y: 93, endPoint x: 486, endPoint y: 96, distance: 13.0
click at [499, 127] on link "Home" at bounding box center [505, 138] width 48 height 23
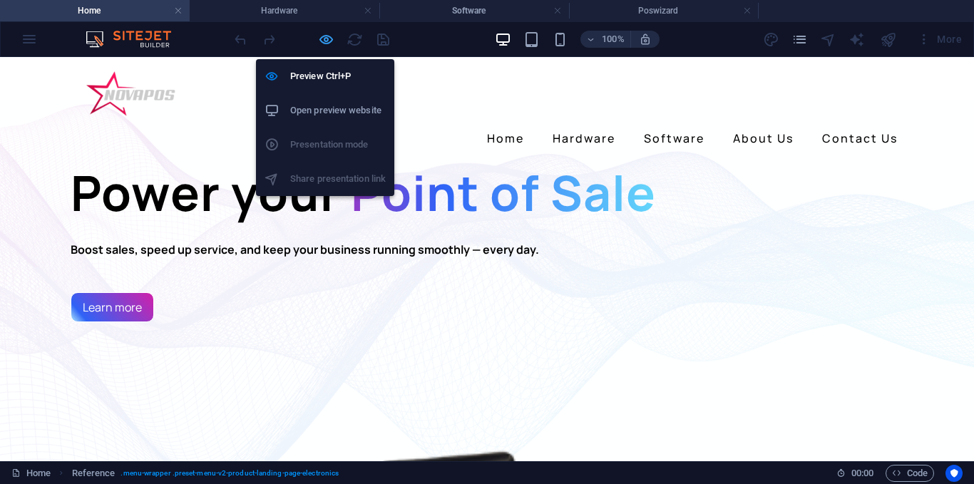
click at [319, 40] on icon "button" at bounding box center [326, 39] width 16 height 16
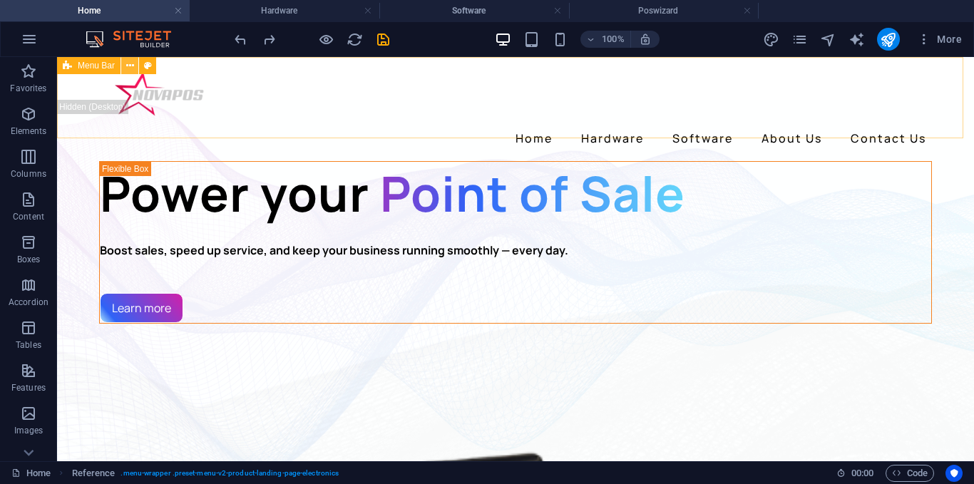
click at [134, 68] on button at bounding box center [129, 65] width 17 height 17
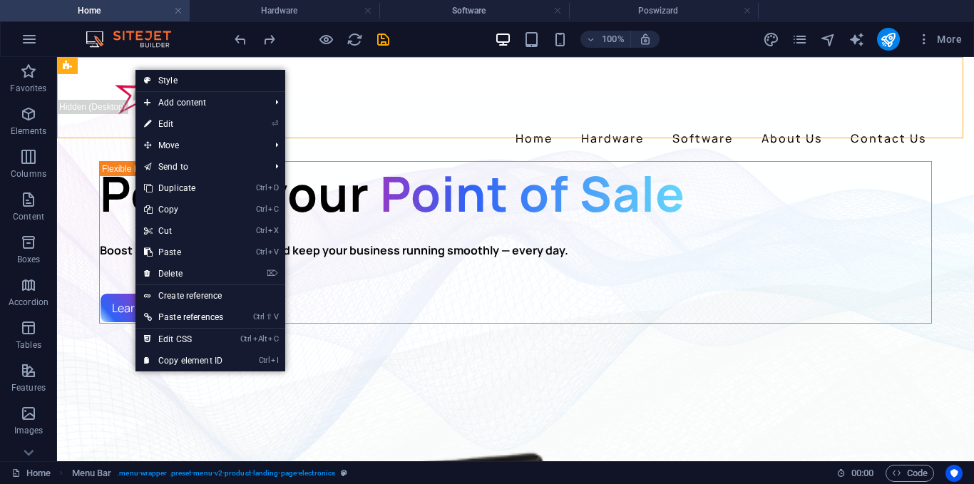
click at [169, 83] on link "Style" at bounding box center [210, 80] width 150 height 21
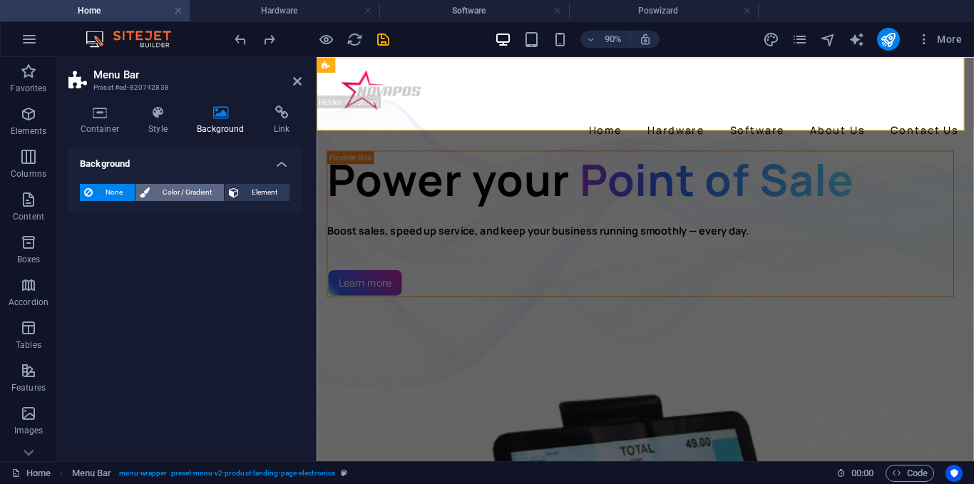
click at [183, 192] on span "Color / Gradient" at bounding box center [187, 192] width 66 height 17
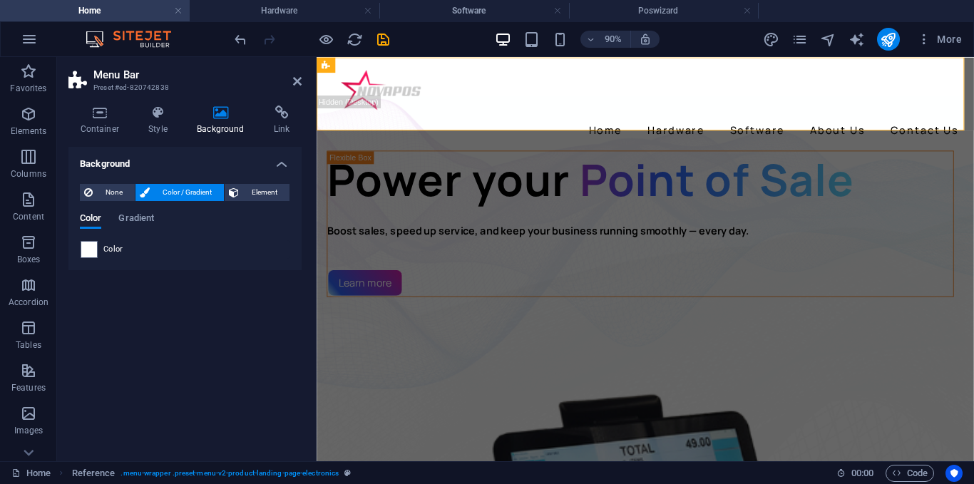
click at [118, 242] on div "Color" at bounding box center [185, 249] width 209 height 17
click at [96, 249] on div at bounding box center [89, 249] width 17 height 17
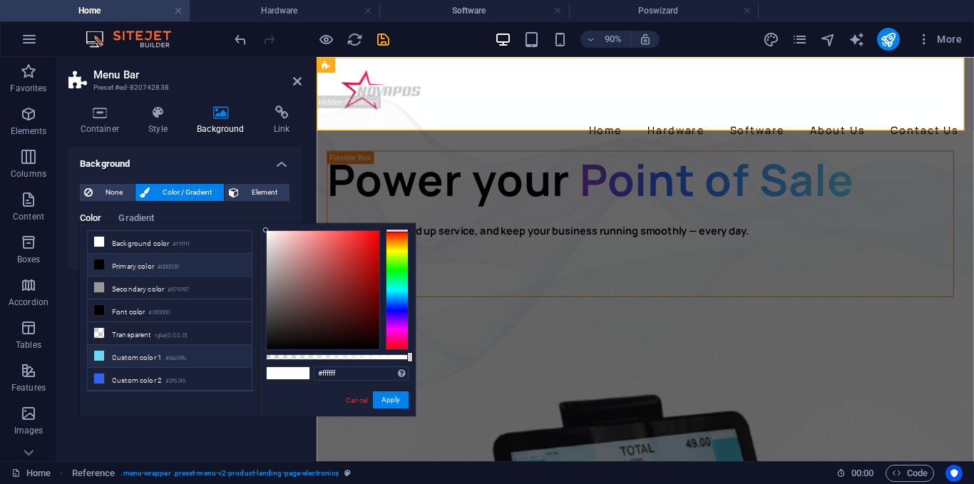
click at [118, 356] on li "Custom color 1 #66d9fb" at bounding box center [170, 356] width 164 height 23
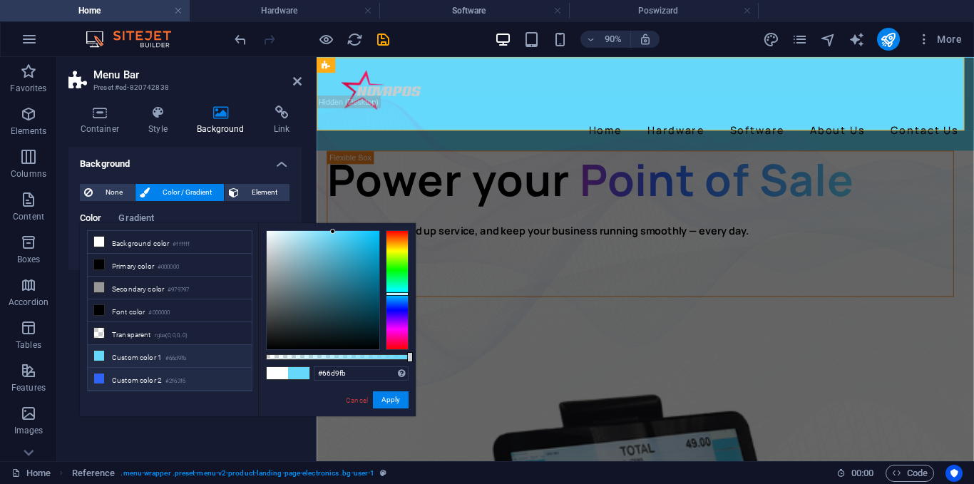
click at [113, 376] on li "Custom color 2 #2f63f6" at bounding box center [170, 379] width 164 height 23
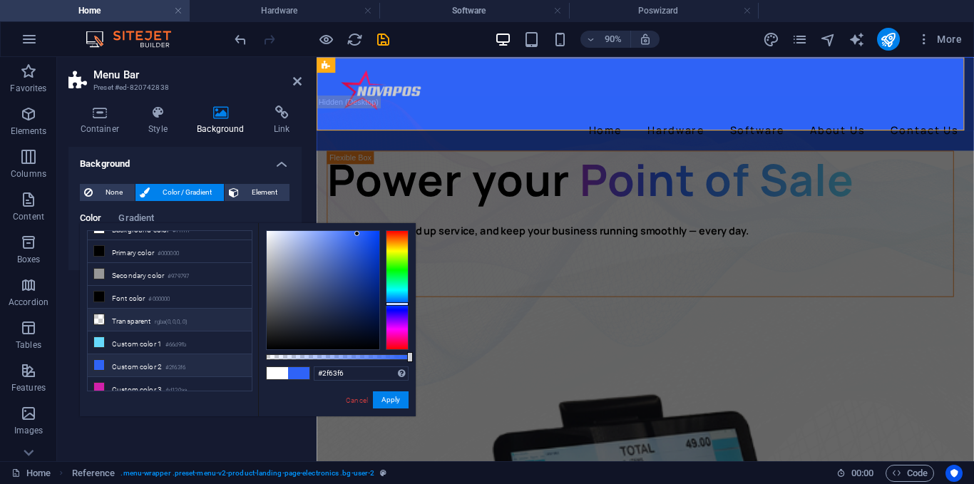
scroll to position [17, 0]
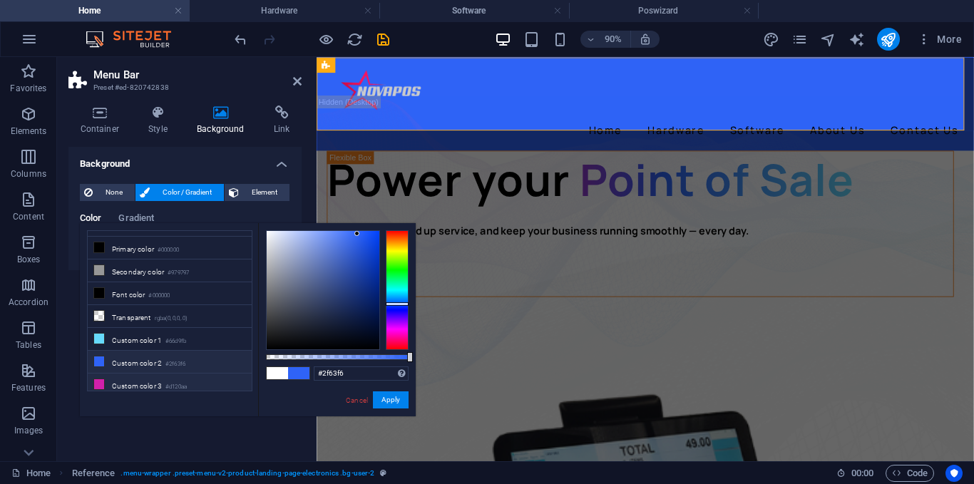
click at [141, 373] on li "Custom color 3 #d120aa" at bounding box center [170, 384] width 164 height 23
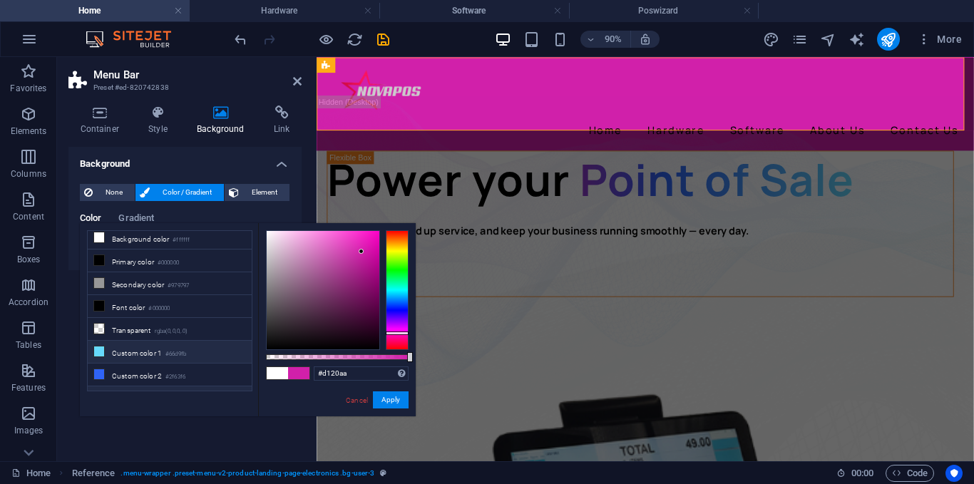
scroll to position [0, 0]
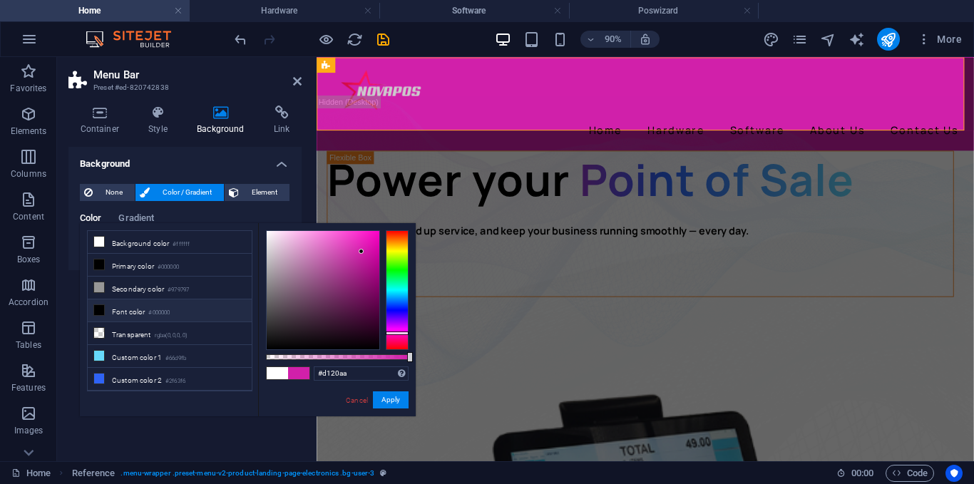
click at [128, 309] on li "Font color #000000" at bounding box center [170, 310] width 164 height 23
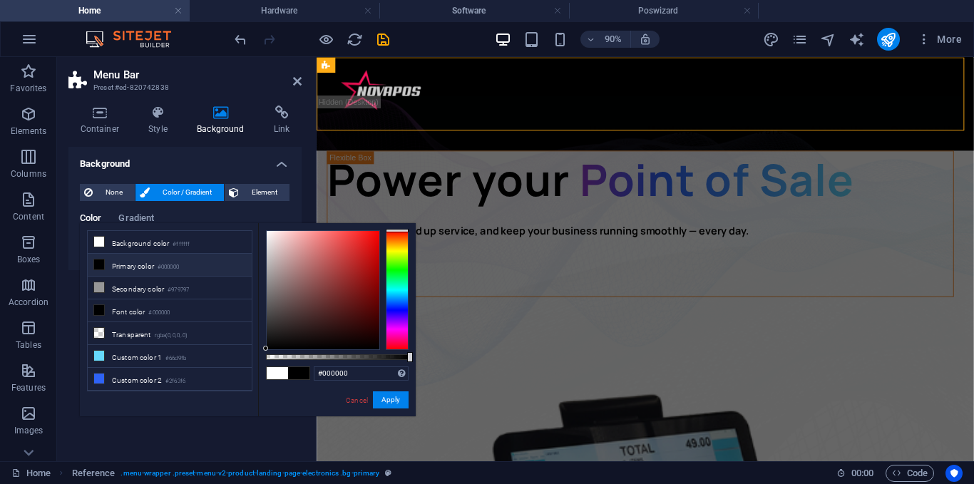
click at [259, 293] on div "#000000 Supported formats #0852ed rgb(8, 82, 237) rgba(8, 82, 237, 90%) hsv(221…" at bounding box center [337, 423] width 158 height 400
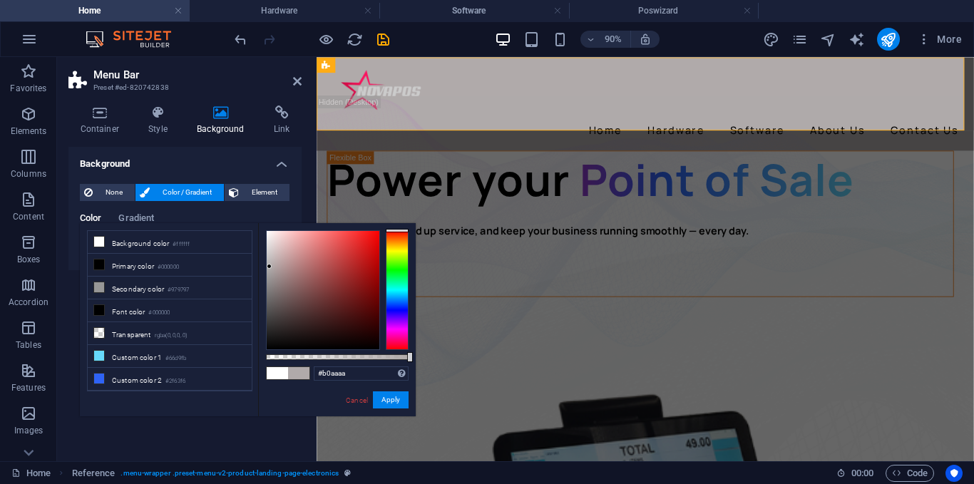
drag, startPoint x: 274, startPoint y: 308, endPoint x: 269, endPoint y: 267, distance: 41.6
click at [269, 267] on div at bounding box center [323, 290] width 113 height 118
drag, startPoint x: 278, startPoint y: 277, endPoint x: 259, endPoint y: 268, distance: 20.7
click at [259, 268] on div "#adadad Supported formats #0852ed rgb(8, 82, 237) rgba(8, 82, 237, 90%) hsv(221…" at bounding box center [337, 423] width 158 height 400
click at [321, 352] on div "#adadad Supported formats #0852ed rgb(8, 82, 237) rgba(8, 82, 237, 90%) hsv(221…" at bounding box center [337, 423] width 158 height 400
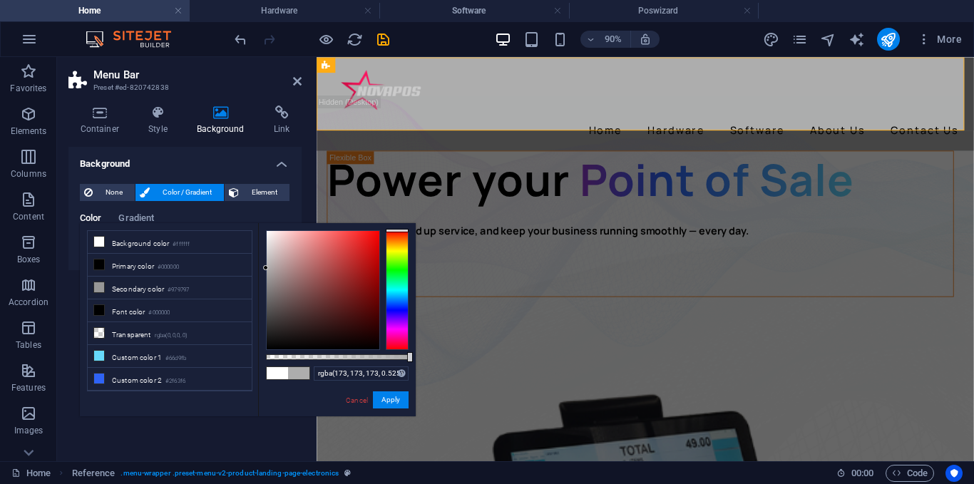
click at [341, 358] on div at bounding box center [337, 357] width 143 height 6
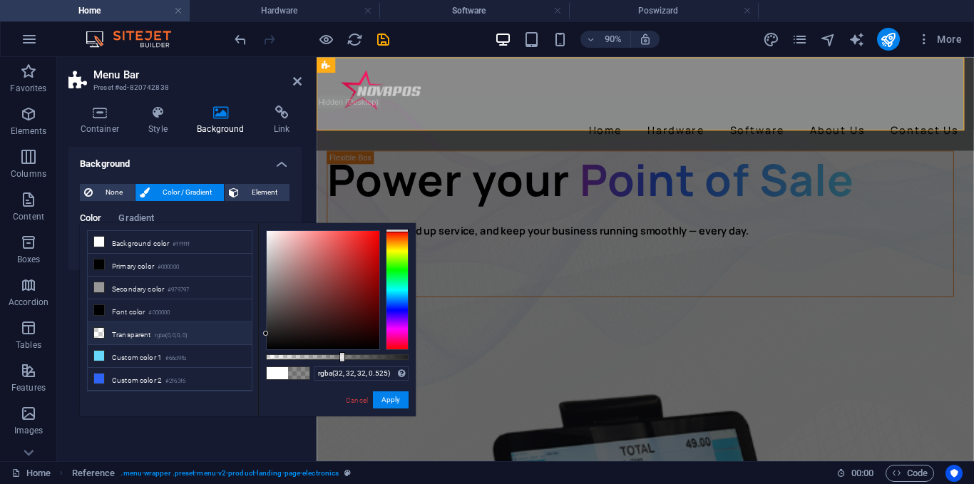
drag, startPoint x: 255, startPoint y: 327, endPoint x: 242, endPoint y: 334, distance: 15.0
click at [242, 334] on div "less Background color #ffffff Primary color #000000 Secondary color #979797 Fon…" at bounding box center [248, 319] width 336 height 193
click at [149, 349] on li "Custom color 1 #66d9fb" at bounding box center [170, 356] width 164 height 23
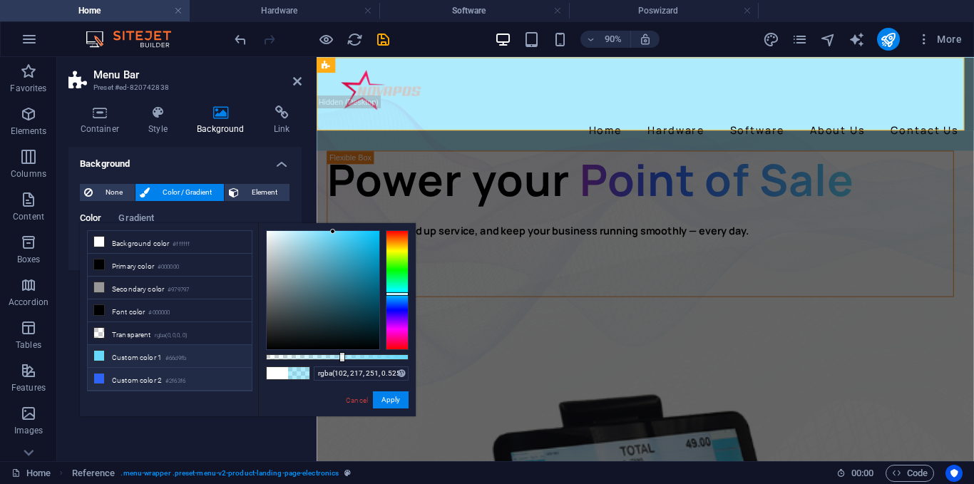
click at [147, 368] on li "Custom color 2 #2f63f6" at bounding box center [170, 379] width 164 height 23
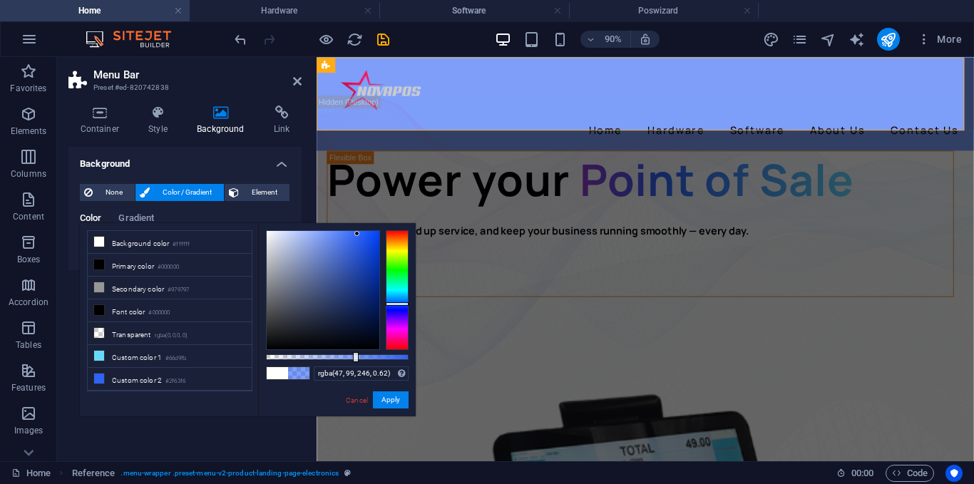
drag, startPoint x: 333, startPoint y: 355, endPoint x: 354, endPoint y: 356, distance: 21.4
click at [354, 356] on div at bounding box center [337, 357] width 143 height 6
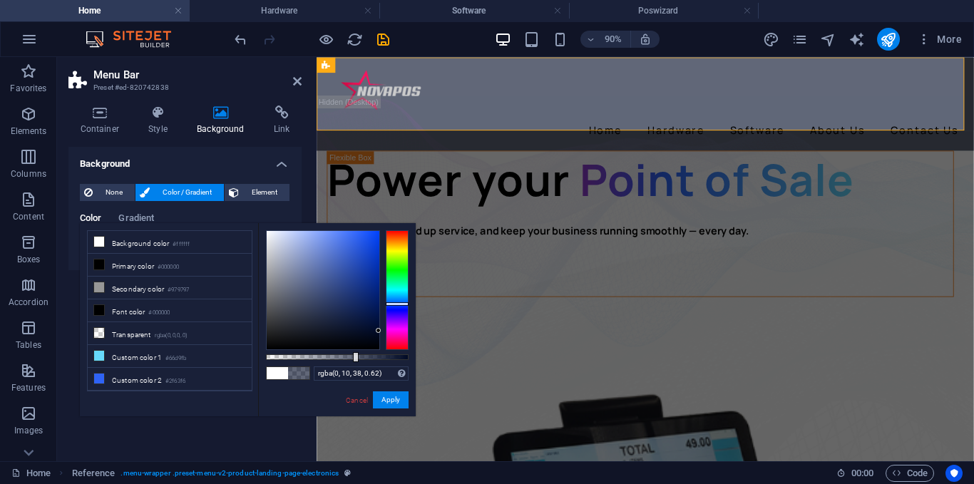
drag, startPoint x: 372, startPoint y: 324, endPoint x: 391, endPoint y: 331, distance: 20.3
click at [391, 331] on div at bounding box center [337, 290] width 143 height 120
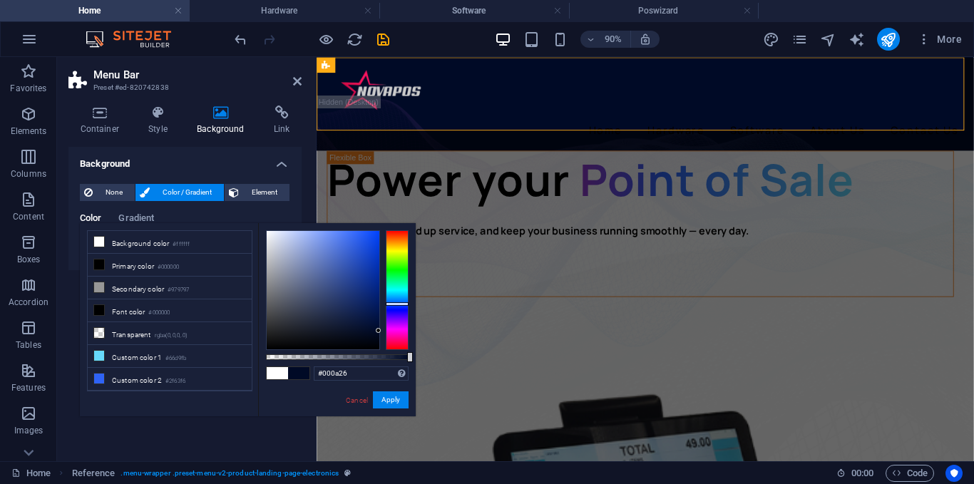
drag, startPoint x: 358, startPoint y: 356, endPoint x: 415, endPoint y: 352, distance: 57.1
click at [417, 360] on body "[DOMAIN_NAME] Home Hardware Software Poswizard Favorites Elements Columns Conte…" at bounding box center [487, 242] width 974 height 484
click at [378, 325] on div at bounding box center [337, 290] width 143 height 120
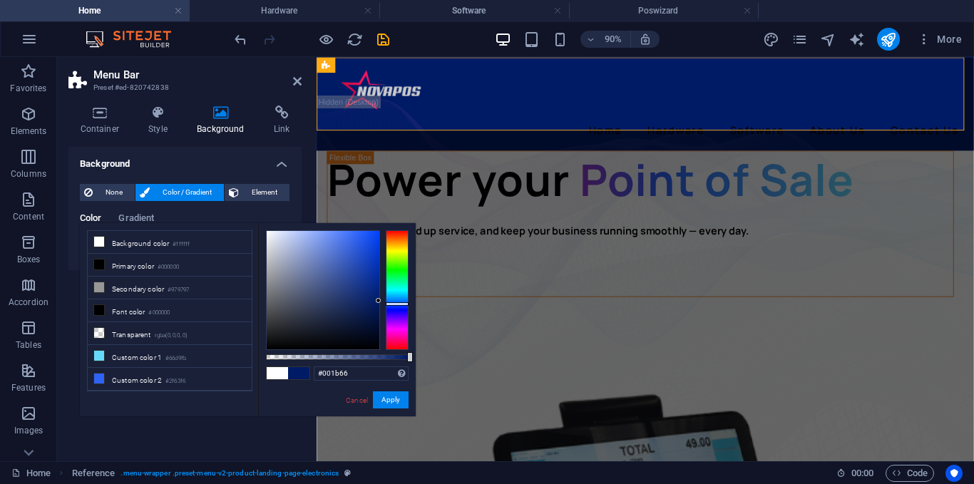
drag, startPoint x: 376, startPoint y: 326, endPoint x: 388, endPoint y: 301, distance: 28.4
click at [388, 301] on div at bounding box center [337, 290] width 143 height 120
click at [371, 352] on div "#001b66 Supported formats #0852ed rgb(8, 82, 237) rgba(8, 82, 237, 90%) hsv(221…" at bounding box center [337, 423] width 158 height 400
click at [355, 355] on div at bounding box center [337, 357] width 143 height 6
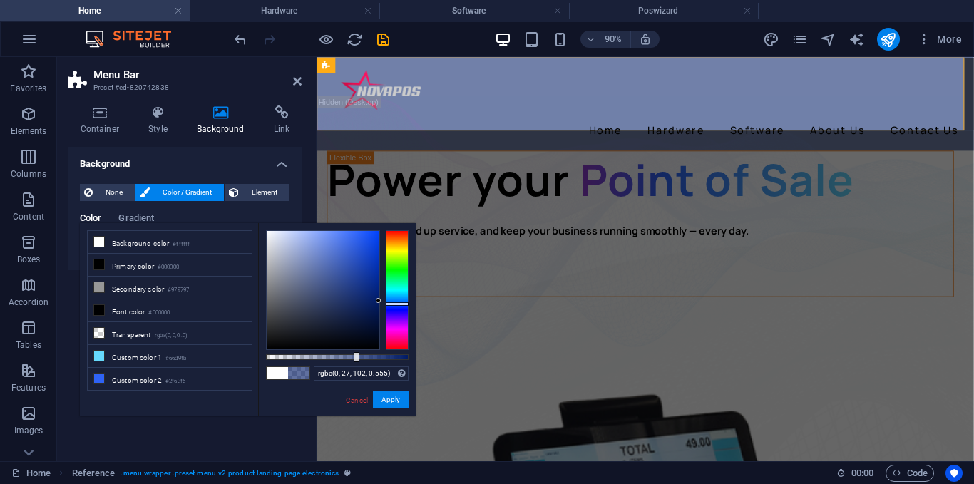
click at [345, 356] on div at bounding box center [337, 357] width 143 height 6
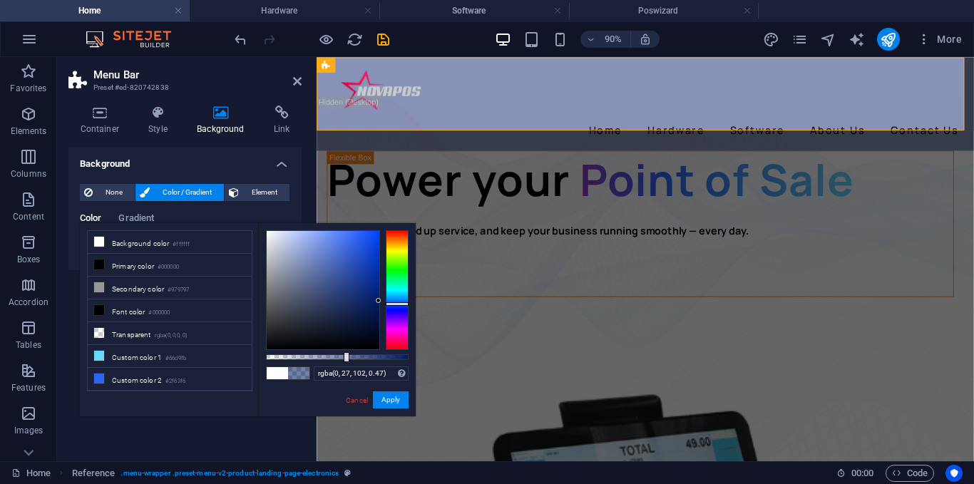
click at [333, 358] on div at bounding box center [337, 357] width 143 height 6
click at [369, 362] on div "rgba(0, 27, 102, 0.47) Supported formats #0852ed rgb(8, 82, 237) rgba(8, 82, 23…" at bounding box center [337, 423] width 158 height 400
type input "rgba(0, 27, 102, 0.63)"
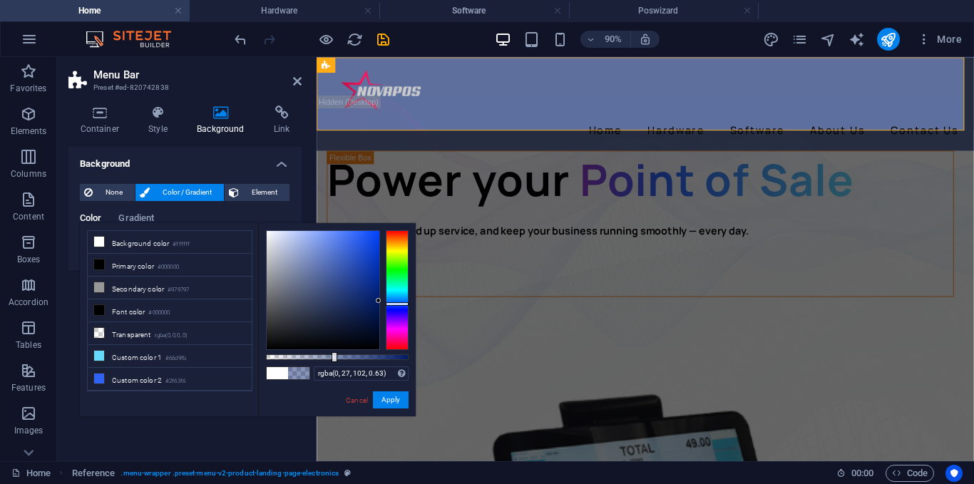
click at [356, 354] on div at bounding box center [337, 357] width 143 height 6
click at [296, 86] on icon at bounding box center [297, 81] width 9 height 11
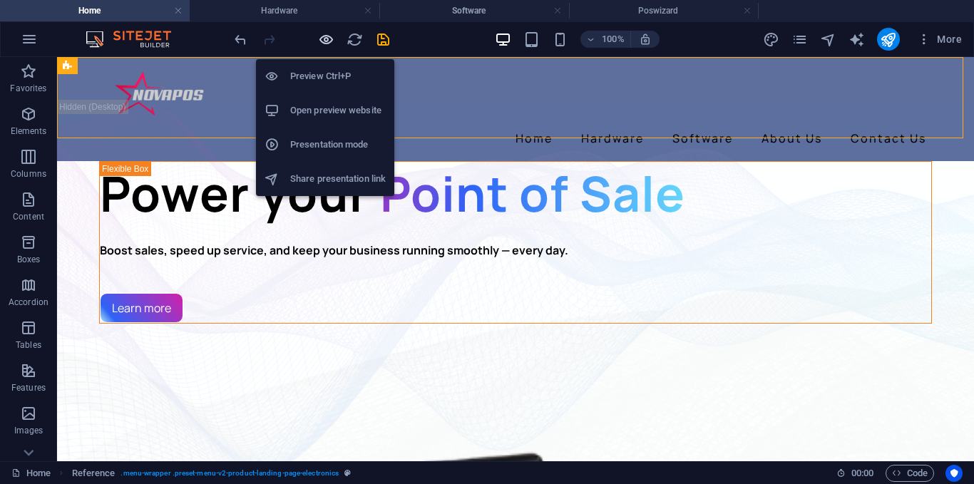
click at [327, 43] on icon "button" at bounding box center [326, 39] width 16 height 16
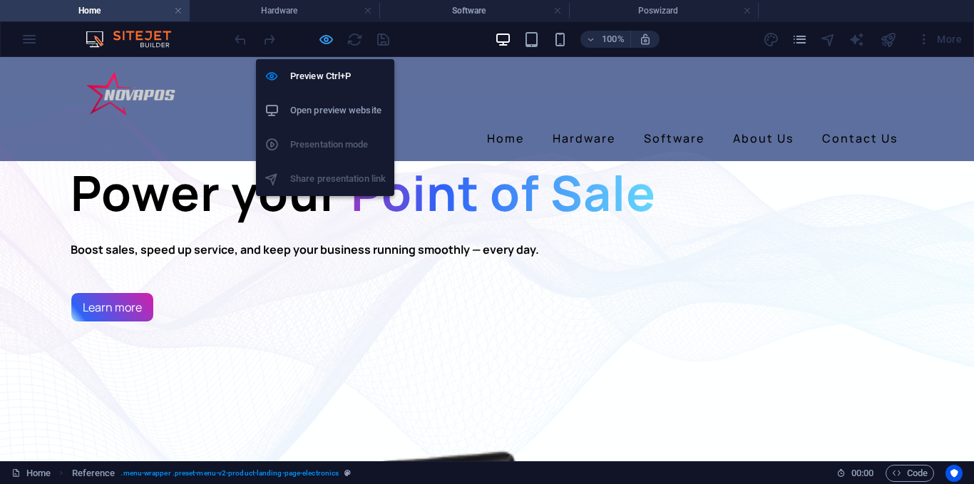
click at [325, 40] on icon "button" at bounding box center [326, 39] width 16 height 16
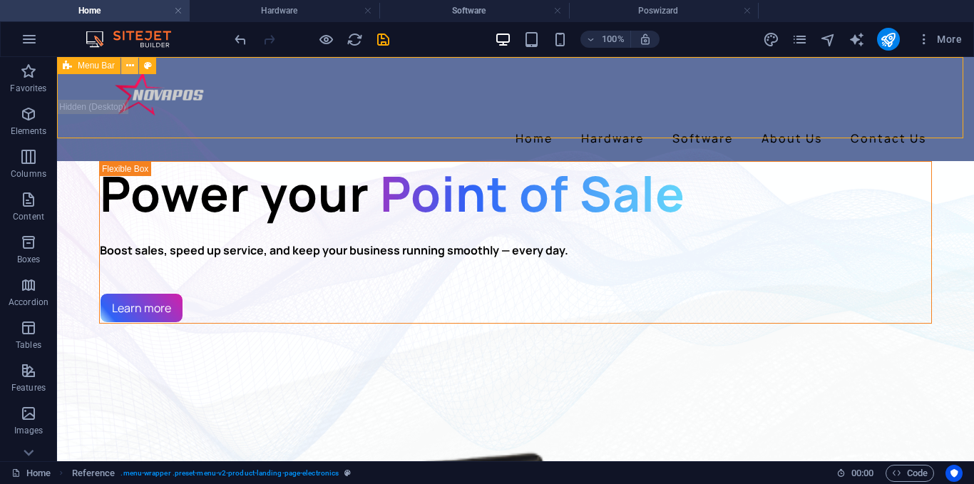
click at [134, 64] on button at bounding box center [129, 65] width 17 height 17
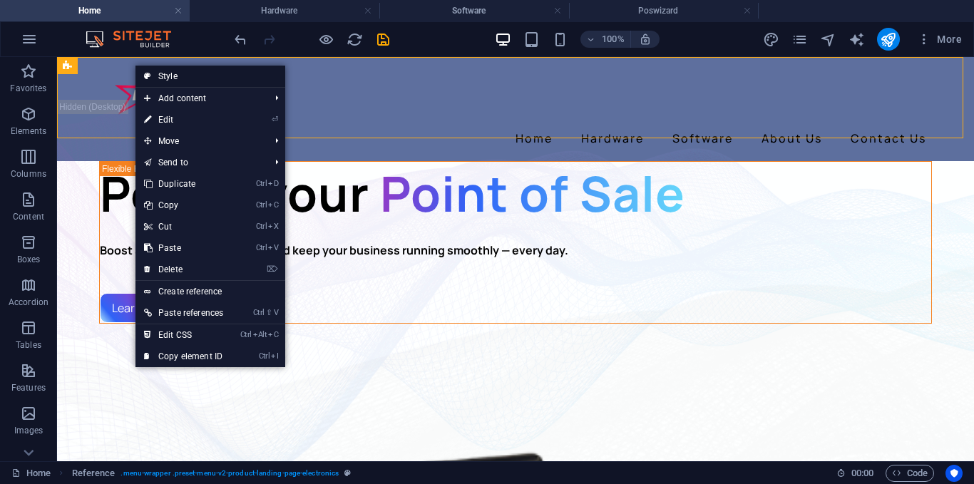
click at [159, 68] on link "Style" at bounding box center [210, 76] width 150 height 21
select select "rem"
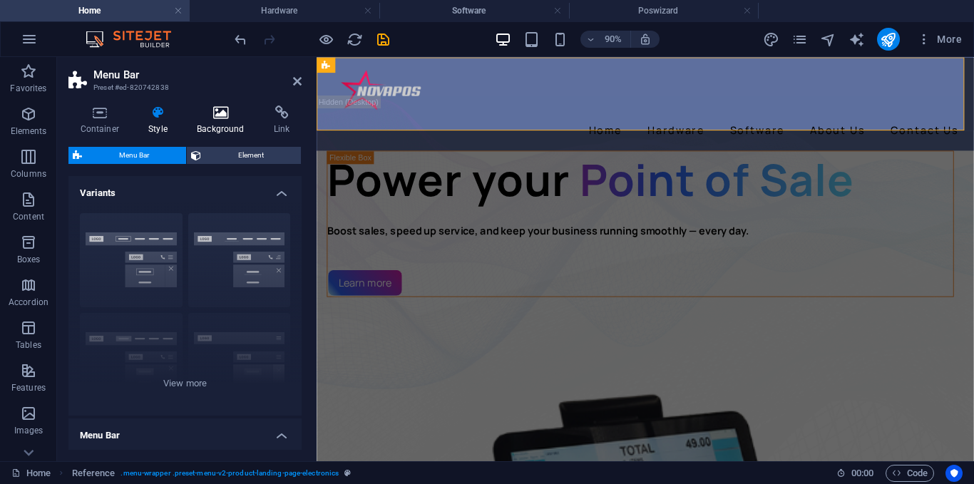
click at [219, 125] on h4 "Background" at bounding box center [223, 120] width 77 height 30
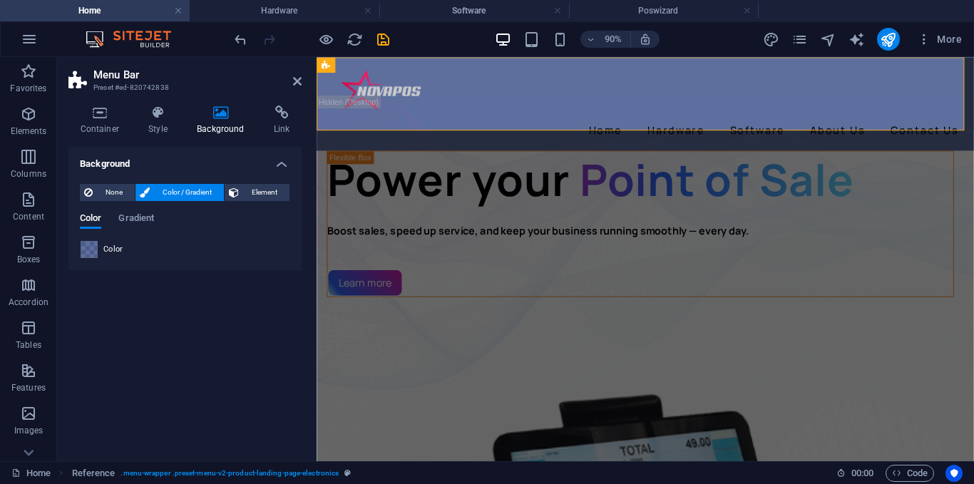
click at [122, 254] on span "Color" at bounding box center [113, 249] width 20 height 11
click at [144, 223] on span "Gradient" at bounding box center [136, 220] width 36 height 20
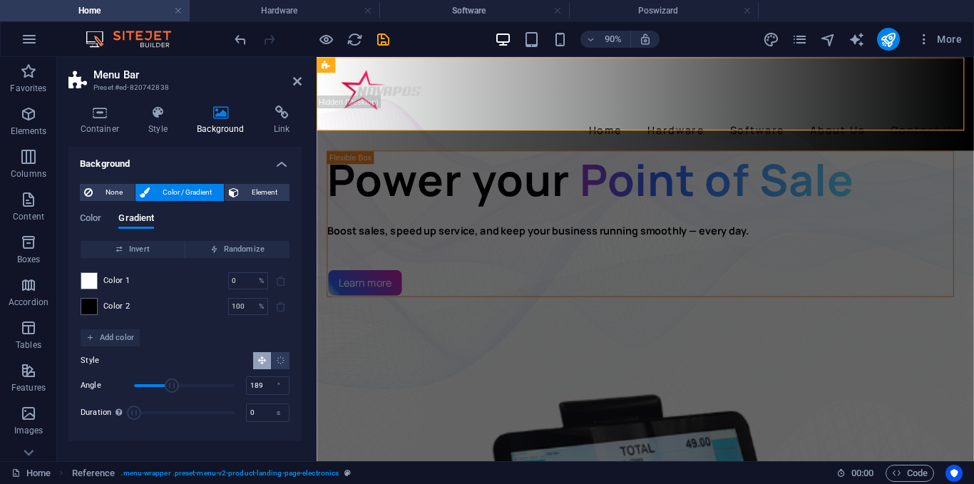
drag, startPoint x: 160, startPoint y: 384, endPoint x: 187, endPoint y: 401, distance: 31.7
click at [187, 401] on div "Angle 189 ° Duration Duration of the background animation. A value of "0" disab…" at bounding box center [185, 399] width 209 height 48
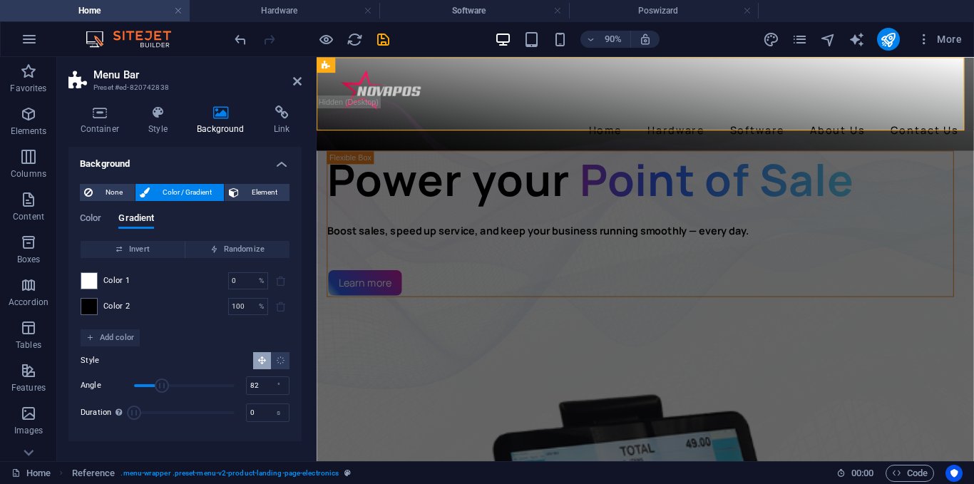
drag, startPoint x: 188, startPoint y: 383, endPoint x: 157, endPoint y: 383, distance: 31.4
click at [157, 383] on span "Angle" at bounding box center [162, 385] width 14 height 14
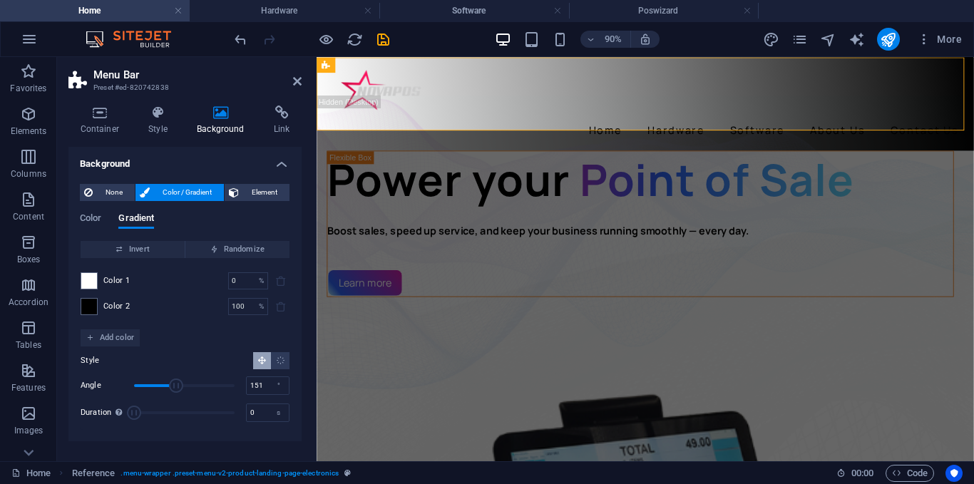
drag, startPoint x: 160, startPoint y: 386, endPoint x: 176, endPoint y: 386, distance: 16.4
click at [176, 386] on span "Angle" at bounding box center [176, 385] width 14 height 14
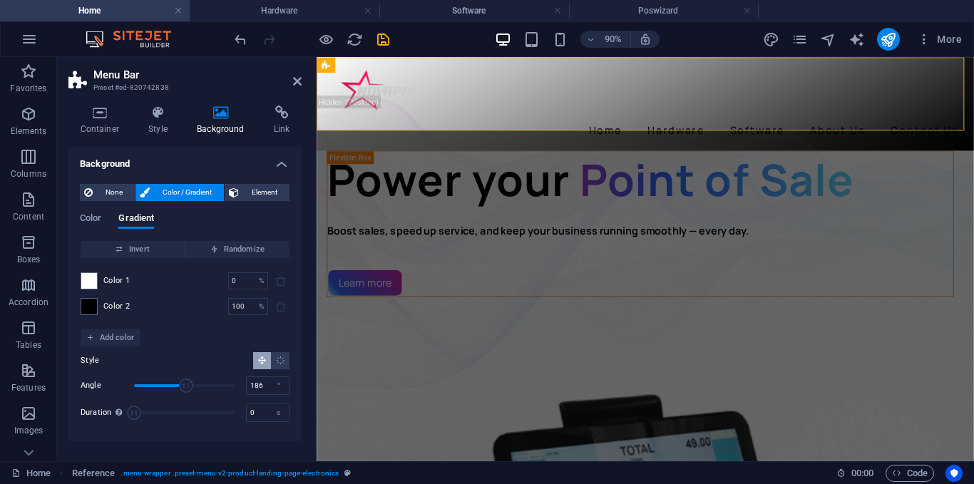
drag, startPoint x: 176, startPoint y: 386, endPoint x: 186, endPoint y: 386, distance: 10.0
click at [186, 386] on span "Angle" at bounding box center [186, 385] width 14 height 14
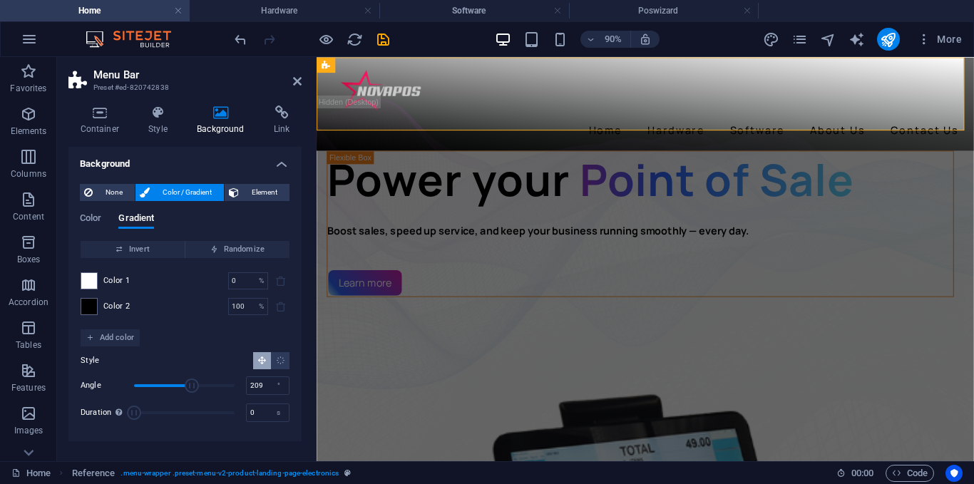
type input "217"
drag, startPoint x: 187, startPoint y: 386, endPoint x: 195, endPoint y: 386, distance: 7.8
click at [195, 386] on span "Angle" at bounding box center [192, 385] width 14 height 14
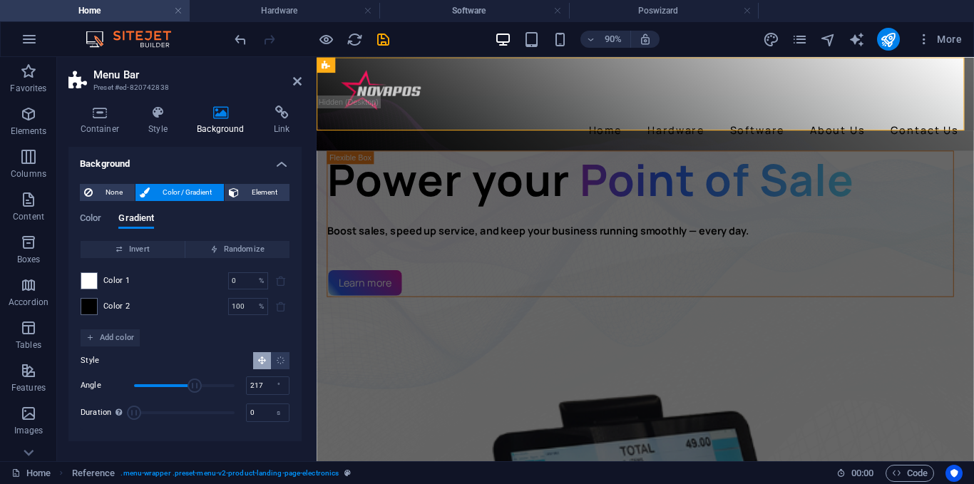
click at [195, 386] on span "Angle" at bounding box center [194, 385] width 14 height 14
click at [244, 306] on input "100" at bounding box center [240, 306] width 25 height 17
type input "1"
type input "0"
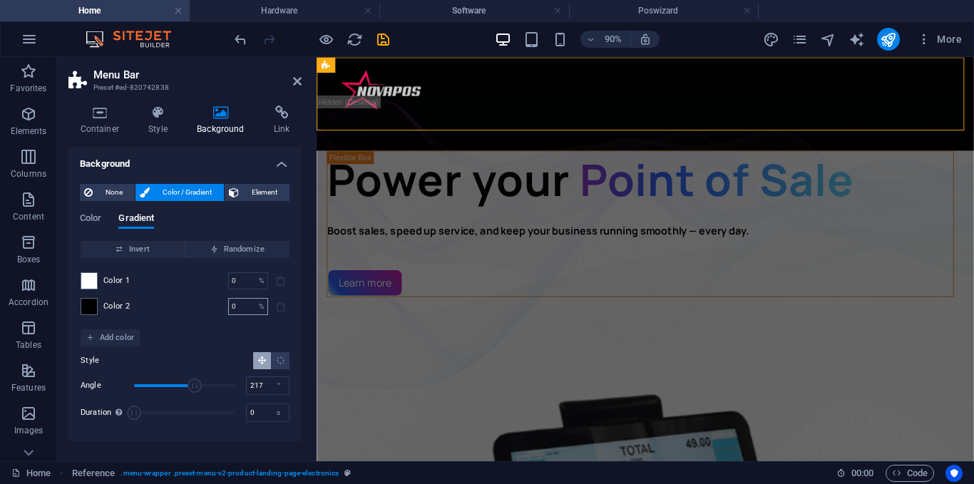
click at [259, 304] on p "%" at bounding box center [261, 306] width 5 height 14
click at [252, 303] on input "0" at bounding box center [240, 306] width 25 height 17
type input "80"
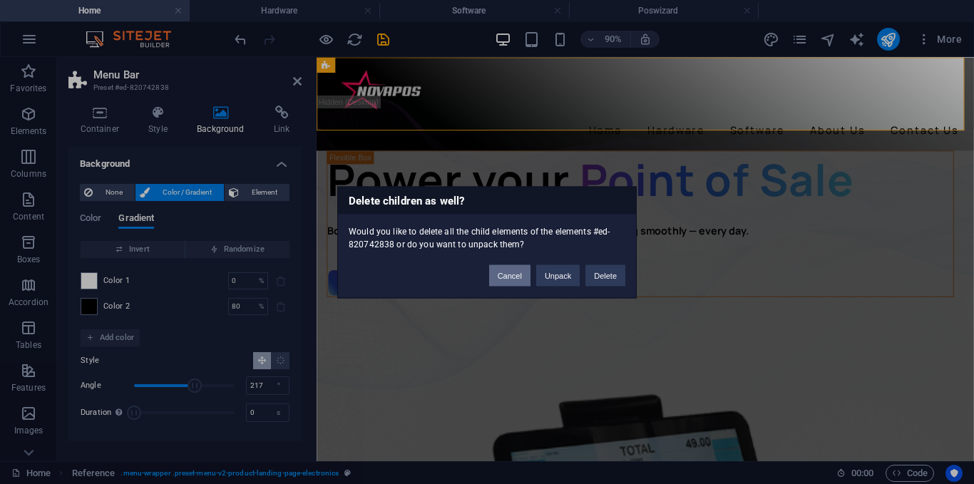
click at [510, 274] on button "Cancel" at bounding box center [509, 274] width 41 height 21
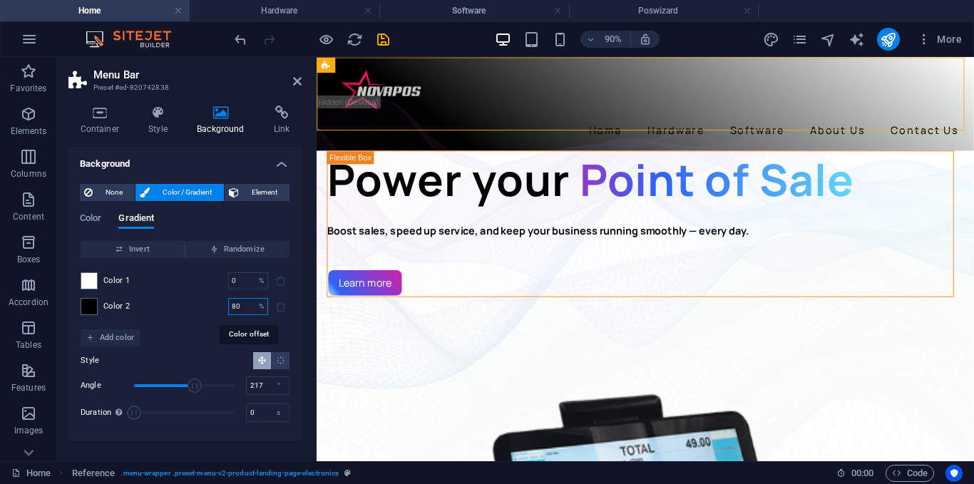
click at [243, 309] on input "80" at bounding box center [240, 306] width 25 height 17
type input "8"
type input "100"
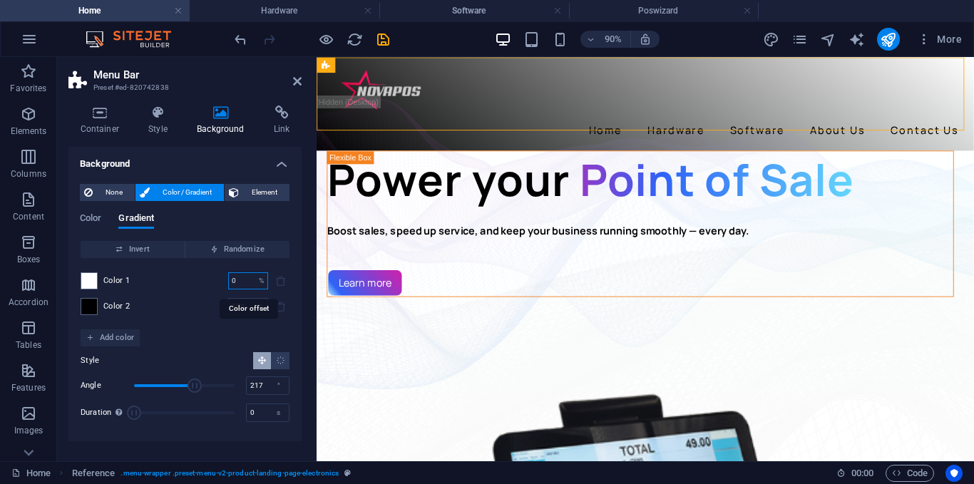
click at [241, 287] on input "0" at bounding box center [240, 280] width 25 height 17
type input "50"
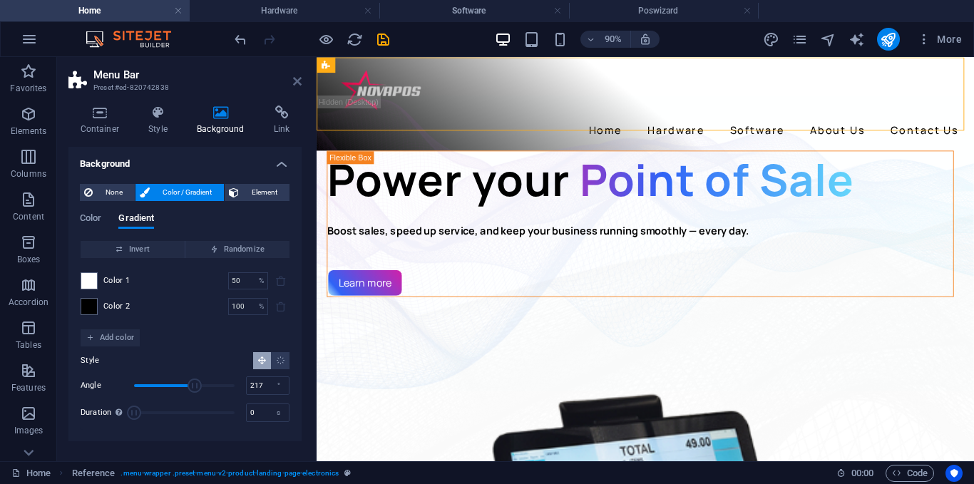
click at [293, 81] on icon at bounding box center [297, 81] width 9 height 11
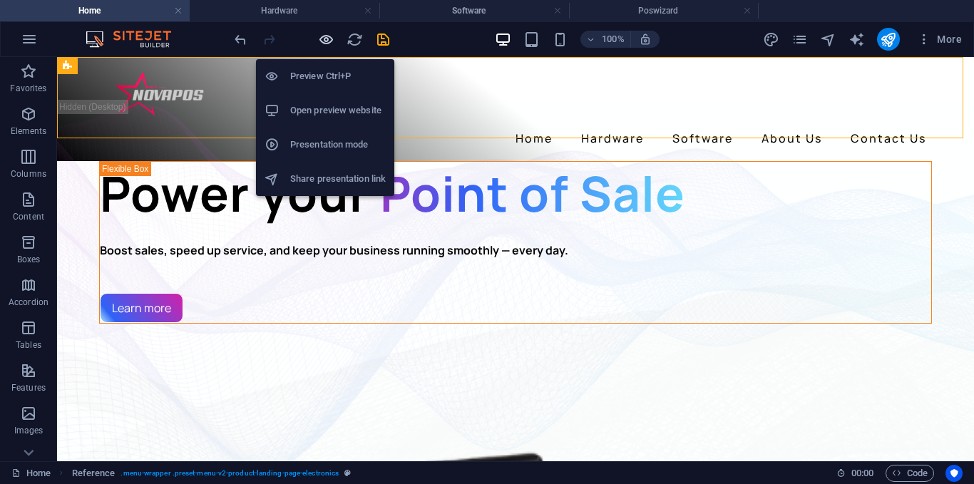
click at [329, 36] on icon "button" at bounding box center [326, 39] width 16 height 16
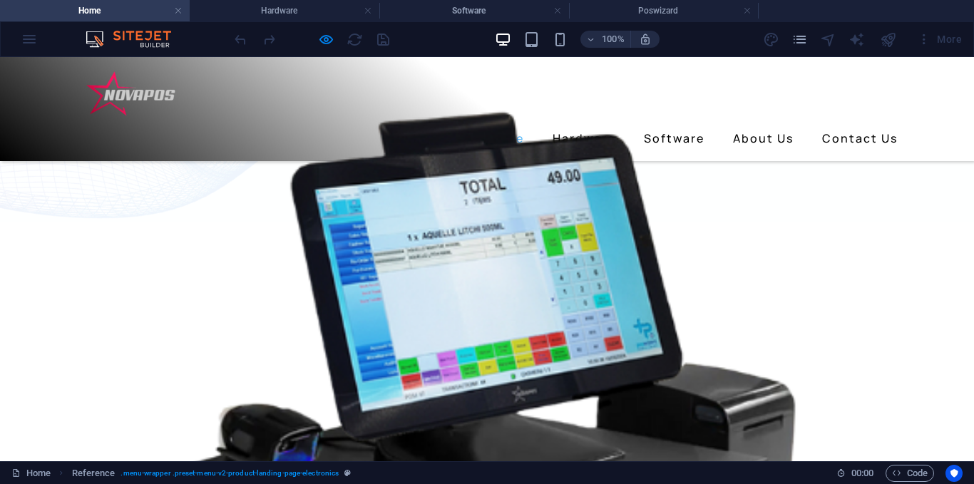
scroll to position [214, 0]
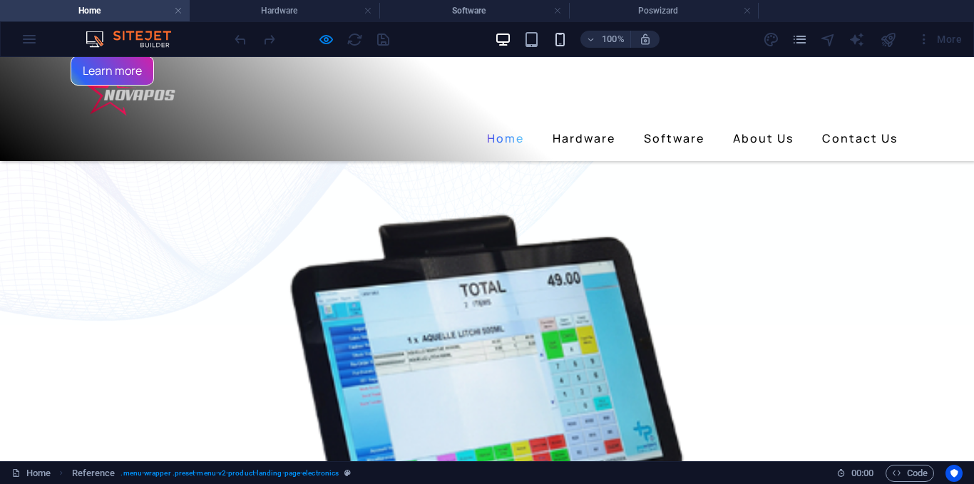
click at [552, 46] on div "100%" at bounding box center [577, 39] width 165 height 23
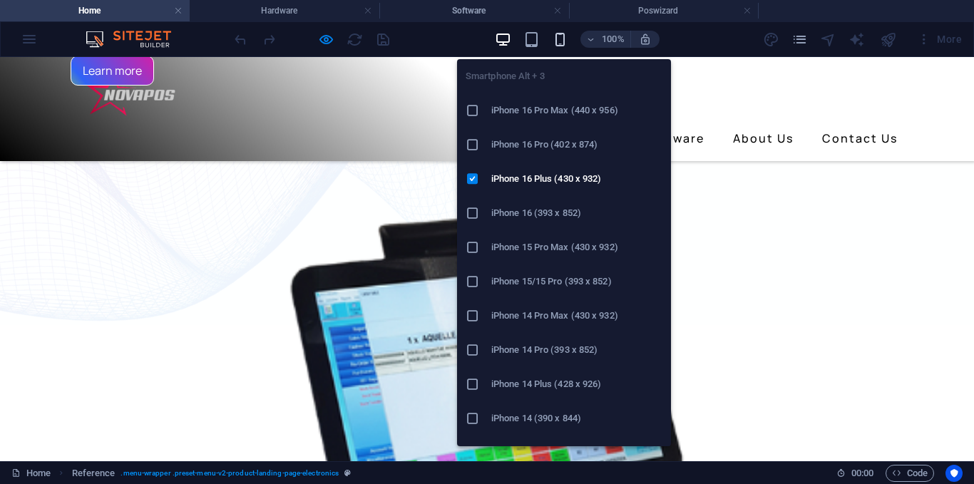
click at [552, 46] on icon "button" at bounding box center [560, 39] width 16 height 16
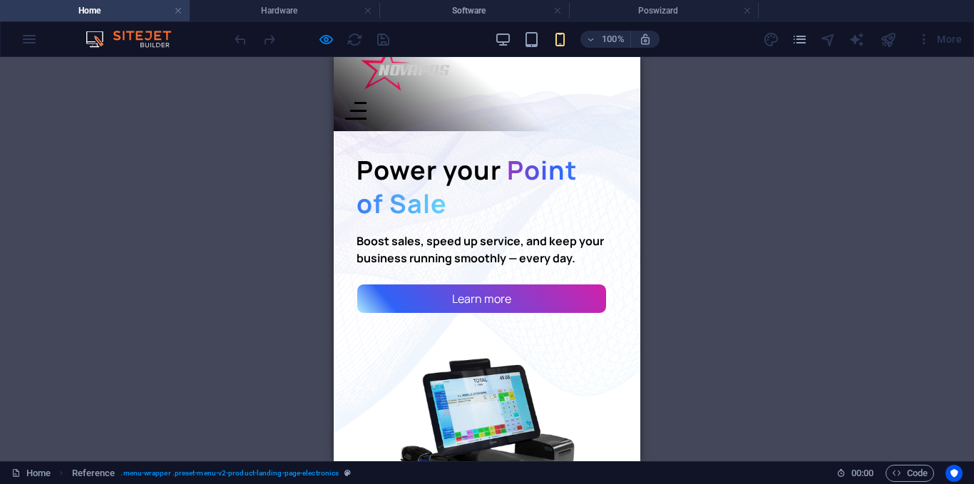
scroll to position [0, 0]
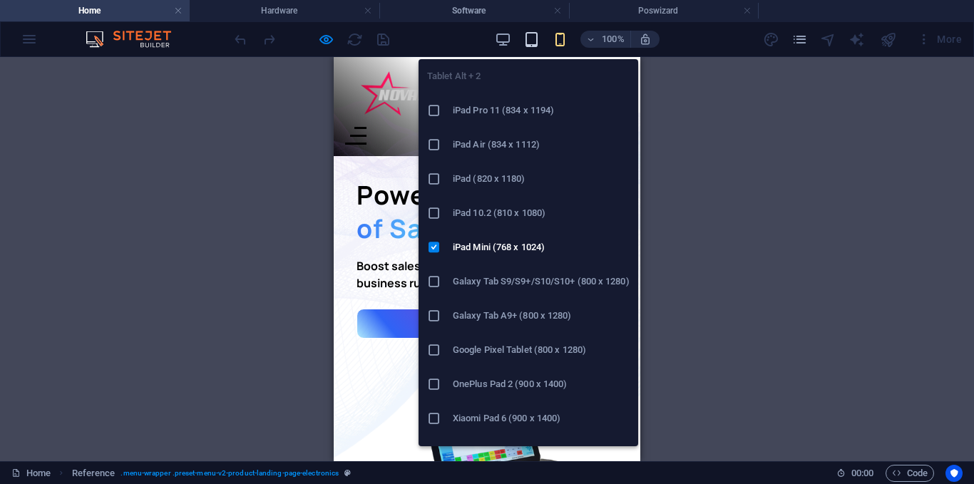
click at [528, 43] on icon "button" at bounding box center [531, 39] width 16 height 16
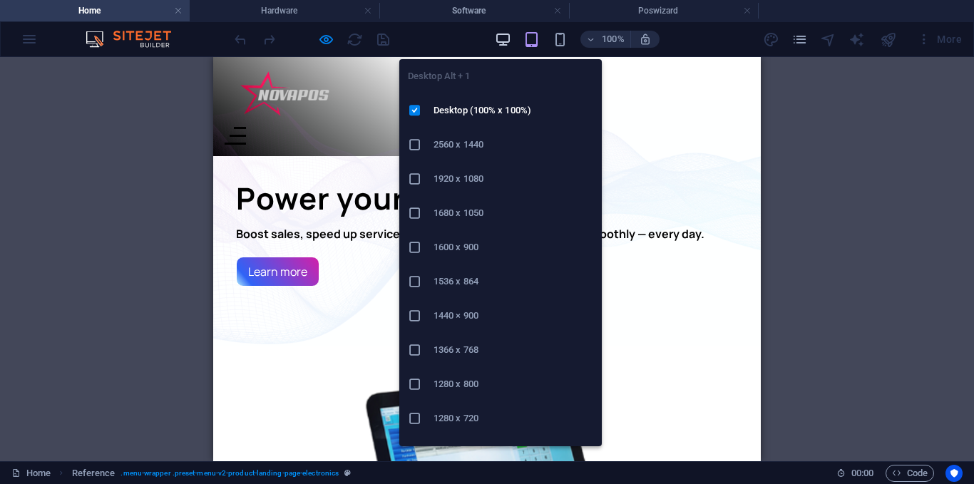
click at [508, 40] on icon "button" at bounding box center [503, 39] width 16 height 16
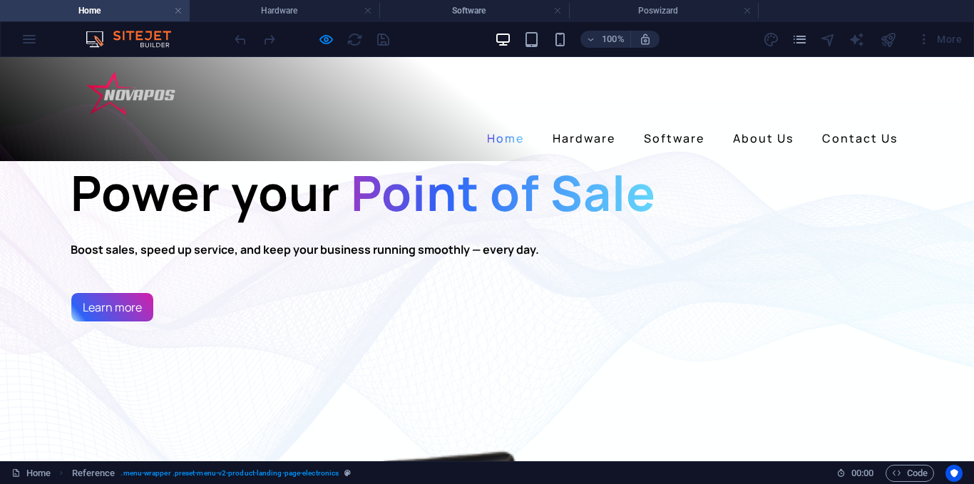
click at [673, 137] on header "Home Hardware Software About Us Contact Us" at bounding box center [486, 109] width 855 height 104
click at [603, 127] on link "Hardware" at bounding box center [584, 138] width 74 height 23
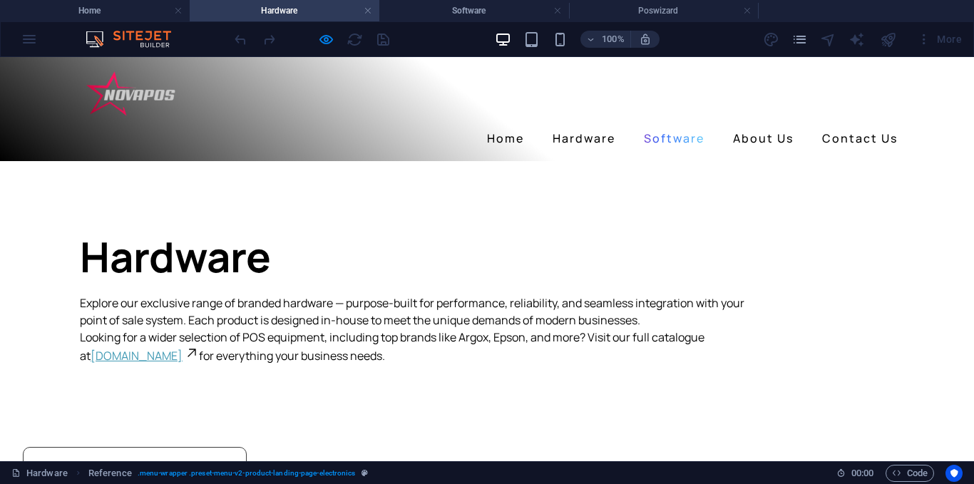
click at [652, 127] on link "Software" at bounding box center [674, 138] width 72 height 23
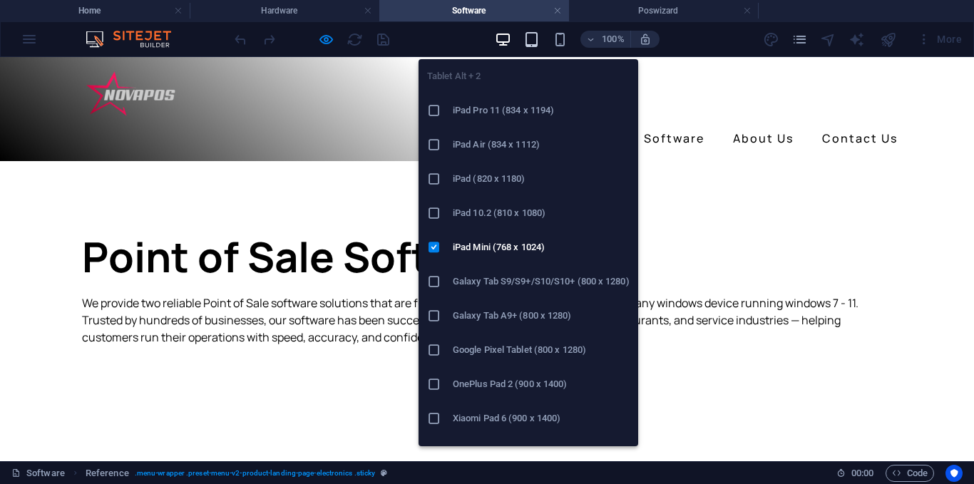
click at [538, 42] on icon "button" at bounding box center [531, 39] width 16 height 16
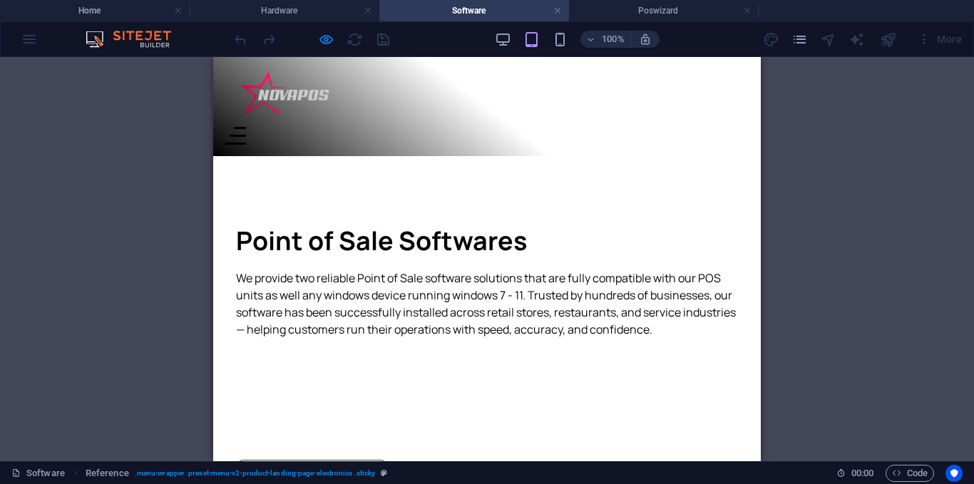
click at [246, 127] on div at bounding box center [235, 136] width 21 height 18
click at [247, 135] on button at bounding box center [238, 136] width 16 height 2
click at [246, 127] on div at bounding box center [235, 136] width 21 height 18
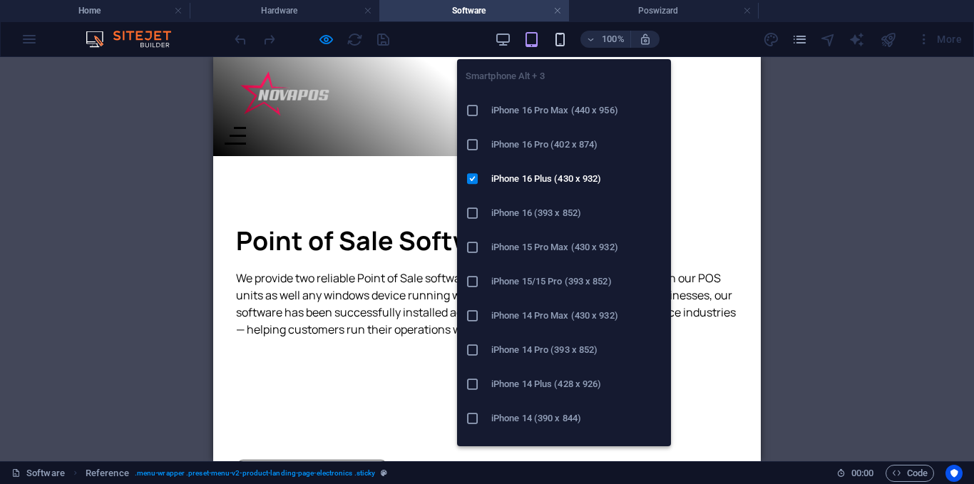
click at [564, 40] on icon "button" at bounding box center [560, 39] width 16 height 16
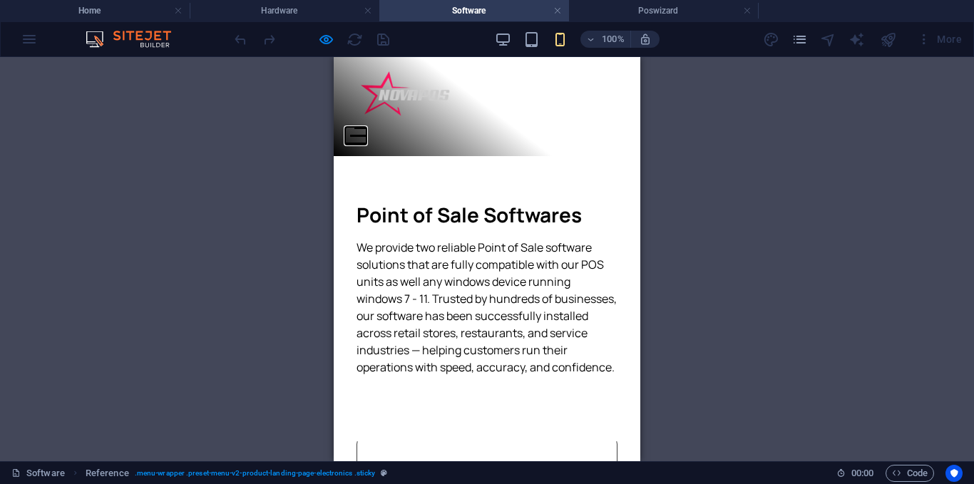
click at [367, 135] on button at bounding box center [359, 136] width 16 height 2
click at [366, 127] on div at bounding box center [355, 136] width 21 height 18
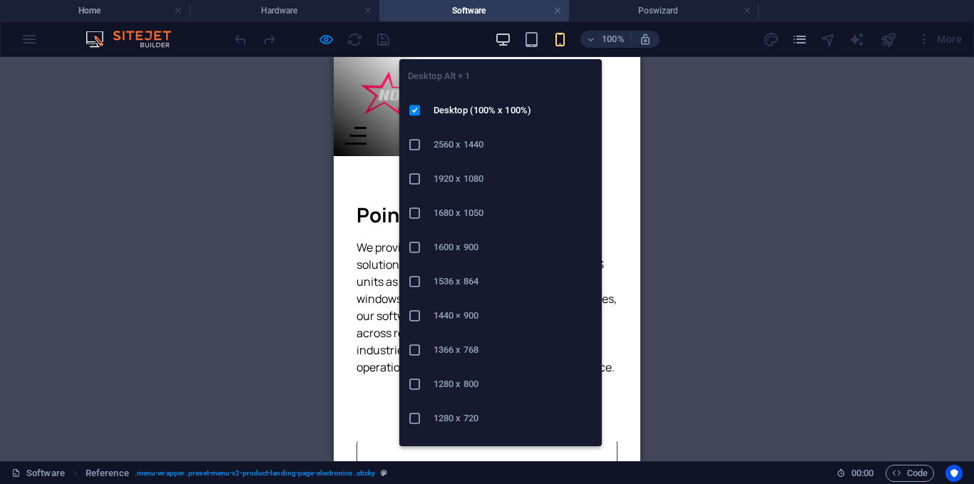
click at [502, 36] on icon "button" at bounding box center [503, 39] width 16 height 16
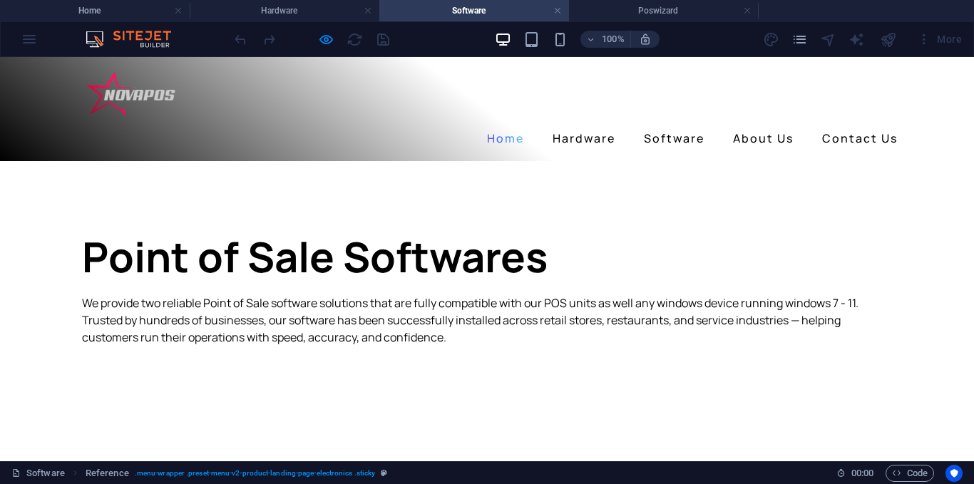
click at [484, 127] on link "Home" at bounding box center [505, 138] width 48 height 23
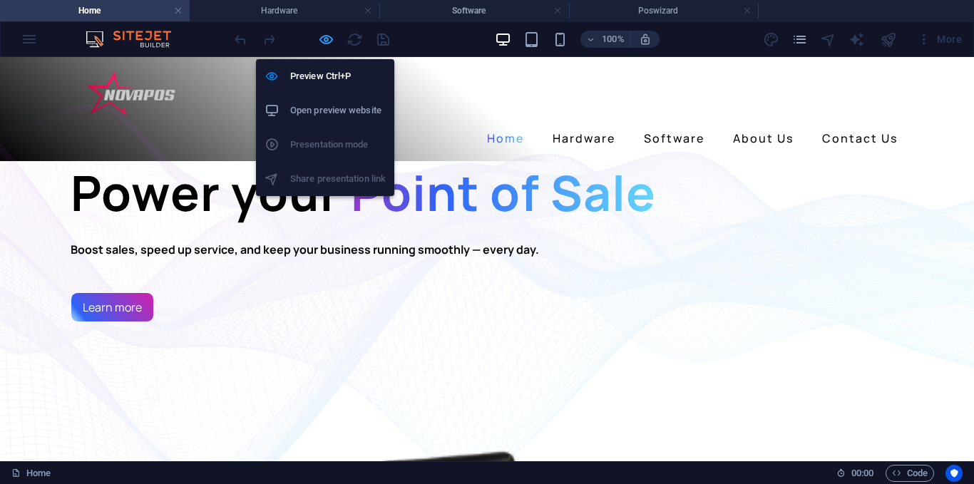
click at [331, 36] on icon "button" at bounding box center [326, 39] width 16 height 16
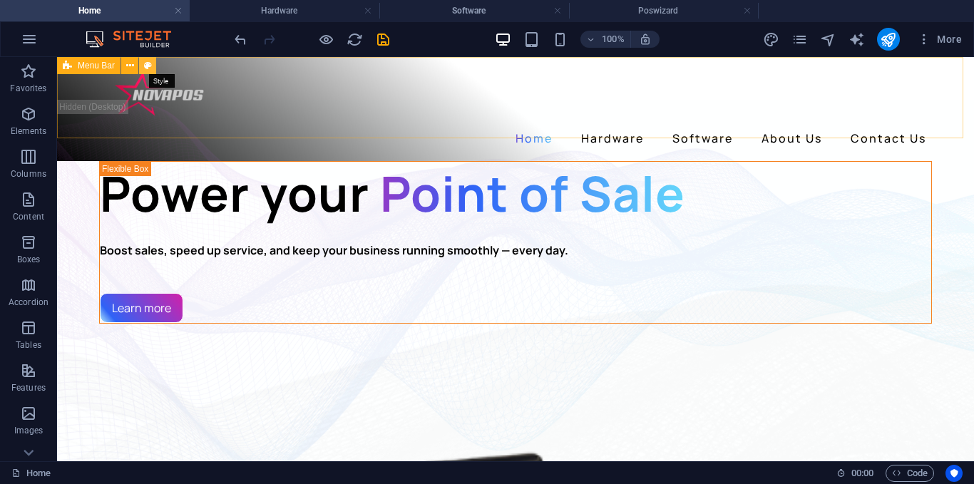
click at [141, 67] on button at bounding box center [147, 65] width 17 height 17
select select "rem"
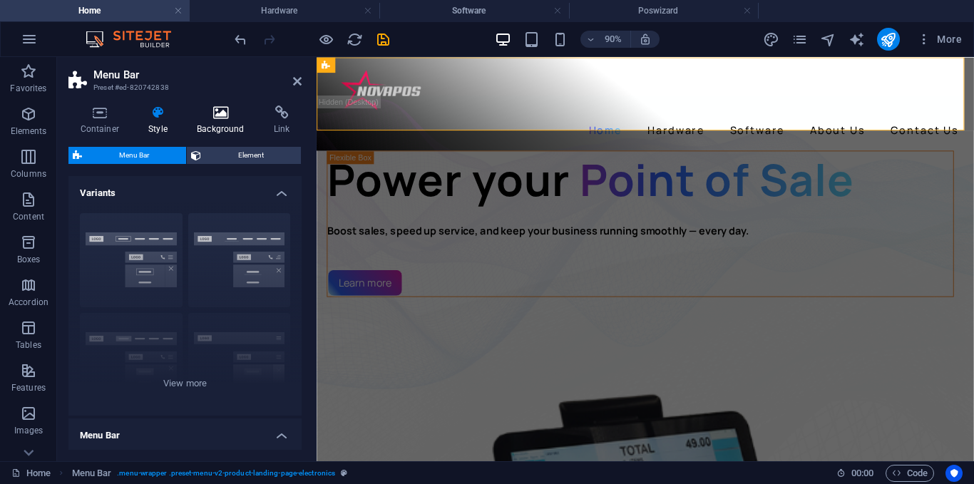
click at [225, 119] on icon at bounding box center [220, 112] width 71 height 14
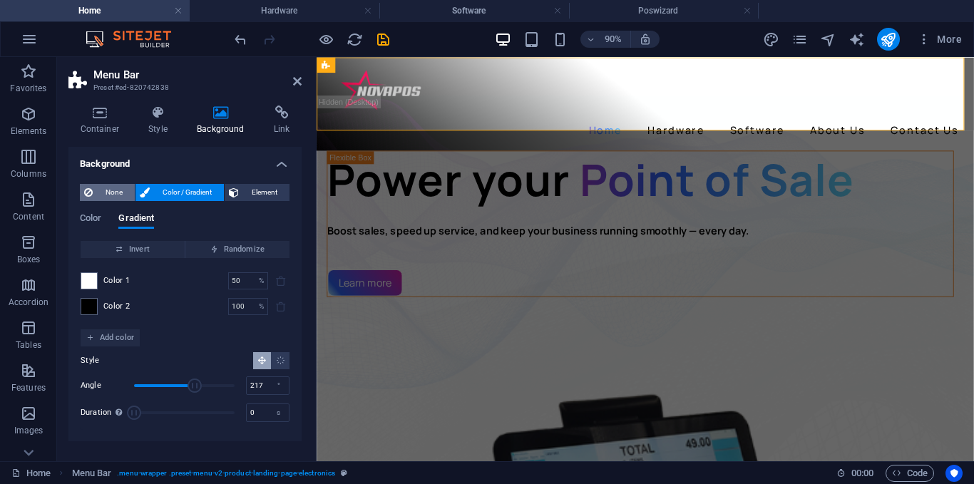
click at [113, 184] on span "None" at bounding box center [113, 192] width 33 height 17
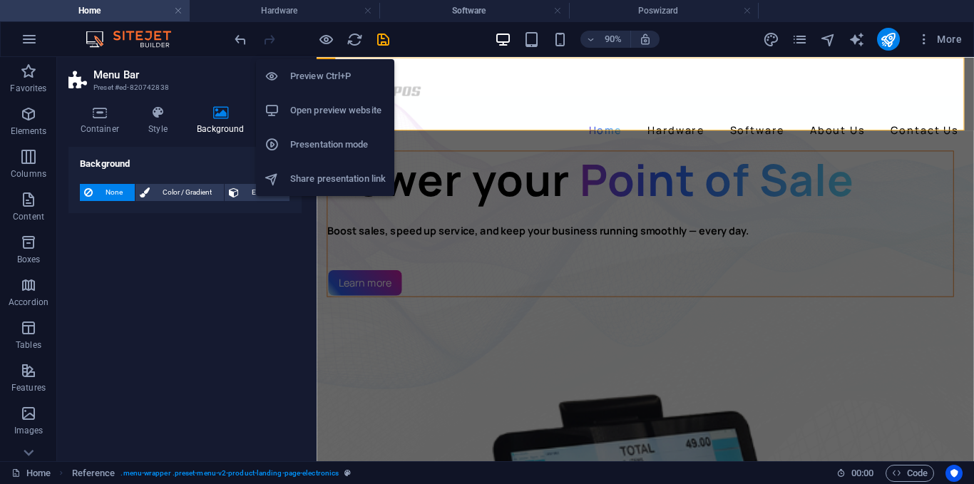
drag, startPoint x: 324, startPoint y: 39, endPoint x: 290, endPoint y: 33, distance: 34.1
click at [324, 36] on icon "button" at bounding box center [326, 39] width 16 height 16
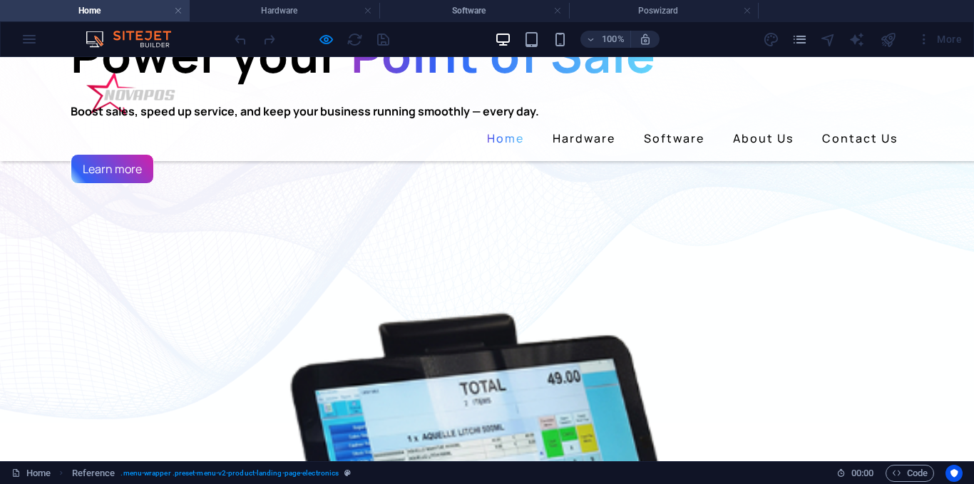
scroll to position [82, 0]
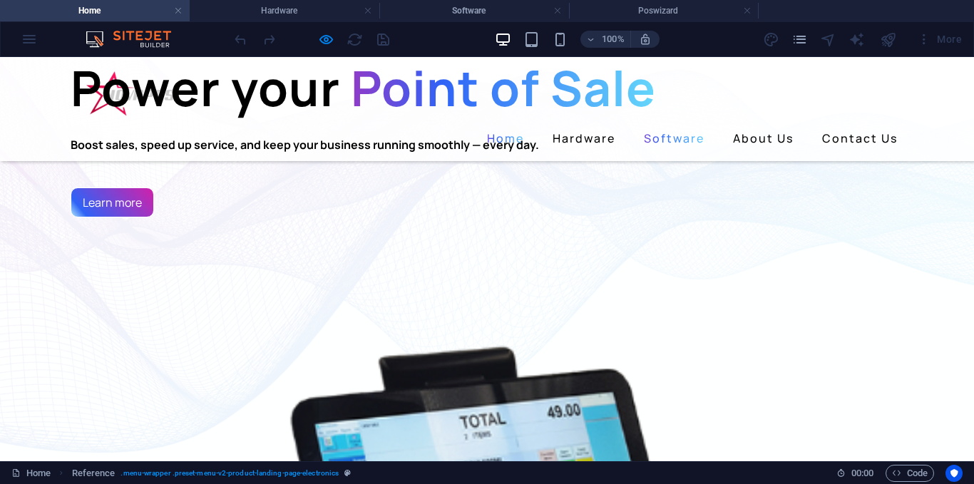
click at [669, 127] on link "Software" at bounding box center [674, 138] width 72 height 23
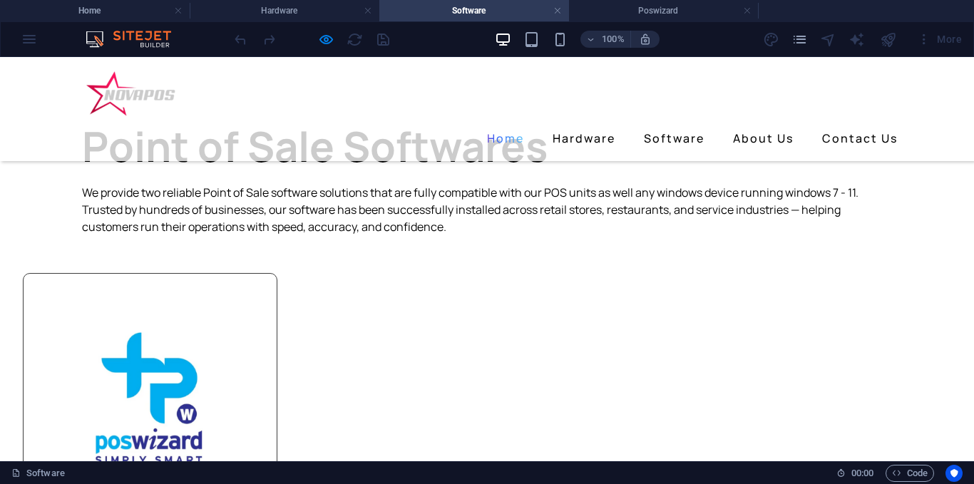
scroll to position [71, 0]
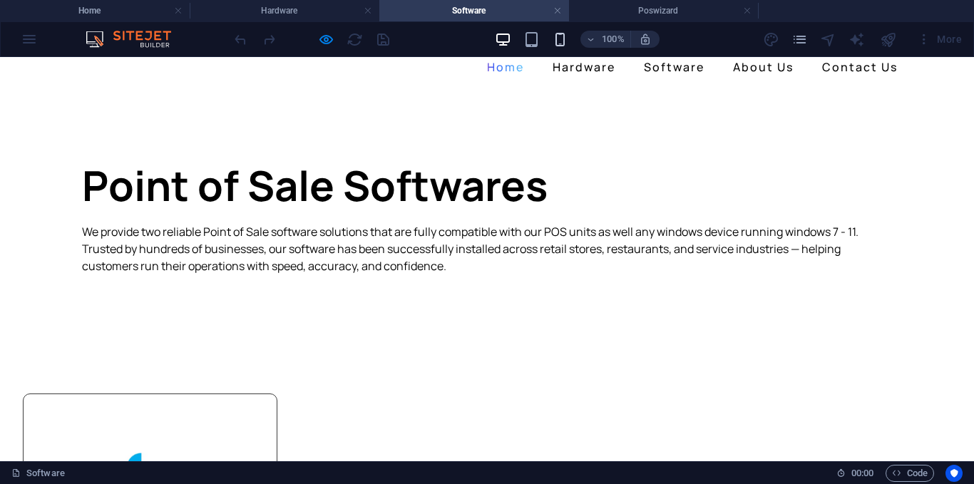
click at [559, 45] on div "100%" at bounding box center [577, 39] width 165 height 23
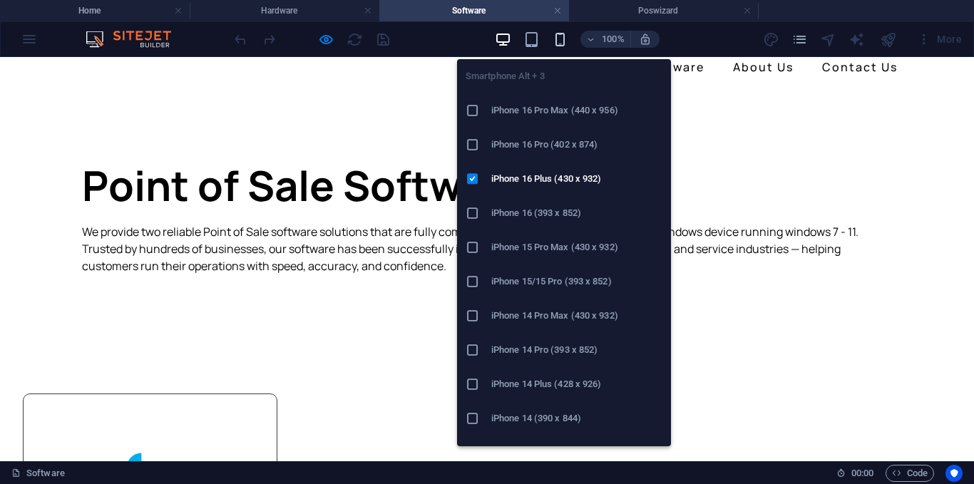
click at [558, 41] on icon "button" at bounding box center [560, 39] width 16 height 16
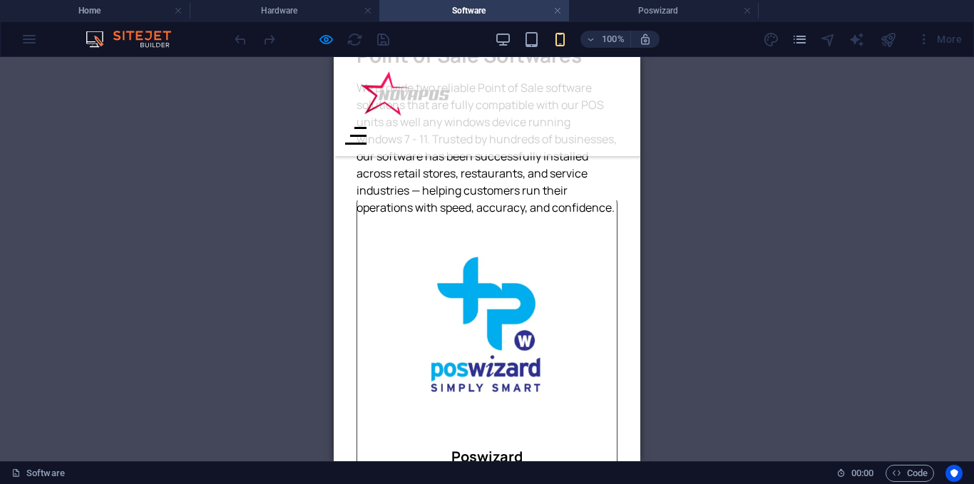
scroll to position [0, 0]
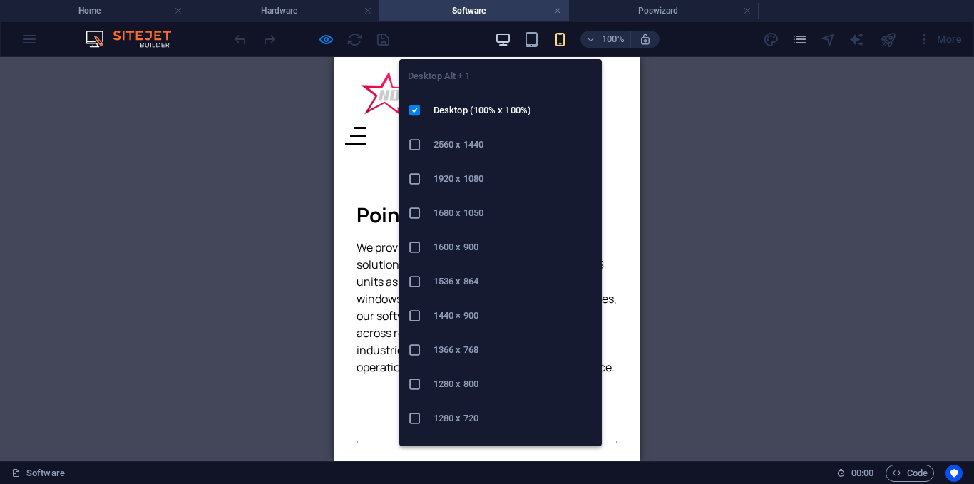
click at [505, 43] on icon "button" at bounding box center [503, 39] width 16 height 16
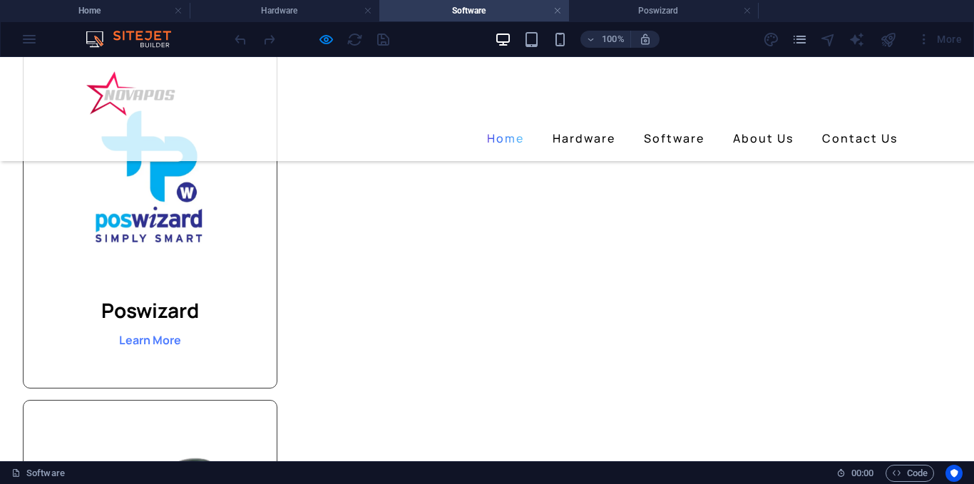
scroll to position [116, 0]
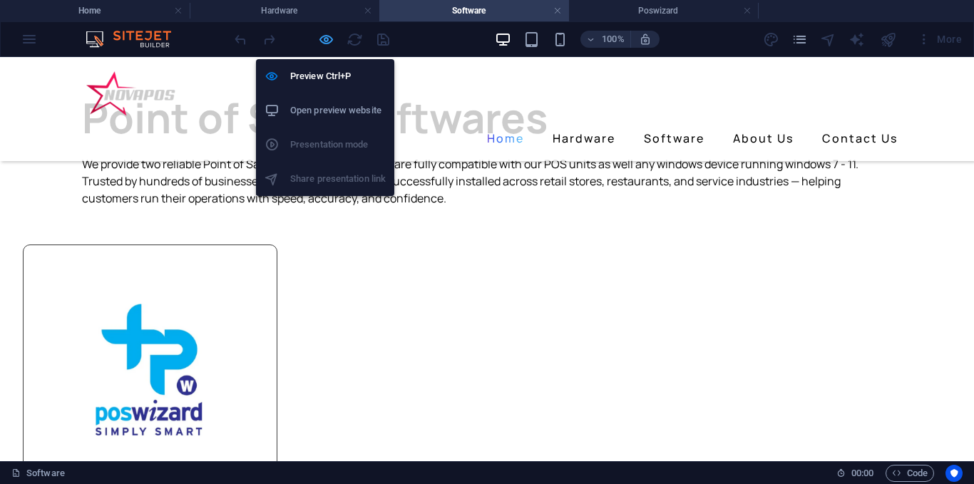
click at [330, 42] on icon "button" at bounding box center [326, 39] width 16 height 16
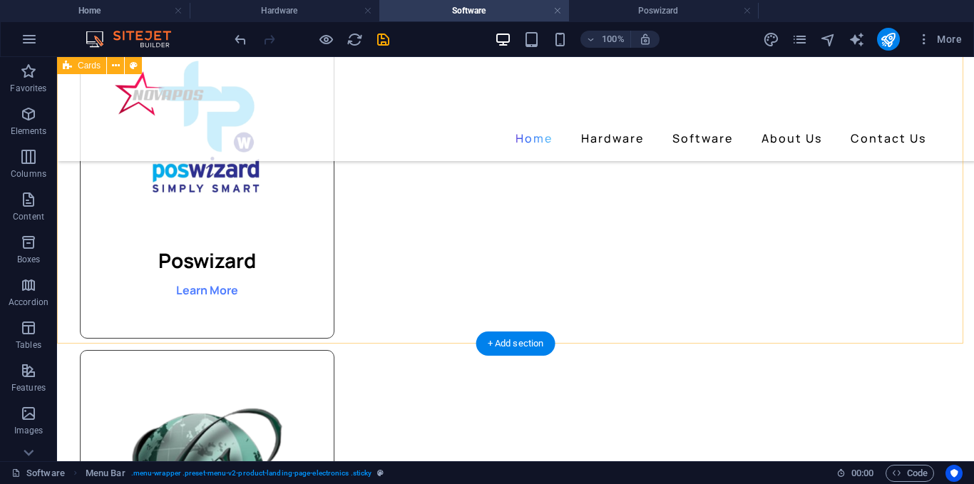
scroll to position [473, 0]
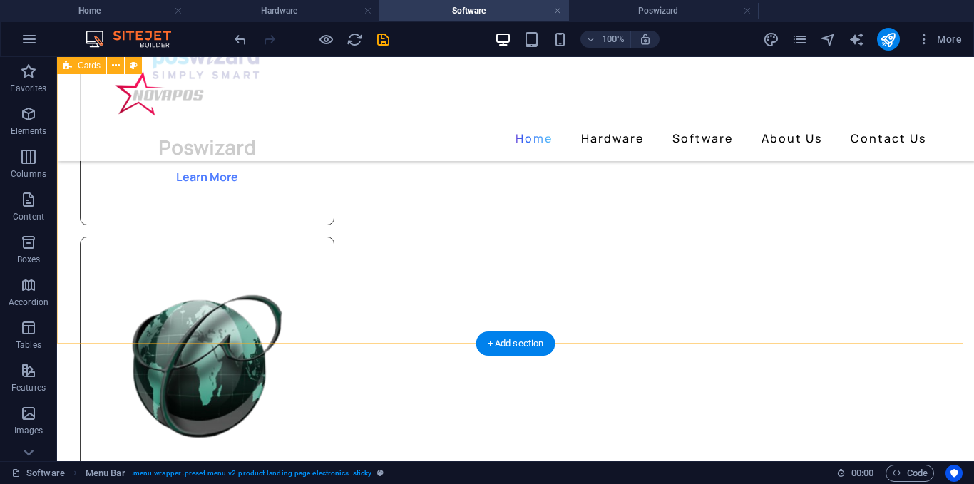
click at [279, 280] on div "Poswizard Learn More Unisolve Learn More" at bounding box center [515, 281] width 917 height 823
click at [78, 170] on div "Poswizard Learn More Unisolve Learn More" at bounding box center [515, 281] width 917 height 823
select select "px"
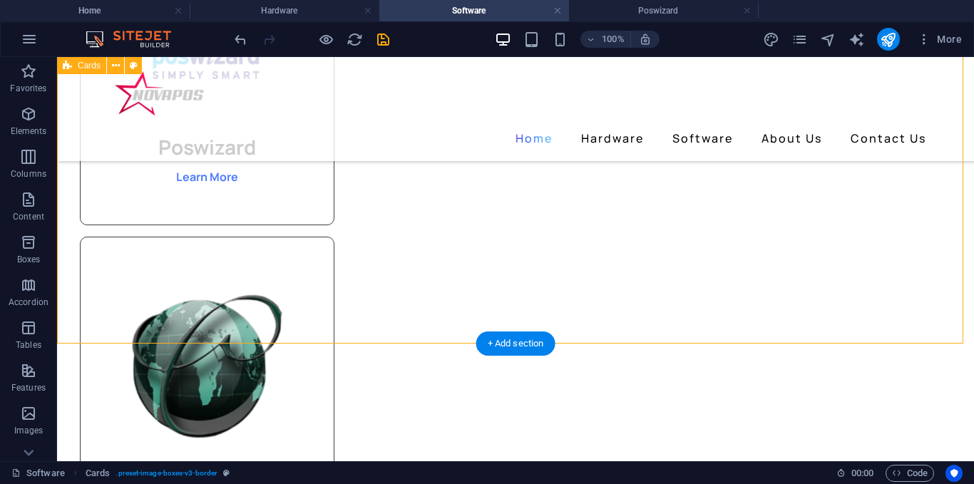
select select "px"
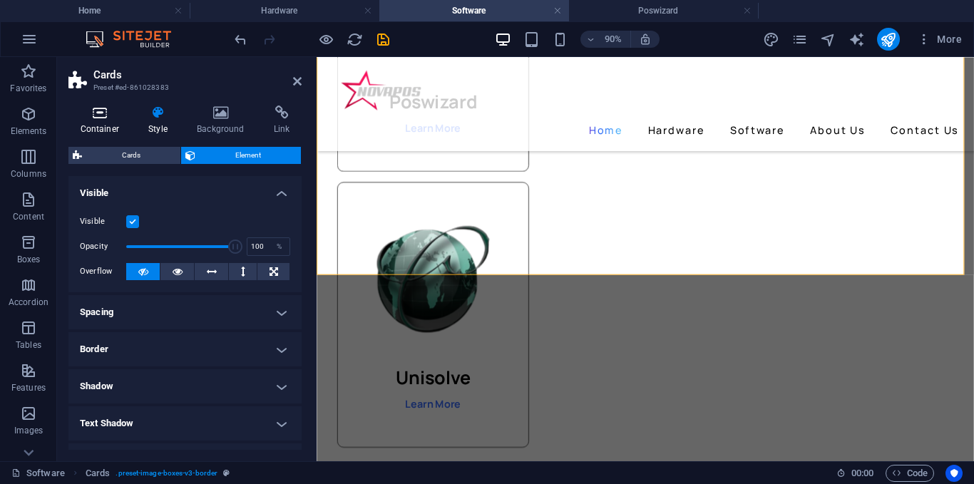
drag, startPoint x: 106, startPoint y: 123, endPoint x: 103, endPoint y: 132, distance: 9.7
click at [103, 132] on h4 "Container" at bounding box center [102, 120] width 68 height 30
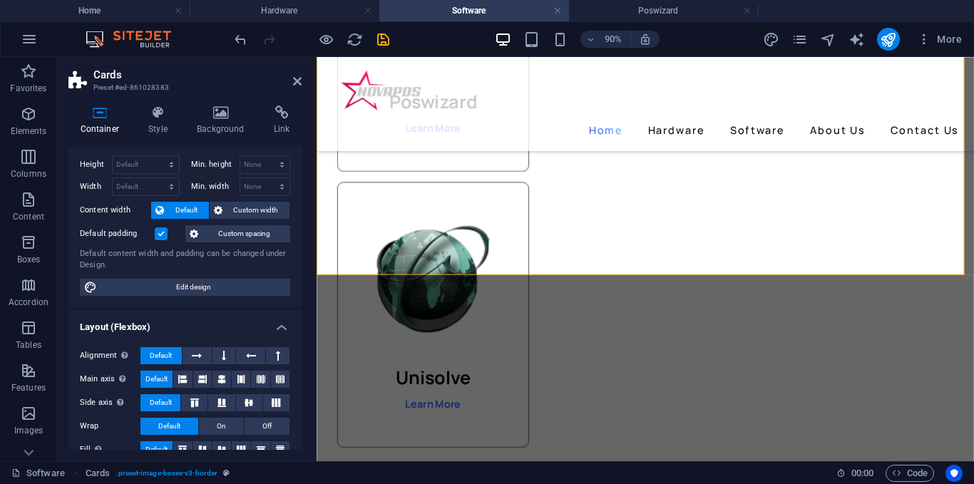
scroll to position [24, 0]
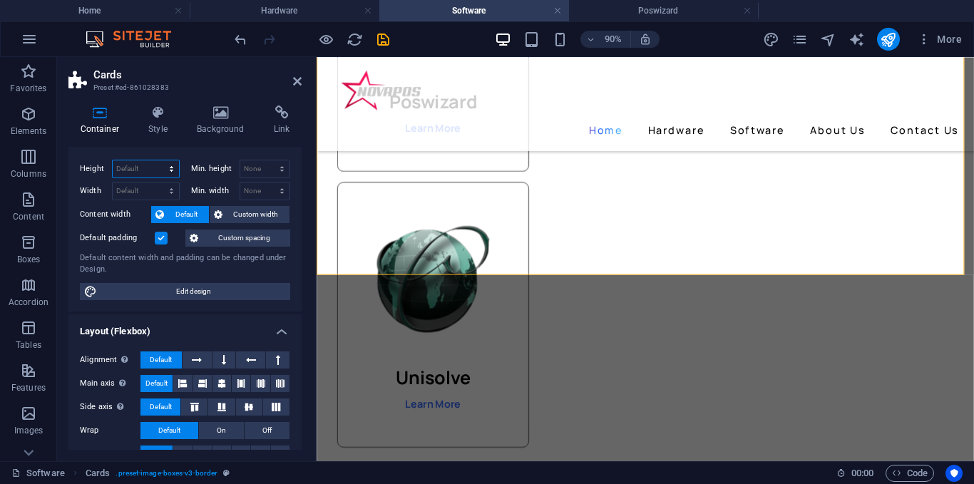
click at [139, 167] on select "Default px rem % vh vw" at bounding box center [146, 168] width 66 height 17
select select "px"
click at [157, 160] on select "Default px rem % vh vw" at bounding box center [146, 168] width 66 height 17
type input "634"
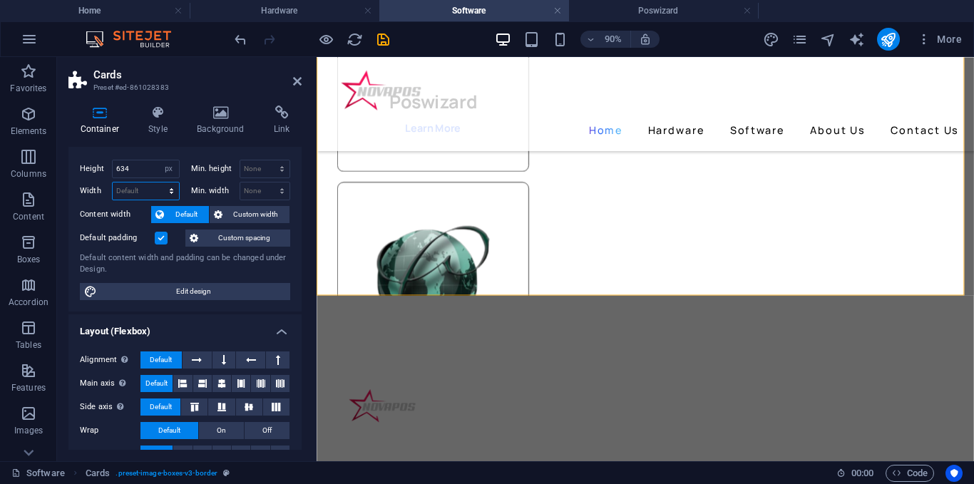
click at [138, 183] on select "Default px rem % em vh vw" at bounding box center [146, 190] width 66 height 17
select select "px"
click at [157, 182] on select "Default px rem % em vh vw" at bounding box center [146, 190] width 66 height 17
type input "1009"
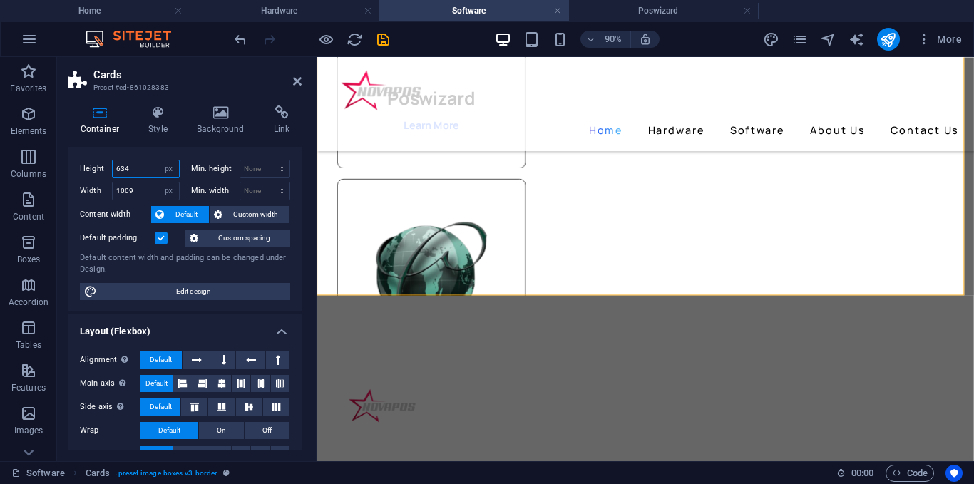
click at [132, 171] on input "634" at bounding box center [146, 168] width 66 height 17
type input "6"
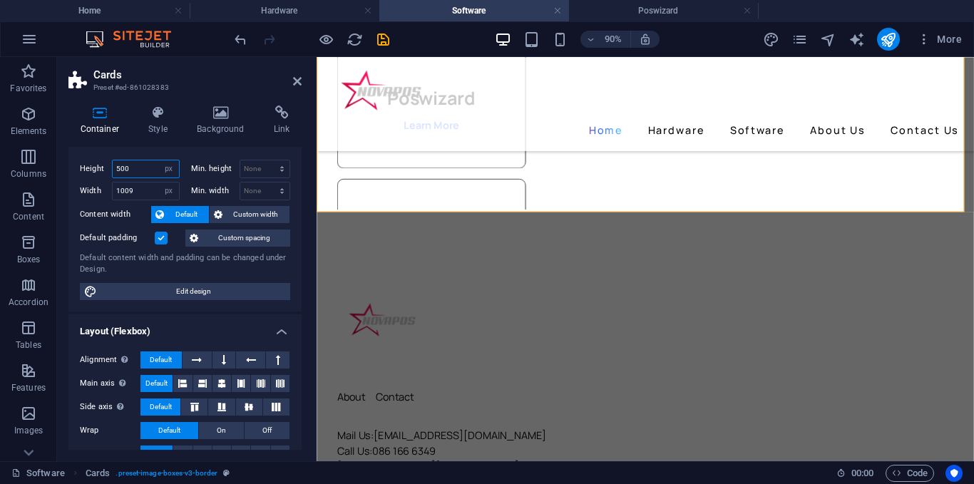
scroll to position [470, 0]
type input "5"
type input "450"
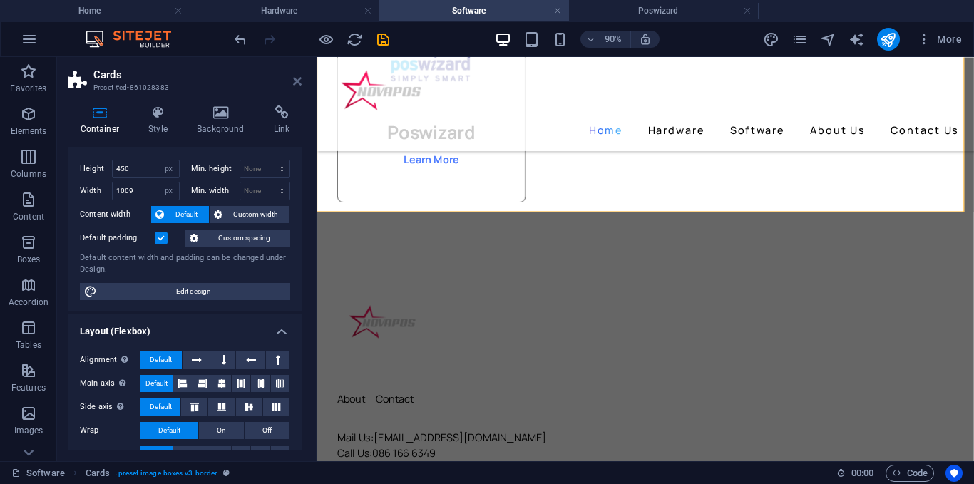
click at [294, 82] on icon at bounding box center [297, 81] width 9 height 11
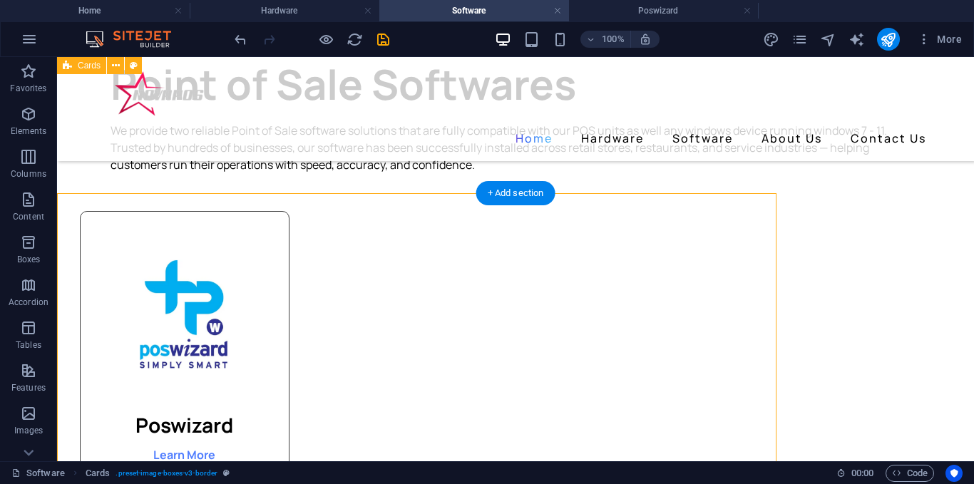
scroll to position [149, 0]
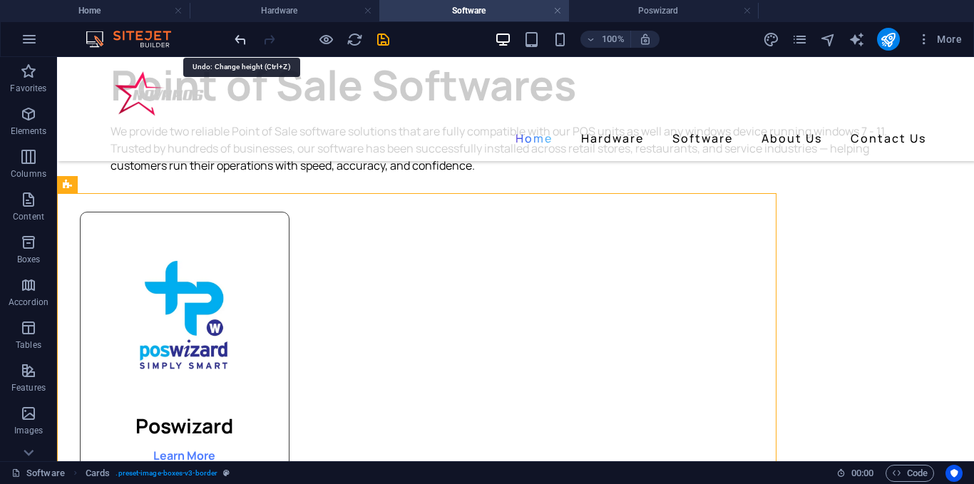
click at [244, 38] on icon "undo" at bounding box center [240, 39] width 16 height 16
click at [244, 37] on icon "undo" at bounding box center [240, 39] width 16 height 16
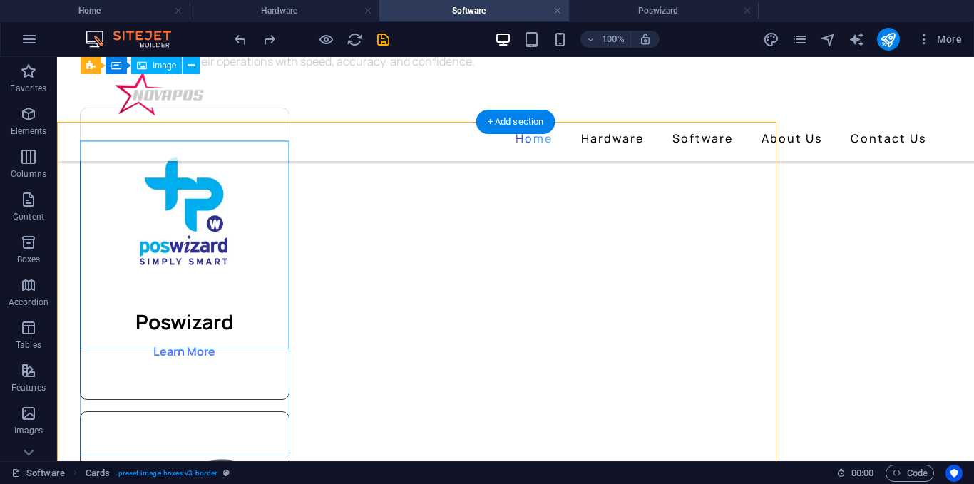
scroll to position [220, 0]
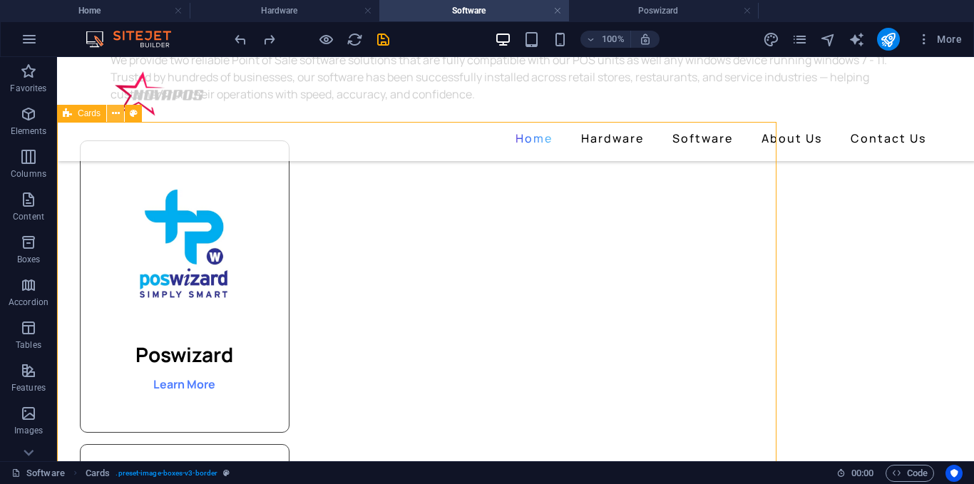
click at [0, 0] on icon at bounding box center [0, 0] width 0 height 0
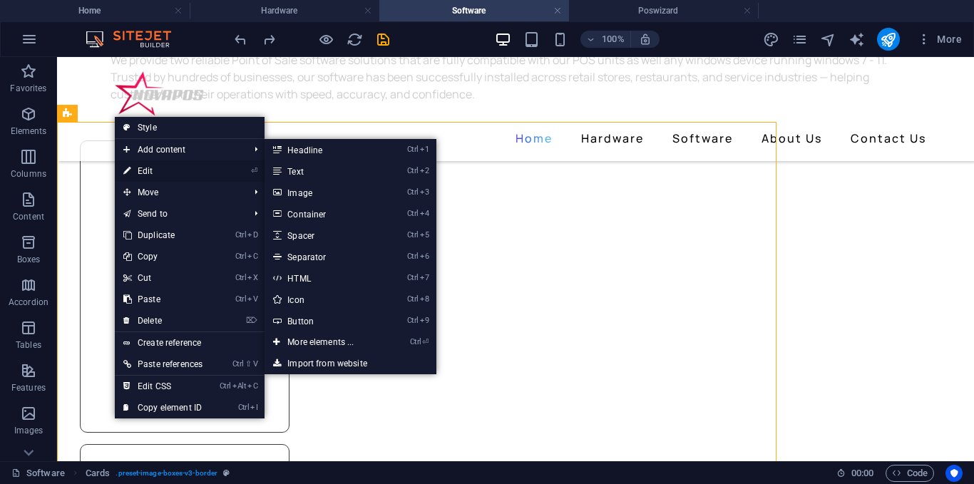
click at [154, 167] on link "⏎ Edit" at bounding box center [163, 170] width 96 height 21
select select "px"
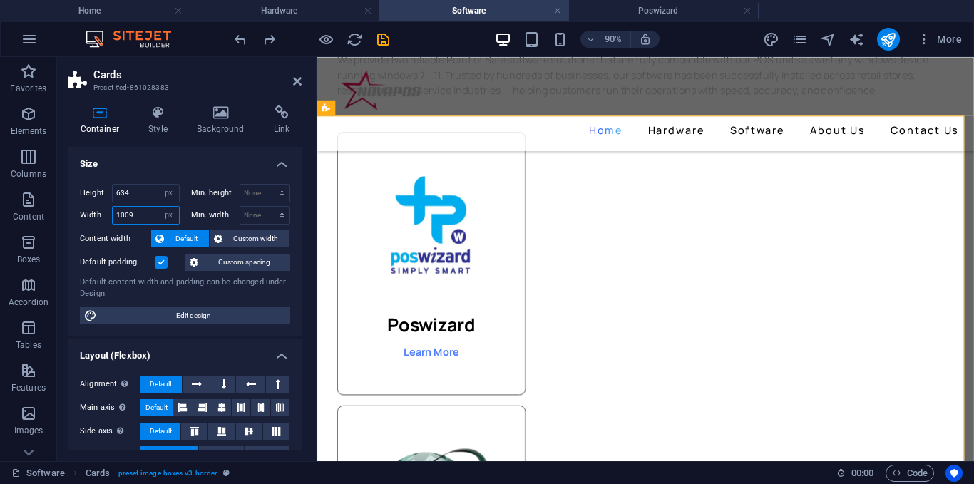
click at [138, 215] on input "1009" at bounding box center [146, 215] width 66 height 17
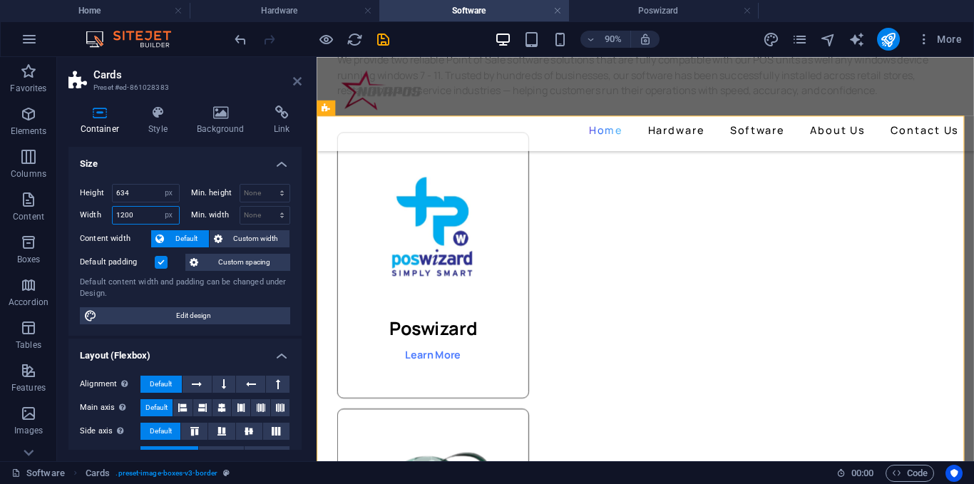
type input "1200"
click at [298, 78] on icon at bounding box center [297, 81] width 9 height 11
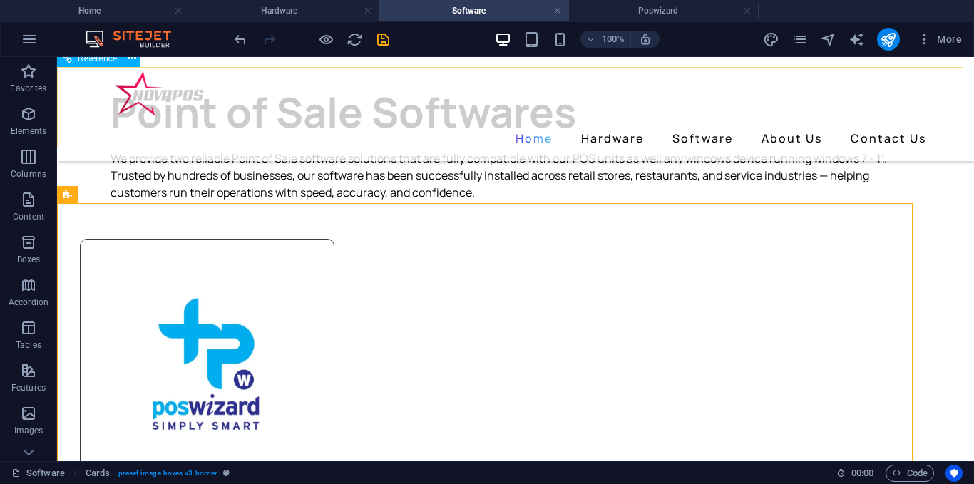
scroll to position [78, 0]
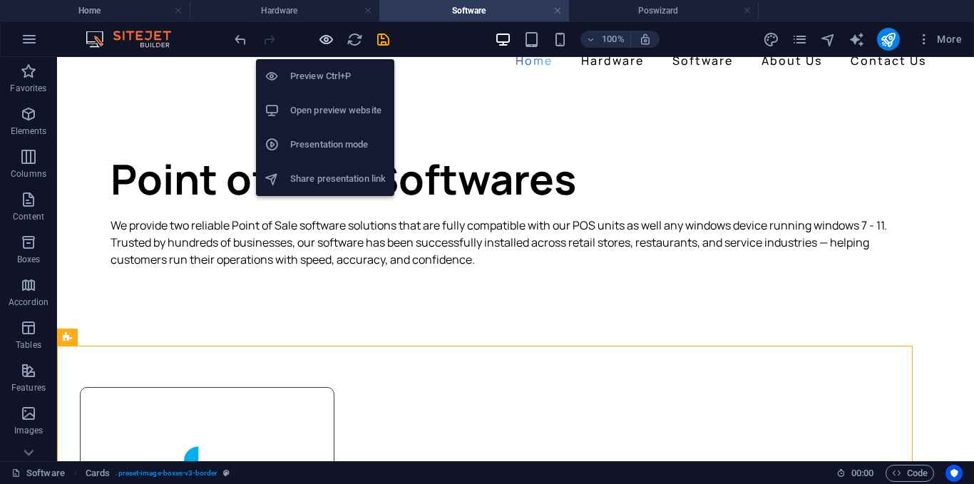
click at [324, 43] on icon "button" at bounding box center [326, 39] width 16 height 16
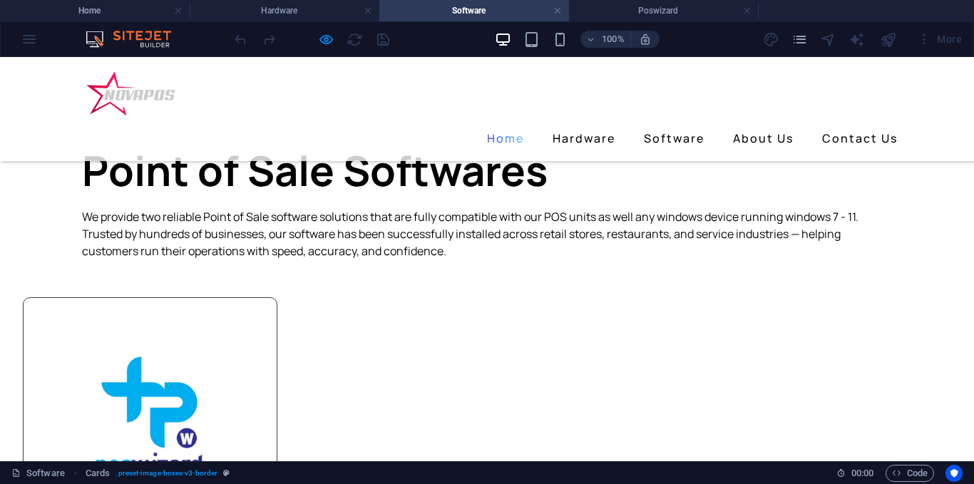
scroll to position [23, 0]
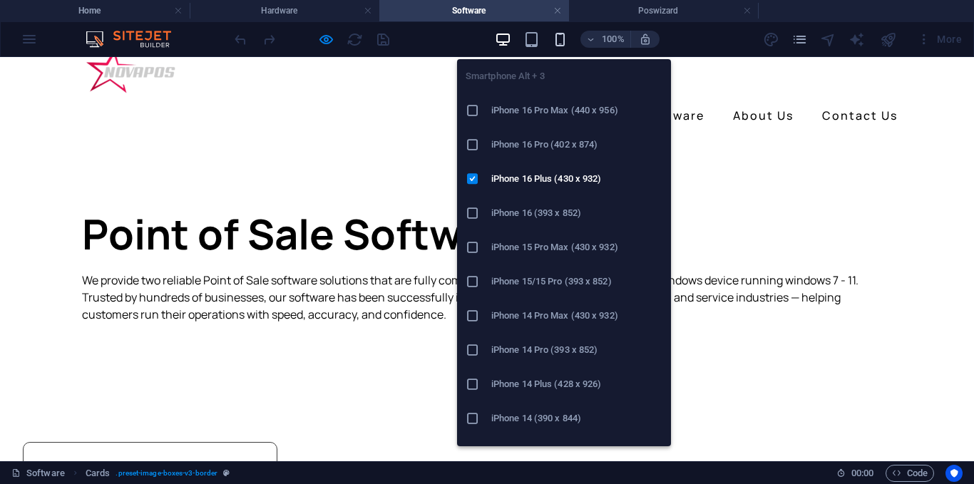
click at [557, 42] on icon "button" at bounding box center [560, 39] width 16 height 16
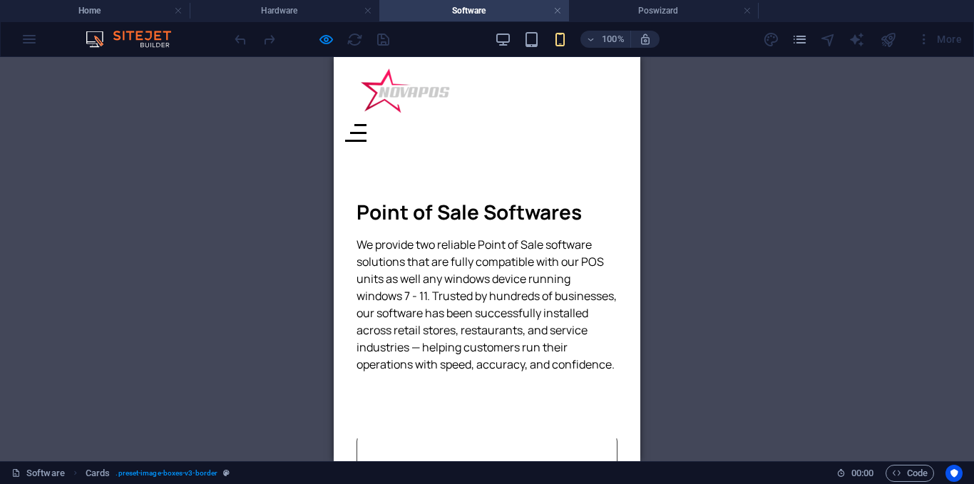
scroll to position [0, 0]
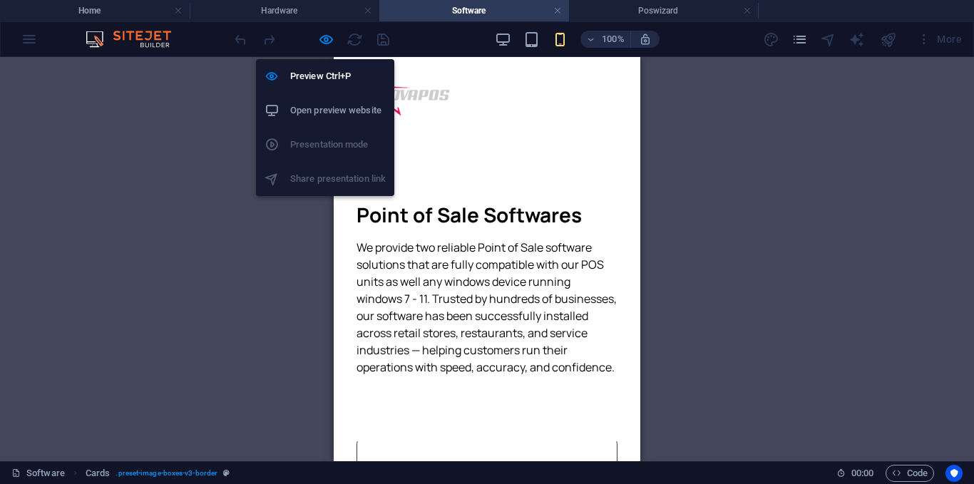
click at [325, 41] on icon "button" at bounding box center [326, 39] width 16 height 16
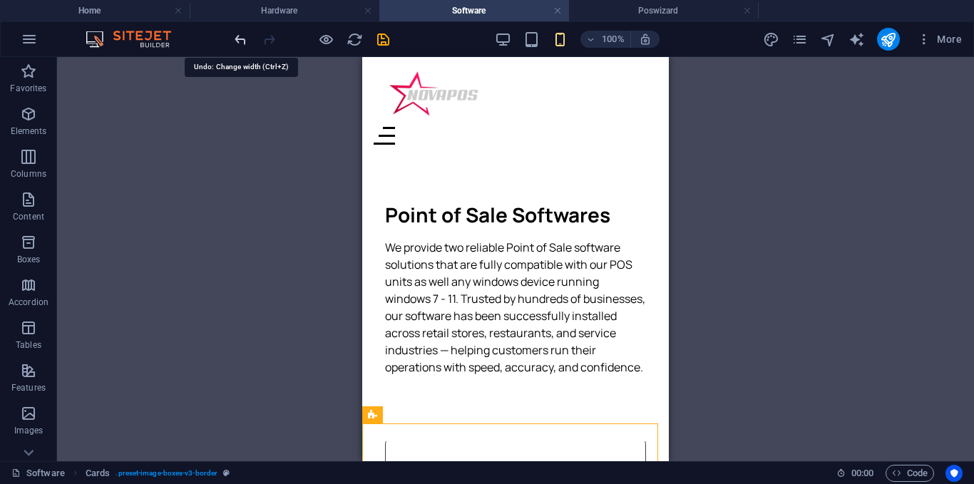
click at [243, 40] on icon "undo" at bounding box center [240, 39] width 16 height 16
click at [237, 40] on icon "undo" at bounding box center [240, 39] width 16 height 16
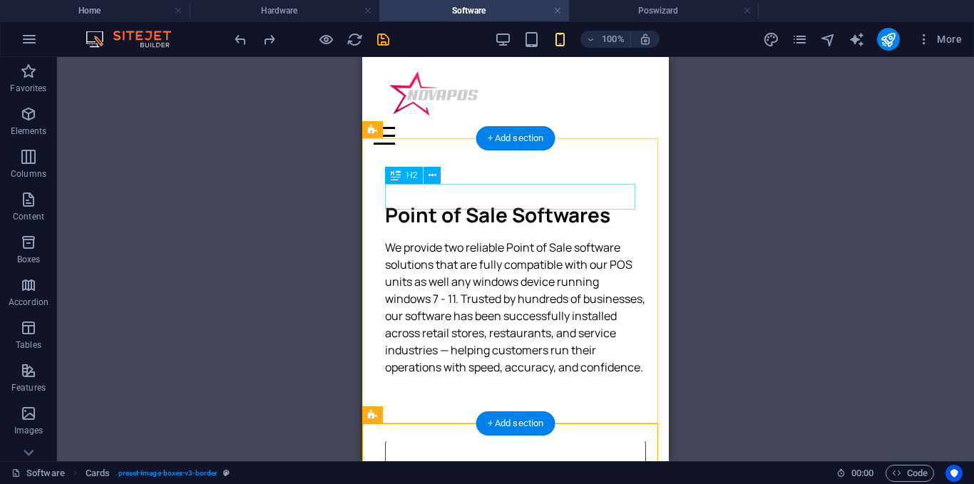
scroll to position [71, 0]
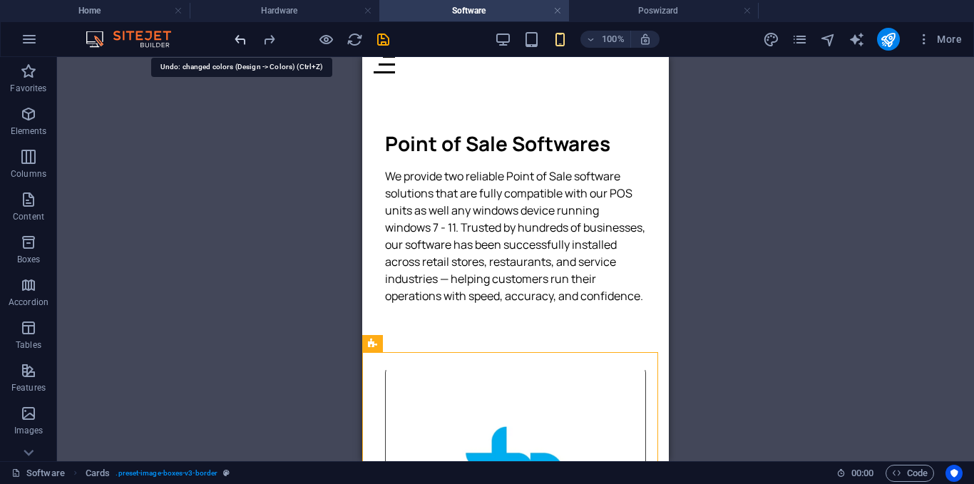
click at [243, 37] on icon "undo" at bounding box center [240, 39] width 16 height 16
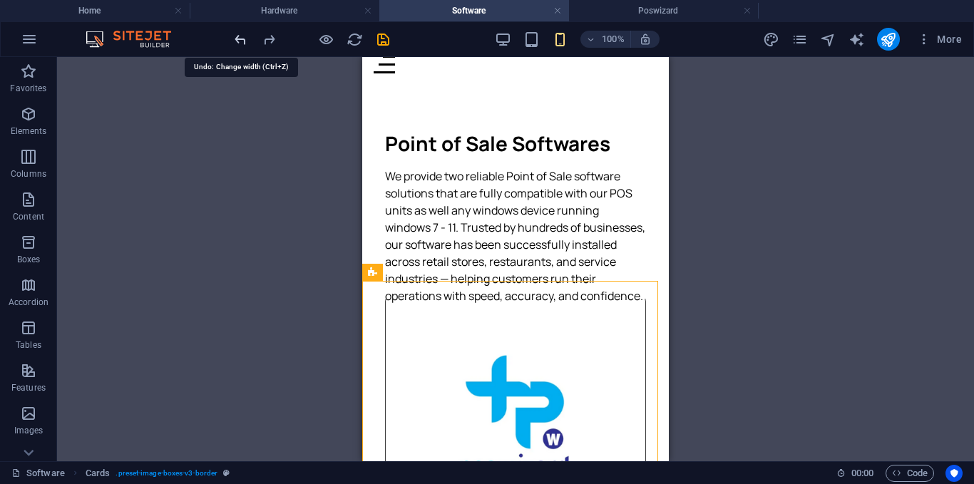
click at [243, 37] on icon "undo" at bounding box center [240, 39] width 16 height 16
click at [264, 44] on icon "redo" at bounding box center [269, 39] width 16 height 16
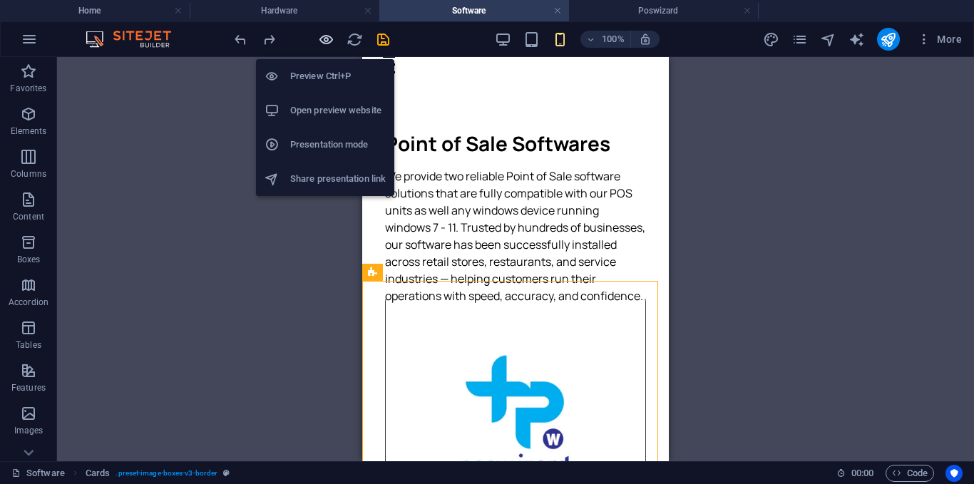
click at [326, 43] on icon "button" at bounding box center [326, 39] width 16 height 16
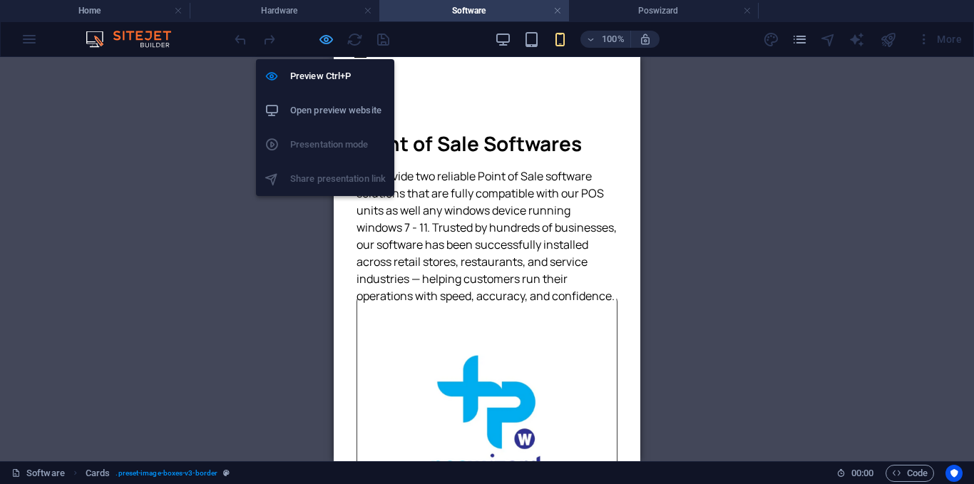
click at [326, 43] on icon "button" at bounding box center [326, 39] width 16 height 16
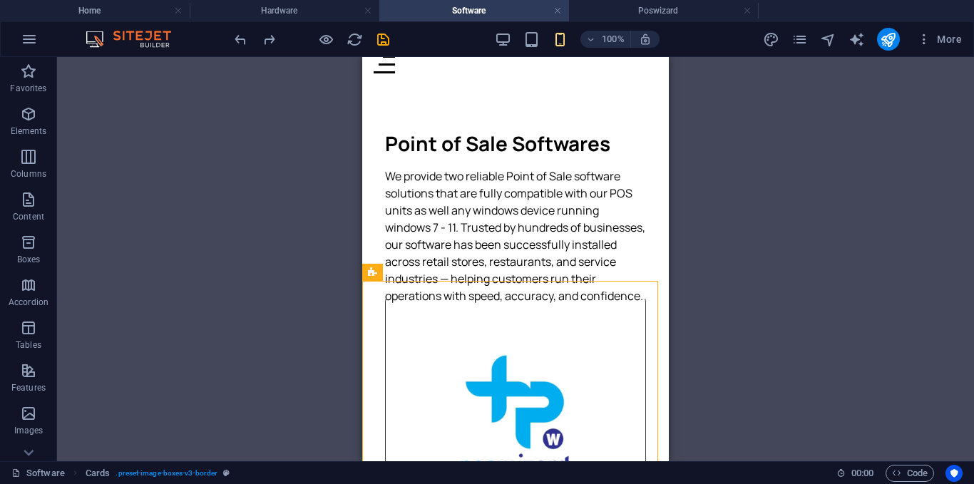
click at [519, 40] on div "100%" at bounding box center [577, 39] width 165 height 23
drag, startPoint x: 515, startPoint y: 40, endPoint x: 507, endPoint y: 40, distance: 7.8
click at [515, 40] on div "100%" at bounding box center [577, 39] width 165 height 23
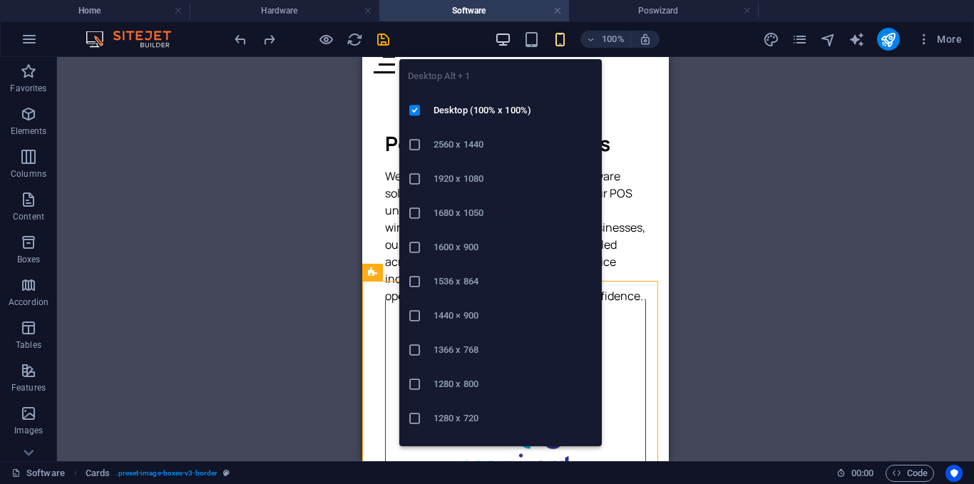
click at [506, 41] on icon "button" at bounding box center [503, 39] width 16 height 16
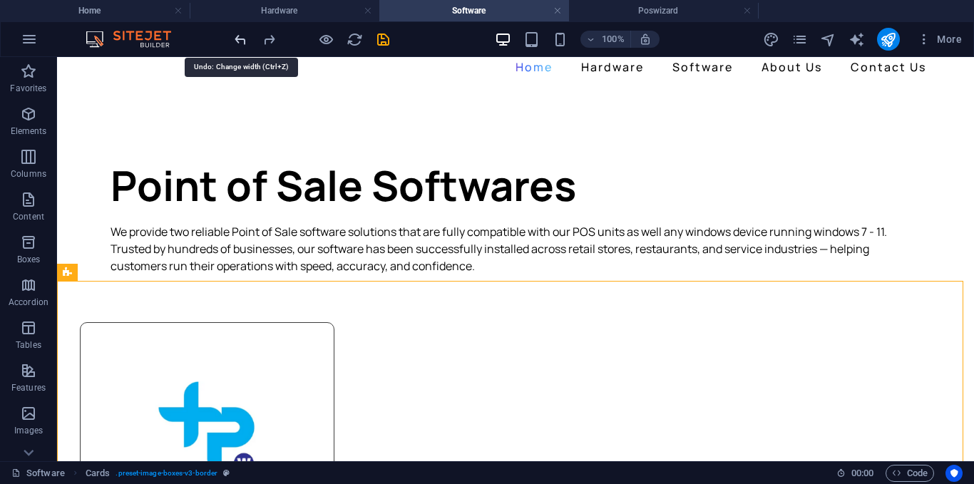
click at [248, 41] on icon "undo" at bounding box center [240, 39] width 16 height 16
click at [262, 41] on icon "redo" at bounding box center [269, 39] width 16 height 16
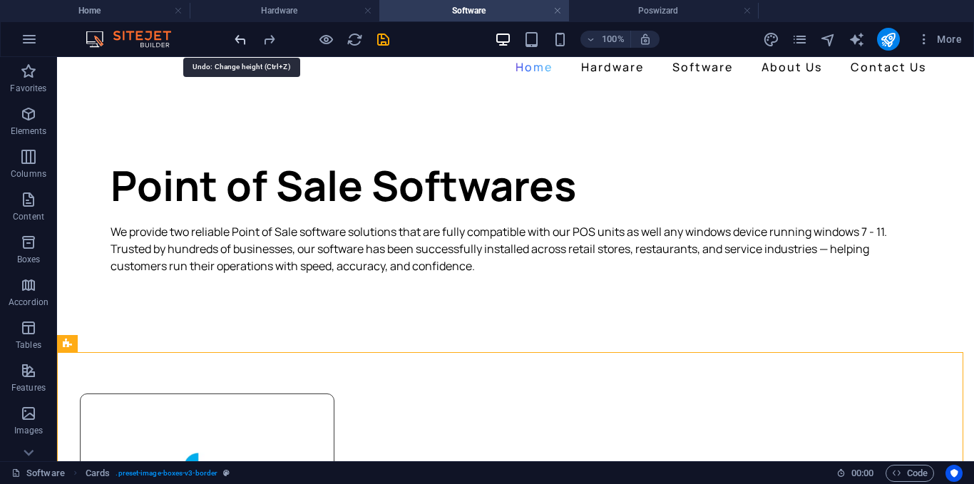
click at [242, 41] on icon "undo" at bounding box center [240, 39] width 16 height 16
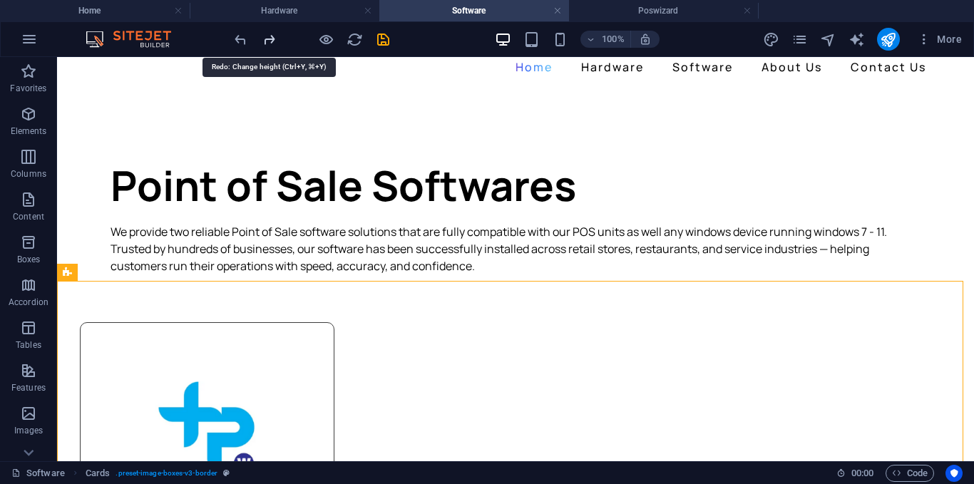
click at [264, 36] on icon "redo" at bounding box center [269, 39] width 16 height 16
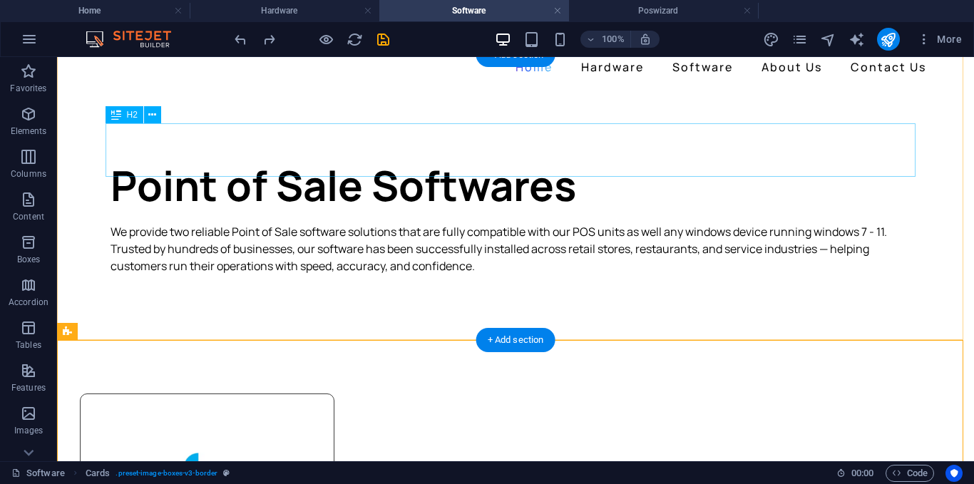
scroll to position [143, 0]
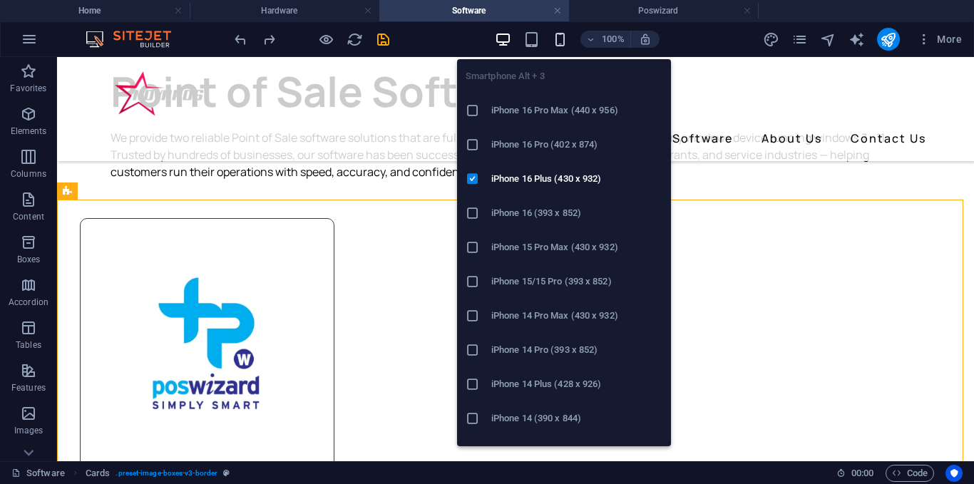
click at [563, 37] on icon "button" at bounding box center [560, 39] width 16 height 16
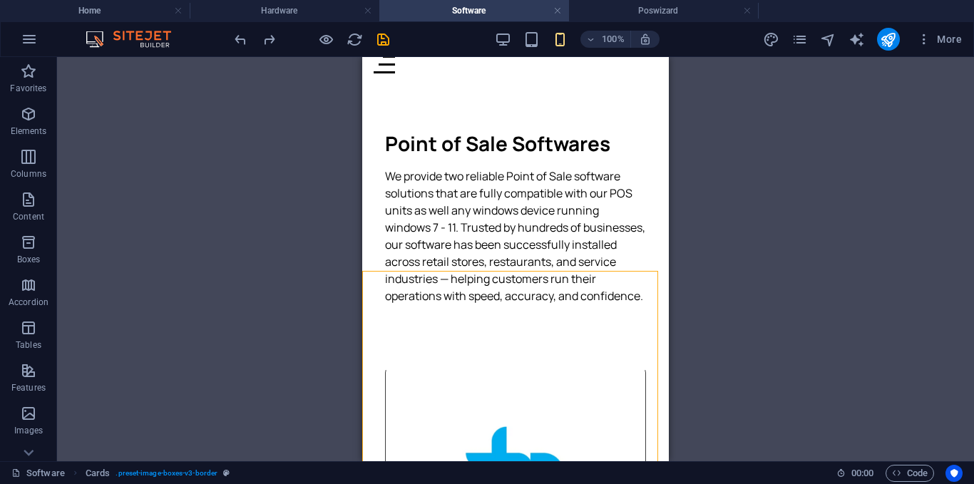
click at [748, 364] on div "Drag here to replace the existing content. Press “Ctrl” if you want to create a…" at bounding box center [515, 259] width 917 height 404
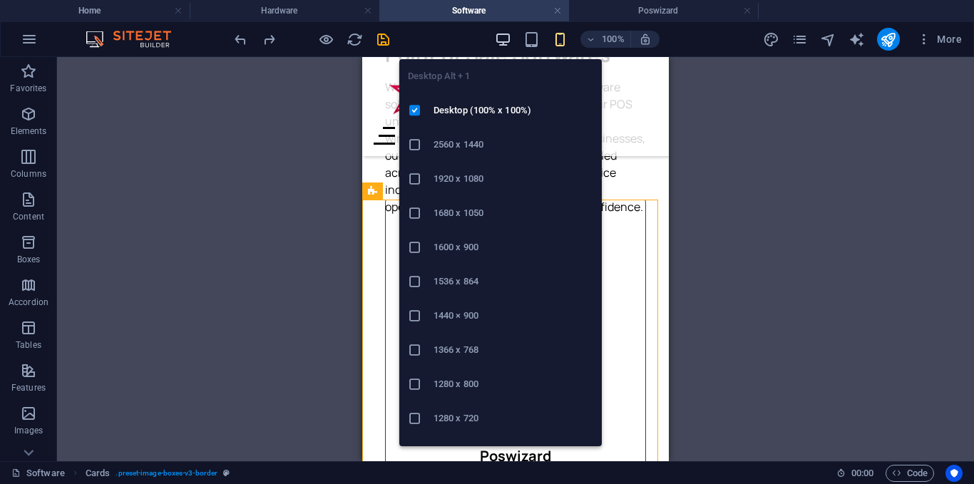
click at [501, 42] on icon "button" at bounding box center [503, 39] width 16 height 16
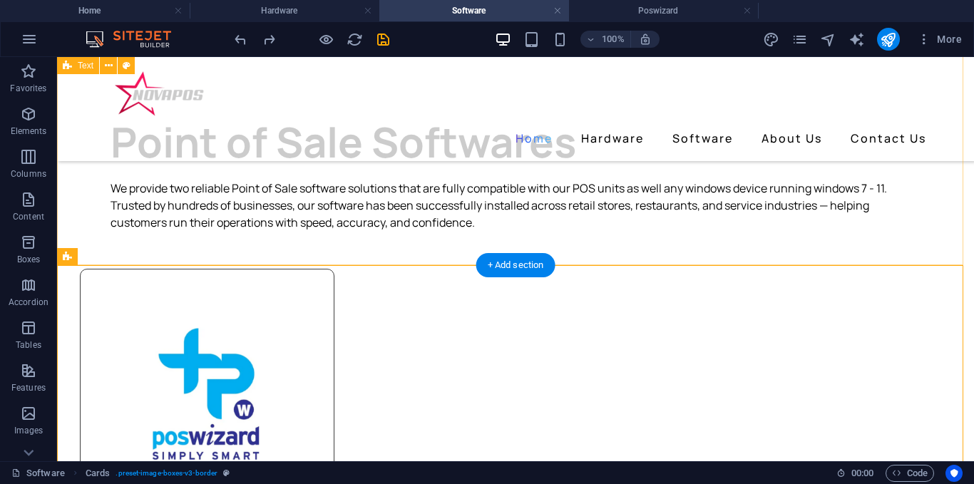
scroll to position [71, 0]
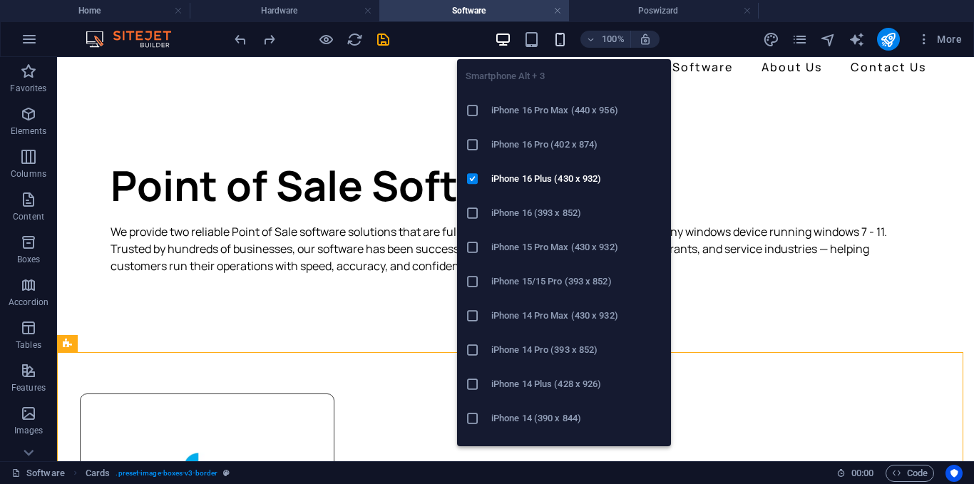
click at [564, 34] on icon "button" at bounding box center [560, 39] width 16 height 16
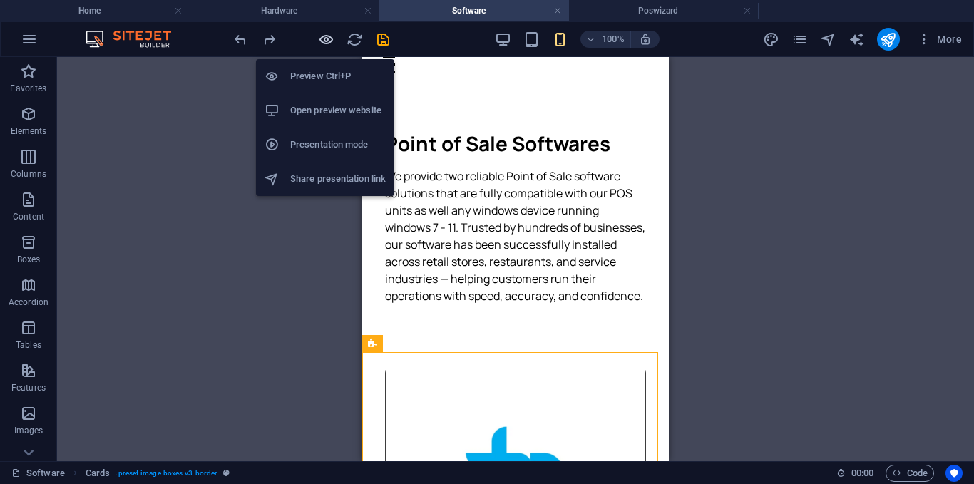
click at [329, 45] on icon "button" at bounding box center [326, 39] width 16 height 16
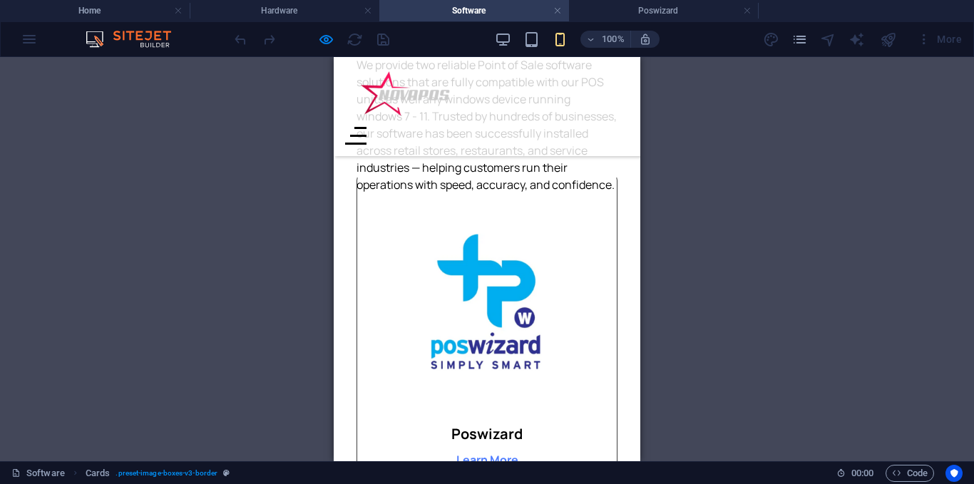
scroll to position [143, 0]
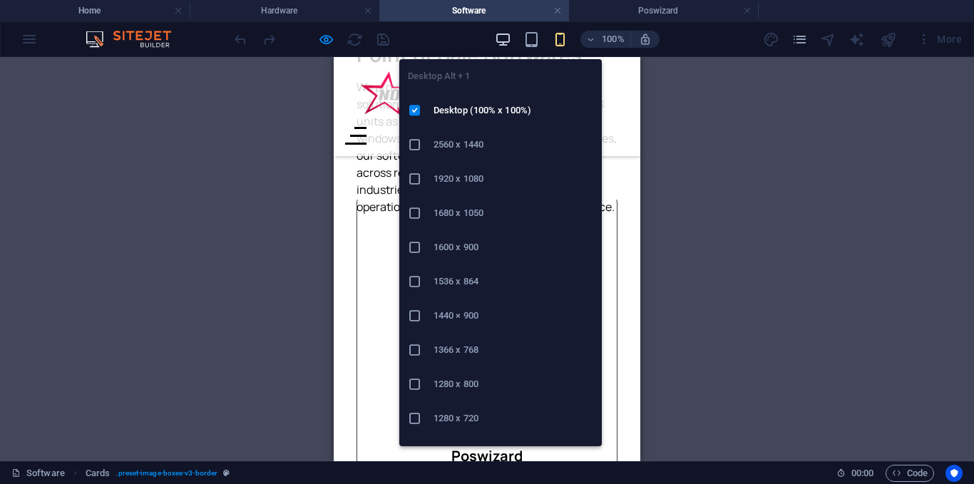
click at [502, 39] on icon "button" at bounding box center [503, 39] width 16 height 16
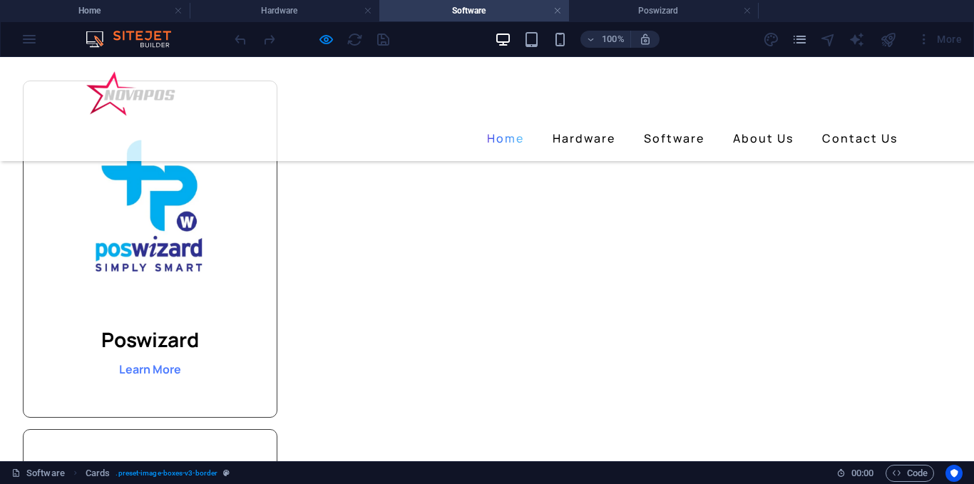
scroll to position [285, 0]
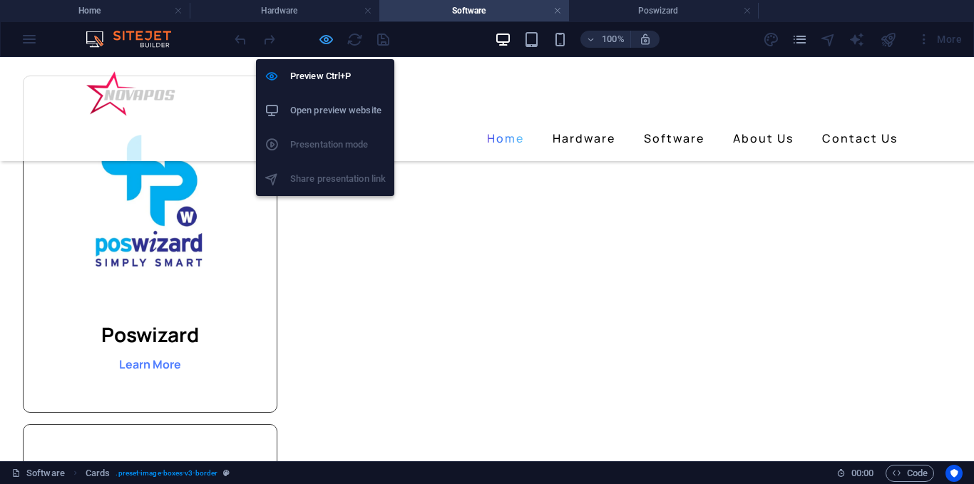
click at [320, 36] on icon "button" at bounding box center [326, 39] width 16 height 16
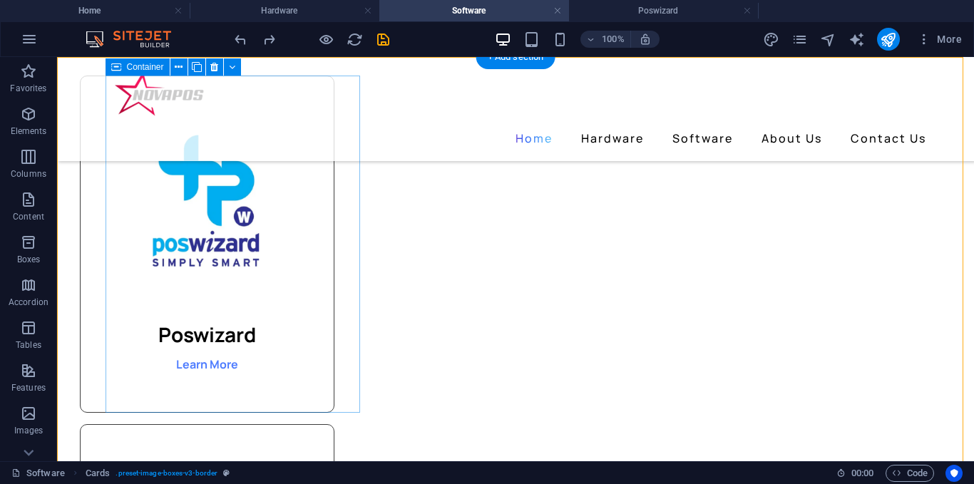
click at [330, 402] on div "Poswizard Learn More" at bounding box center [207, 244] width 254 height 337
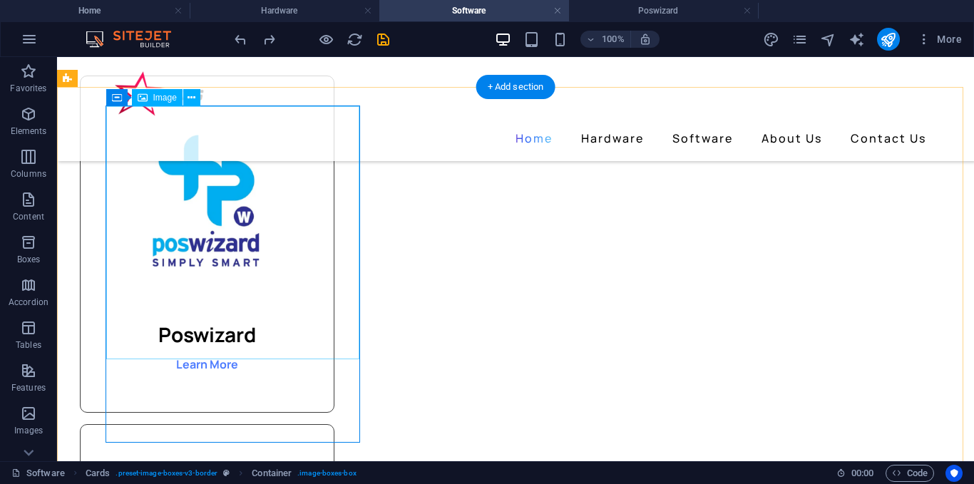
scroll to position [214, 0]
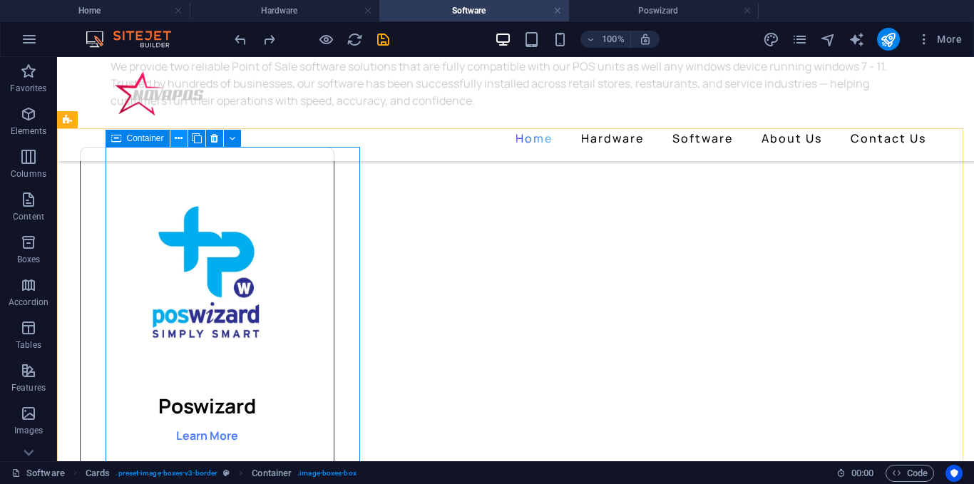
click at [0, 0] on icon at bounding box center [0, 0] width 0 height 0
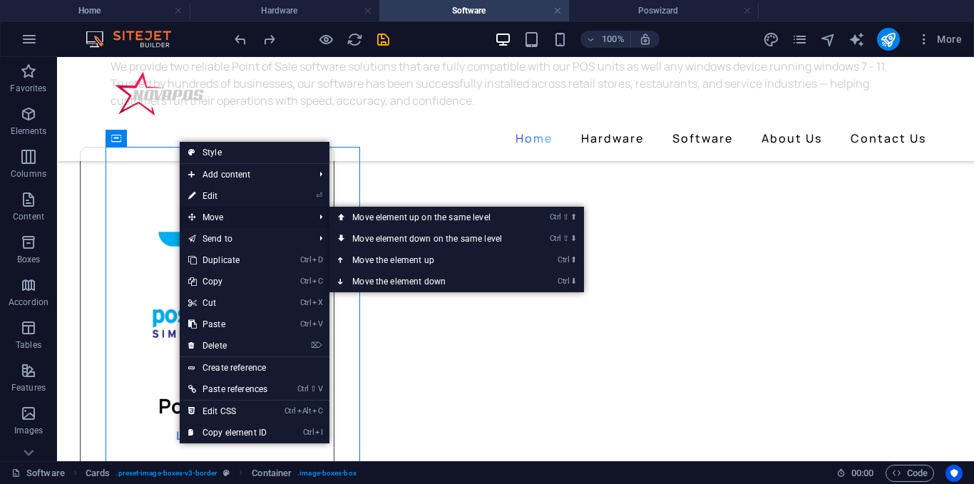
click at [218, 220] on span "Move" at bounding box center [244, 217] width 128 height 21
click at [418, 276] on link "Ctrl ⬇ Move the element down" at bounding box center [429, 281] width 201 height 21
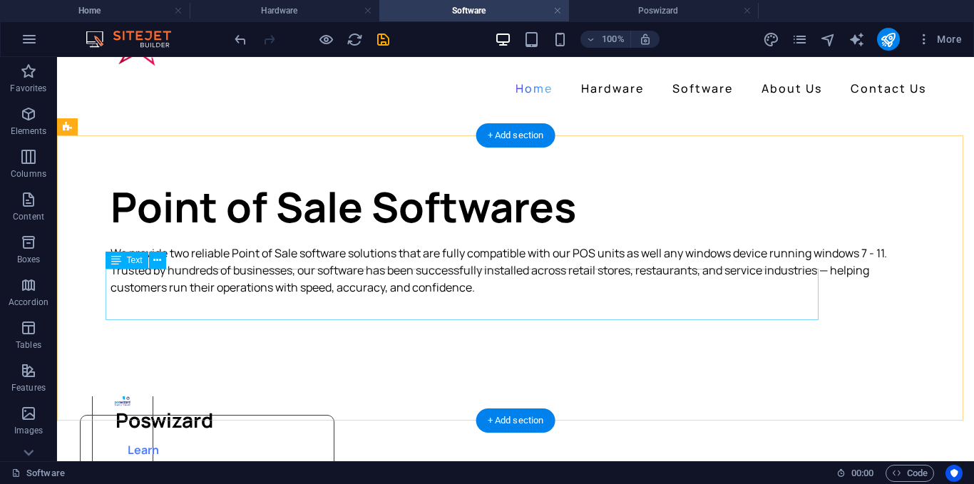
scroll to position [0, 0]
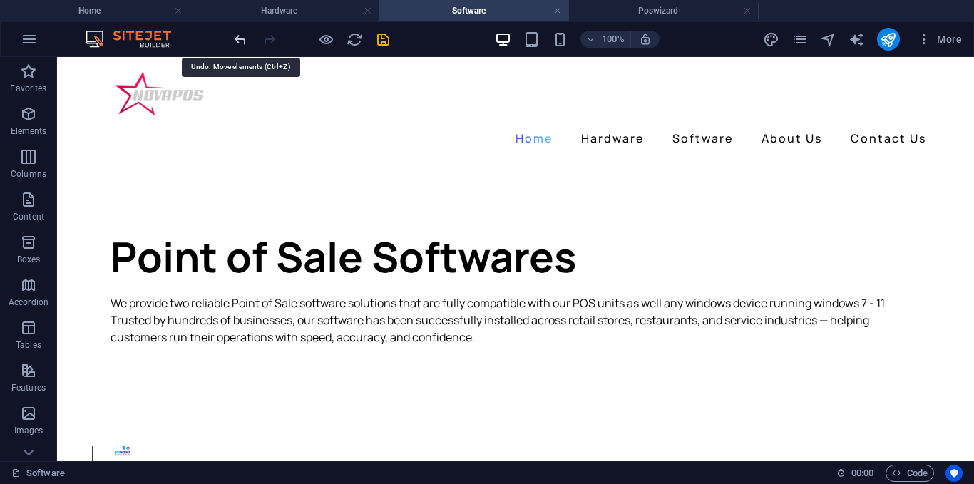
click at [242, 44] on icon "undo" at bounding box center [240, 39] width 16 height 16
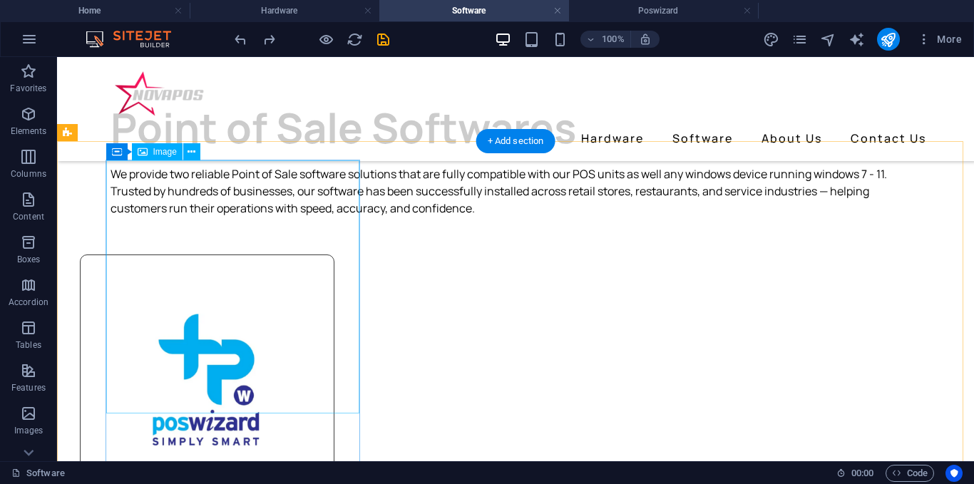
scroll to position [214, 0]
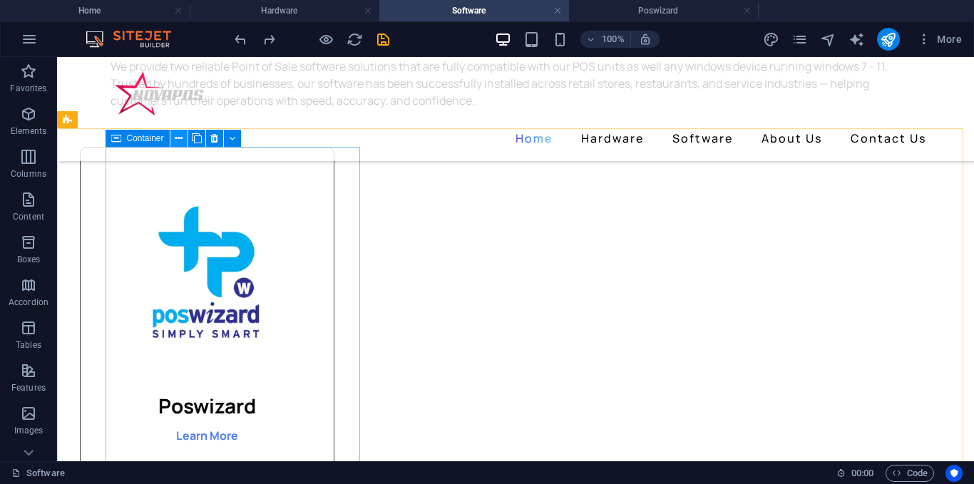
click at [0, 0] on button at bounding box center [0, 0] width 0 height 0
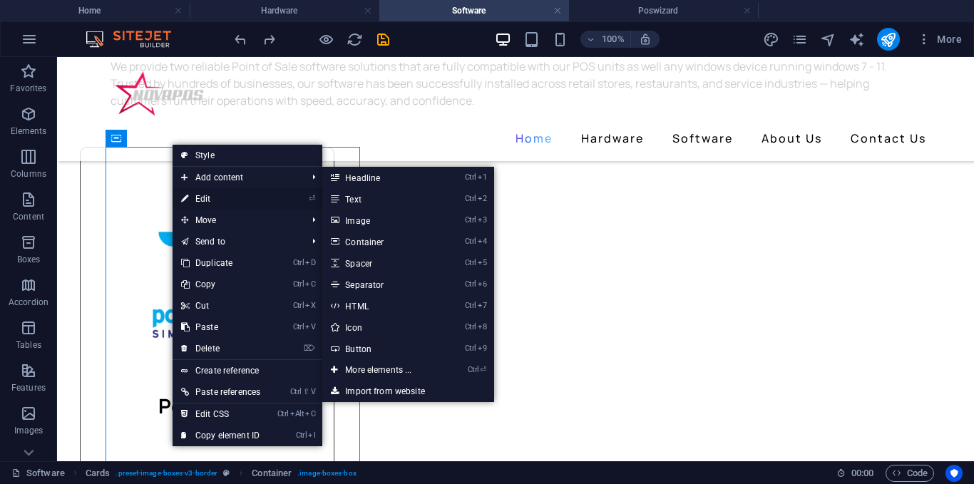
click at [207, 197] on link "⏎ Edit" at bounding box center [220, 198] width 96 height 21
select select "px"
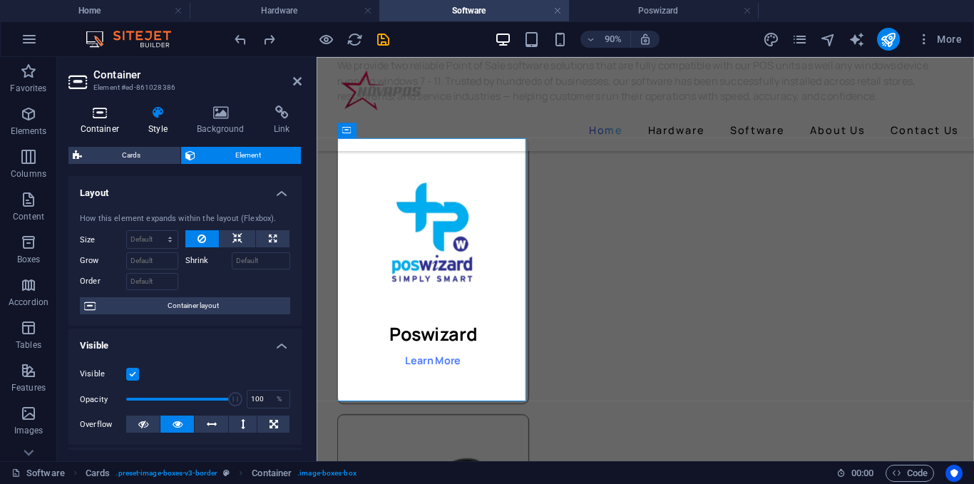
click at [113, 119] on icon at bounding box center [99, 112] width 63 height 14
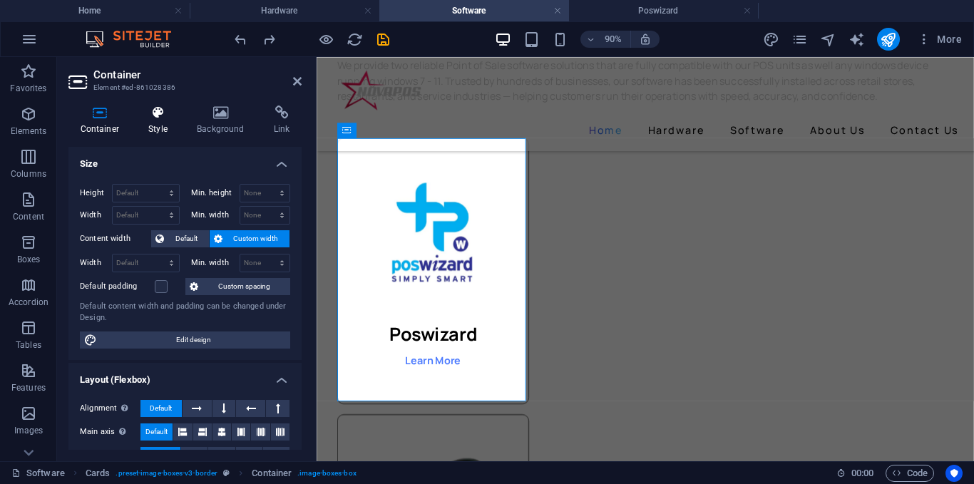
click at [167, 126] on h4 "Style" at bounding box center [161, 120] width 48 height 30
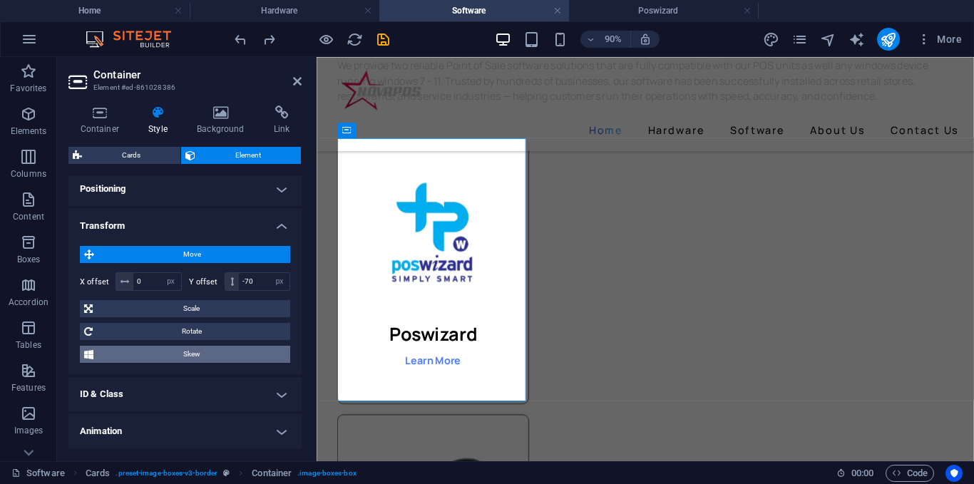
scroll to position [428, 0]
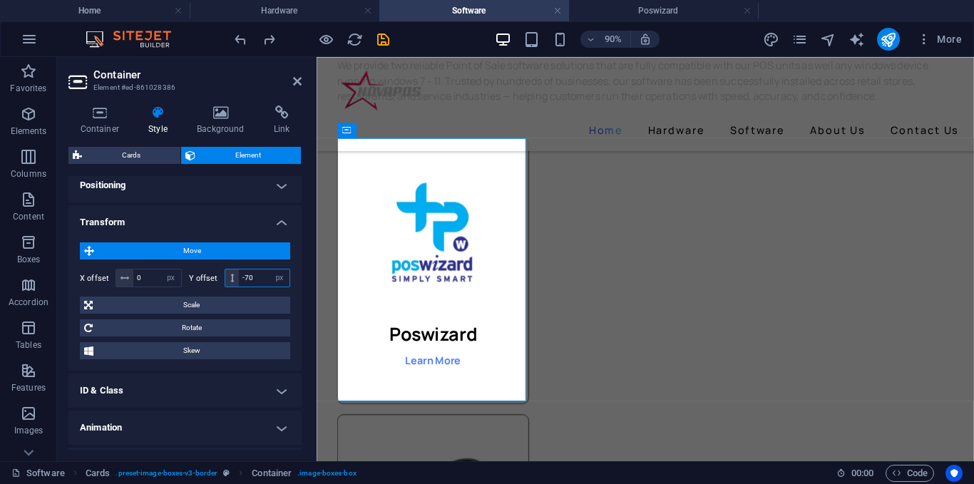
click at [253, 277] on input "-70" at bounding box center [264, 277] width 51 height 17
type input "-7"
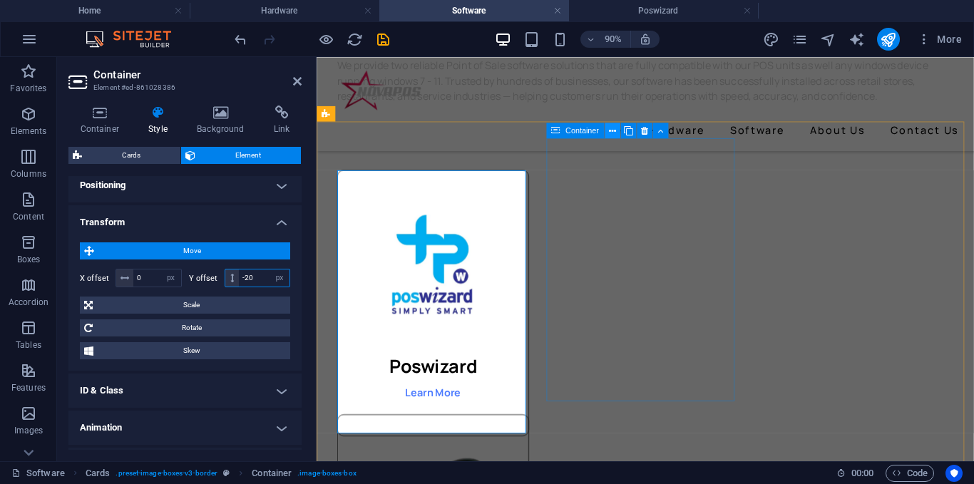
type input "-20"
click at [614, 131] on icon at bounding box center [612, 130] width 7 height 14
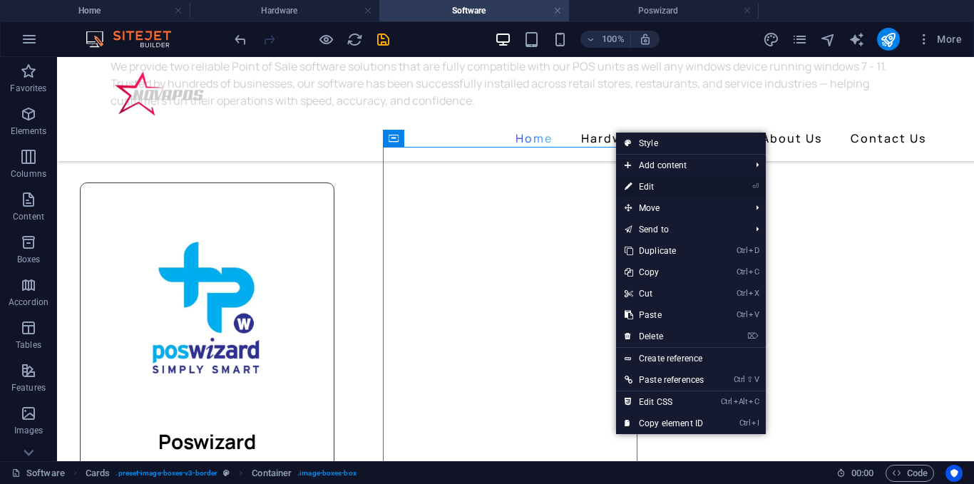
click at [649, 187] on link "⏎ Edit" at bounding box center [664, 186] width 96 height 21
select select "px"
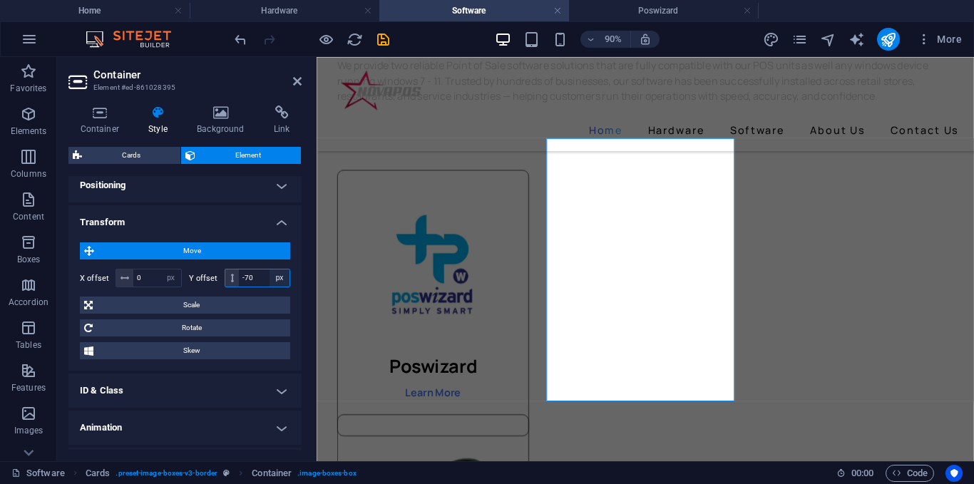
click at [269, 274] on select "px rem % em vh vw" at bounding box center [279, 277] width 20 height 17
click at [260, 273] on input "-70" at bounding box center [264, 277] width 51 height 17
type input "-7"
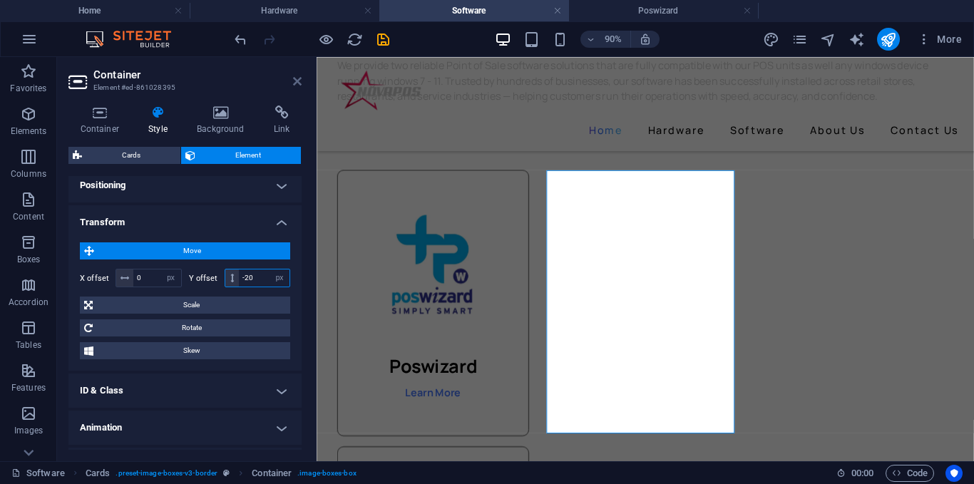
type input "-20"
click at [297, 76] on icon at bounding box center [297, 81] width 9 height 11
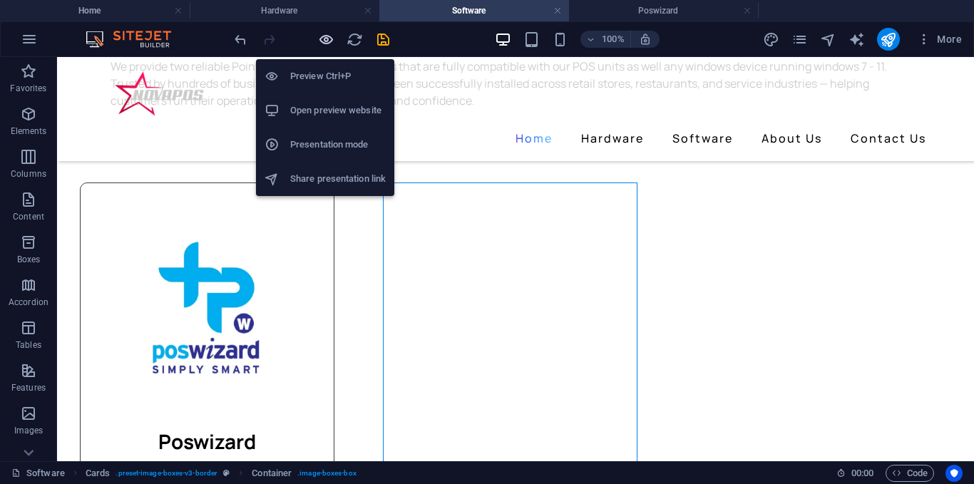
click at [332, 39] on icon "button" at bounding box center [326, 39] width 16 height 16
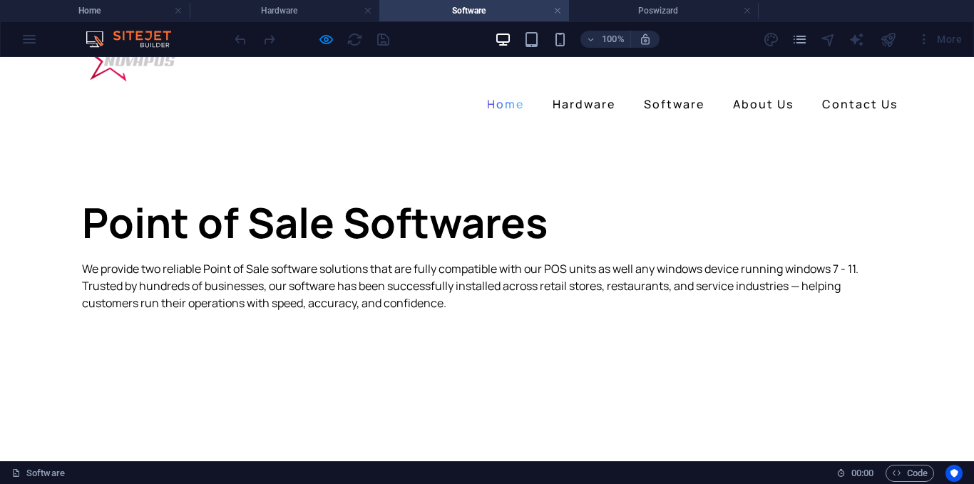
scroll to position [0, 0]
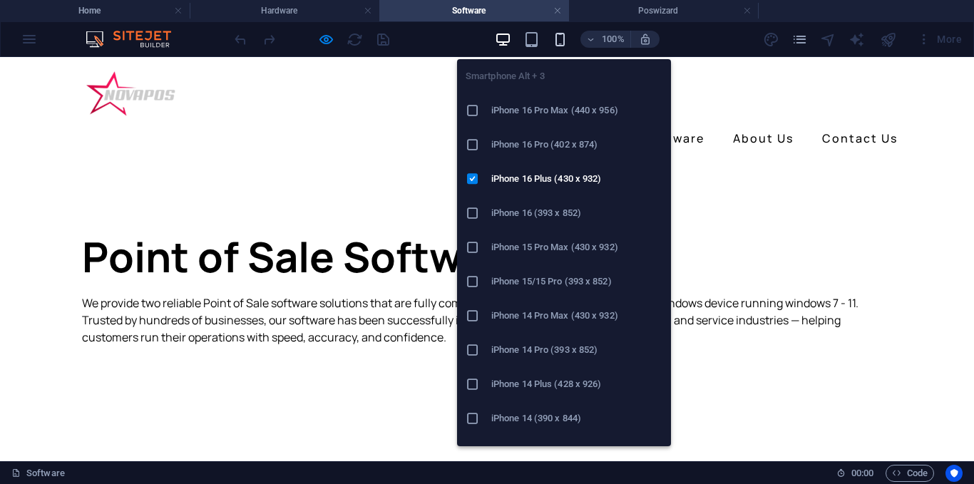
click at [567, 38] on icon "button" at bounding box center [560, 39] width 16 height 16
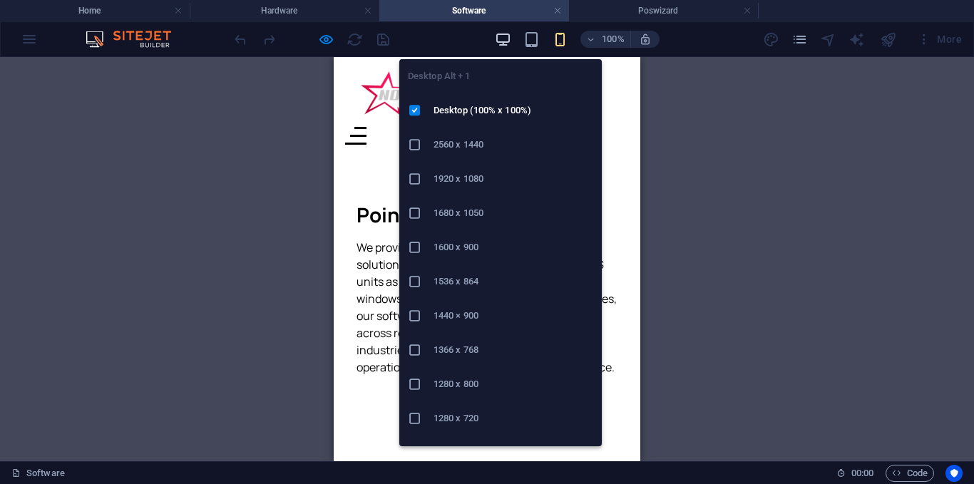
click at [506, 43] on icon "button" at bounding box center [503, 39] width 16 height 16
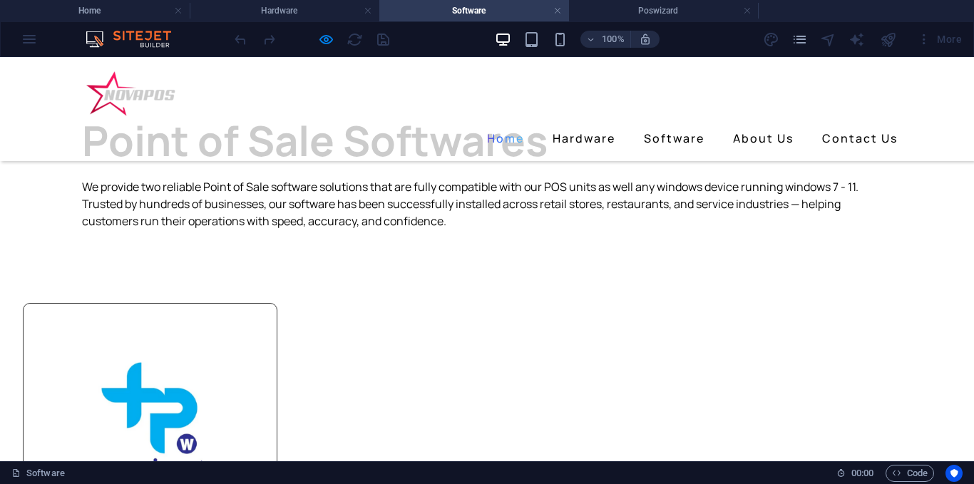
scroll to position [71, 0]
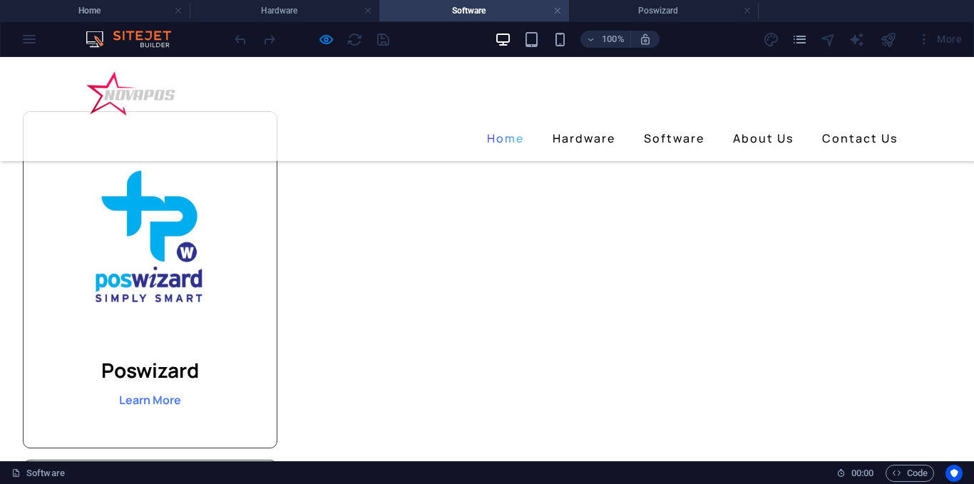
scroll to position [71, 0]
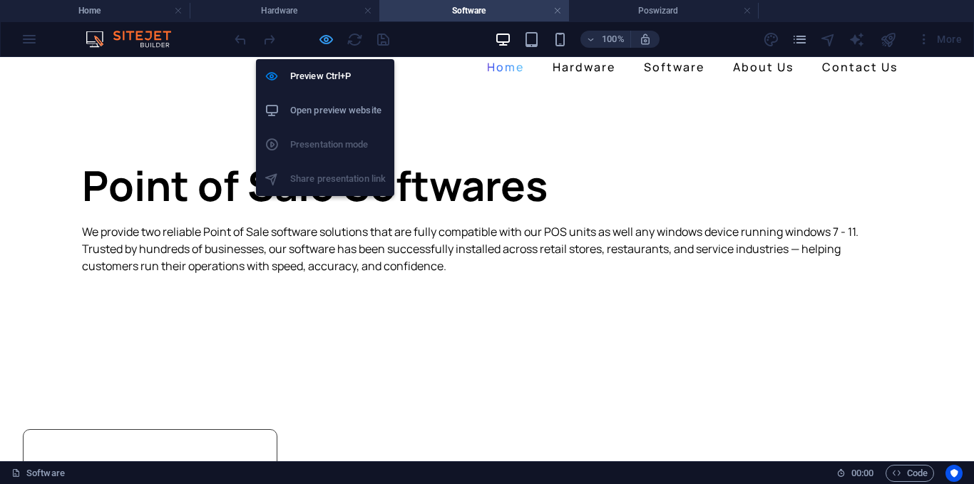
click at [326, 46] on icon "button" at bounding box center [326, 39] width 16 height 16
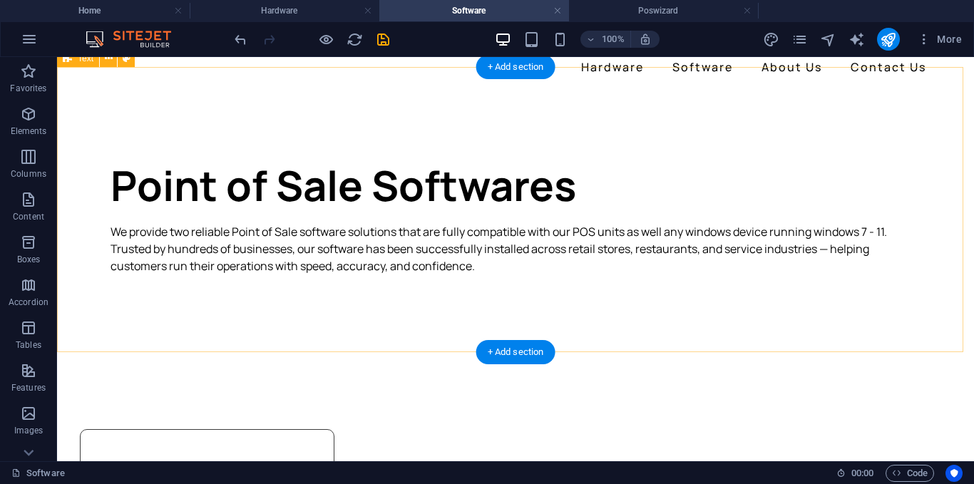
click at [182, 297] on div "Point of Sale Softwares We provide two reliable Point of Sale software solution…" at bounding box center [515, 232] width 917 height 285
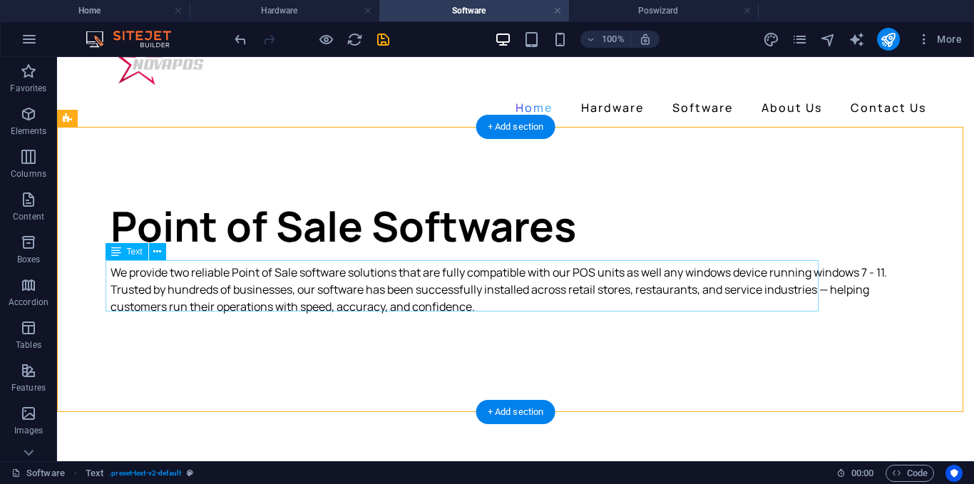
scroll to position [0, 0]
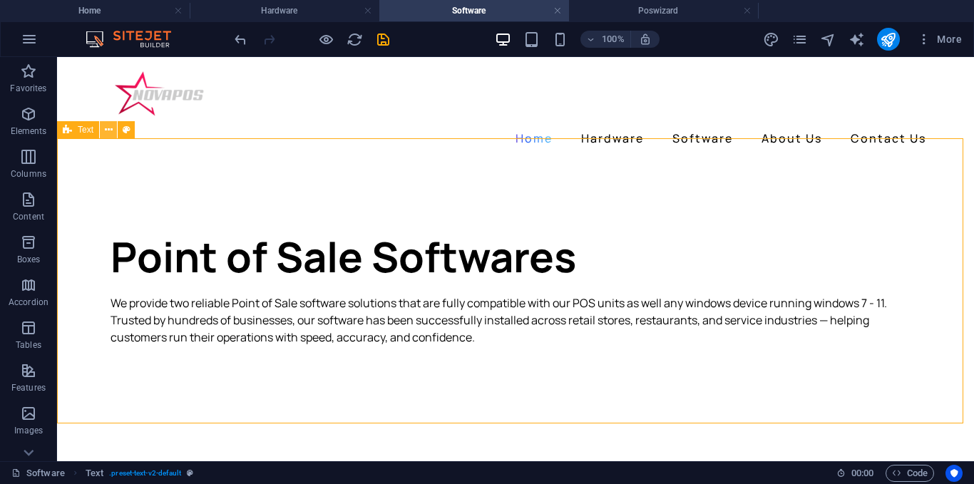
click at [103, 131] on button at bounding box center [108, 129] width 17 height 17
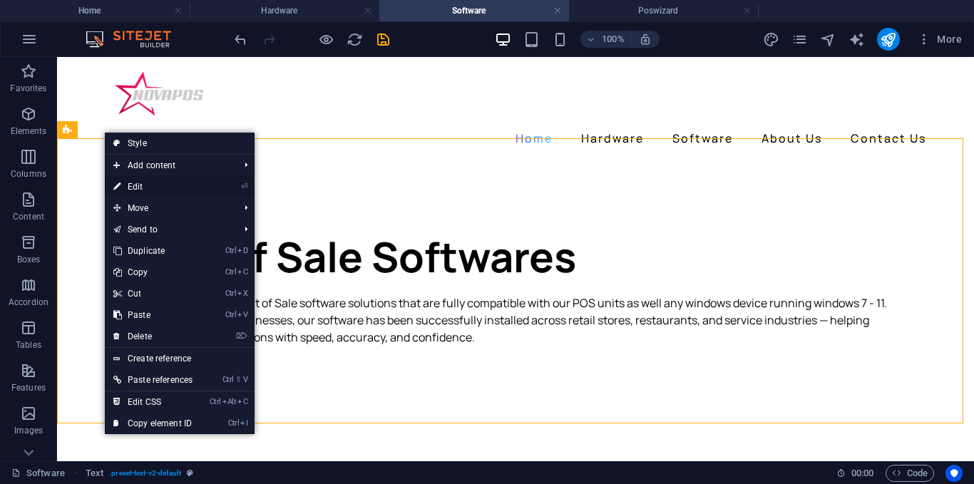
click at [140, 185] on link "⏎ Edit" at bounding box center [153, 186] width 96 height 21
select select "px"
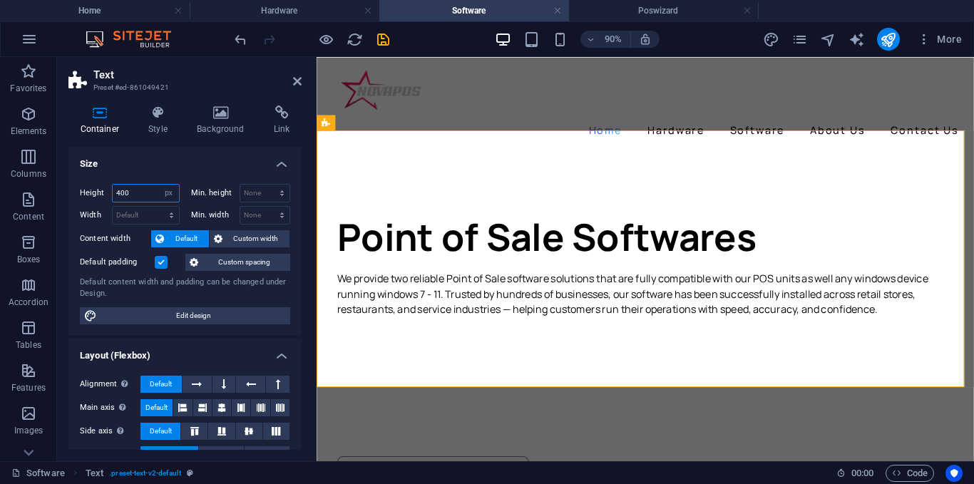
click at [153, 195] on input "400" at bounding box center [146, 193] width 66 height 17
type input "4"
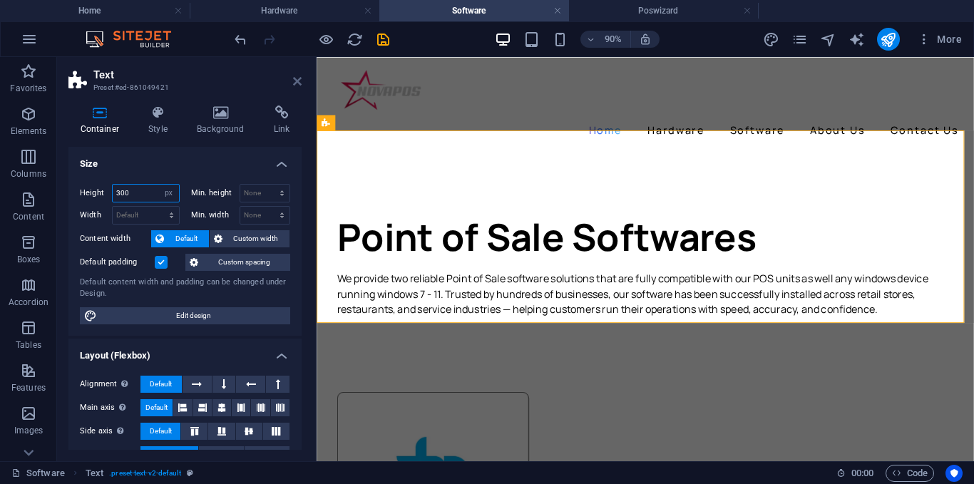
type input "300"
click at [296, 78] on icon at bounding box center [297, 81] width 9 height 11
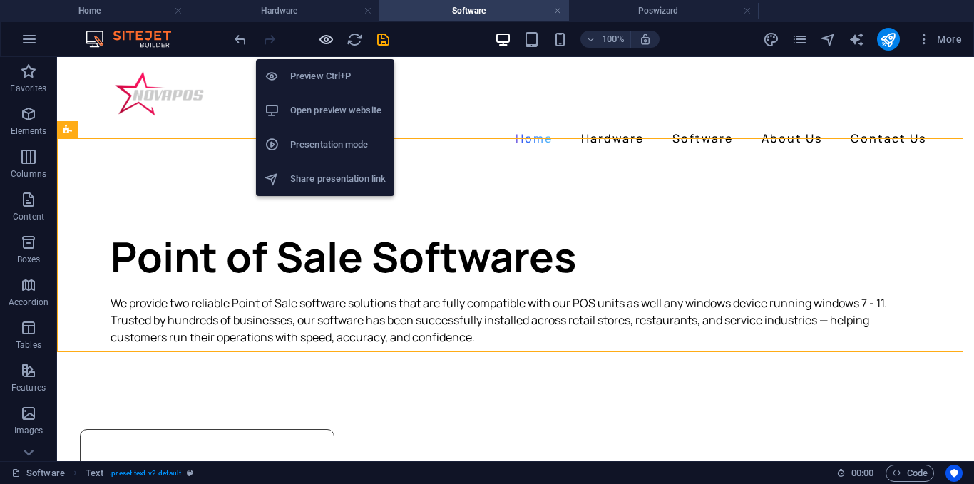
click at [329, 32] on icon "button" at bounding box center [326, 39] width 16 height 16
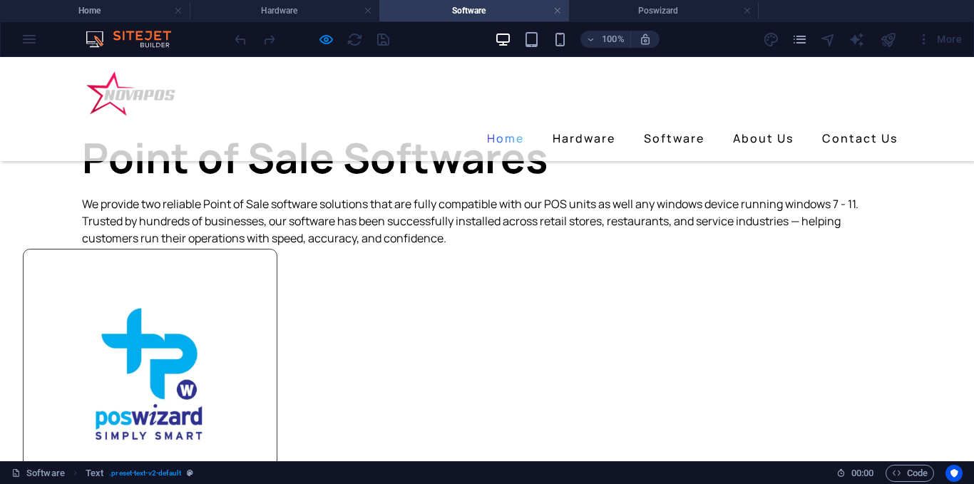
scroll to position [71, 0]
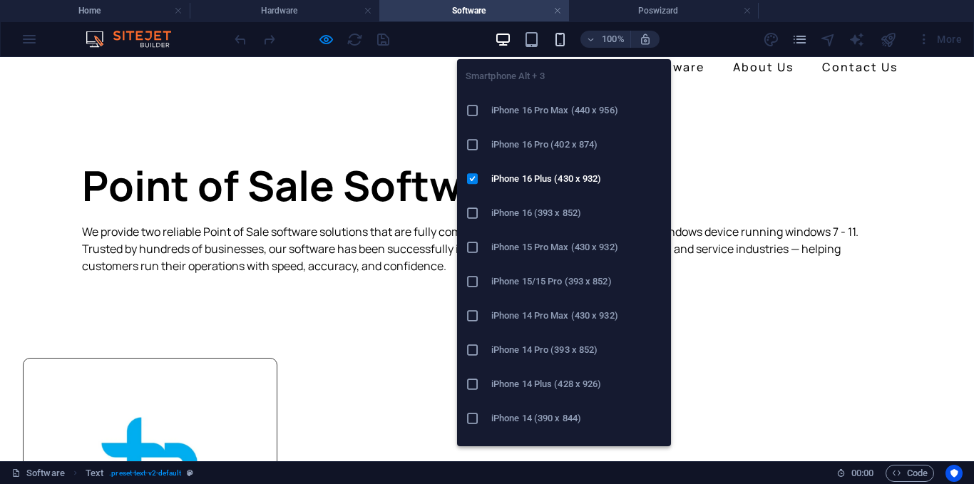
click at [557, 36] on icon "button" at bounding box center [560, 39] width 16 height 16
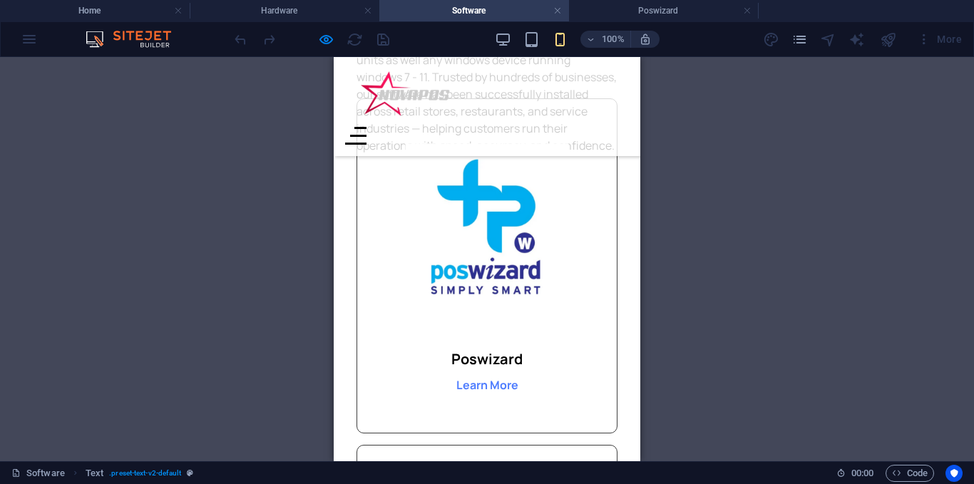
scroll to position [0, 0]
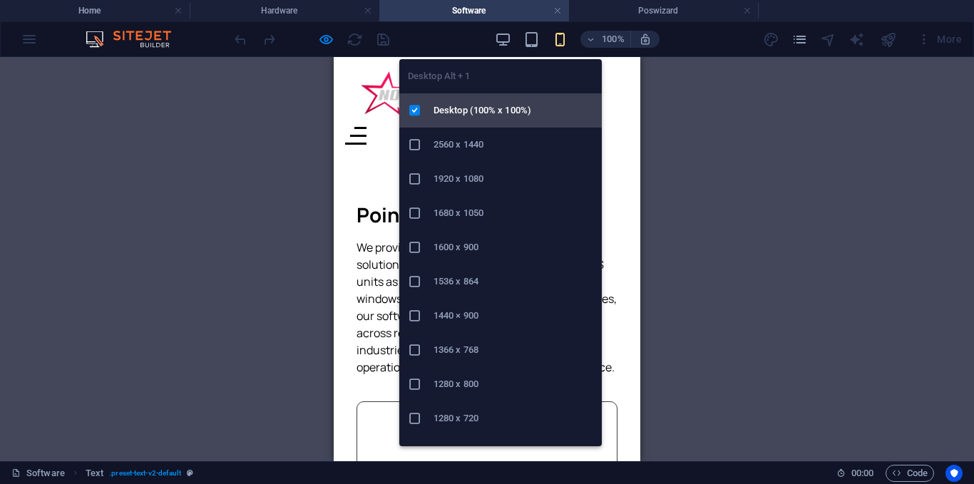
drag, startPoint x: 506, startPoint y: 40, endPoint x: 542, endPoint y: 107, distance: 75.9
click at [505, 36] on icon "button" at bounding box center [503, 39] width 16 height 16
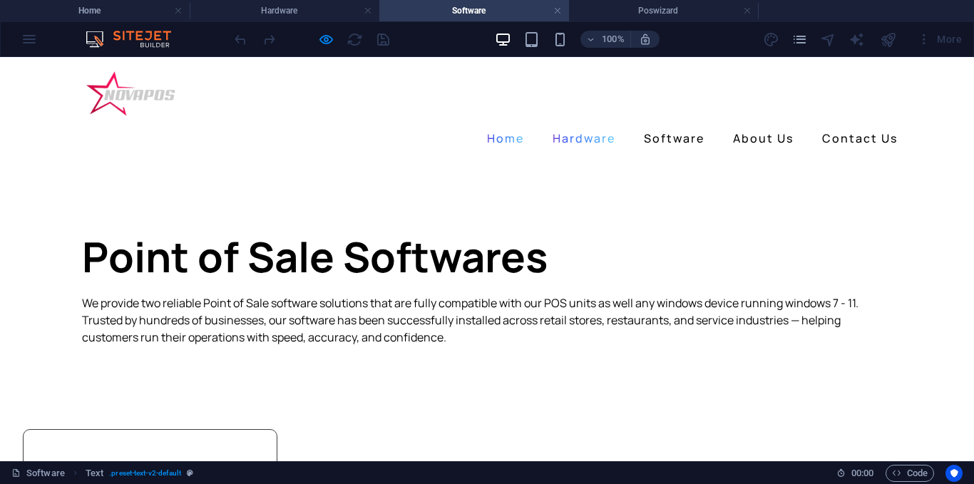
click at [582, 127] on link "Hardware" at bounding box center [584, 138] width 74 height 23
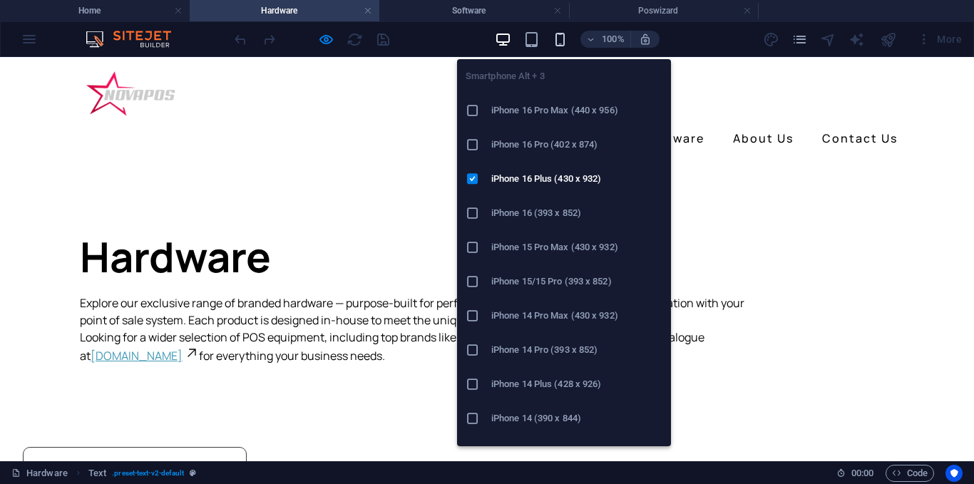
click at [557, 40] on icon "button" at bounding box center [560, 39] width 16 height 16
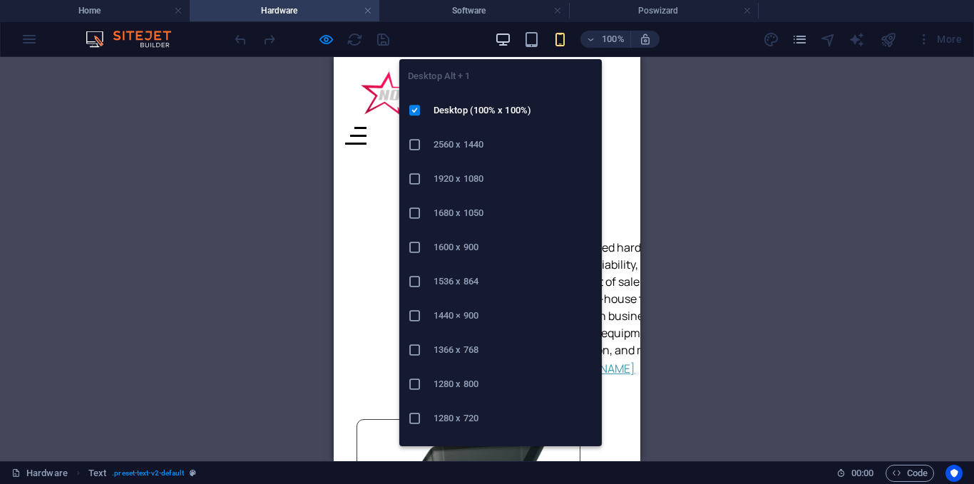
click at [507, 42] on icon "button" at bounding box center [503, 39] width 16 height 16
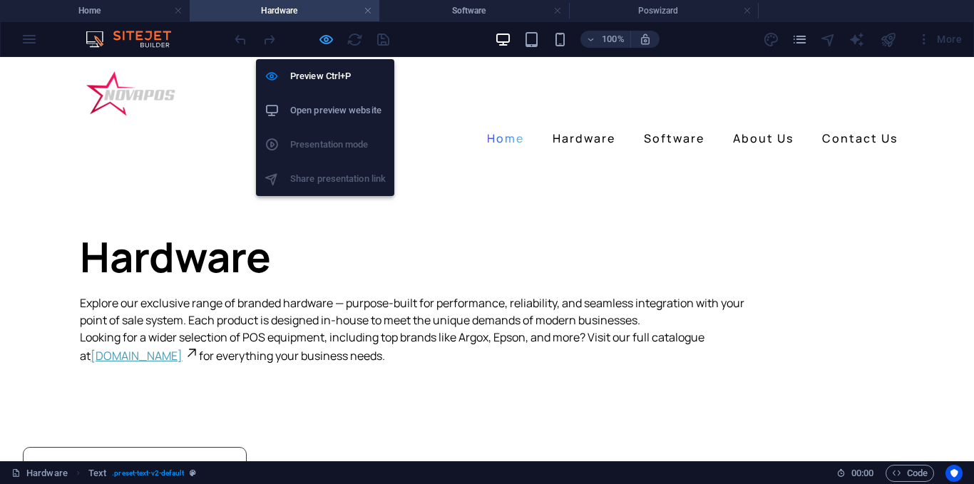
click at [326, 36] on icon "button" at bounding box center [326, 39] width 16 height 16
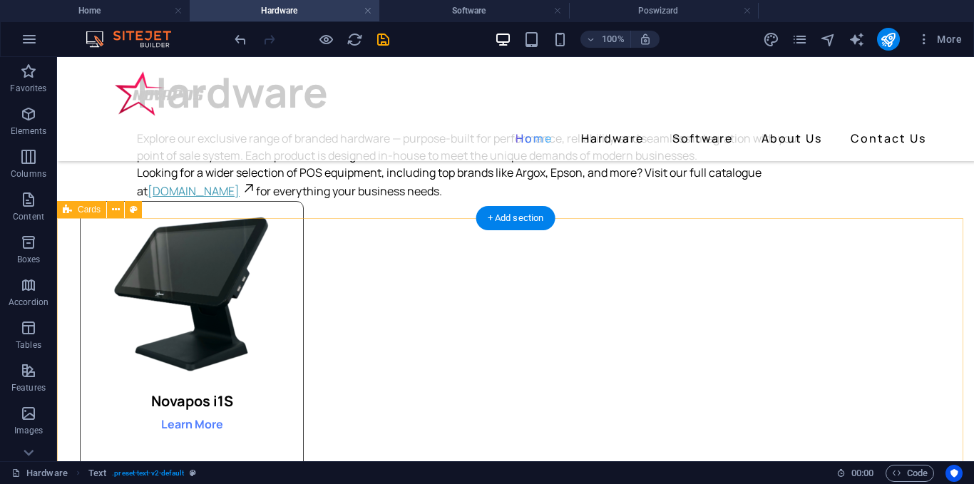
scroll to position [143, 0]
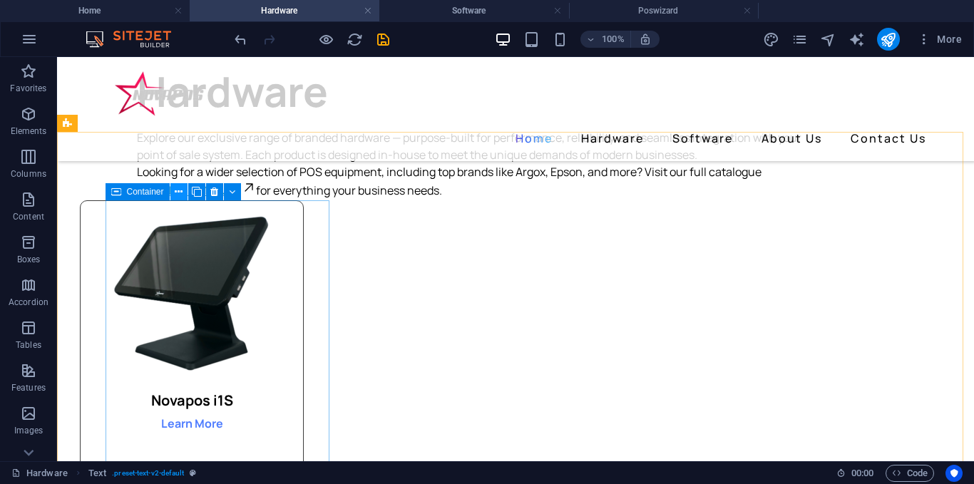
click at [177, 191] on icon at bounding box center [179, 192] width 8 height 15
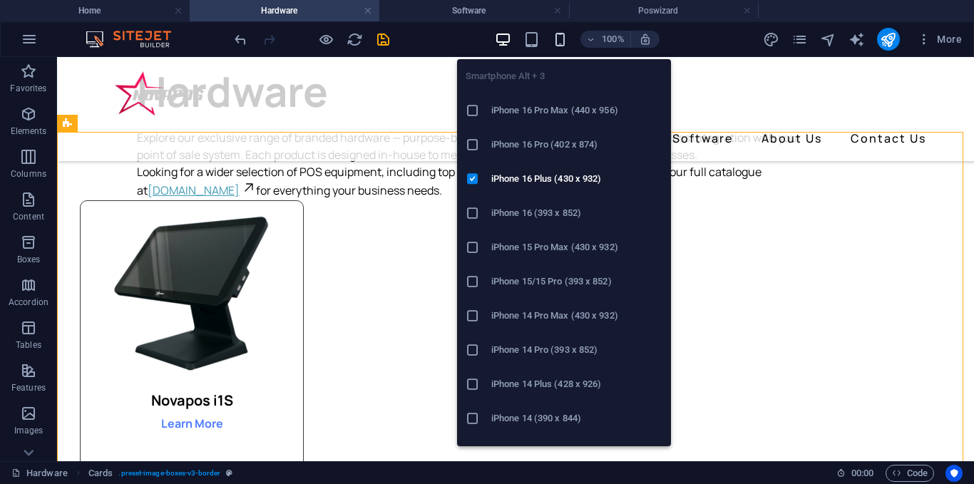
click at [567, 32] on icon "button" at bounding box center [560, 39] width 16 height 16
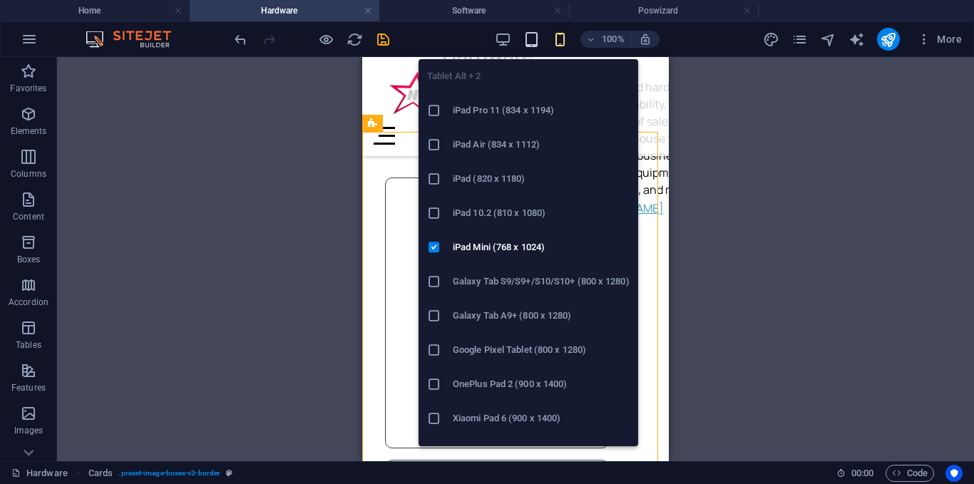
click at [528, 41] on icon "button" at bounding box center [531, 39] width 16 height 16
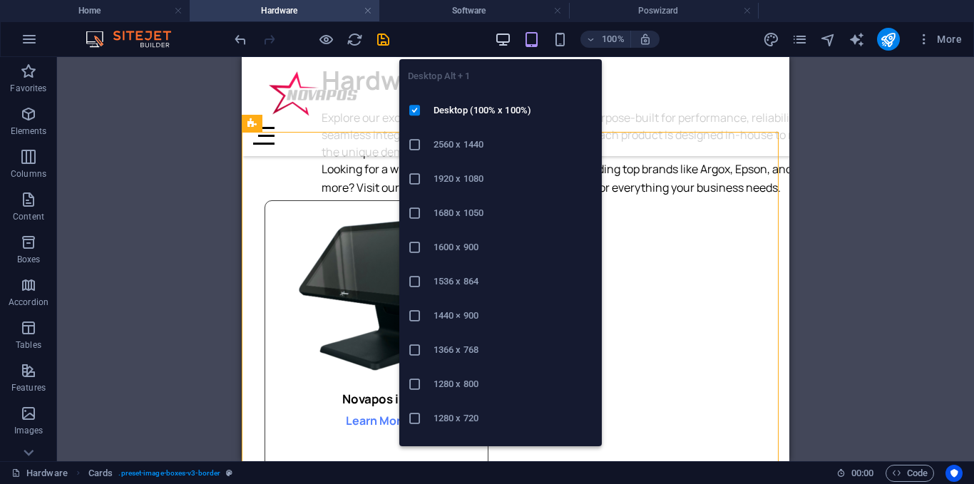
click at [511, 41] on icon "button" at bounding box center [503, 39] width 16 height 16
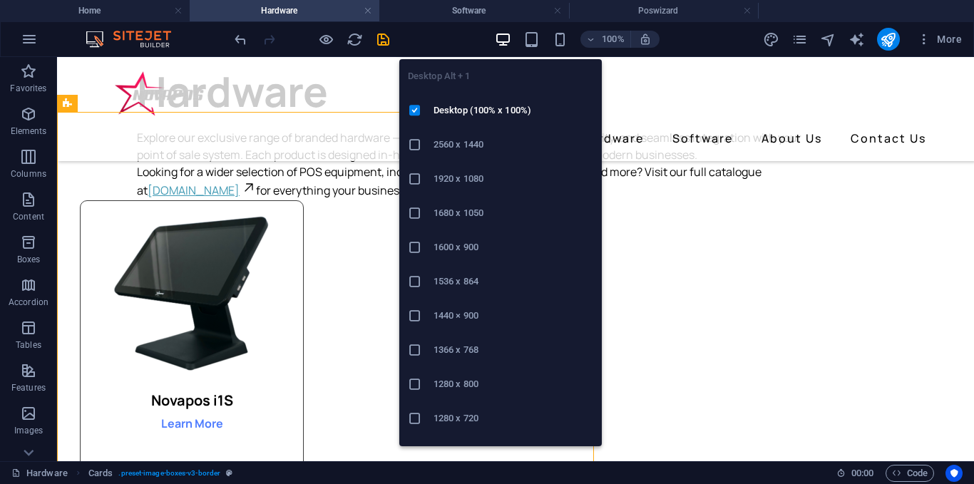
scroll to position [162, 0]
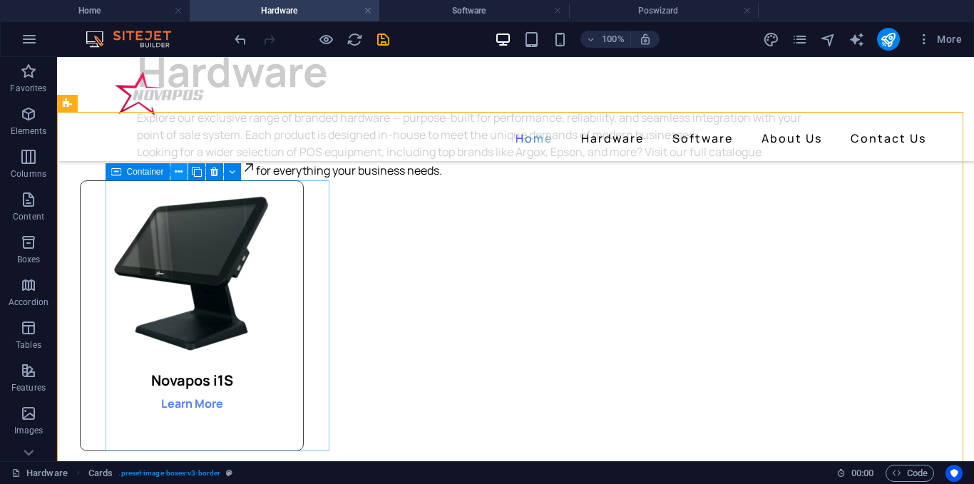
click at [177, 176] on icon at bounding box center [179, 172] width 8 height 15
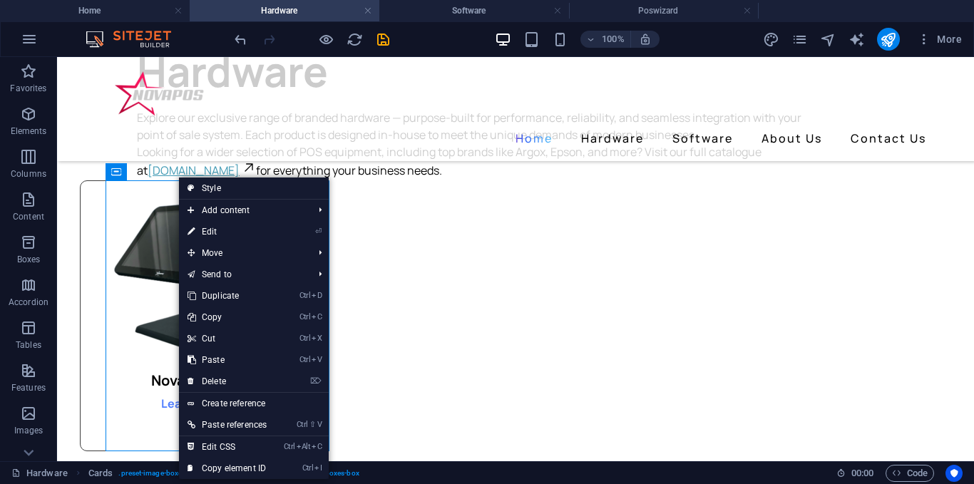
click at [219, 229] on link "⏎ Edit" at bounding box center [227, 231] width 96 height 21
select select "px"
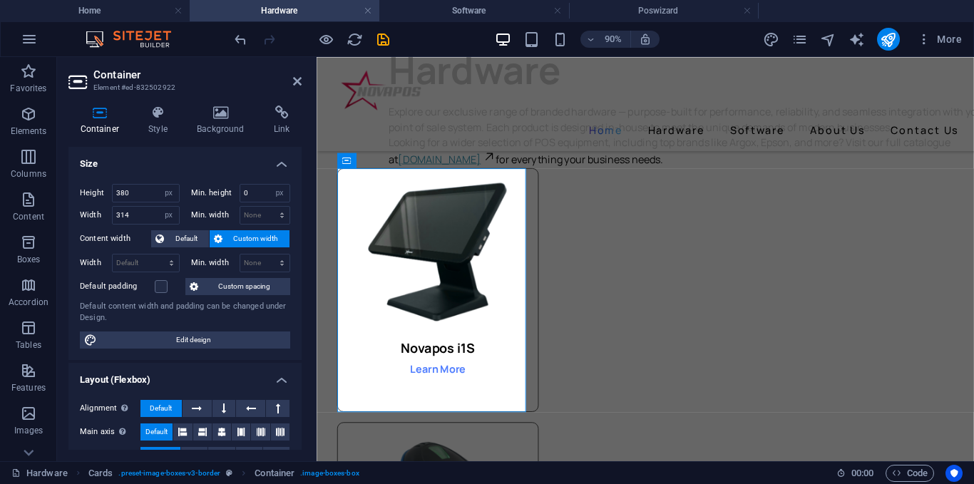
drag, startPoint x: 172, startPoint y: 125, endPoint x: 179, endPoint y: 164, distance: 39.7
click at [172, 123] on h4 "Style" at bounding box center [161, 120] width 48 height 30
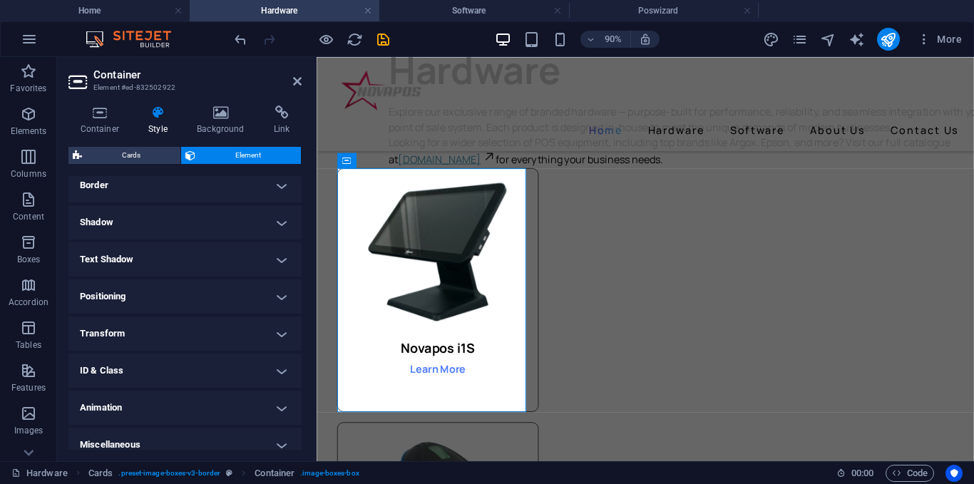
scroll to position [329, 0]
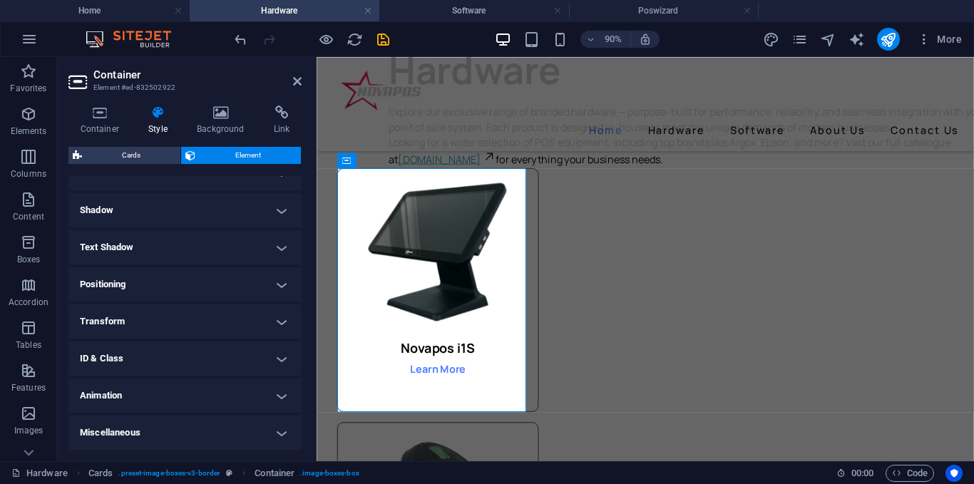
click at [160, 326] on h4 "Transform" at bounding box center [184, 321] width 233 height 34
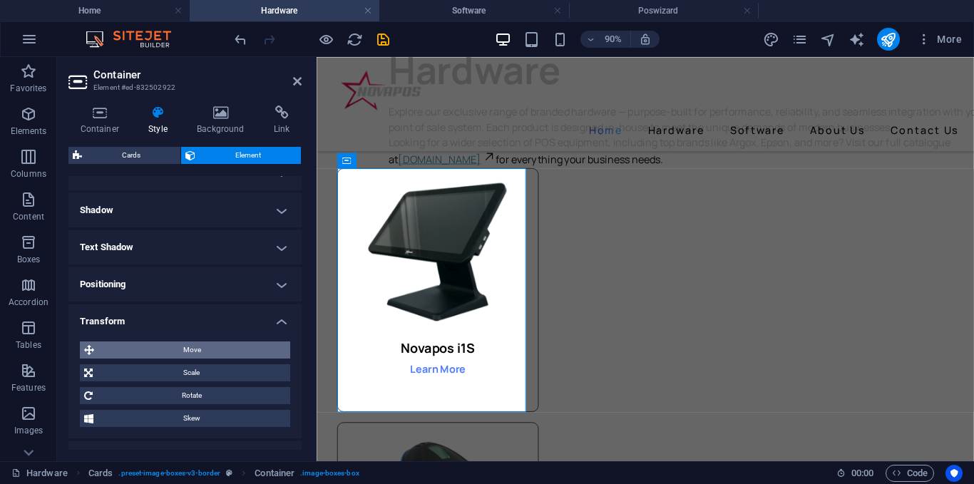
click at [195, 351] on span "Move" at bounding box center [191, 349] width 187 height 17
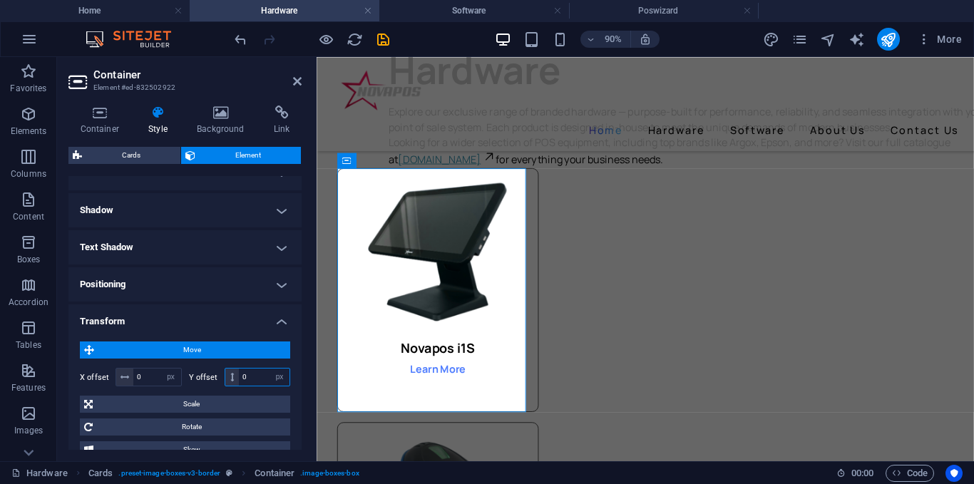
click at [258, 375] on input "0" at bounding box center [264, 376] width 51 height 17
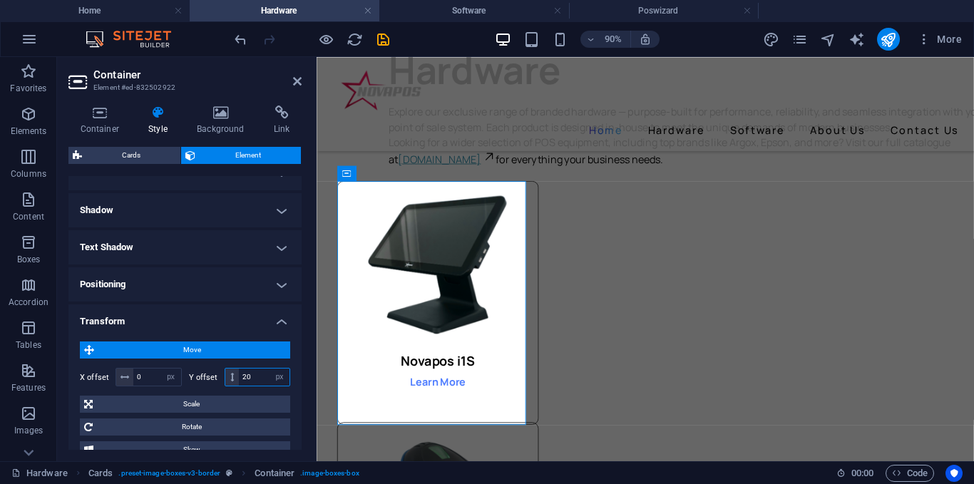
type input "2"
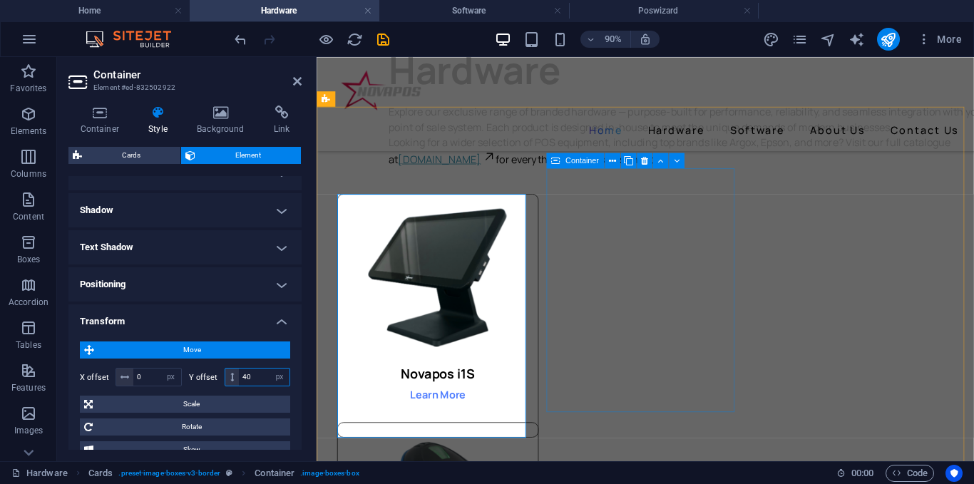
click at [562, 161] on div "Container" at bounding box center [575, 161] width 58 height 16
type input "40"
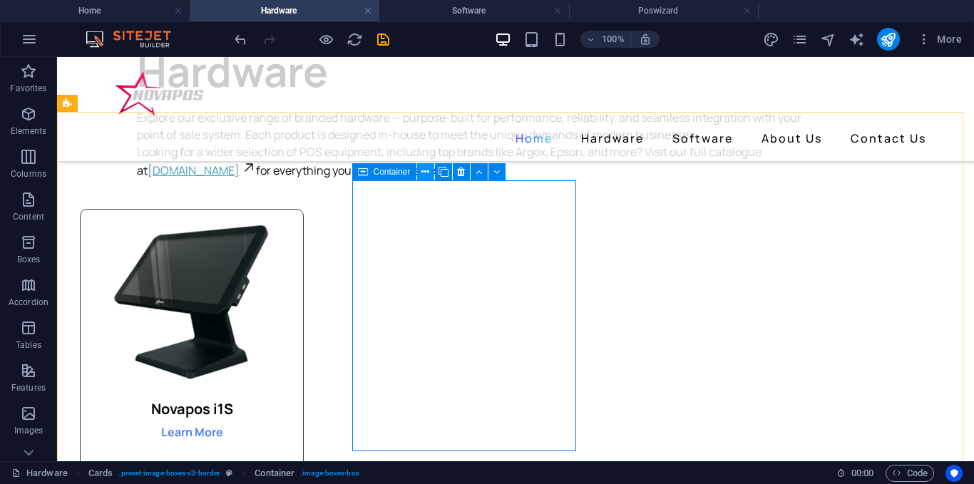
click at [429, 171] on button at bounding box center [425, 171] width 17 height 17
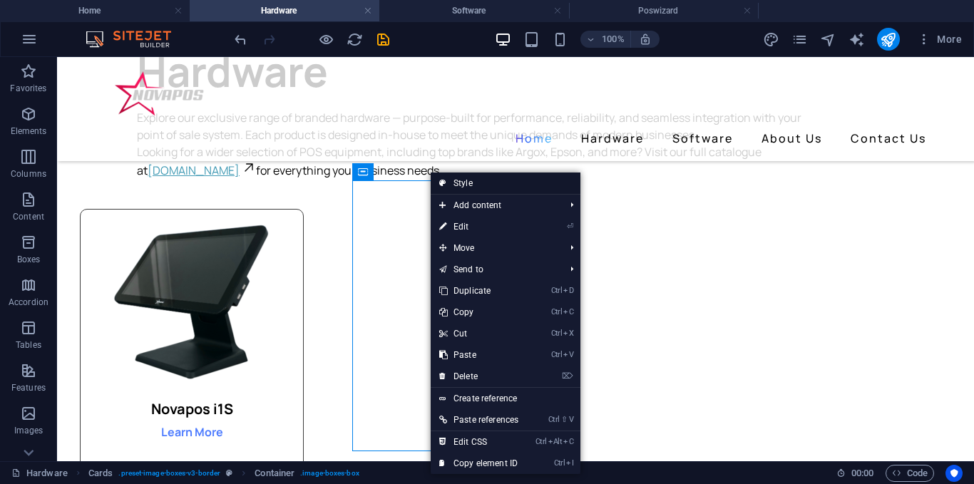
click at [458, 179] on link "Style" at bounding box center [505, 182] width 150 height 21
select select "rem"
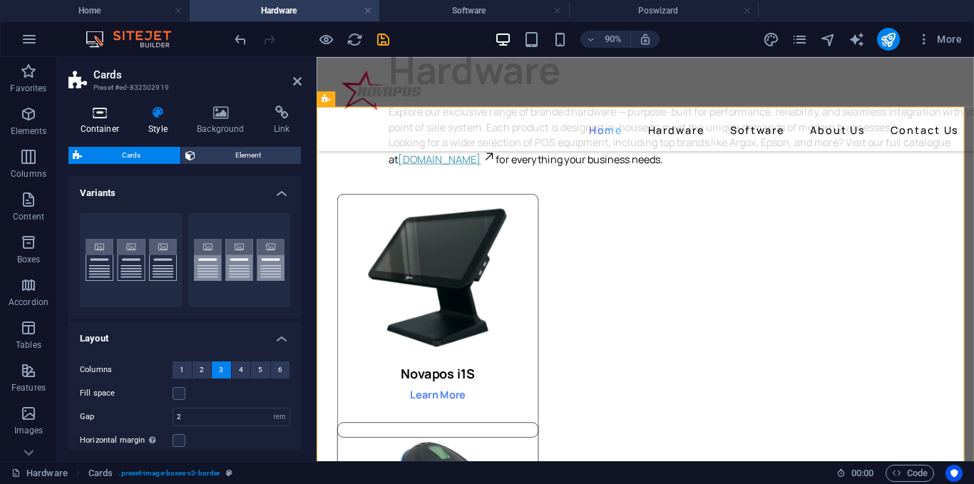
click at [99, 114] on icon at bounding box center [99, 112] width 63 height 14
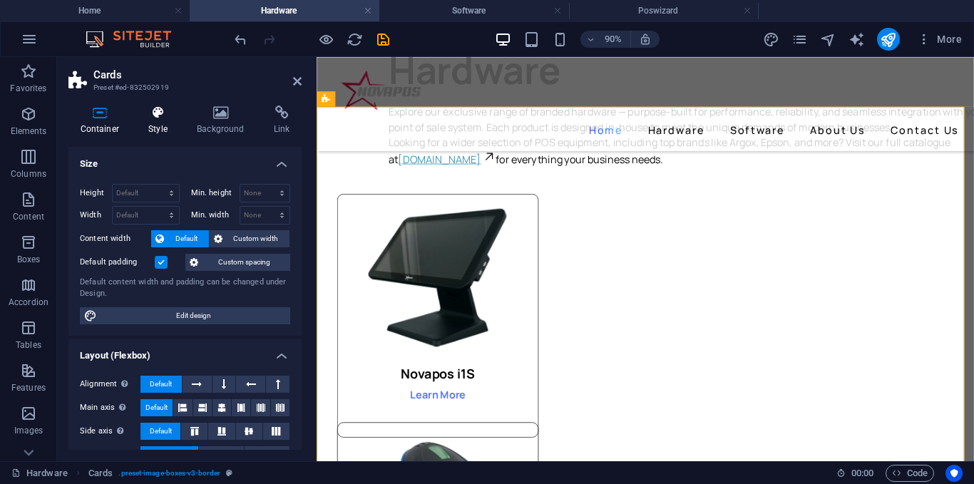
click at [170, 126] on h4 "Style" at bounding box center [161, 120] width 48 height 30
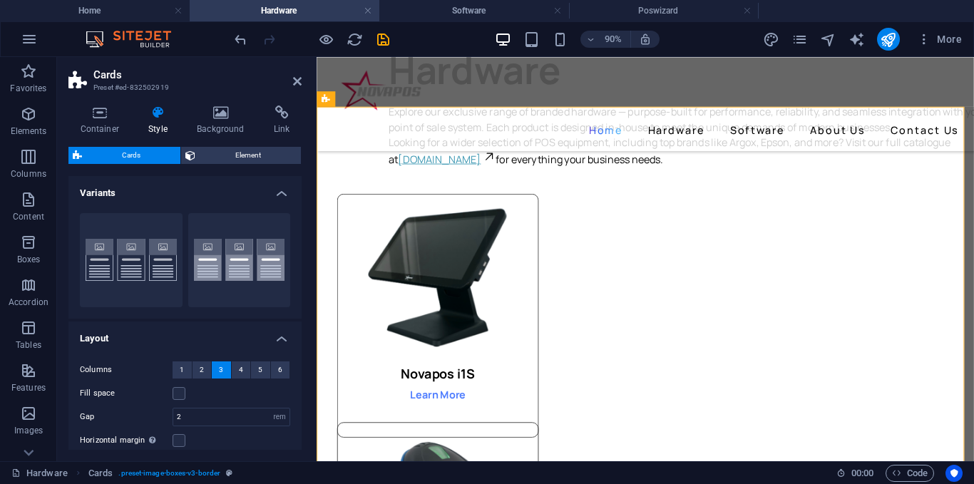
scroll to position [108, 0]
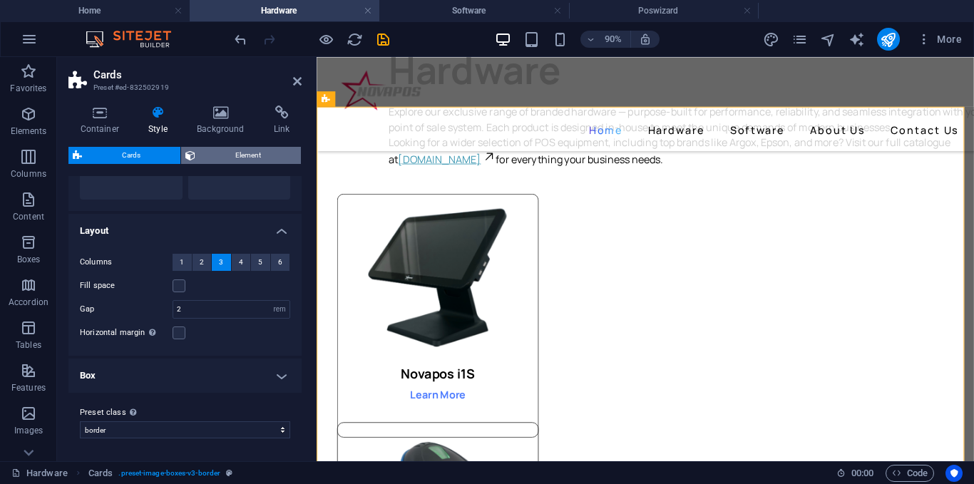
click at [237, 149] on span "Element" at bounding box center [248, 155] width 97 height 17
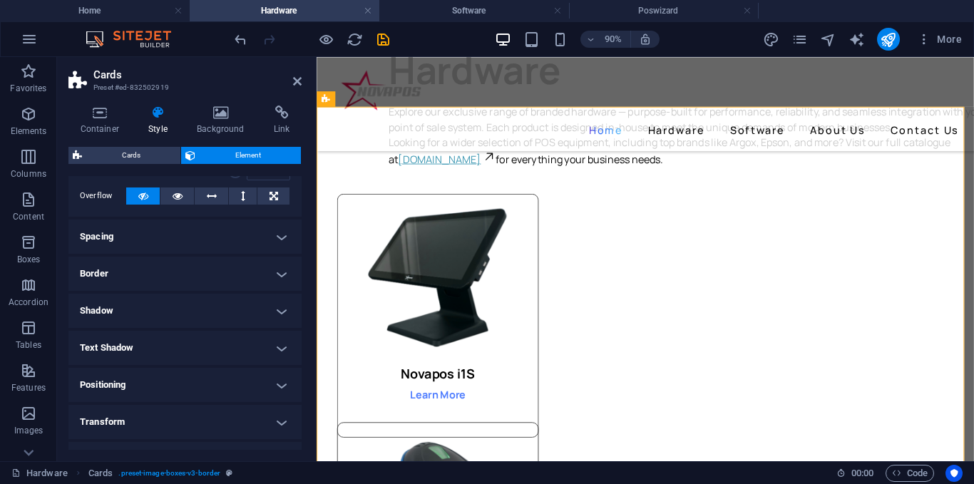
scroll to position [143, 0]
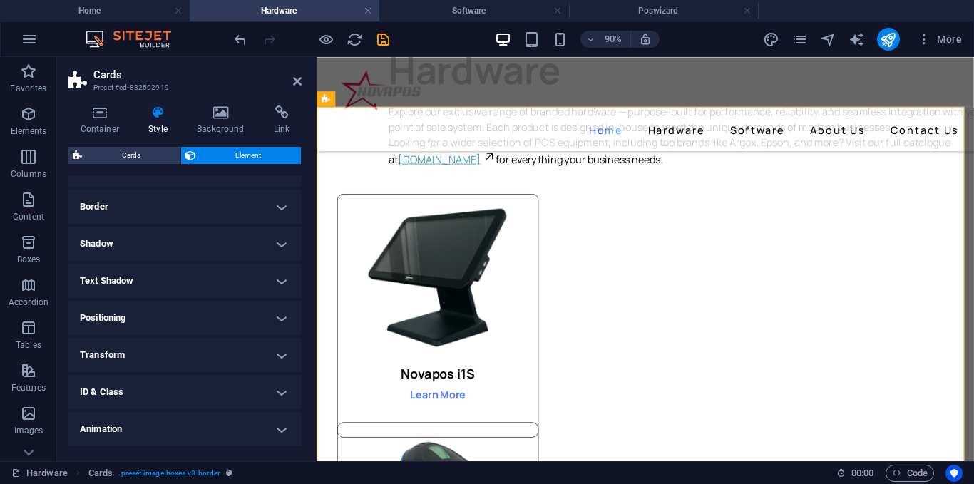
drag, startPoint x: 165, startPoint y: 355, endPoint x: 175, endPoint y: 358, distance: 10.6
click at [165, 354] on h4 "Transform" at bounding box center [184, 355] width 233 height 34
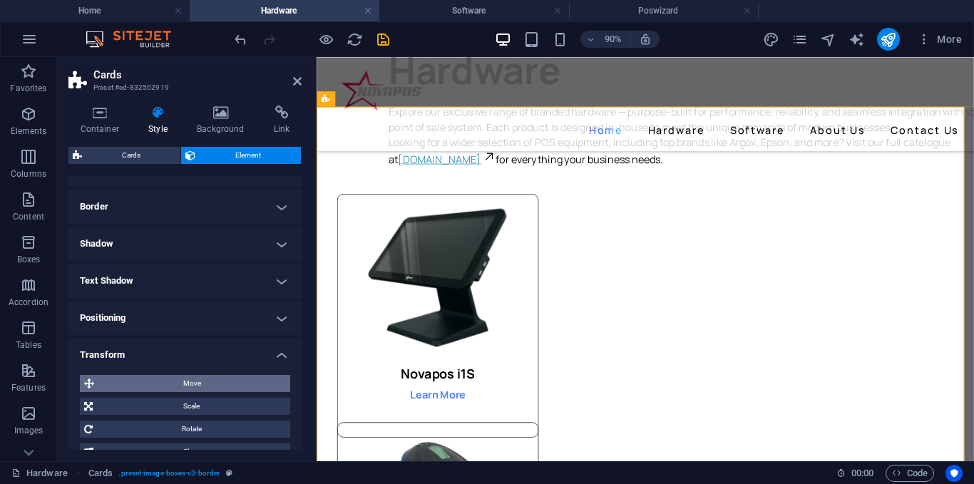
click at [212, 381] on span "Move" at bounding box center [191, 383] width 187 height 17
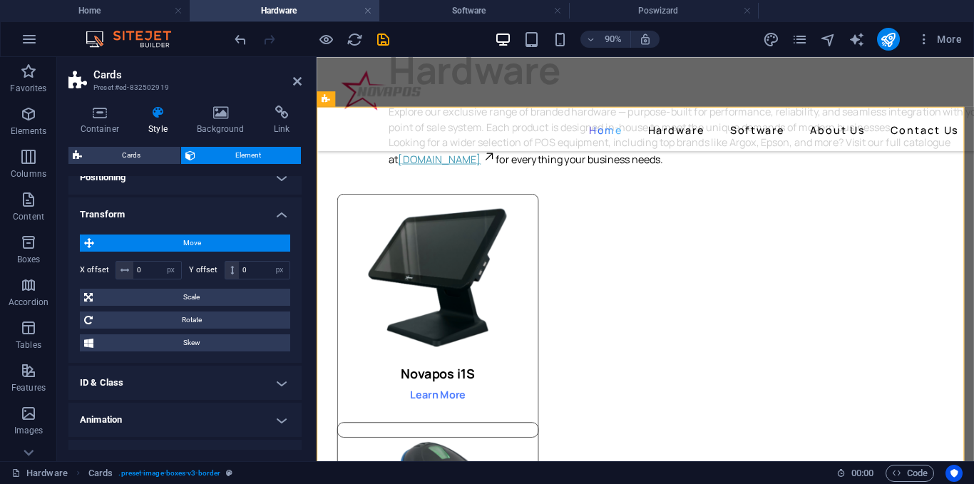
scroll to position [285, 0]
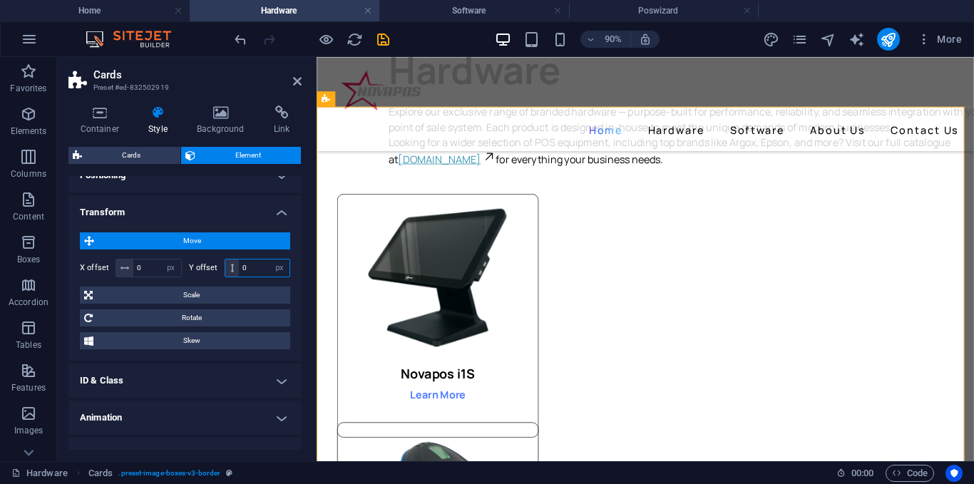
click at [254, 265] on input "0" at bounding box center [264, 267] width 51 height 17
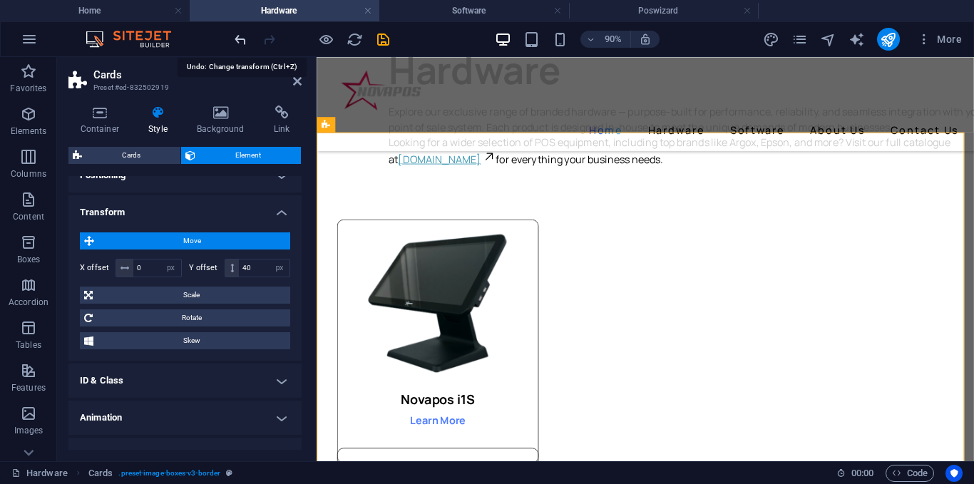
click at [239, 43] on icon "undo" at bounding box center [240, 39] width 16 height 16
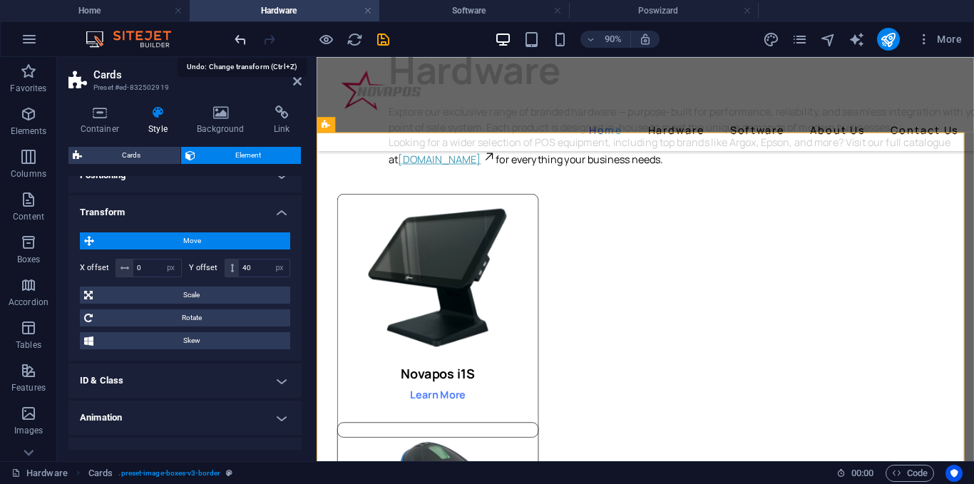
type input "0"
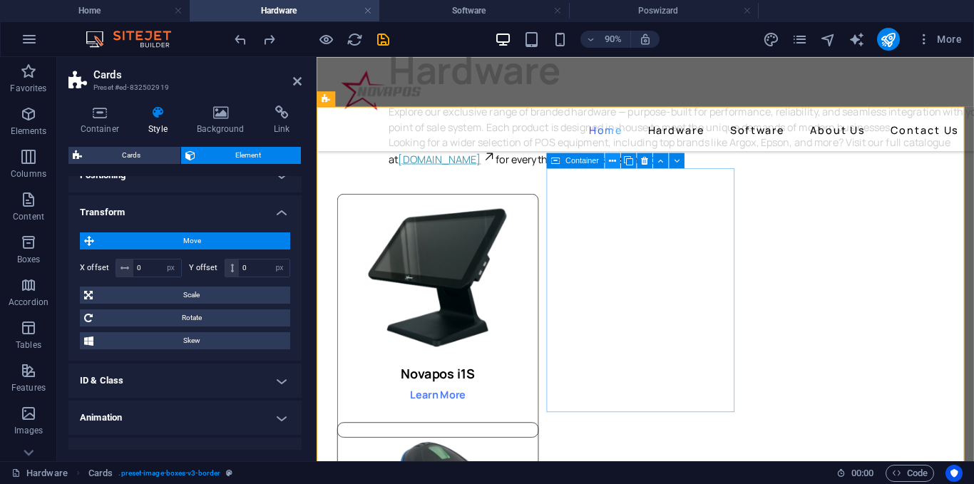
click at [611, 165] on icon at bounding box center [612, 160] width 7 height 14
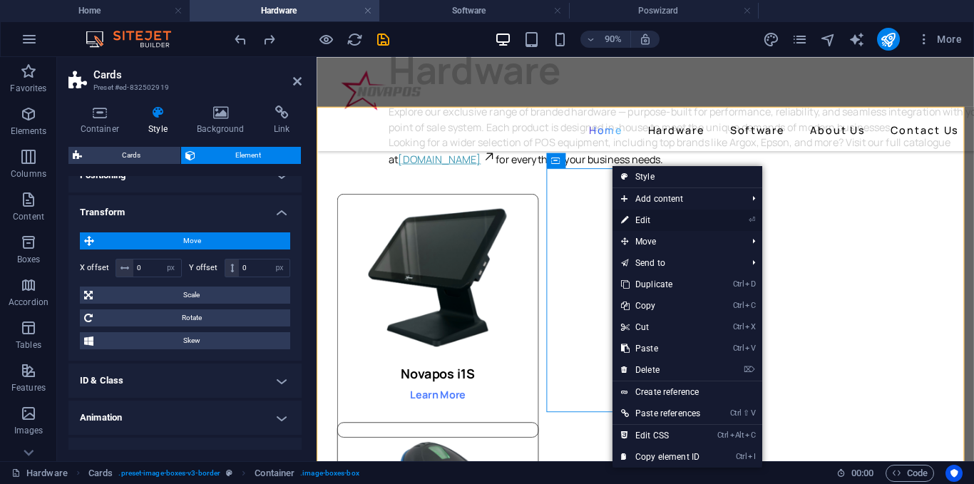
click at [644, 220] on link "⏎ Edit" at bounding box center [660, 220] width 96 height 21
select select "px"
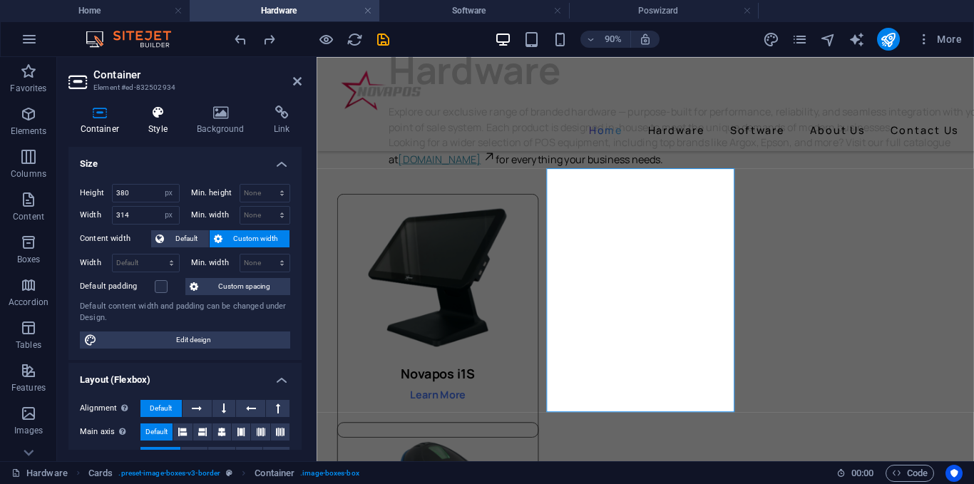
click at [173, 121] on h4 "Style" at bounding box center [161, 120] width 48 height 30
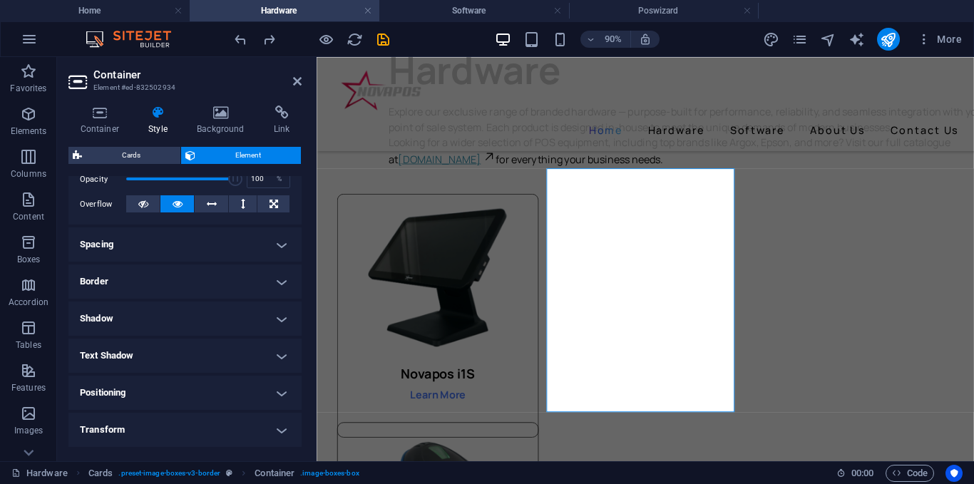
scroll to position [329, 0]
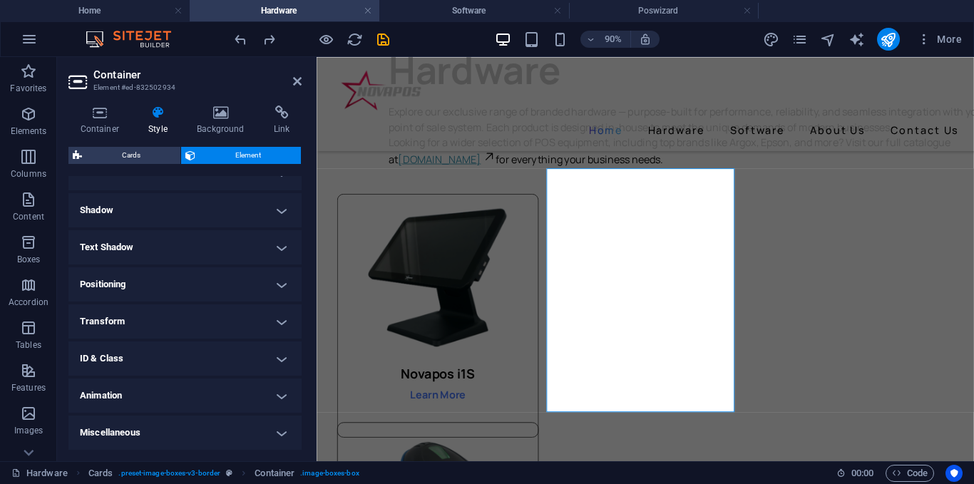
click at [147, 308] on h4 "Transform" at bounding box center [184, 321] width 233 height 34
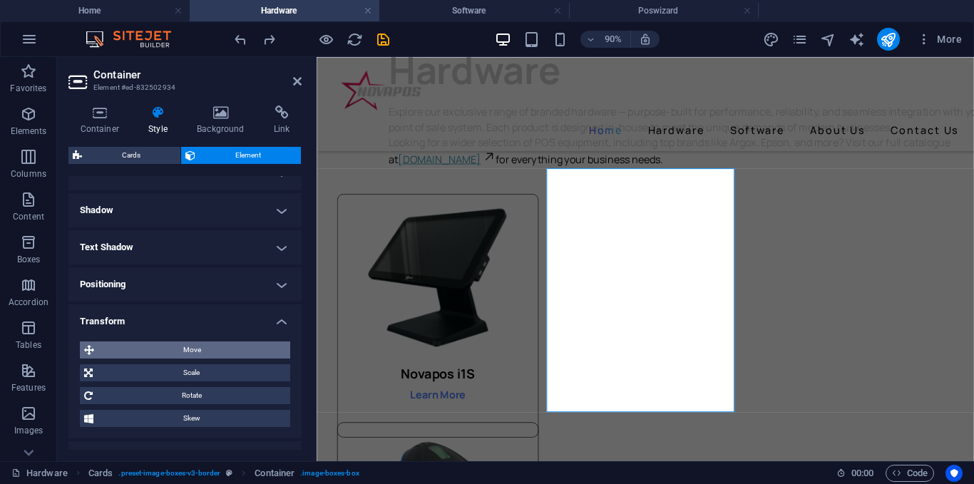
click at [192, 344] on span "Move" at bounding box center [191, 349] width 187 height 17
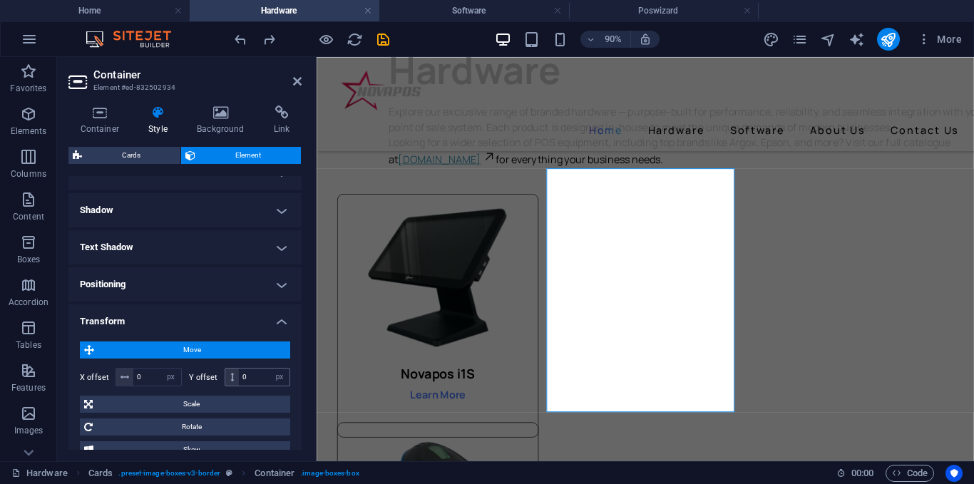
click at [249, 371] on div "X offset 0 px rem % em vh vw Y offset 0 px rem % em vh vw" at bounding box center [185, 377] width 210 height 26
click at [250, 373] on input "0" at bounding box center [264, 376] width 51 height 17
type input "2"
type input "40"
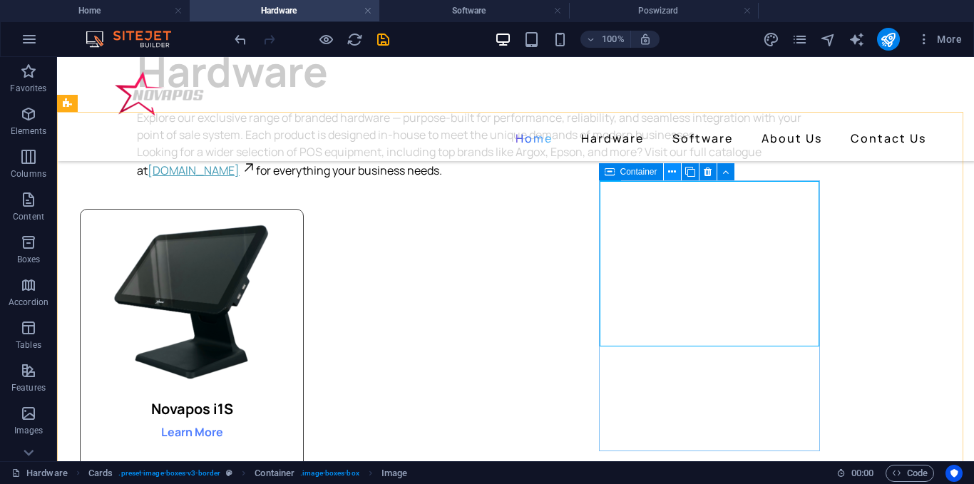
click at [669, 174] on icon at bounding box center [672, 172] width 8 height 15
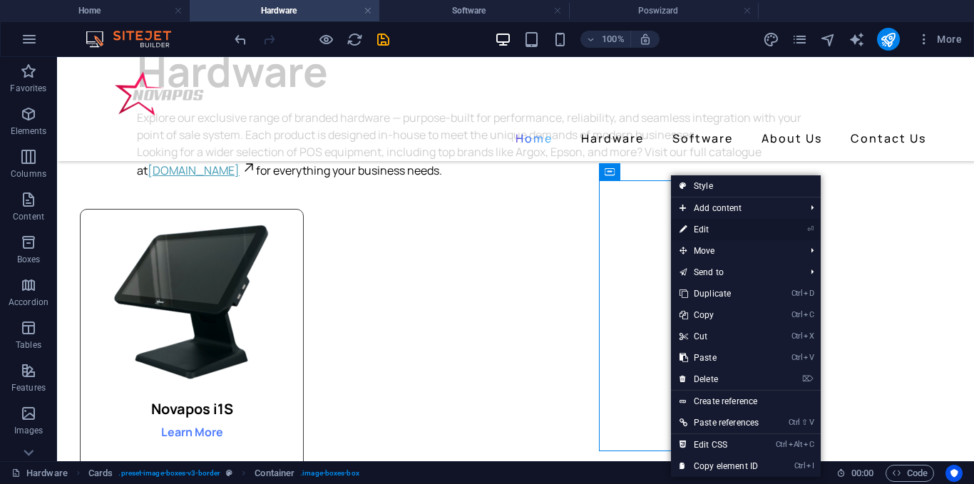
drag, startPoint x: 294, startPoint y: 204, endPoint x: 704, endPoint y: 227, distance: 411.2
click at [704, 227] on link "⏎ Edit" at bounding box center [719, 229] width 96 height 21
select select "px"
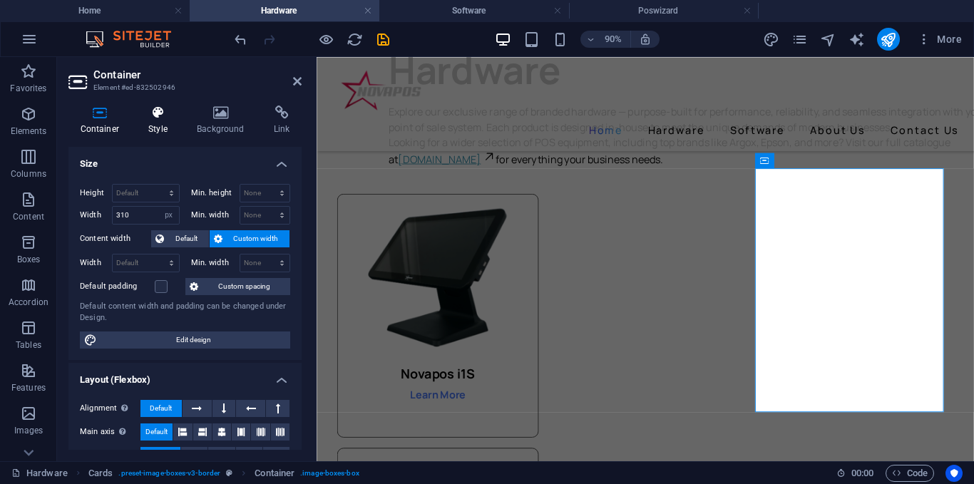
click at [158, 120] on h4 "Style" at bounding box center [161, 120] width 48 height 30
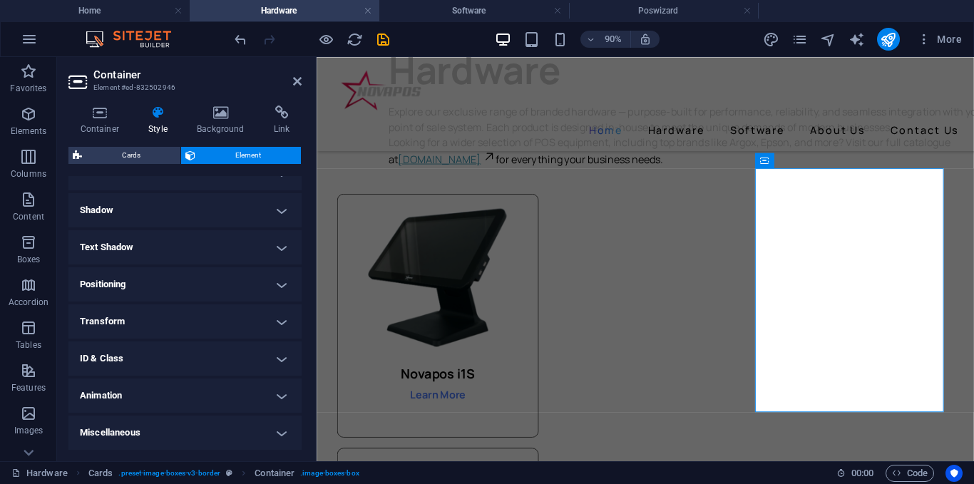
click at [143, 315] on h4 "Transform" at bounding box center [184, 321] width 233 height 34
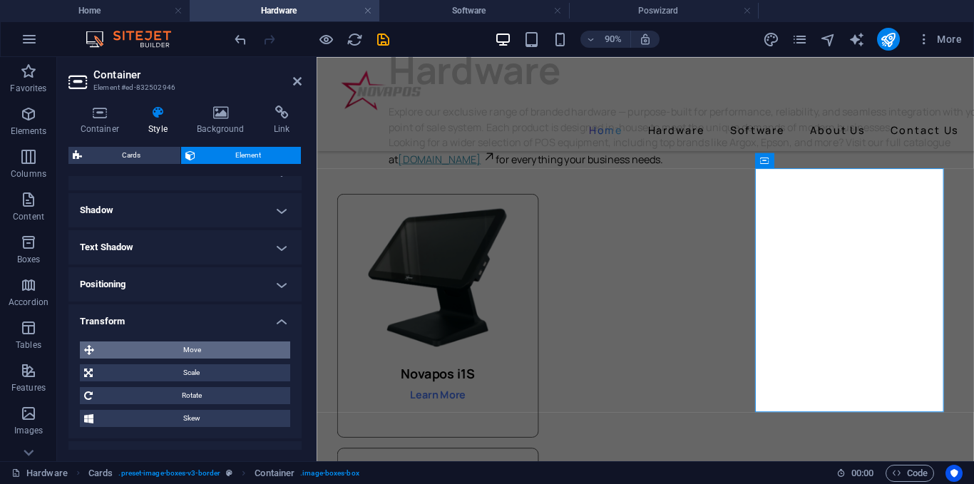
click at [211, 348] on span "Move" at bounding box center [191, 349] width 187 height 17
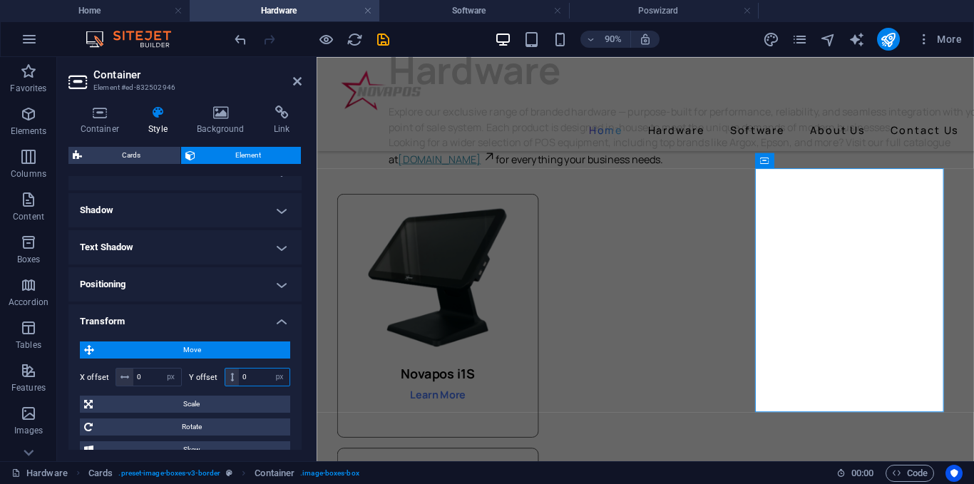
click at [259, 380] on input "0" at bounding box center [264, 376] width 51 height 17
type input "40"
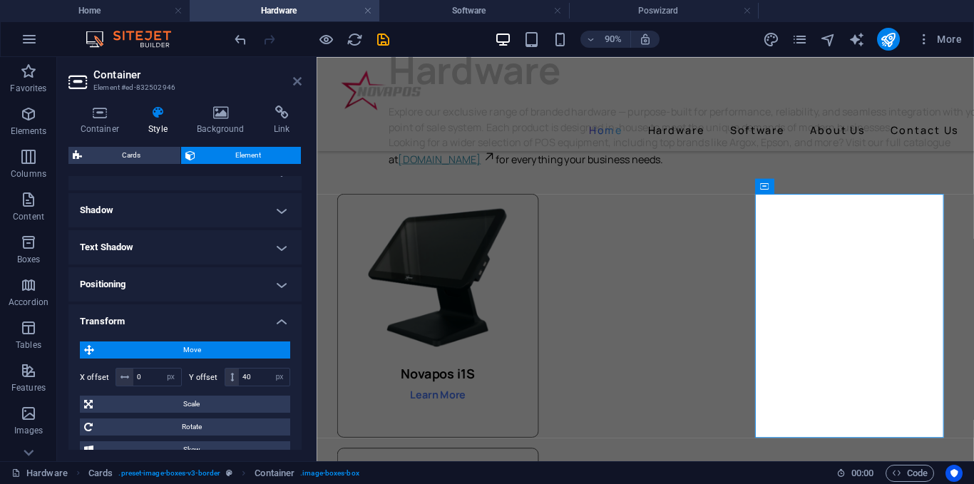
click at [296, 87] on link at bounding box center [297, 82] width 9 height 12
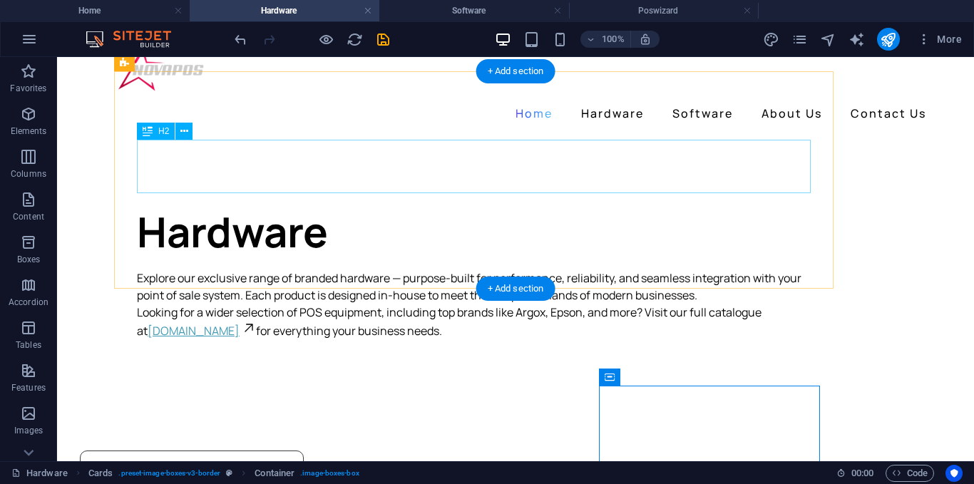
scroll to position [0, 0]
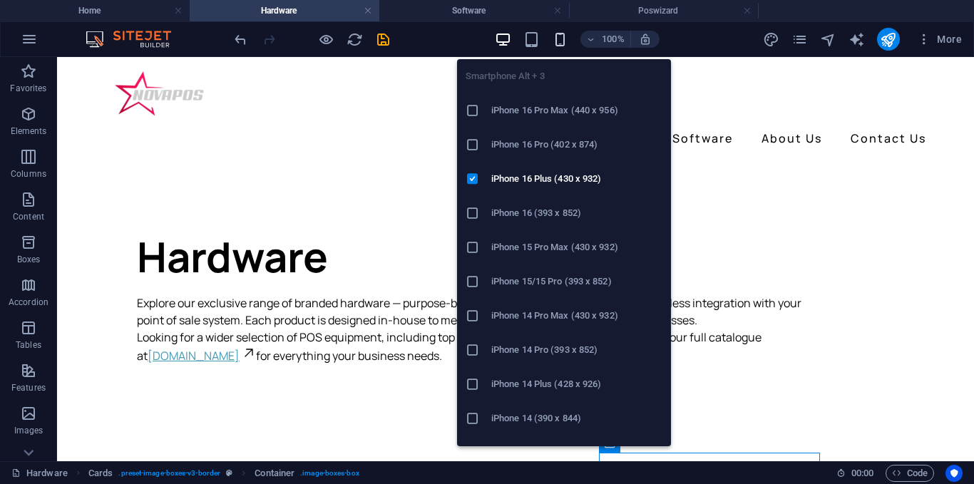
click at [552, 46] on icon "button" at bounding box center [560, 39] width 16 height 16
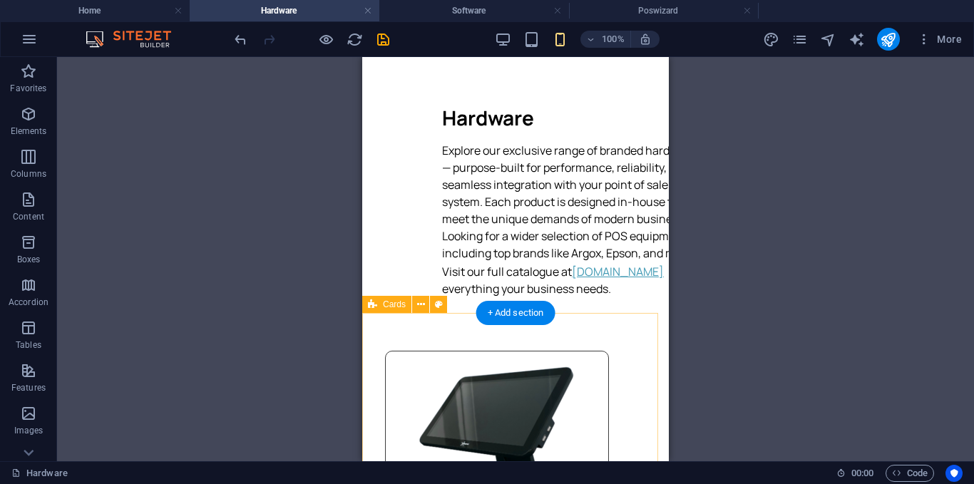
scroll to position [26, 0]
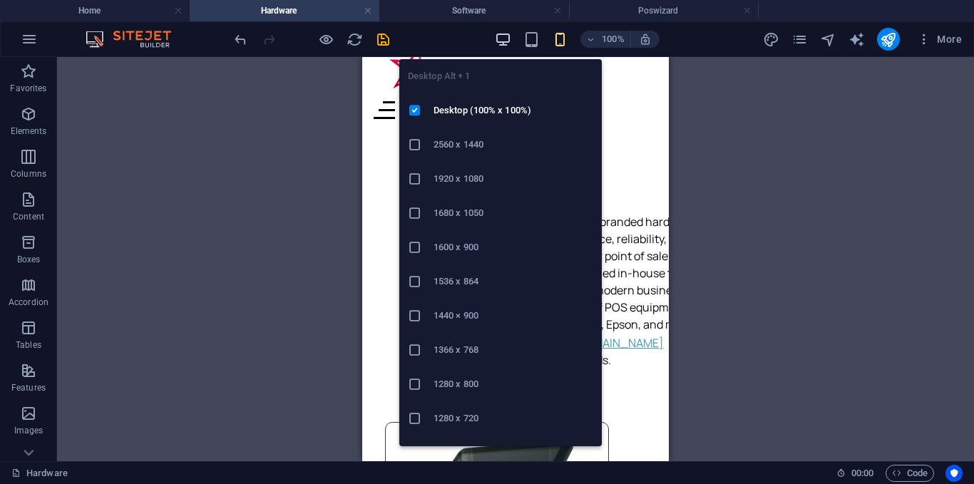
click at [505, 38] on icon "button" at bounding box center [503, 39] width 16 height 16
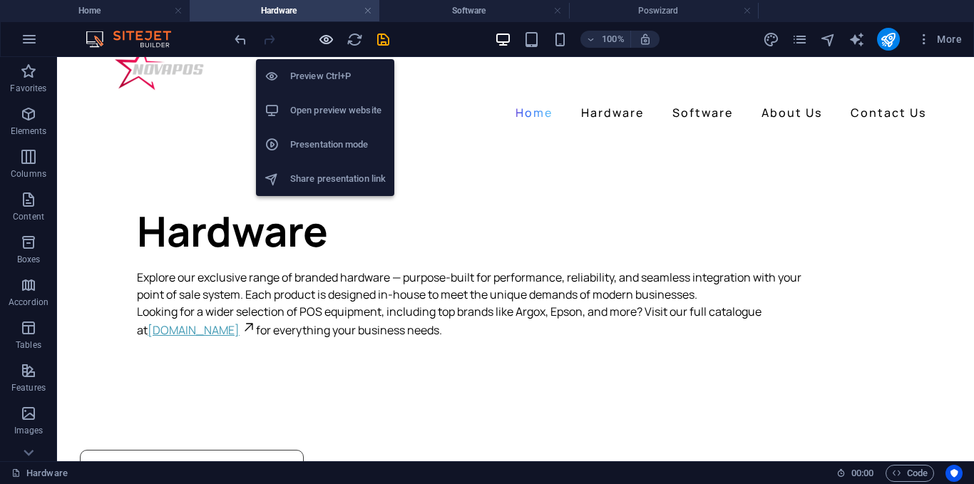
click at [326, 33] on icon "button" at bounding box center [326, 39] width 16 height 16
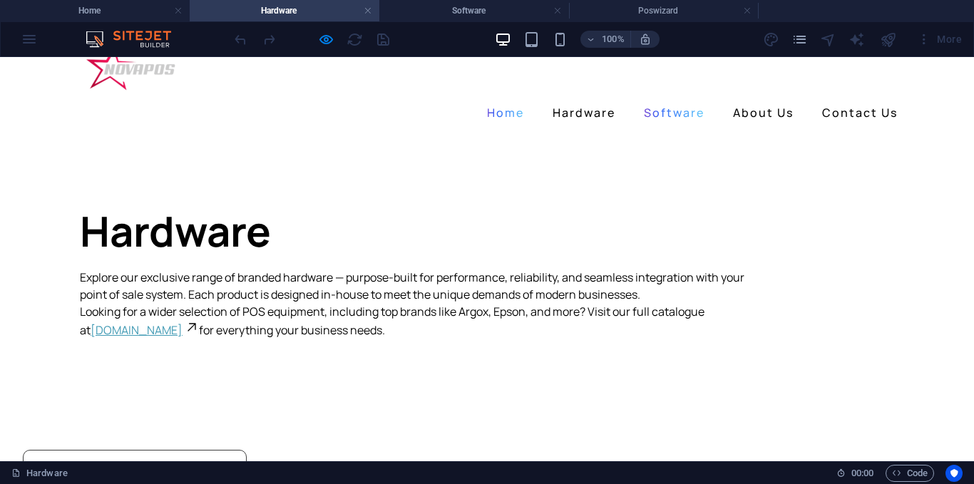
click at [659, 101] on link "Software" at bounding box center [674, 112] width 72 height 23
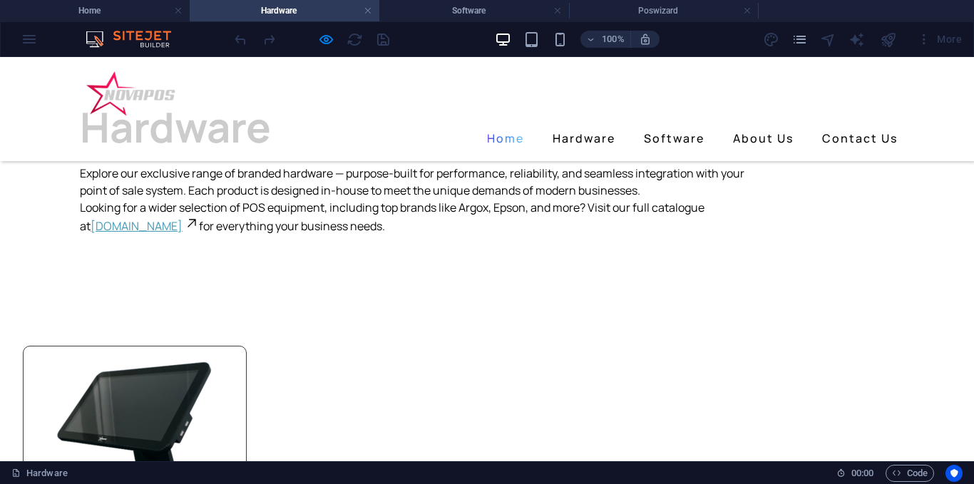
scroll to position [0, 0]
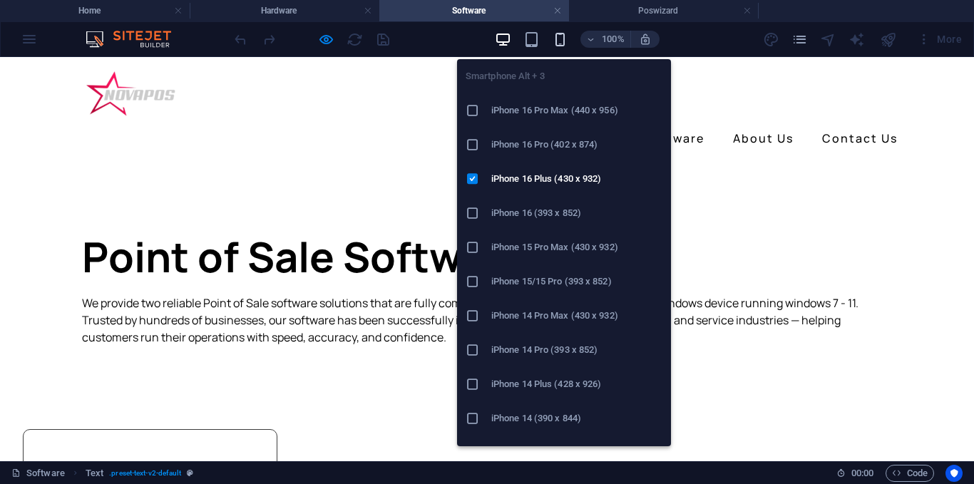
click at [552, 44] on icon "button" at bounding box center [560, 39] width 16 height 16
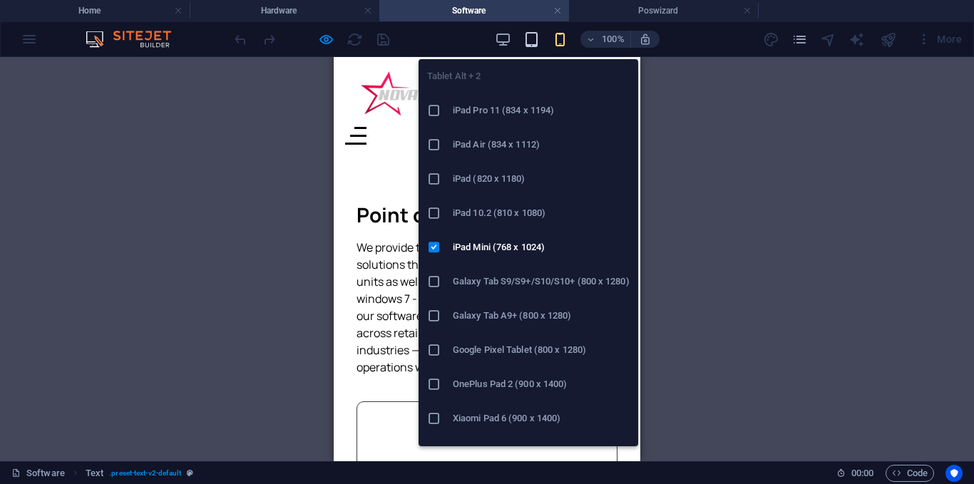
click at [539, 43] on icon "button" at bounding box center [531, 39] width 16 height 16
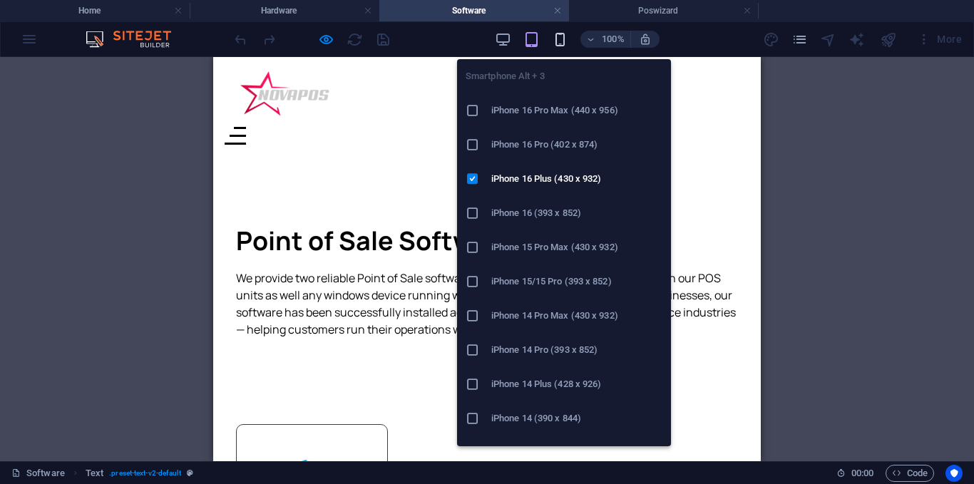
click at [553, 41] on icon "button" at bounding box center [560, 39] width 16 height 16
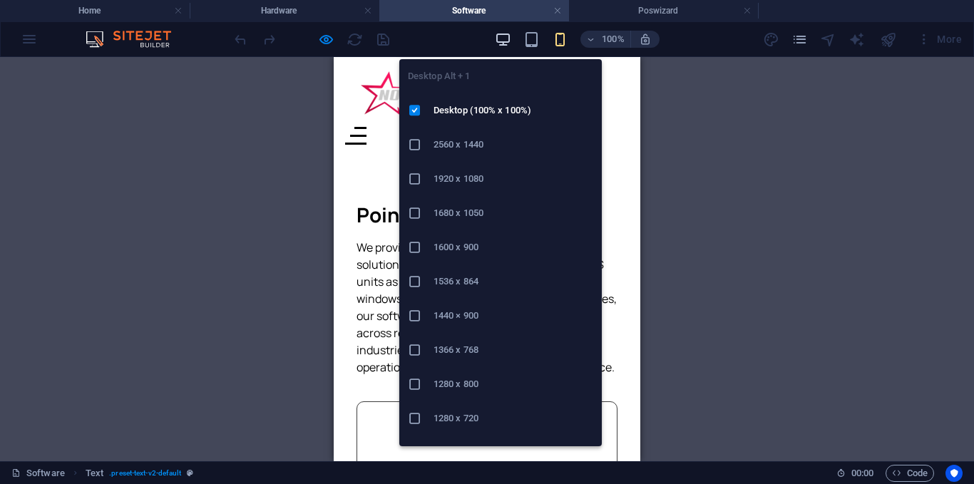
click at [496, 38] on icon "button" at bounding box center [503, 39] width 16 height 16
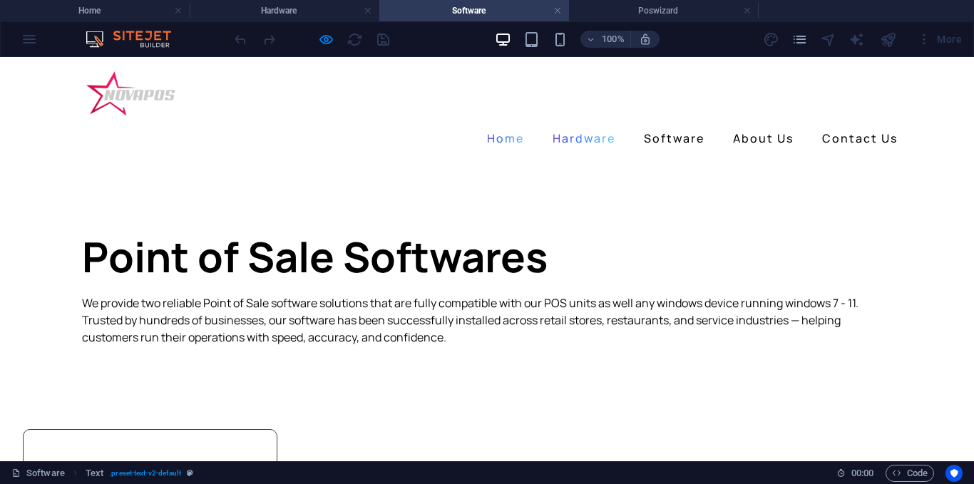
click at [585, 127] on link "Hardware" at bounding box center [584, 138] width 74 height 23
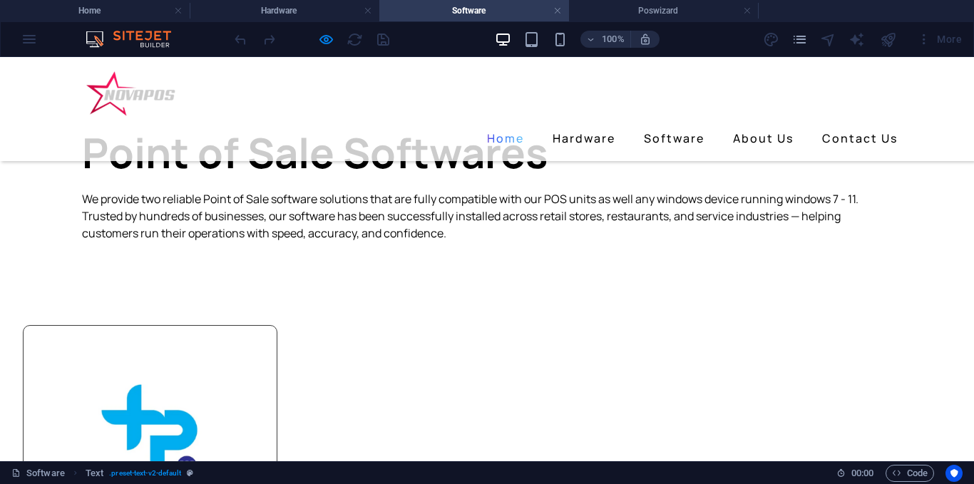
scroll to position [26, 0]
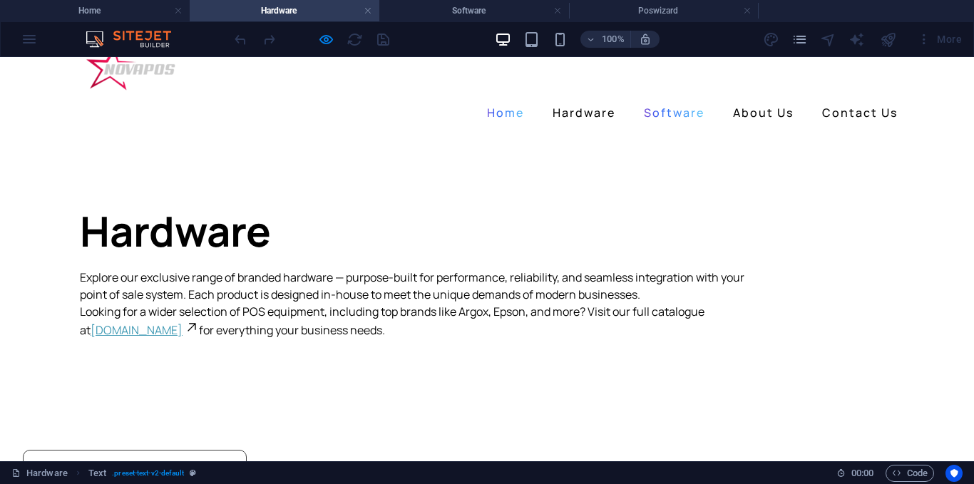
click at [669, 101] on link "Software" at bounding box center [674, 112] width 72 height 23
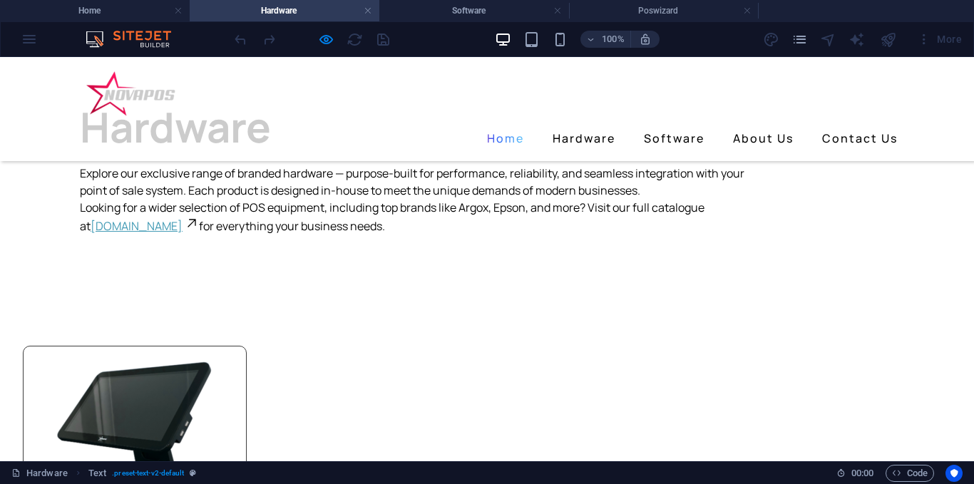
scroll to position [0, 0]
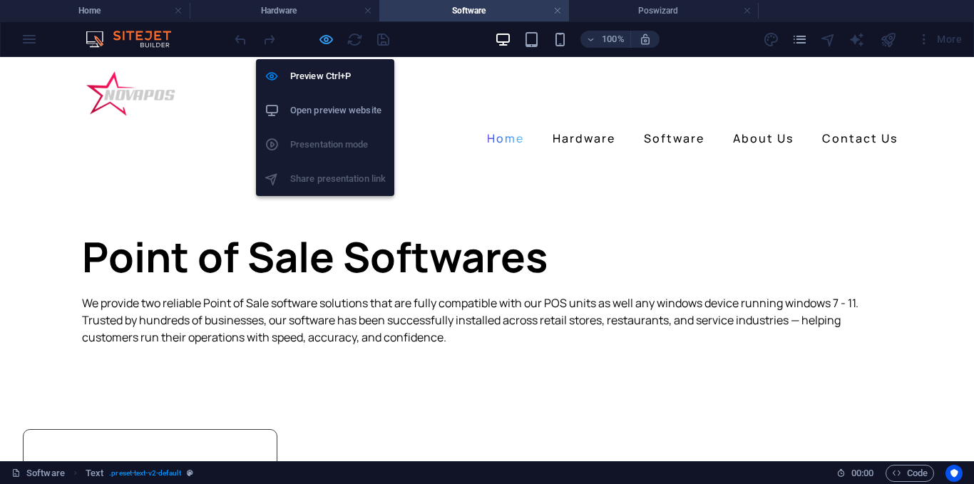
click at [322, 39] on icon "button" at bounding box center [326, 39] width 16 height 16
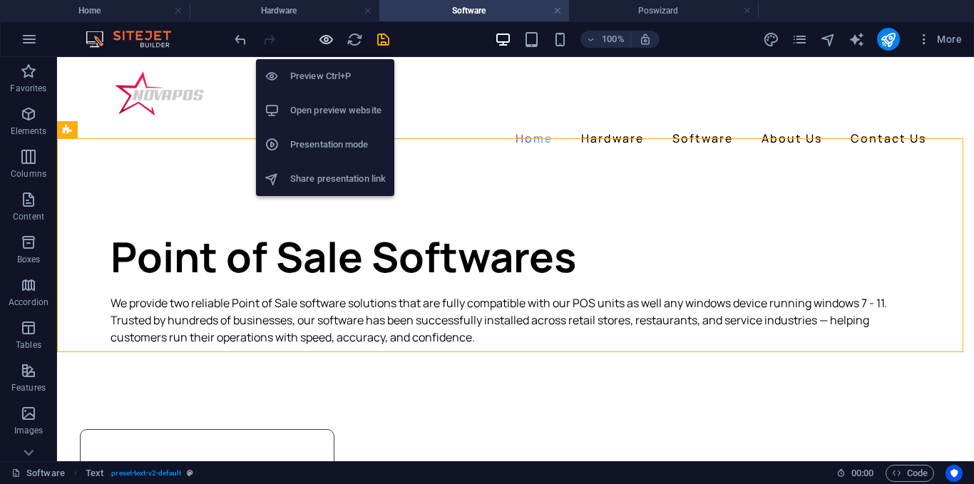
click at [330, 41] on icon "button" at bounding box center [326, 39] width 16 height 16
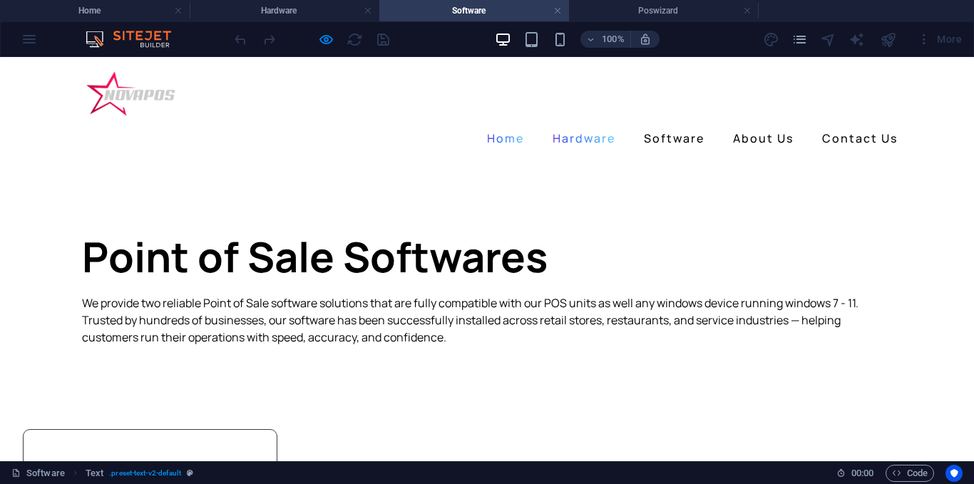
click at [572, 127] on link "Hardware" at bounding box center [584, 138] width 74 height 23
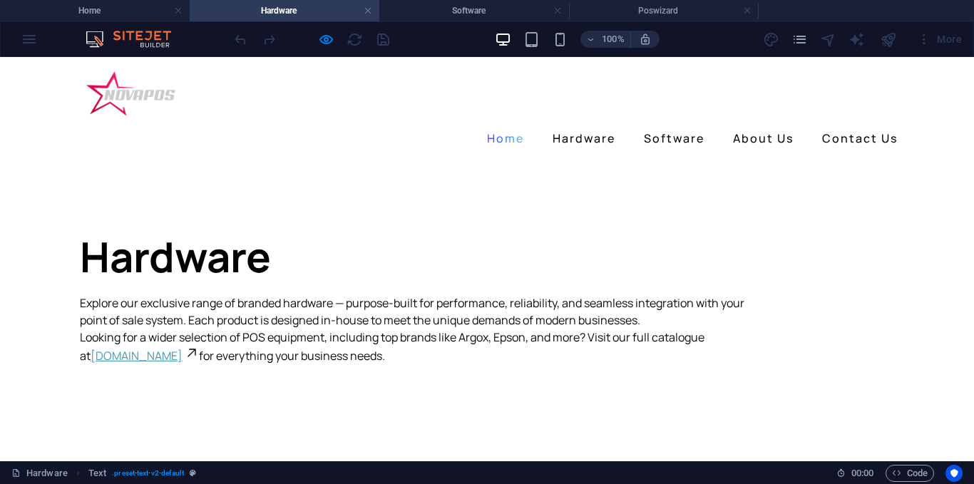
scroll to position [26, 0]
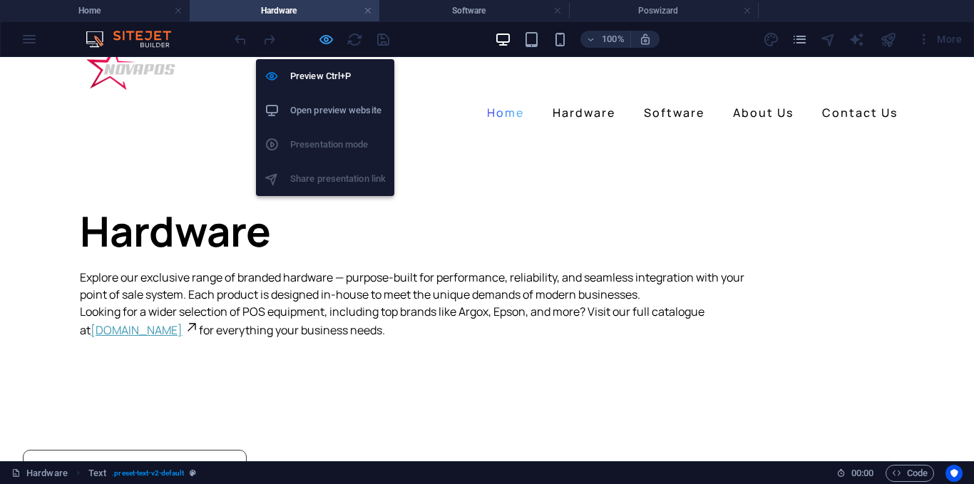
drag, startPoint x: 332, startPoint y: 42, endPoint x: 176, endPoint y: 158, distance: 194.1
click at [332, 42] on icon "button" at bounding box center [326, 39] width 16 height 16
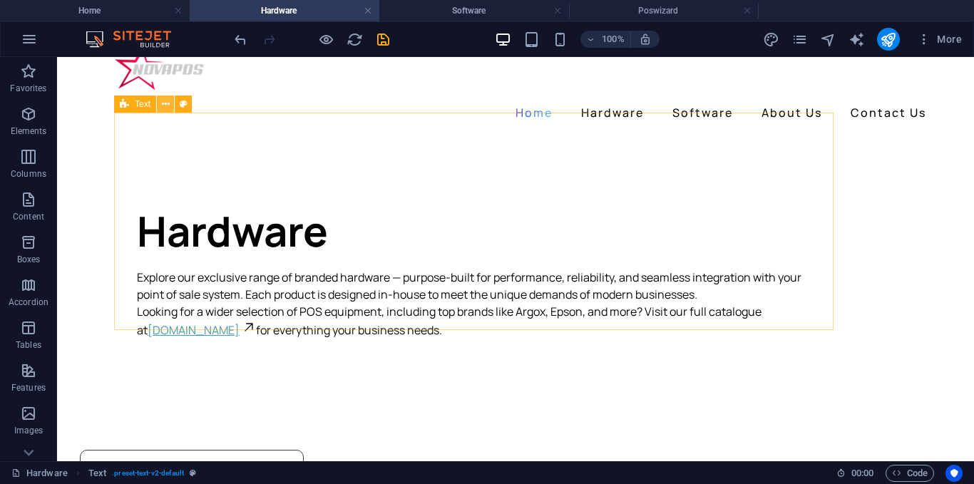
click at [162, 107] on icon at bounding box center [166, 104] width 8 height 15
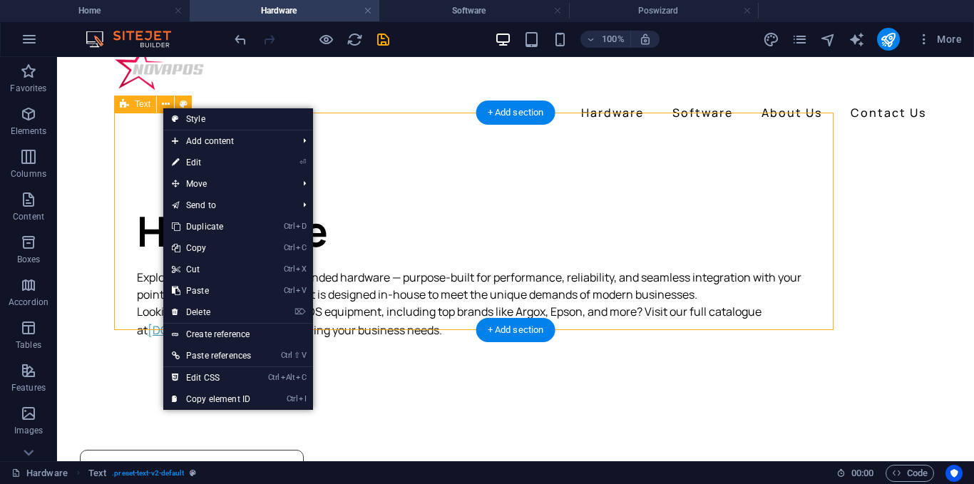
click at [129, 260] on div "Hardware Explore our exclusive range of branded hardware — purpose-built for pe…" at bounding box center [473, 243] width 719 height 217
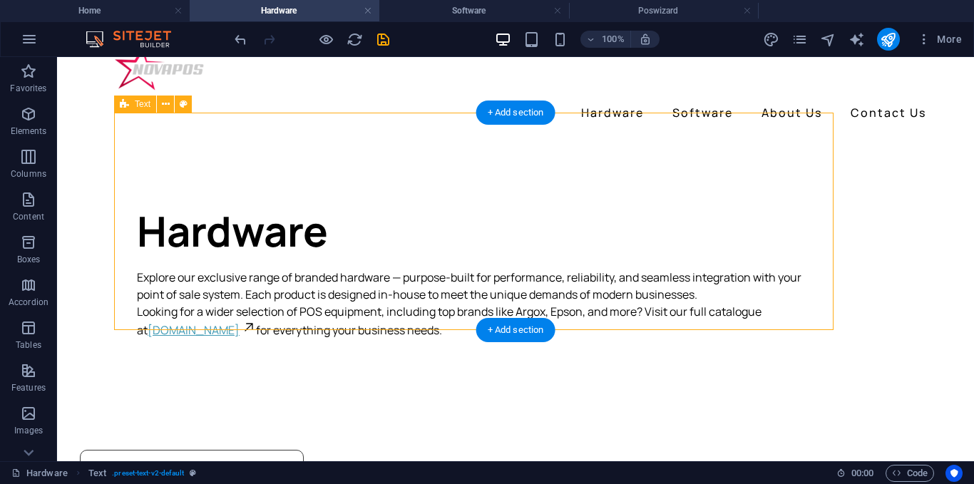
click at [136, 256] on div "Hardware Explore our exclusive range of branded hardware — purpose-built for pe…" at bounding box center [473, 243] width 719 height 217
select select "px"
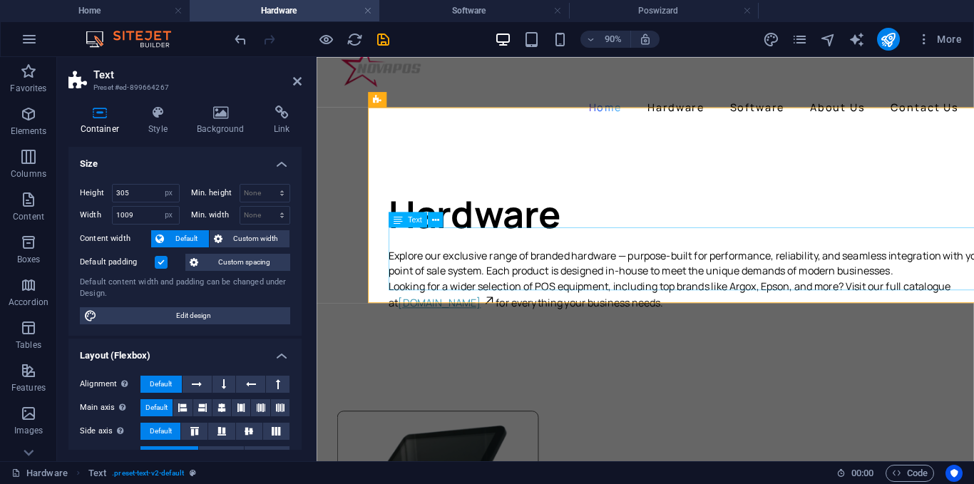
click at [400, 269] on div "Explore our exclusive range of branded hardware — purpose-built for performance…" at bounding box center [733, 304] width 674 height 70
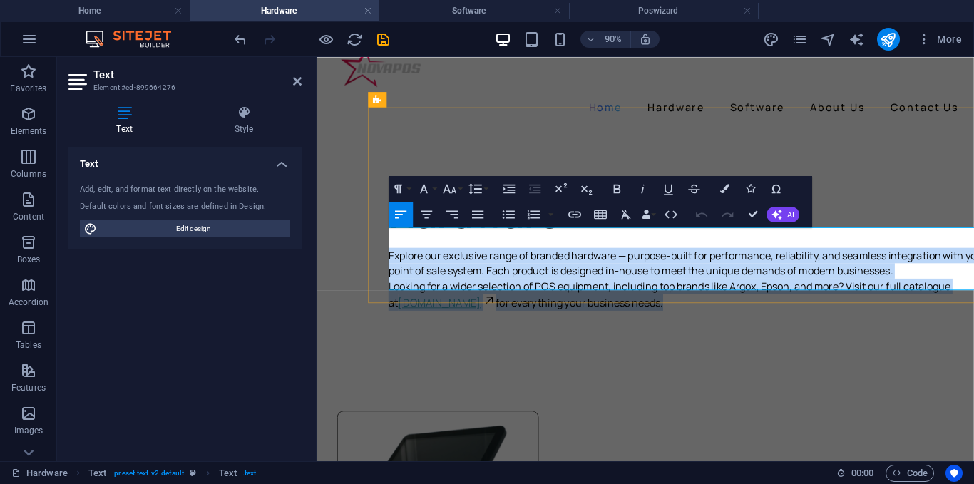
drag, startPoint x: 398, startPoint y: 253, endPoint x: 704, endPoint y: 317, distance: 312.4
click at [704, 317] on div "Hardware Explore our exclusive range of branded hardware — purpose-built for pe…" at bounding box center [732, 243] width 719 height 217
copy div "Explore our exclusive range of branded hardware — purpose-built for performance…"
click at [797, 153] on div "Hardware Explore our exclusive range of branded hardware — purpose-built for pe…" at bounding box center [732, 243] width 719 height 217
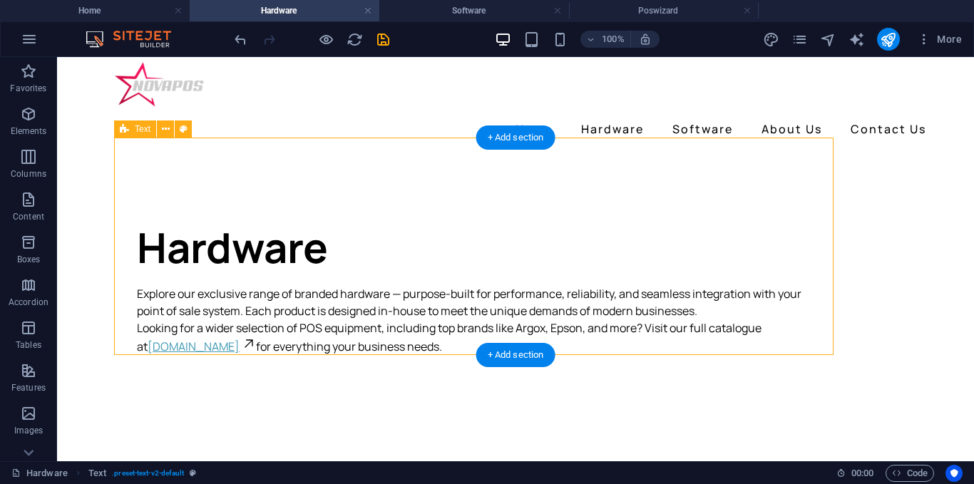
scroll to position [0, 0]
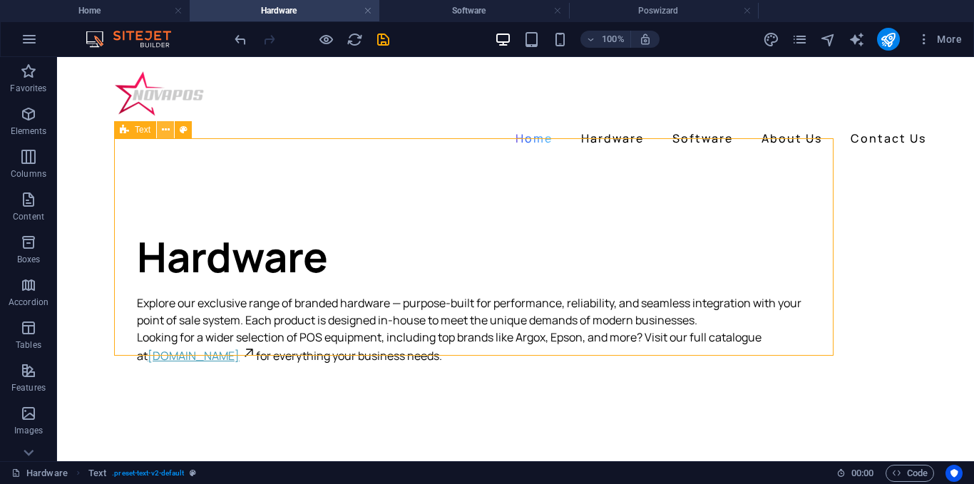
click at [168, 133] on icon at bounding box center [166, 130] width 8 height 15
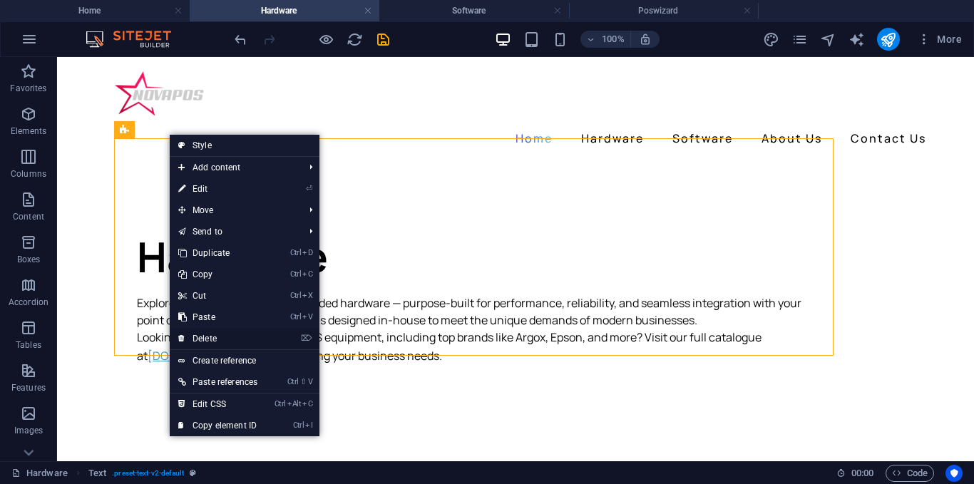
click at [214, 334] on link "⌦ Delete" at bounding box center [218, 338] width 96 height 21
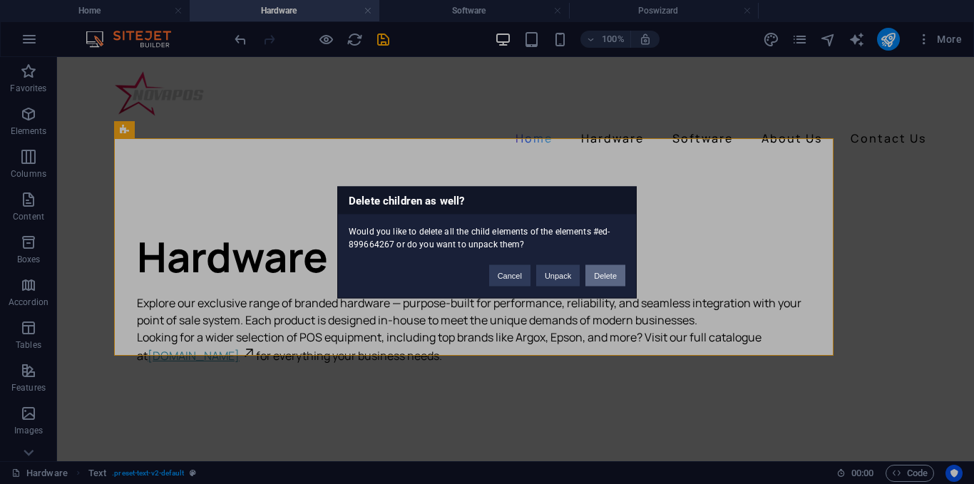
click at [595, 274] on button "Delete" at bounding box center [605, 274] width 40 height 21
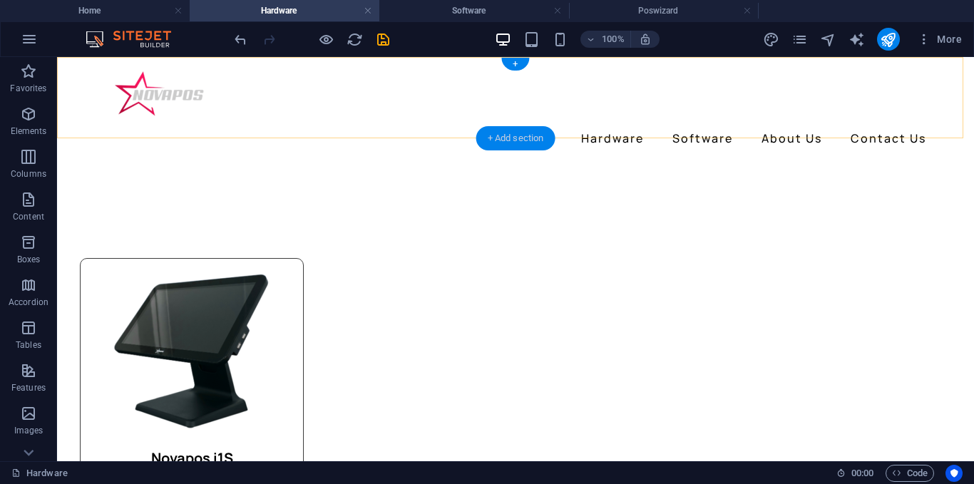
click at [498, 138] on div "+ Add section" at bounding box center [515, 138] width 79 height 24
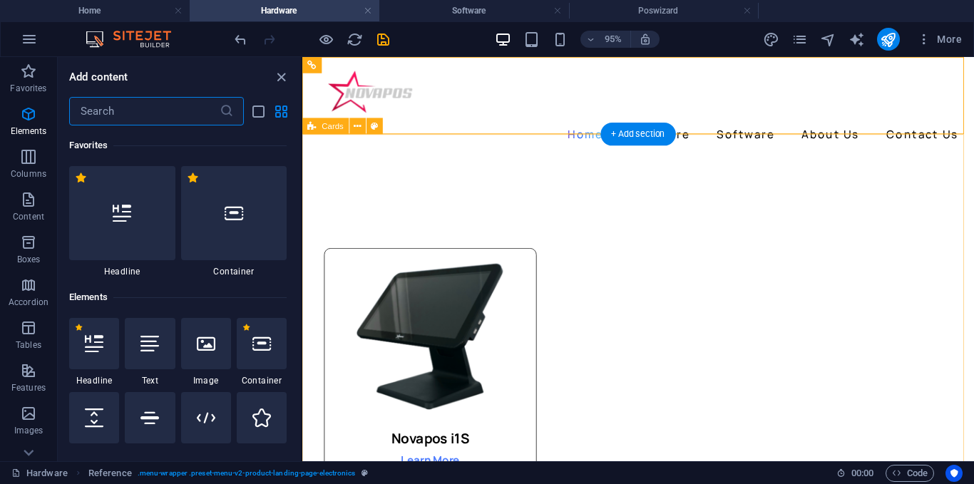
scroll to position [2494, 0]
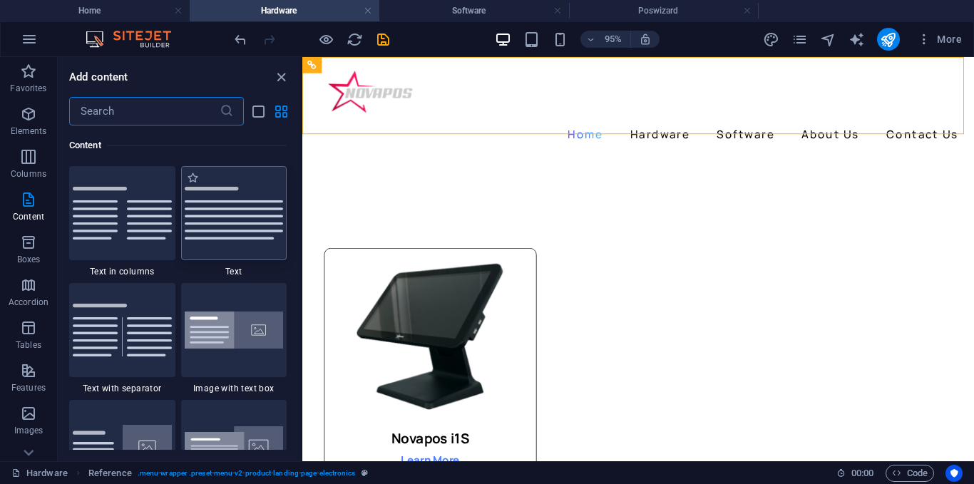
click at [237, 222] on img at bounding box center [234, 213] width 99 height 53
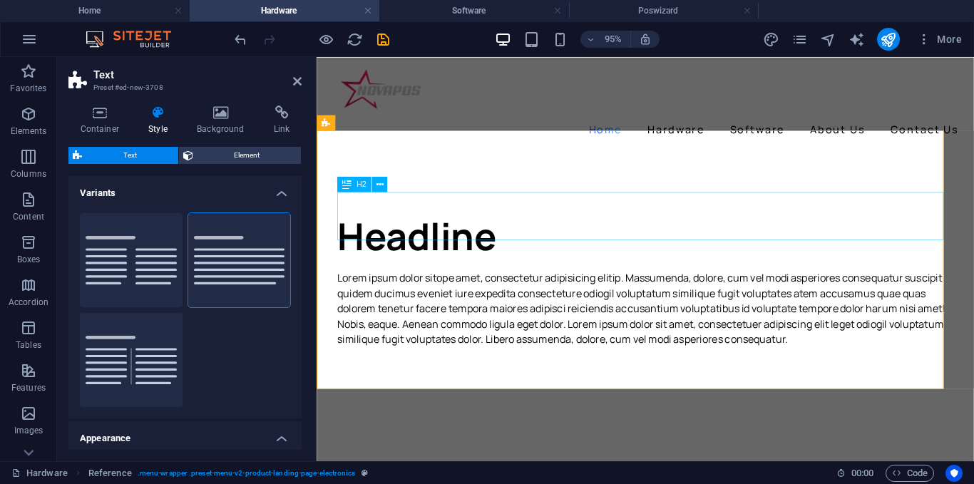
scroll to position [143, 0]
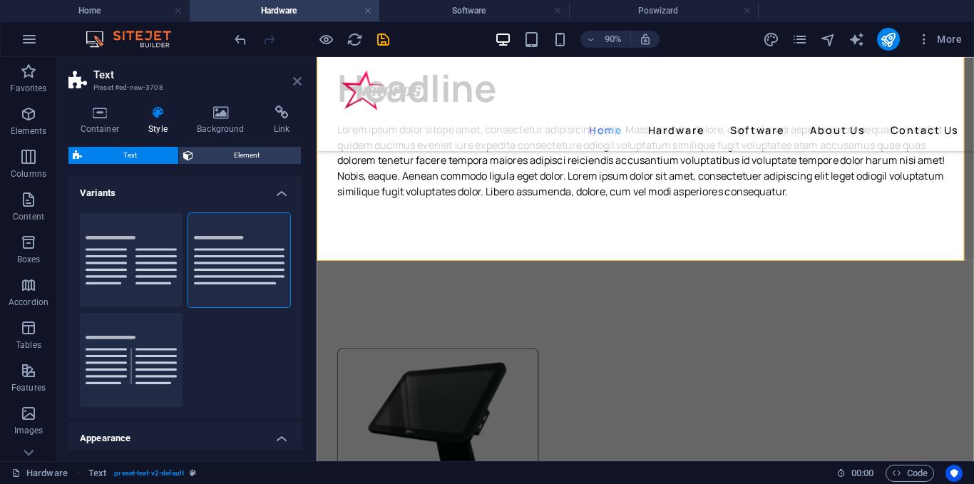
click at [294, 85] on icon at bounding box center [297, 81] width 9 height 11
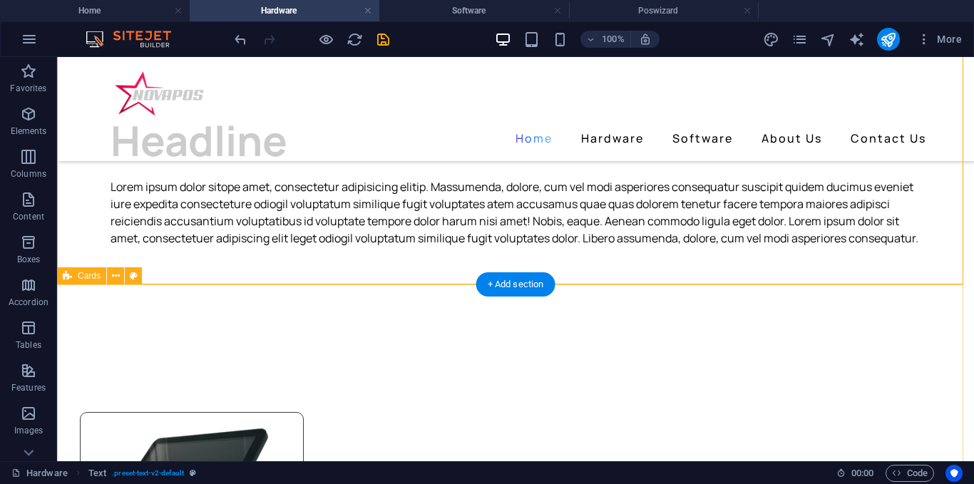
scroll to position [71, 0]
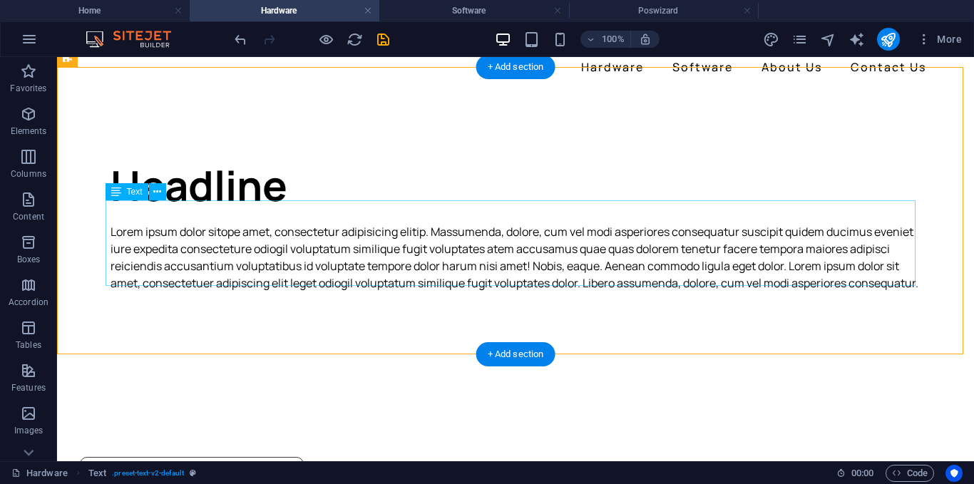
click at [218, 276] on div "Lorem ipsum dolor sitope amet, consectetur adipisicing elitip. Massumenda, dolo…" at bounding box center [515, 257] width 810 height 68
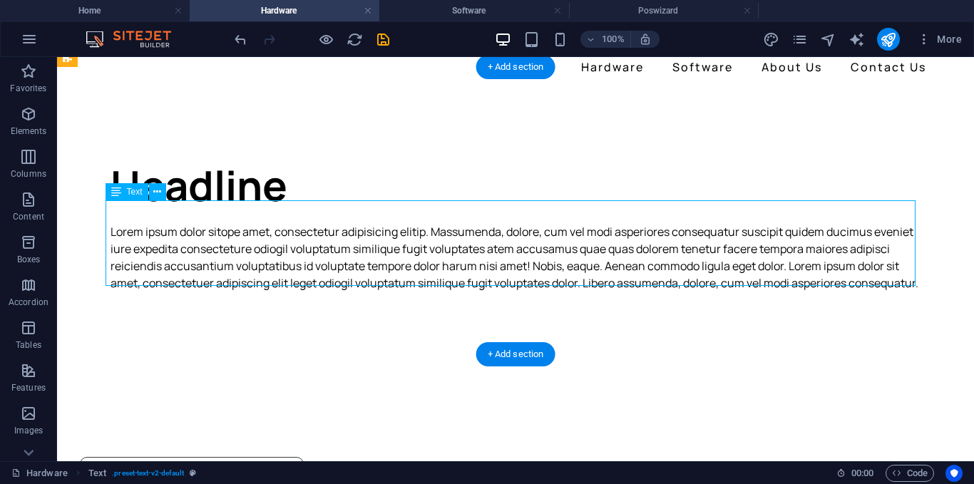
click at [218, 276] on div "Lorem ipsum dolor sitope amet, consectetur adipisicing elitip. Massumenda, dolo…" at bounding box center [515, 257] width 810 height 68
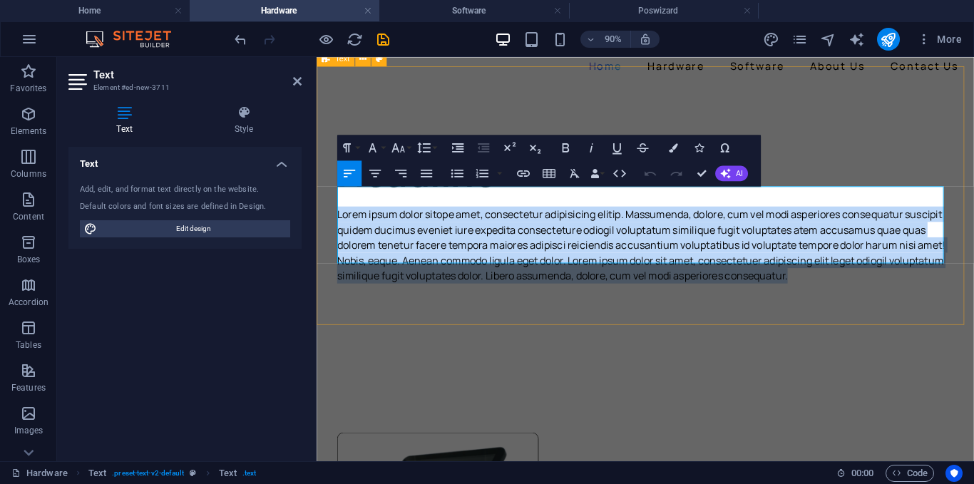
drag, startPoint x: 912, startPoint y: 280, endPoint x: 330, endPoint y: 208, distance: 586.0
click at [330, 208] on div "Headline Lorem ipsum dolor sitope amet, consectetur adipisicing elitip. Massume…" at bounding box center [681, 233] width 730 height 287
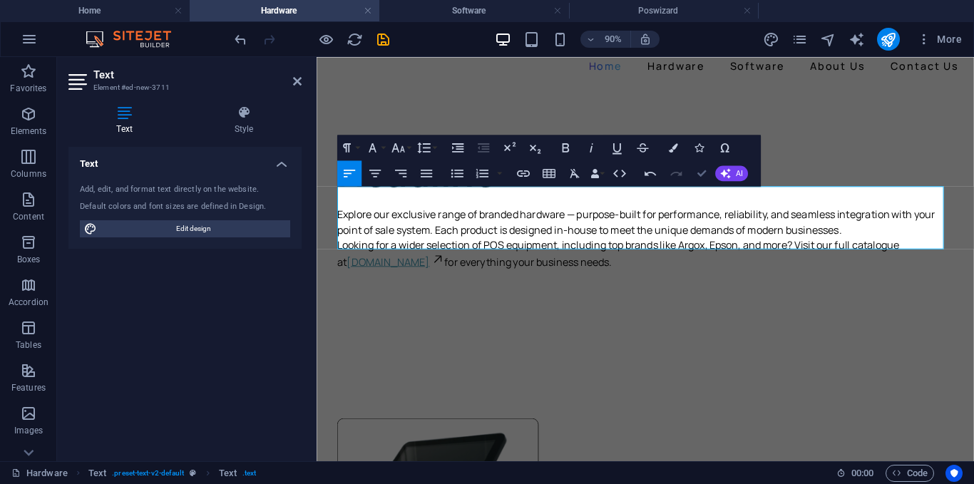
drag, startPoint x: 698, startPoint y: 178, endPoint x: 636, endPoint y: 124, distance: 82.3
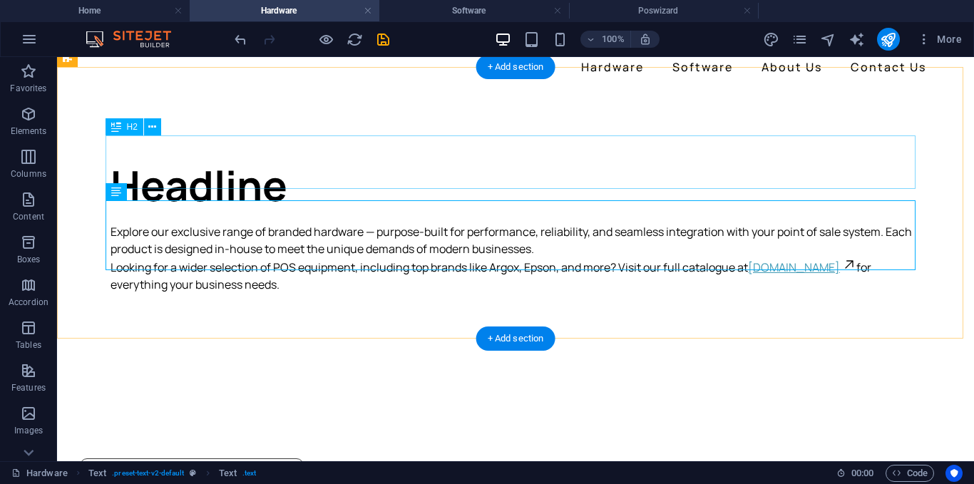
click at [322, 177] on div "Headline" at bounding box center [515, 184] width 810 height 53
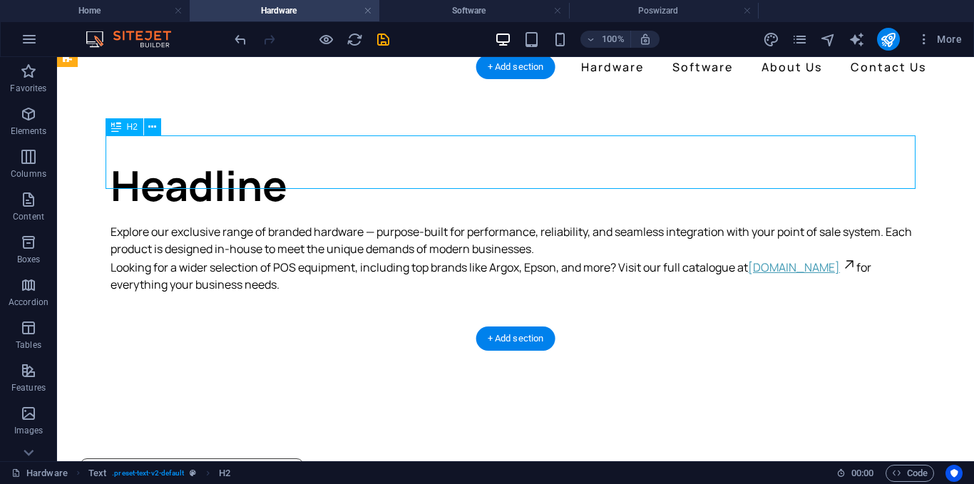
click at [322, 177] on div "Headline" at bounding box center [515, 184] width 810 height 53
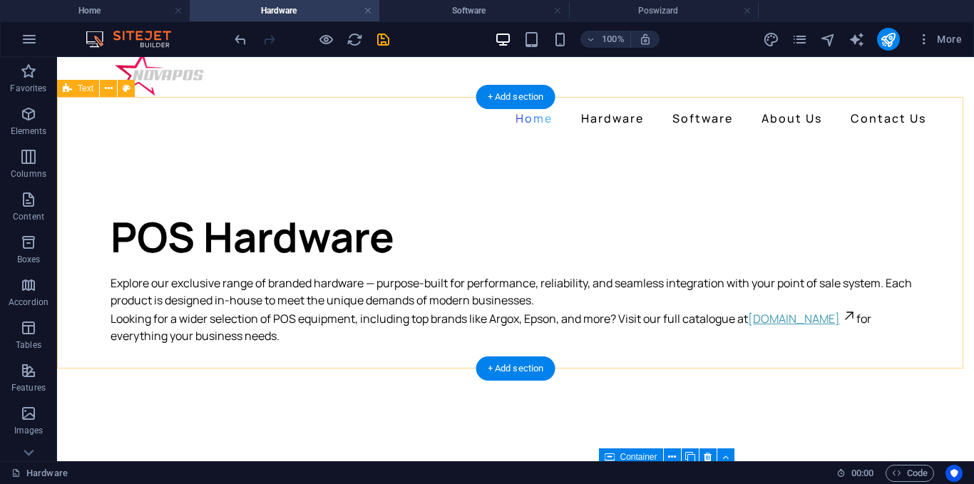
scroll to position [0, 0]
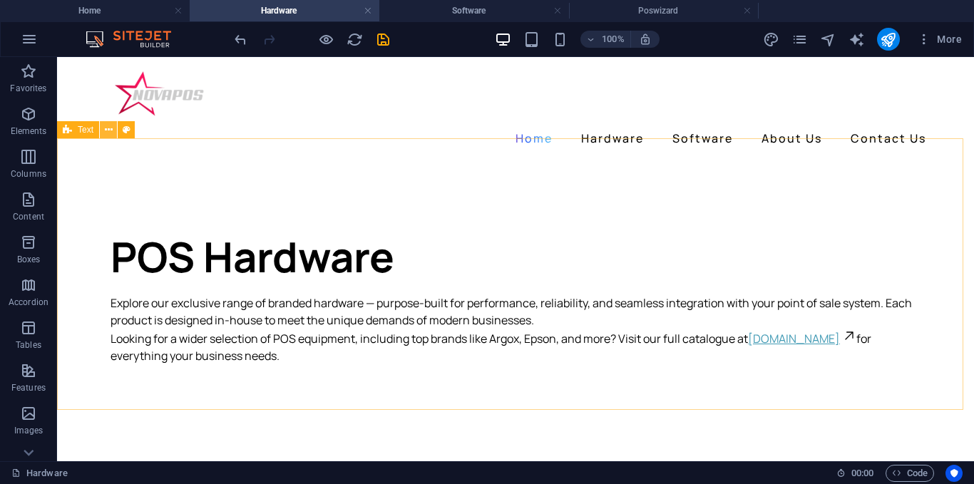
click at [112, 130] on icon at bounding box center [109, 130] width 8 height 15
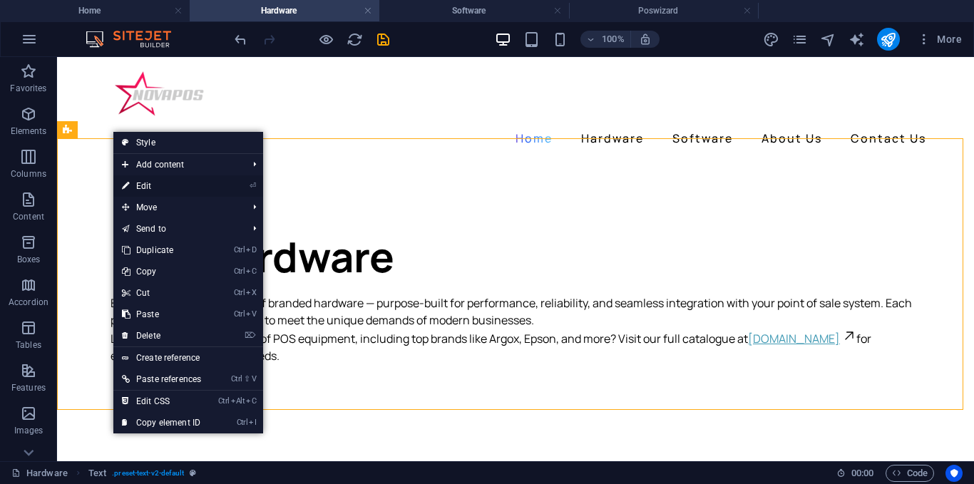
click at [152, 184] on link "⏎ Edit" at bounding box center [161, 185] width 96 height 21
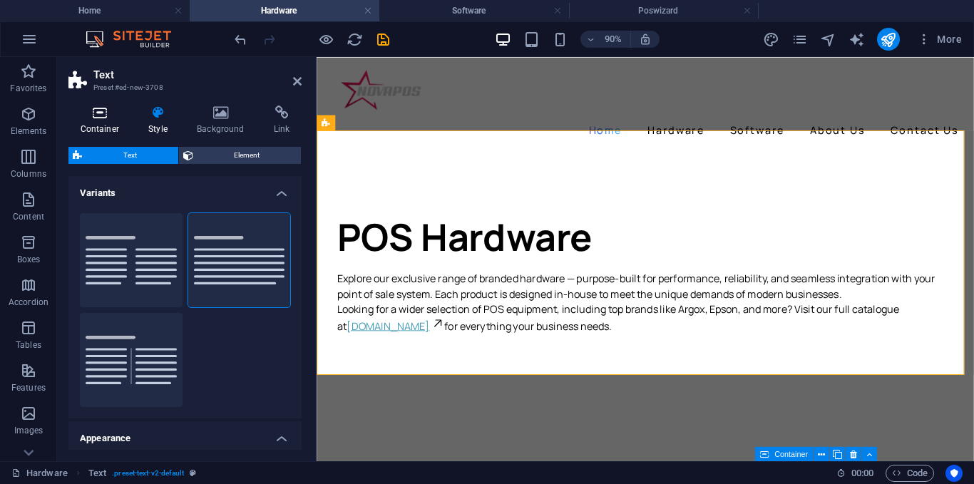
click at [105, 120] on h4 "Container" at bounding box center [102, 120] width 68 height 30
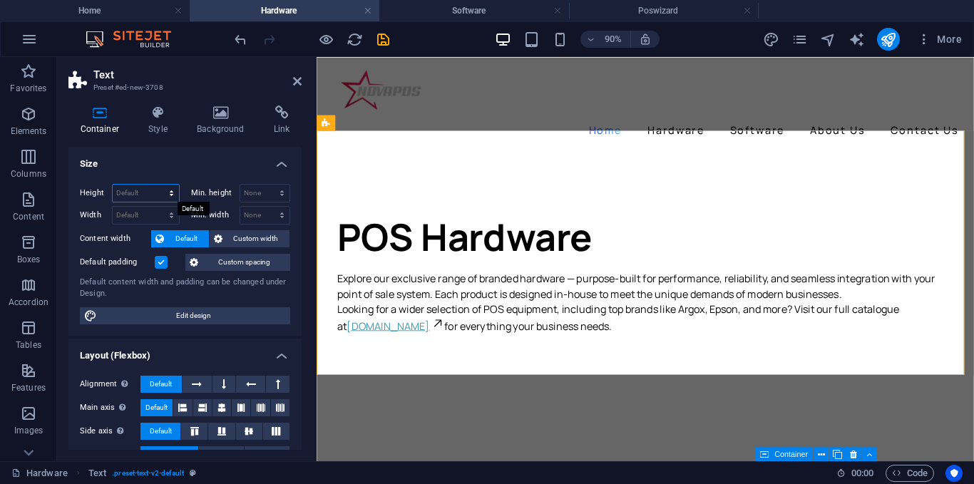
click at [145, 190] on select "Default px rem % vh vw" at bounding box center [146, 193] width 66 height 17
select select "px"
click at [157, 185] on select "Default px rem % vh vw" at bounding box center [146, 193] width 66 height 17
click at [141, 185] on input "381" at bounding box center [146, 193] width 66 height 17
click at [140, 192] on input "381" at bounding box center [146, 193] width 66 height 17
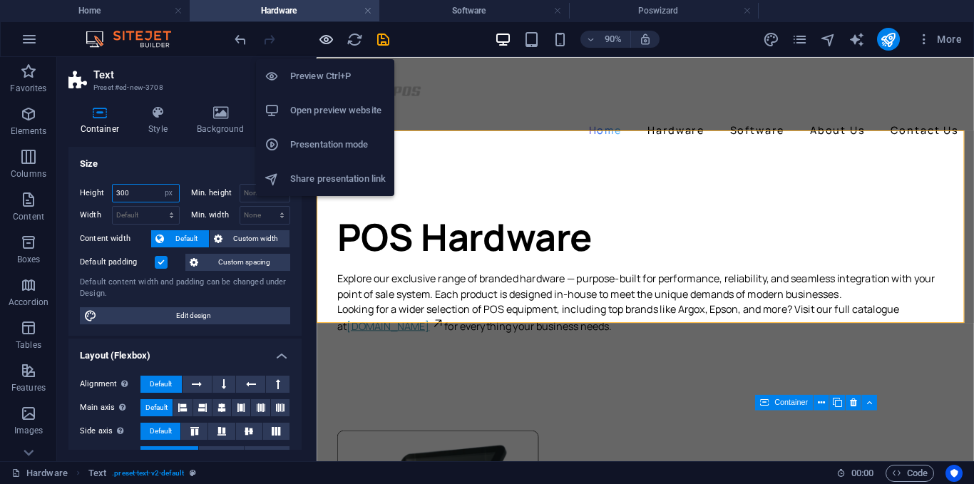
type input "300"
click at [324, 36] on icon "button" at bounding box center [326, 39] width 16 height 16
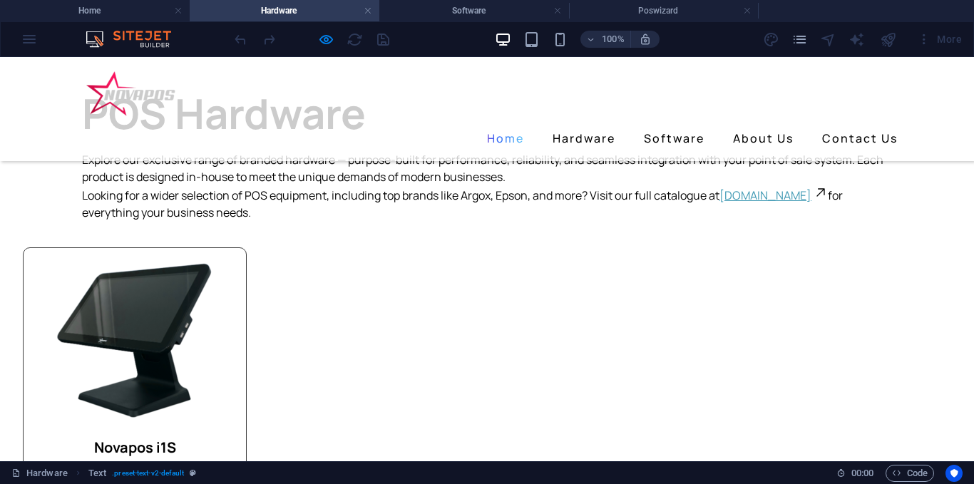
scroll to position [71, 0]
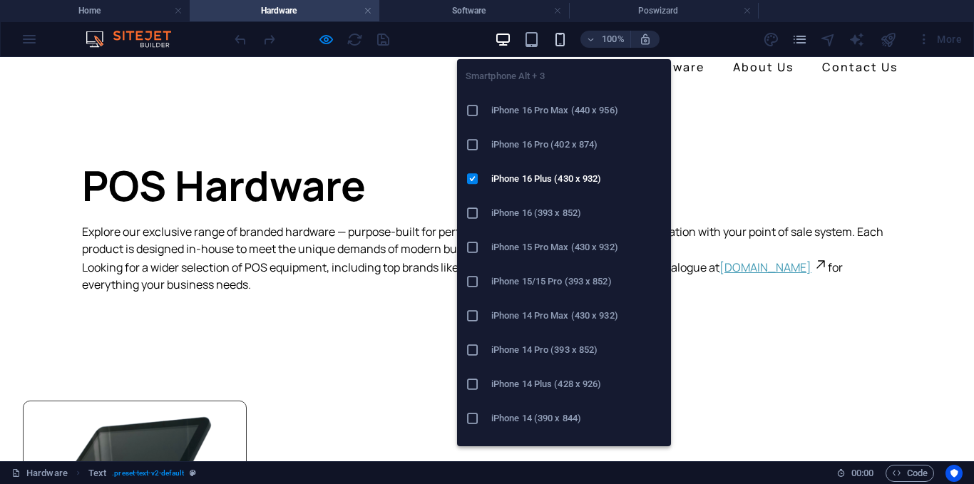
click at [560, 36] on icon "button" at bounding box center [560, 39] width 16 height 16
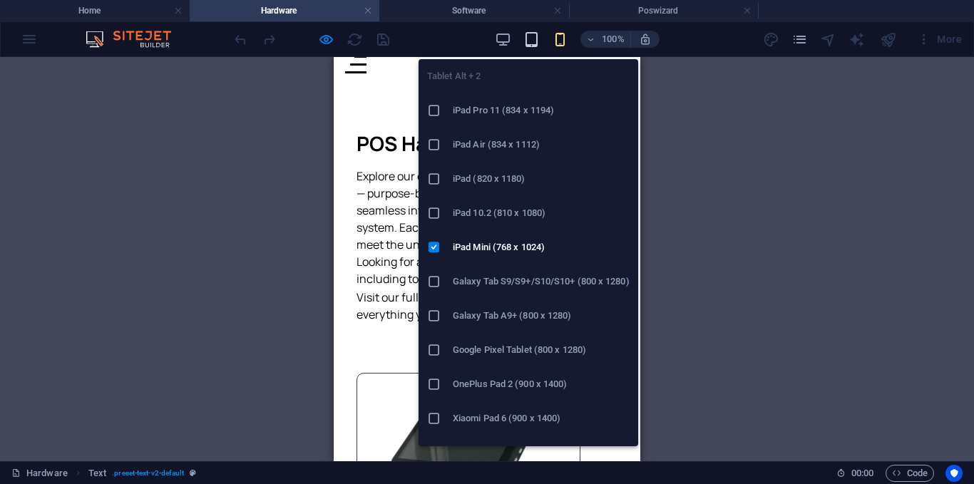
click at [530, 39] on icon "button" at bounding box center [531, 39] width 16 height 16
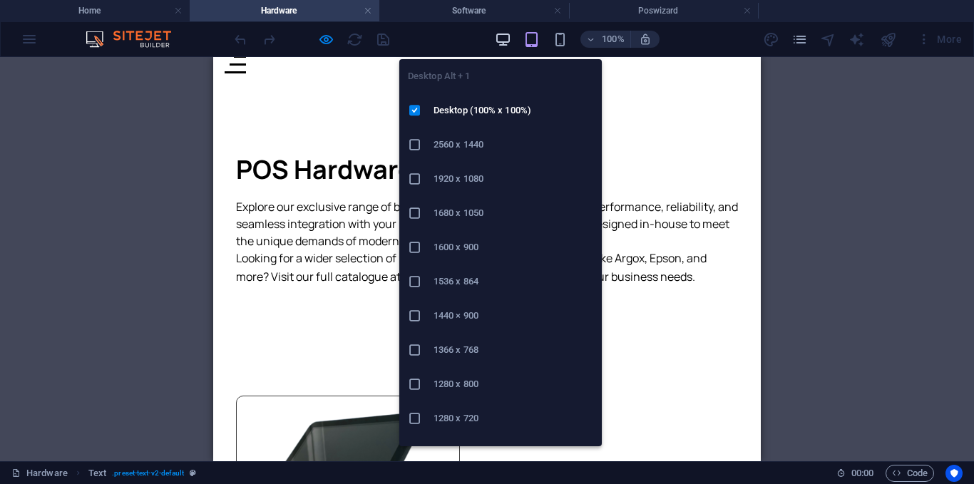
click at [499, 43] on icon "button" at bounding box center [503, 39] width 16 height 16
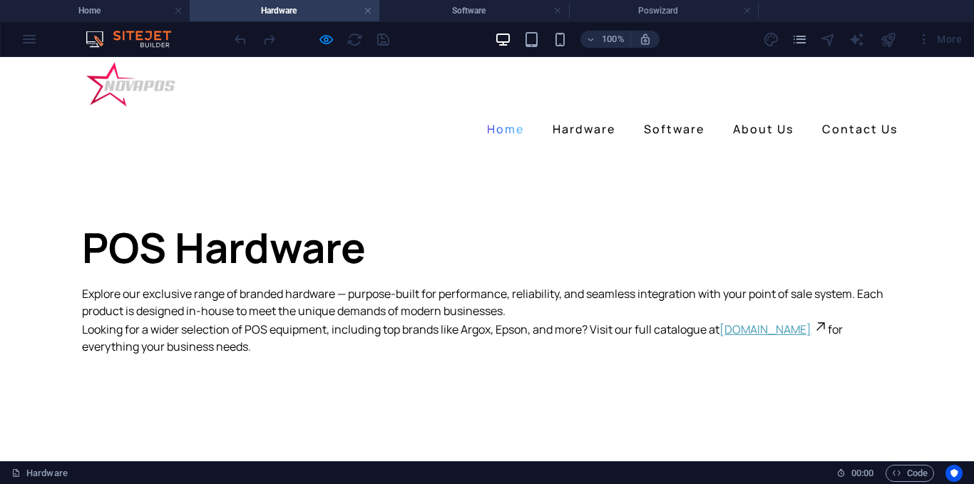
scroll to position [0, 0]
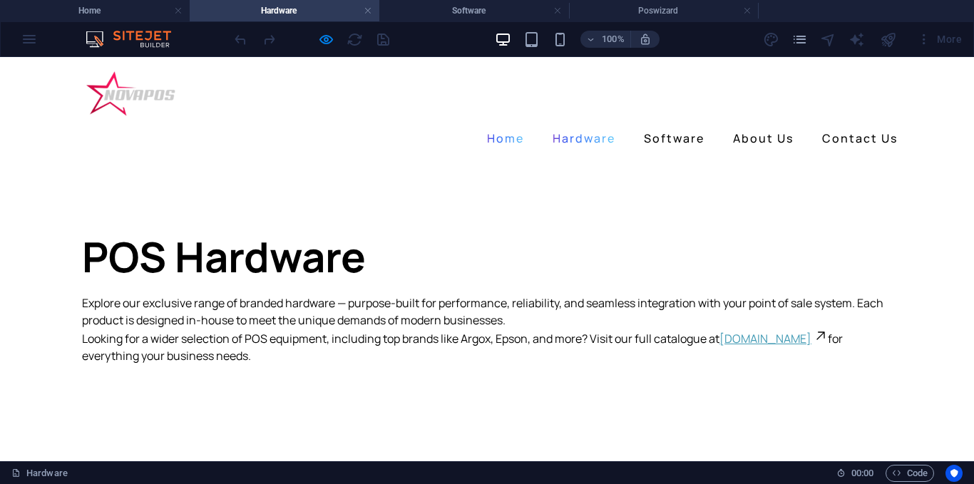
click at [574, 127] on link "Hardware" at bounding box center [584, 138] width 74 height 23
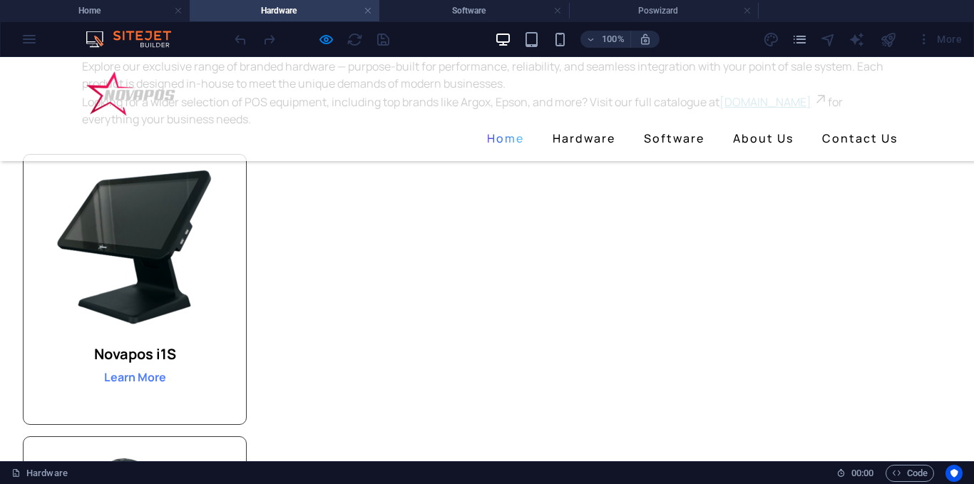
scroll to position [285, 0]
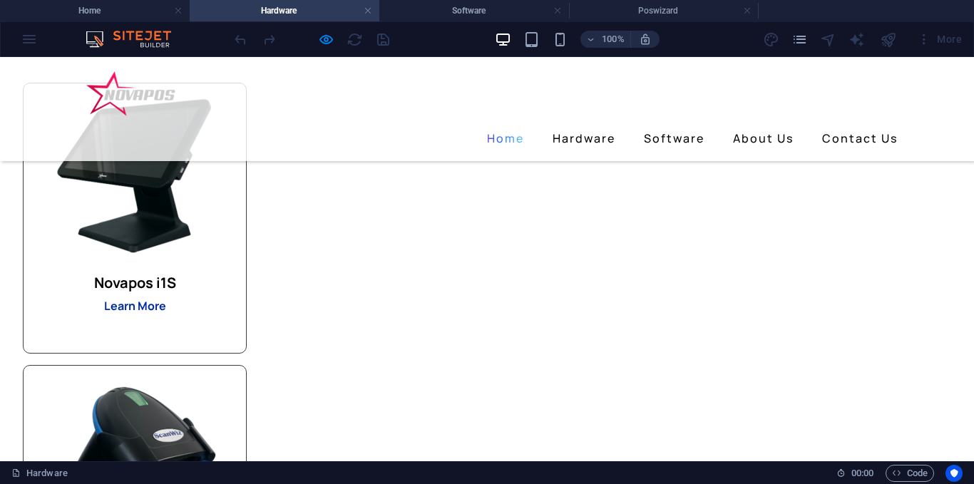
click at [172, 314] on link "Learn More" at bounding box center [135, 306] width 75 height 24
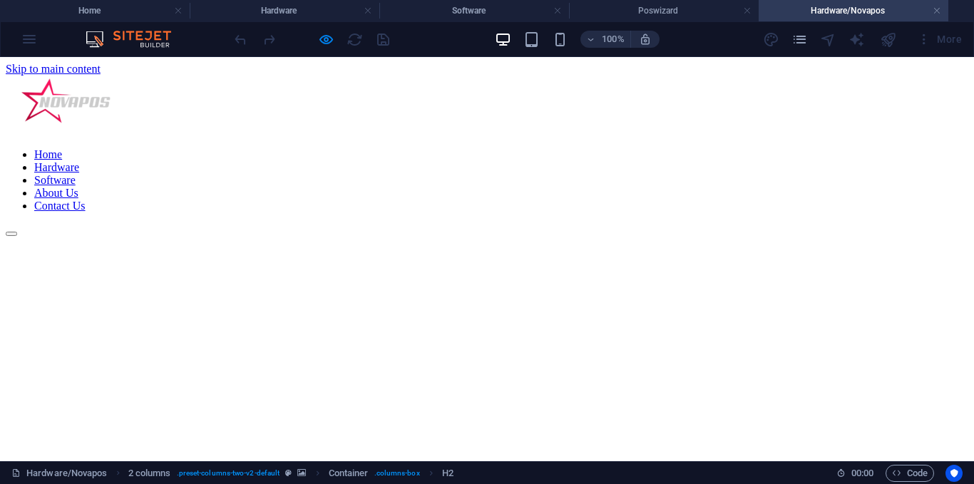
scroll to position [0, 0]
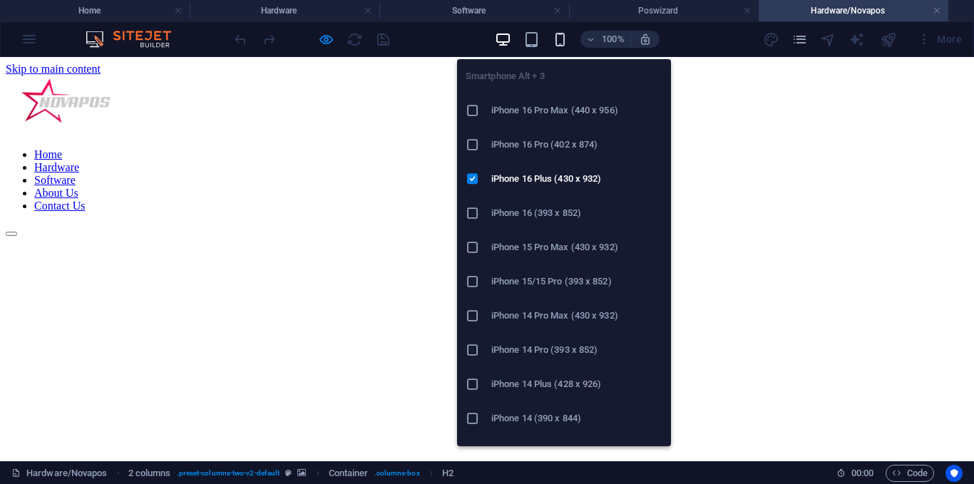
click at [555, 34] on icon "button" at bounding box center [560, 39] width 16 height 16
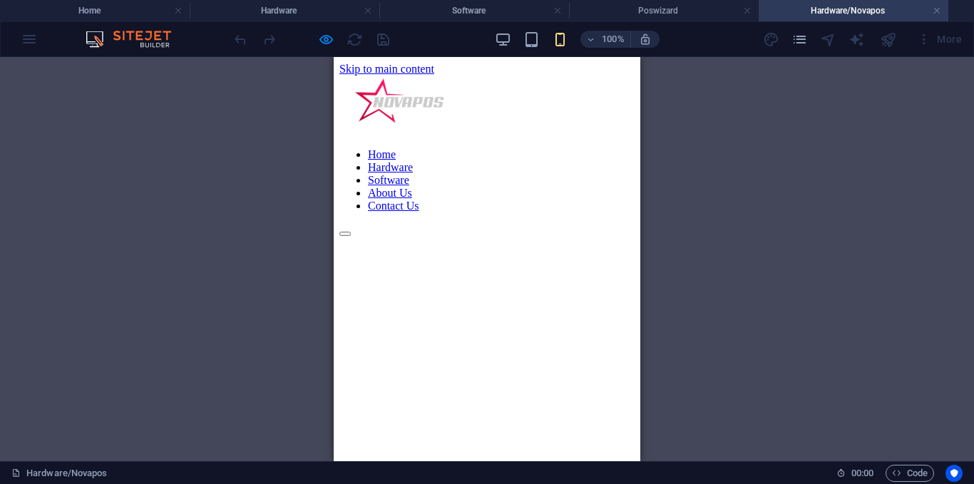
scroll to position [71, 0]
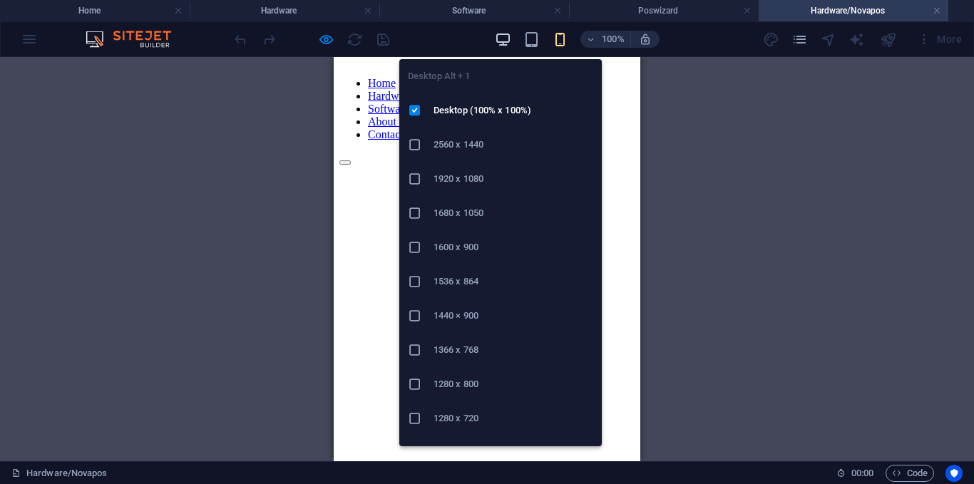
click at [501, 41] on icon "button" at bounding box center [503, 39] width 16 height 16
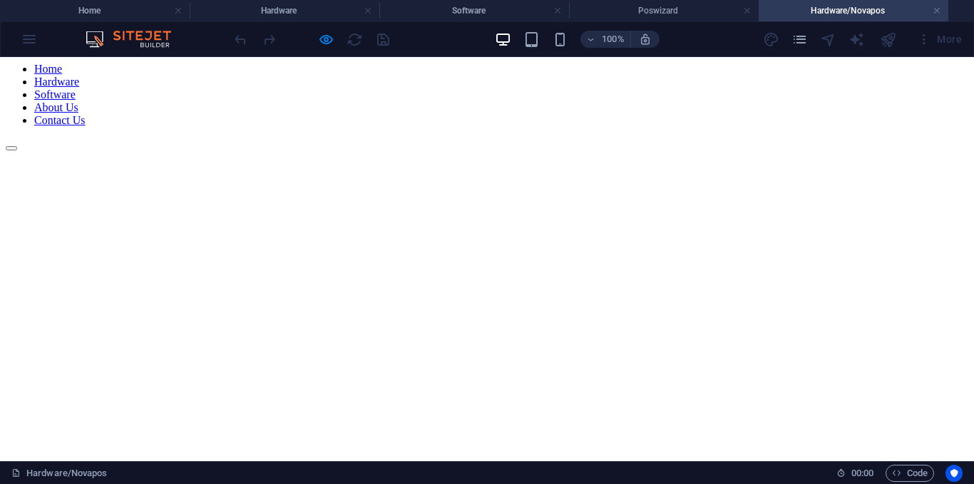
scroll to position [0, 0]
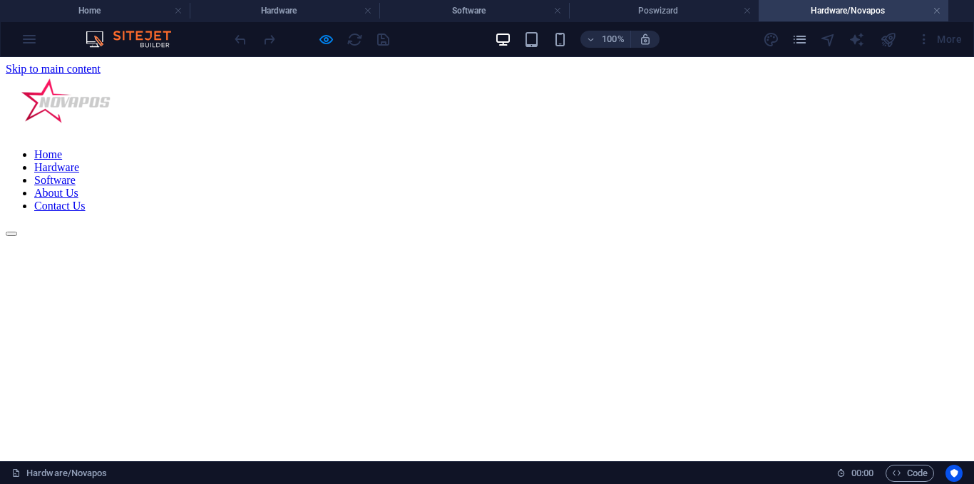
click at [588, 148] on nav "Home Hardware Software About Us Contact Us" at bounding box center [487, 180] width 962 height 64
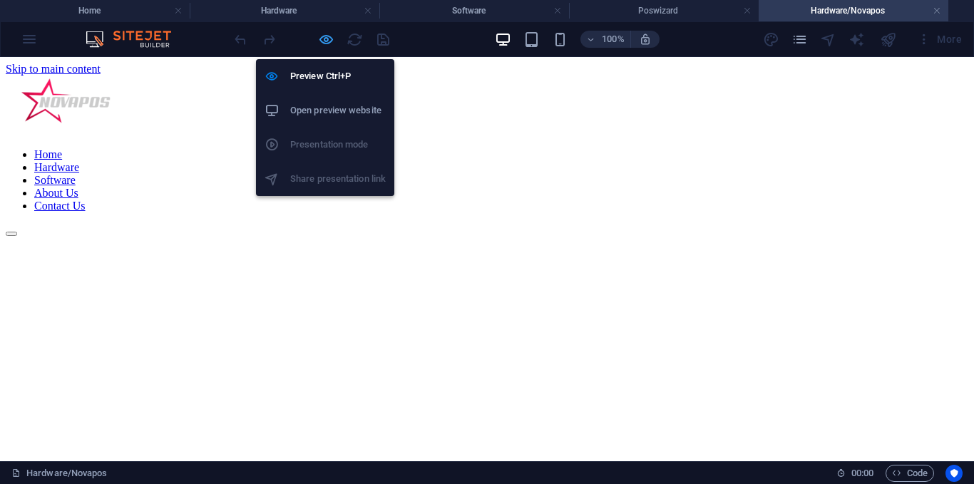
click at [329, 38] on icon "button" at bounding box center [326, 39] width 16 height 16
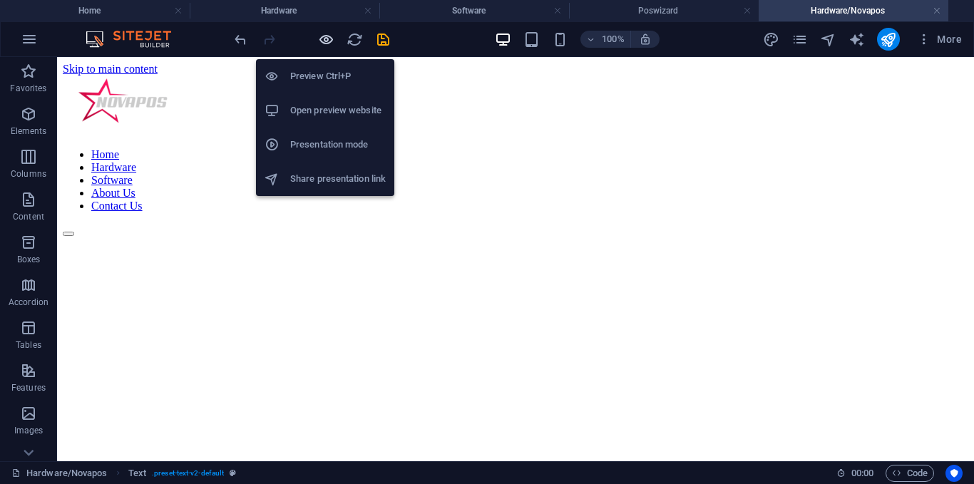
click at [329, 38] on icon "button" at bounding box center [326, 39] width 16 height 16
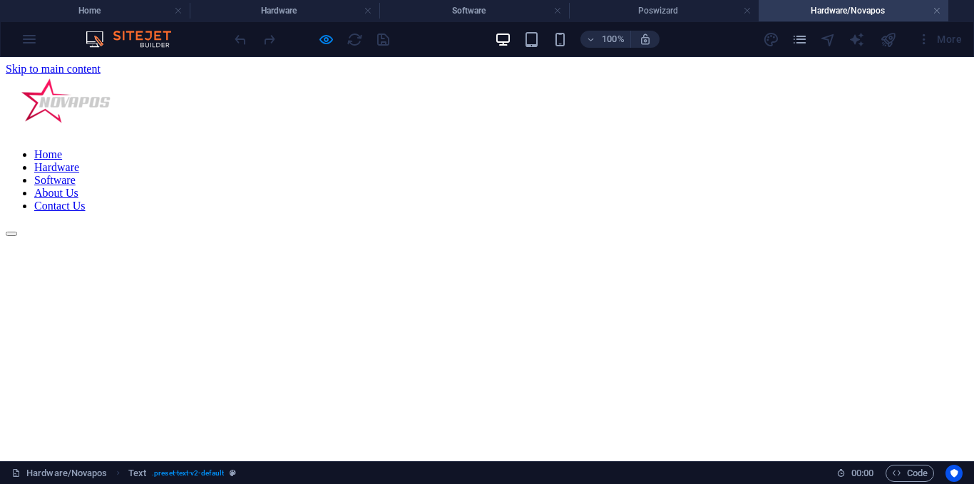
click at [79, 161] on link "Hardware" at bounding box center [56, 167] width 45 height 12
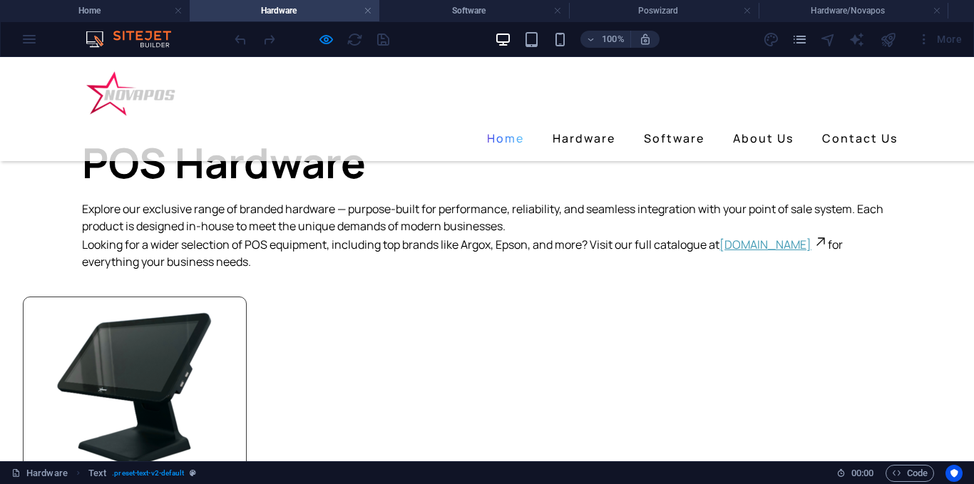
scroll to position [214, 0]
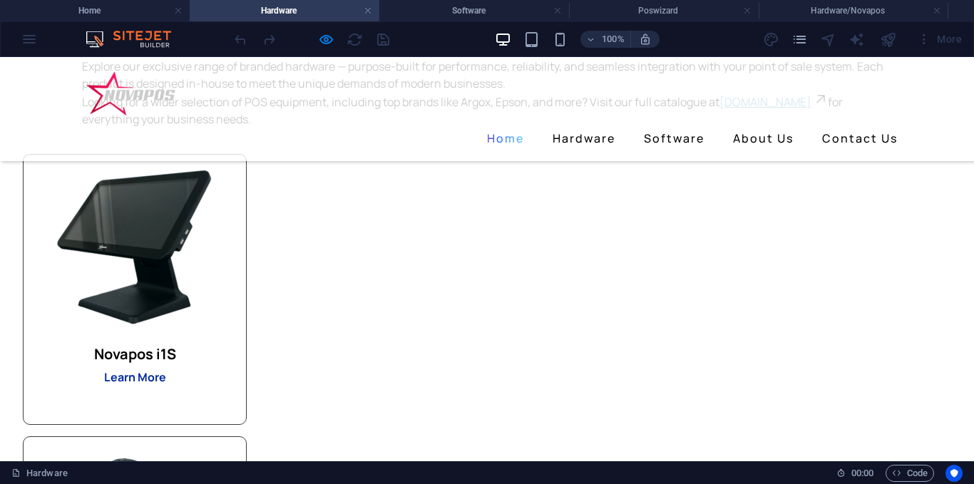
click at [166, 378] on strong "Learn More" at bounding box center [135, 377] width 62 height 16
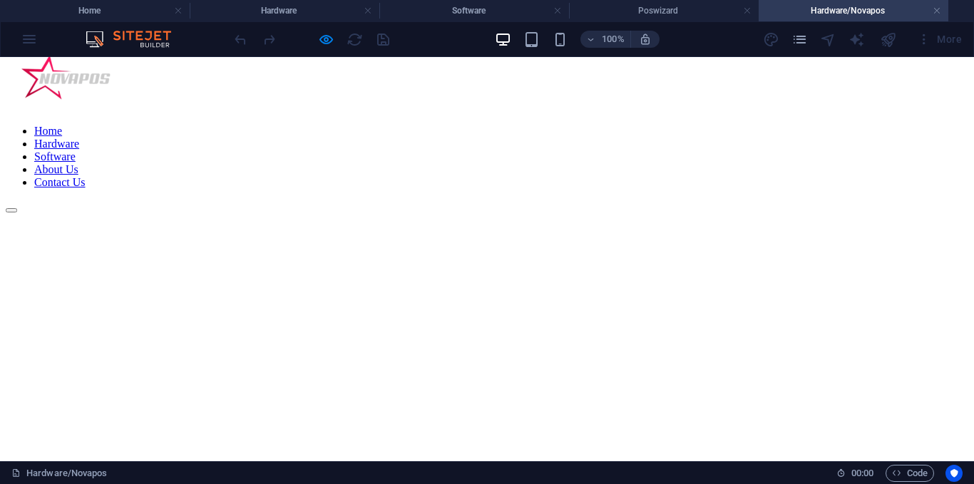
scroll to position [0, 0]
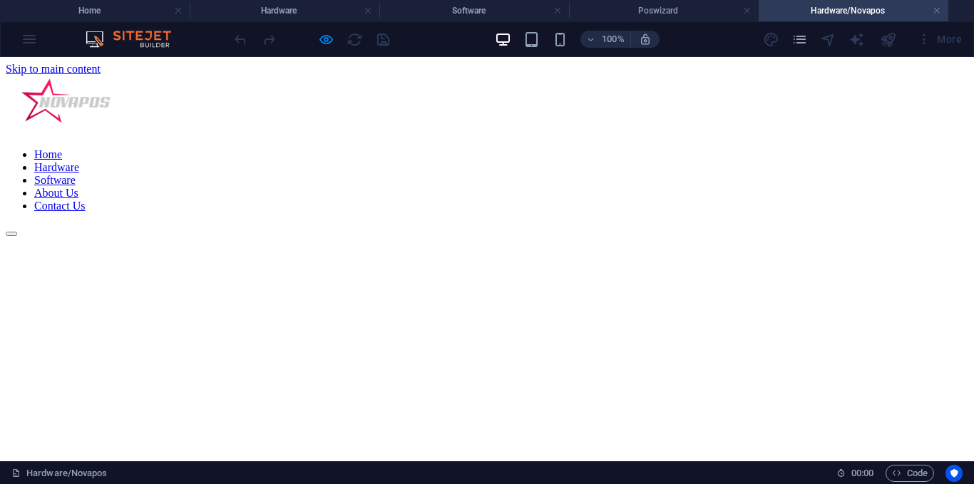
click at [79, 161] on link "Hardware" at bounding box center [56, 167] width 45 height 12
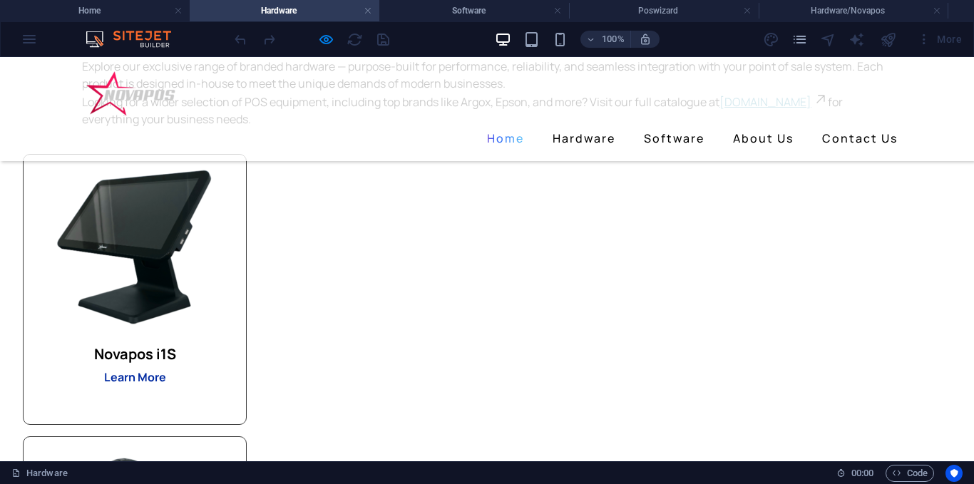
click at [166, 378] on strong "Learn More" at bounding box center [135, 377] width 62 height 16
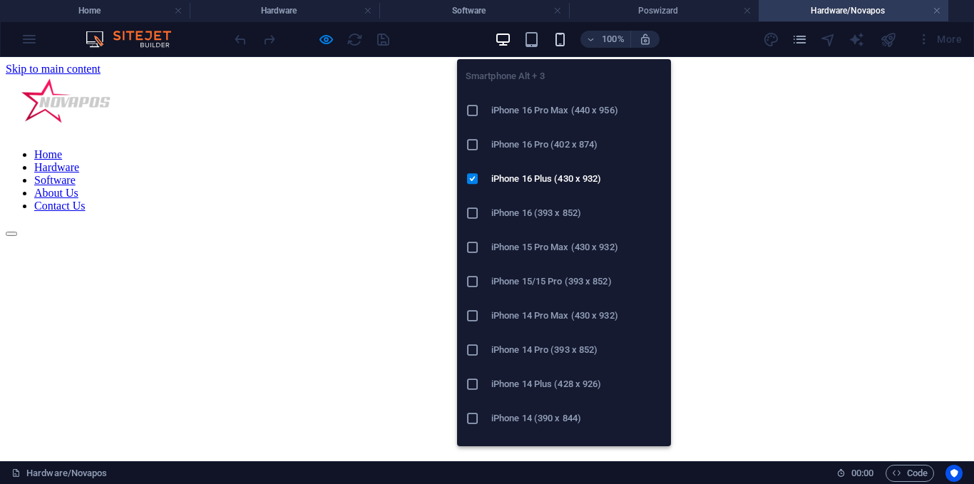
click at [562, 43] on icon "button" at bounding box center [560, 39] width 16 height 16
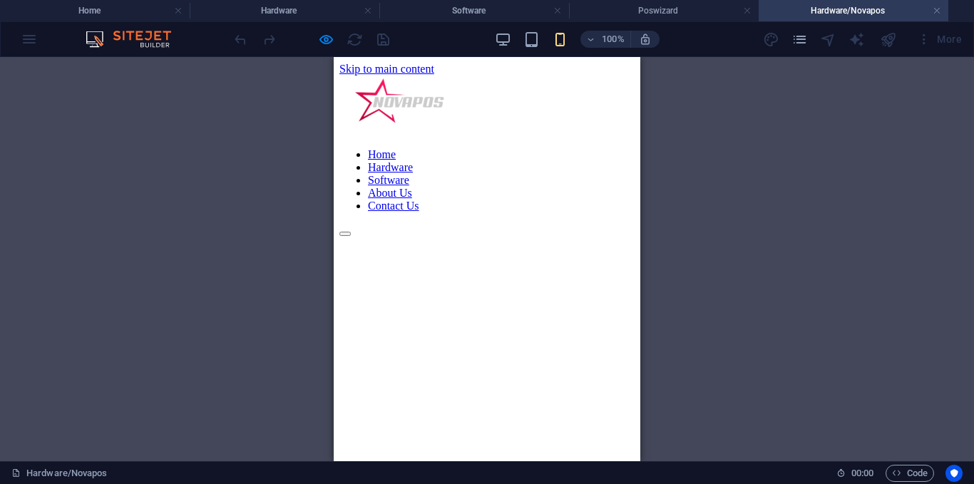
click at [351, 232] on button at bounding box center [344, 234] width 11 height 4
click at [409, 186] on link "Software" at bounding box center [388, 180] width 41 height 12
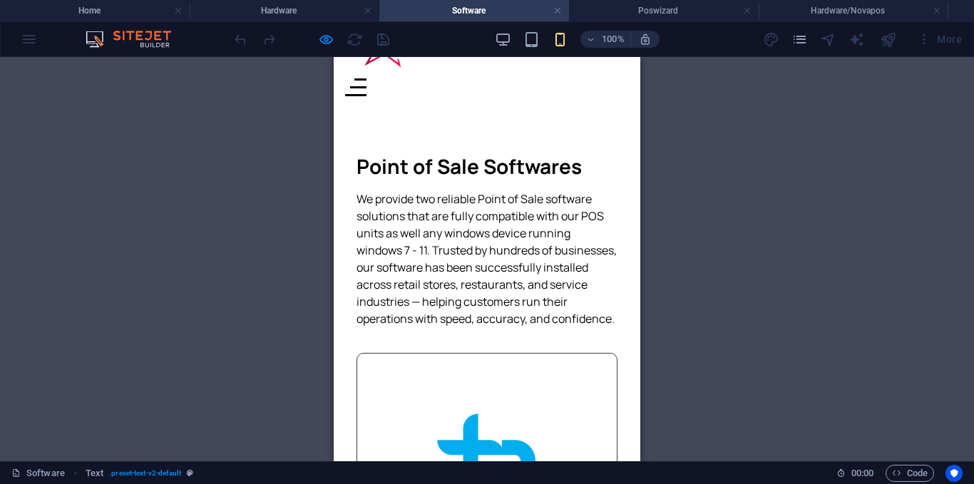
scroll to position [71, 0]
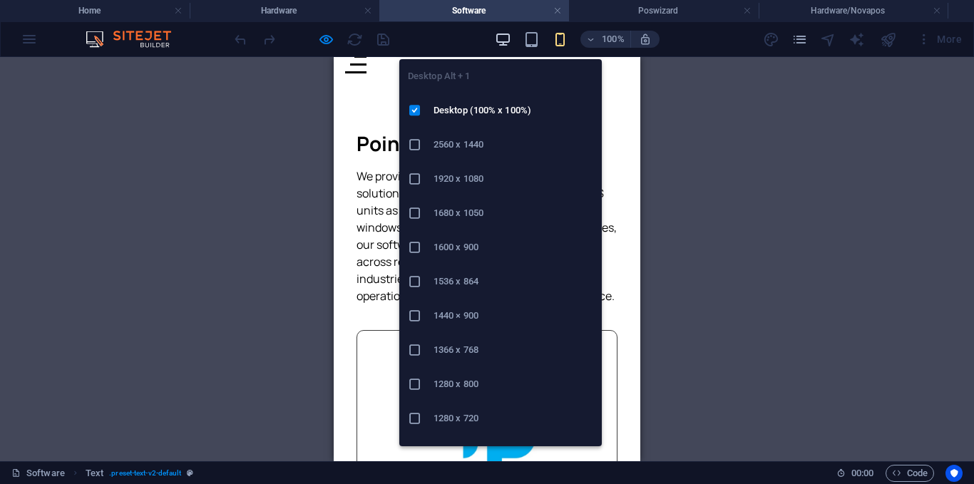
click at [506, 47] on icon "button" at bounding box center [503, 39] width 16 height 16
